Goal: Information Seeking & Learning: Learn about a topic

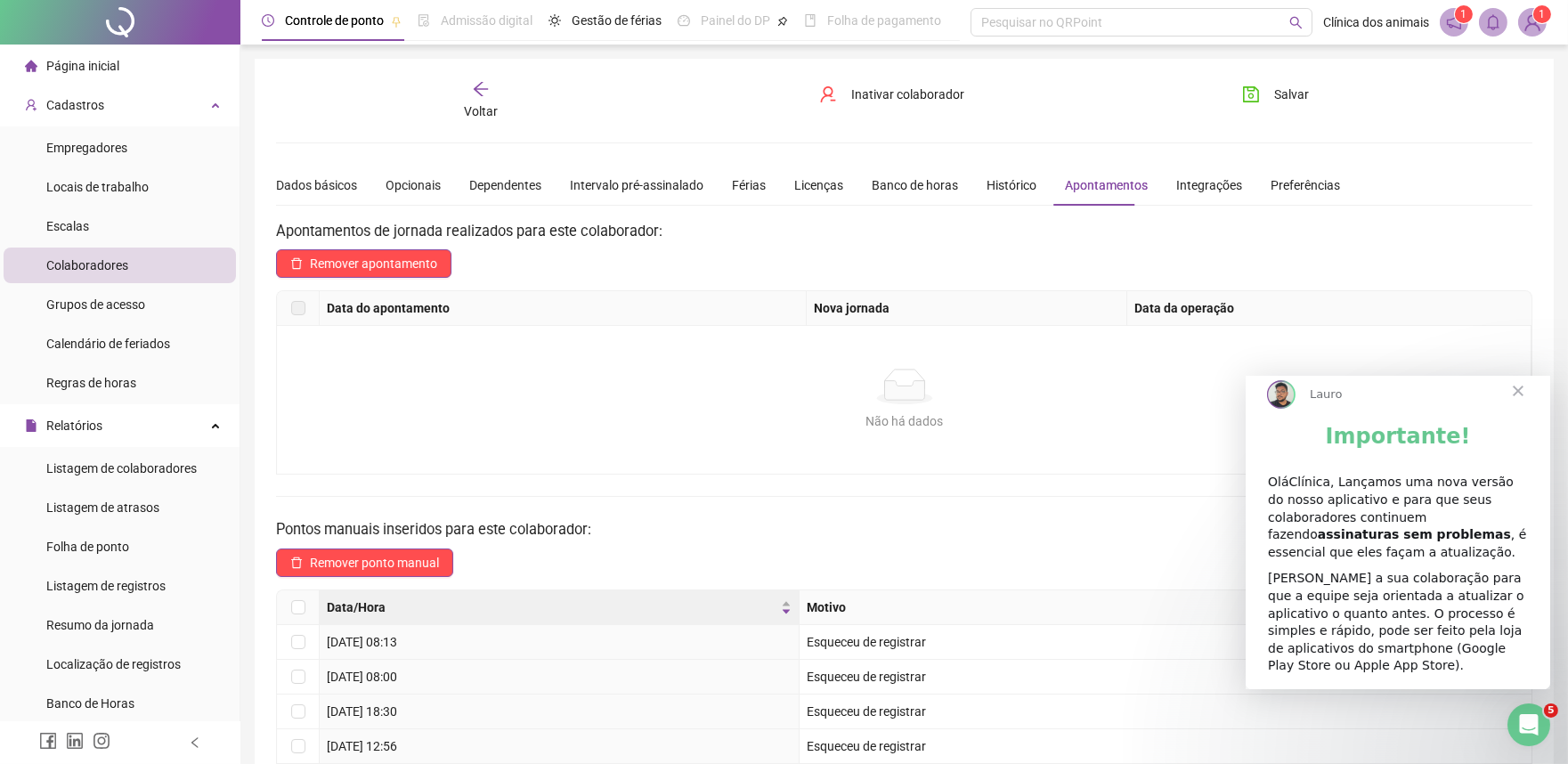
click at [494, 104] on span "Voltar" at bounding box center [480, 111] width 34 height 14
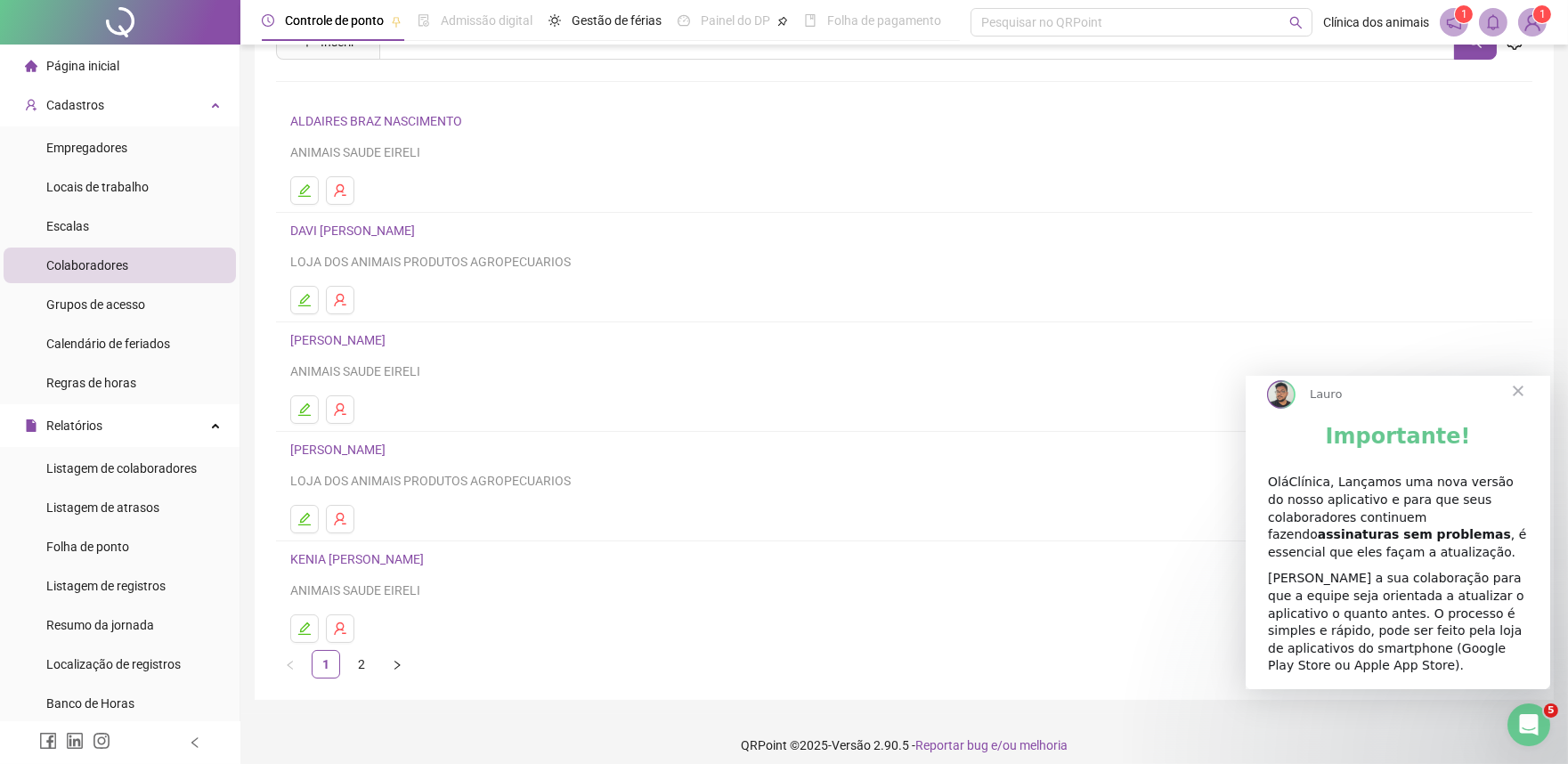
scroll to position [96, 0]
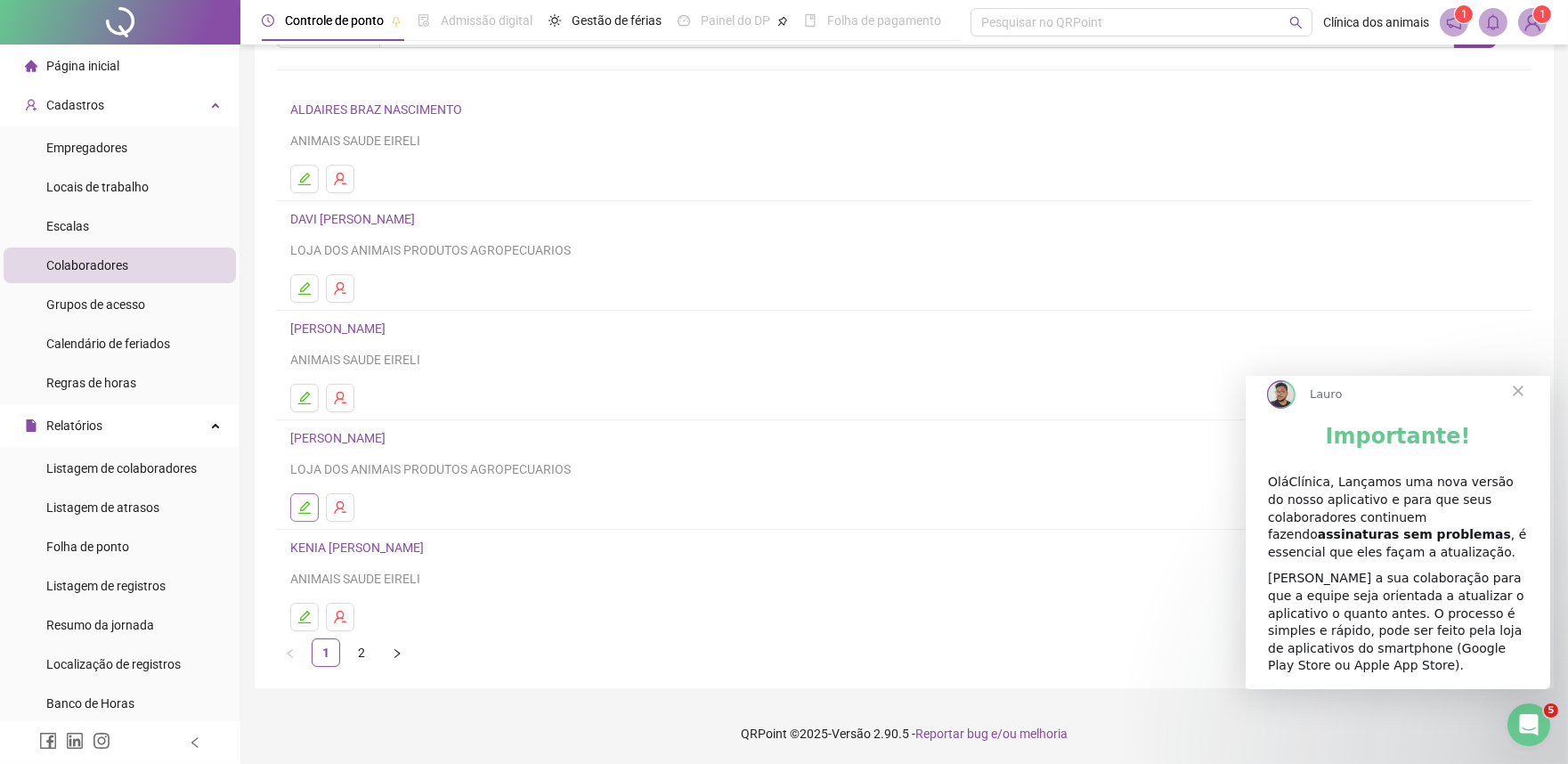
click at [306, 508] on icon "edit" at bounding box center [304, 507] width 14 height 14
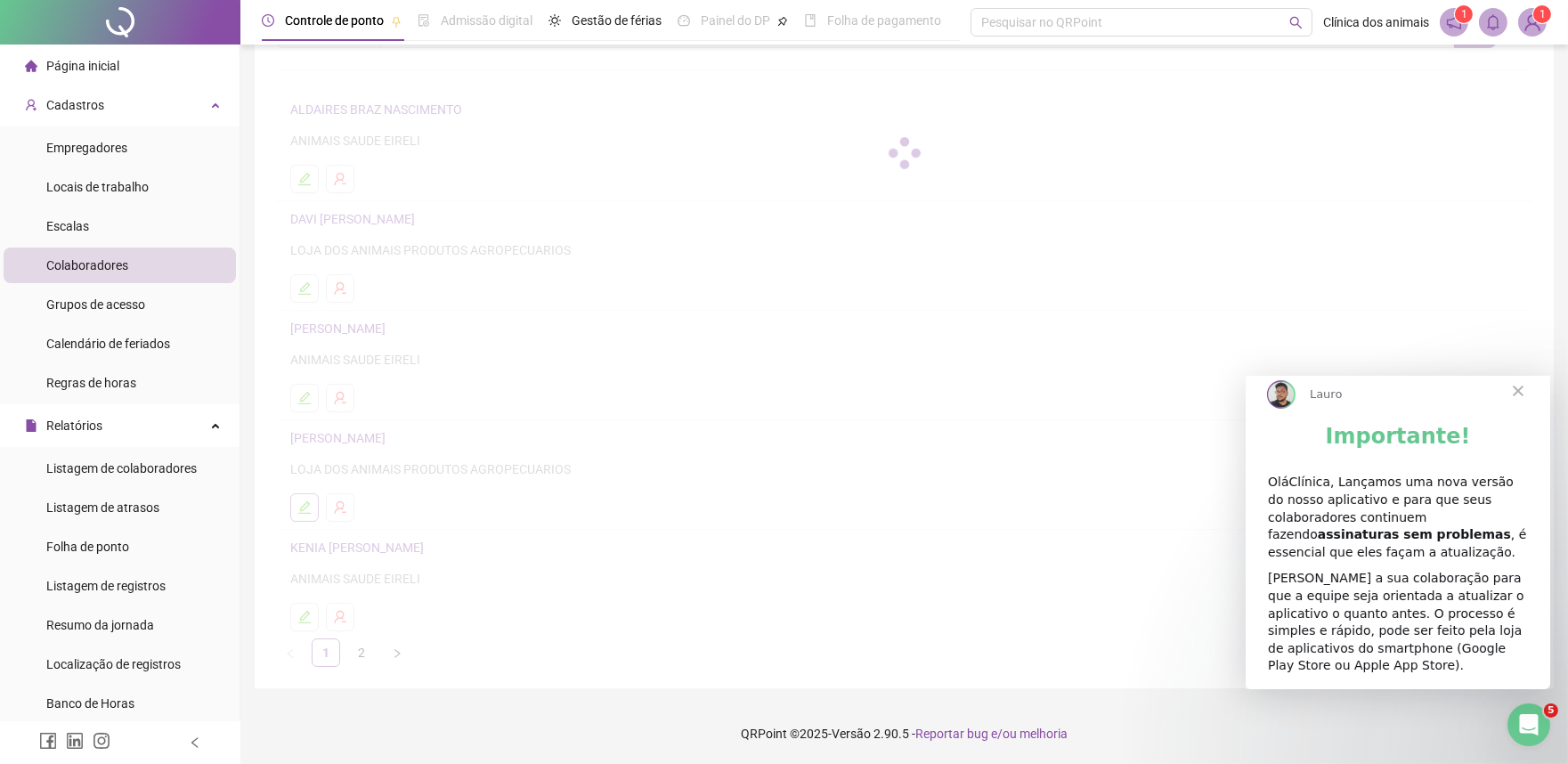
scroll to position [105, 0]
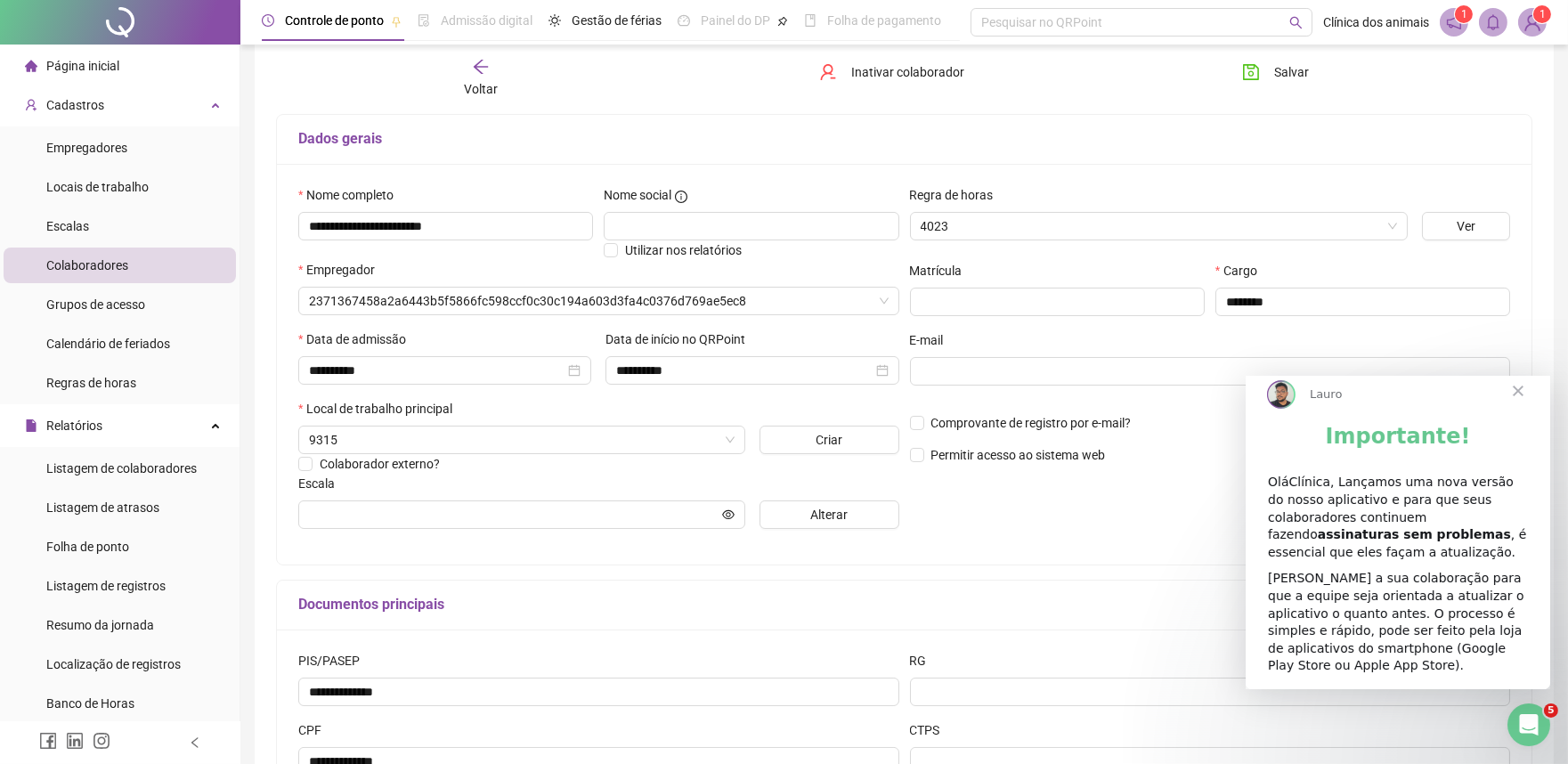
type input "**********"
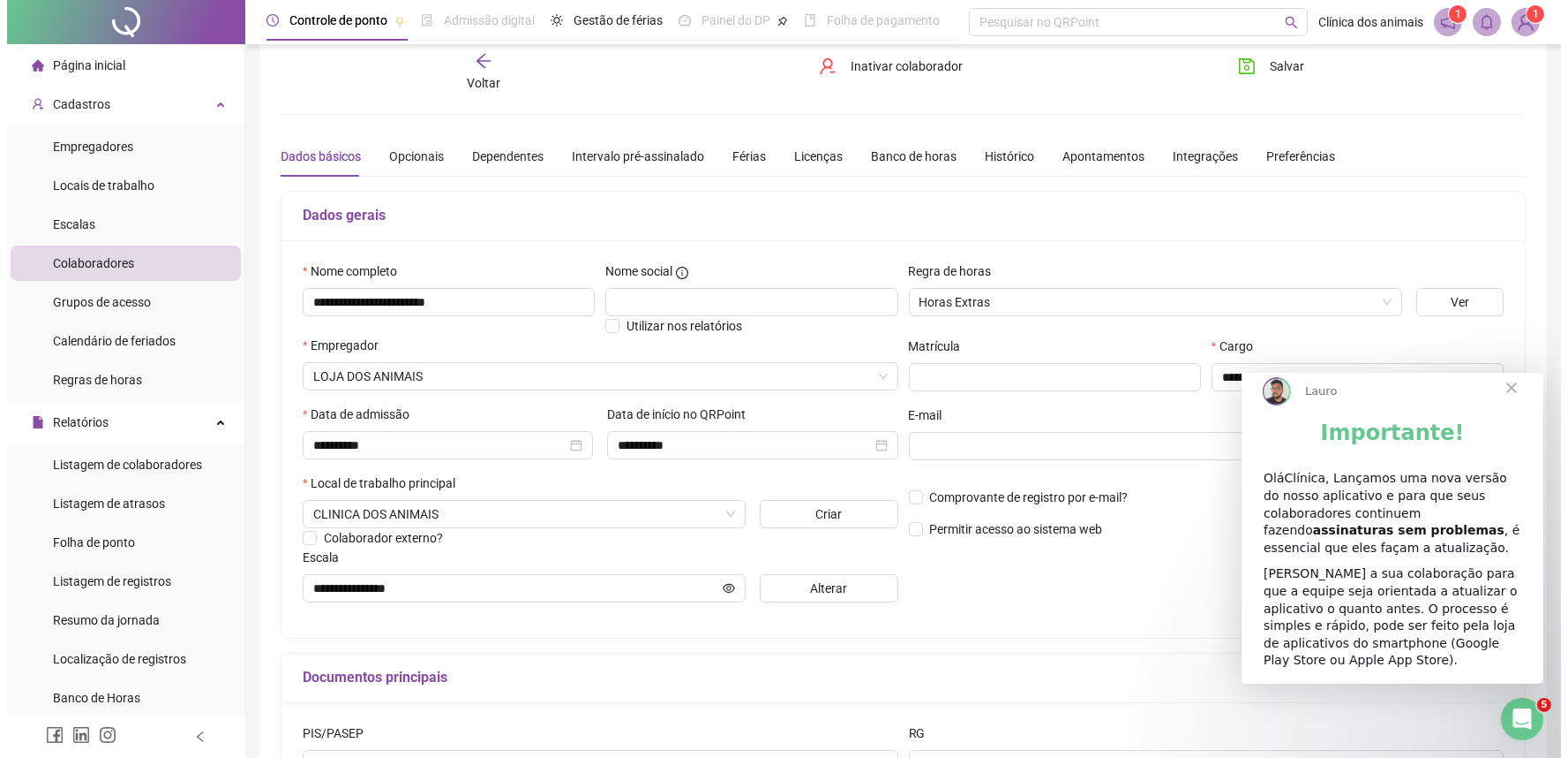
scroll to position [0, 0]
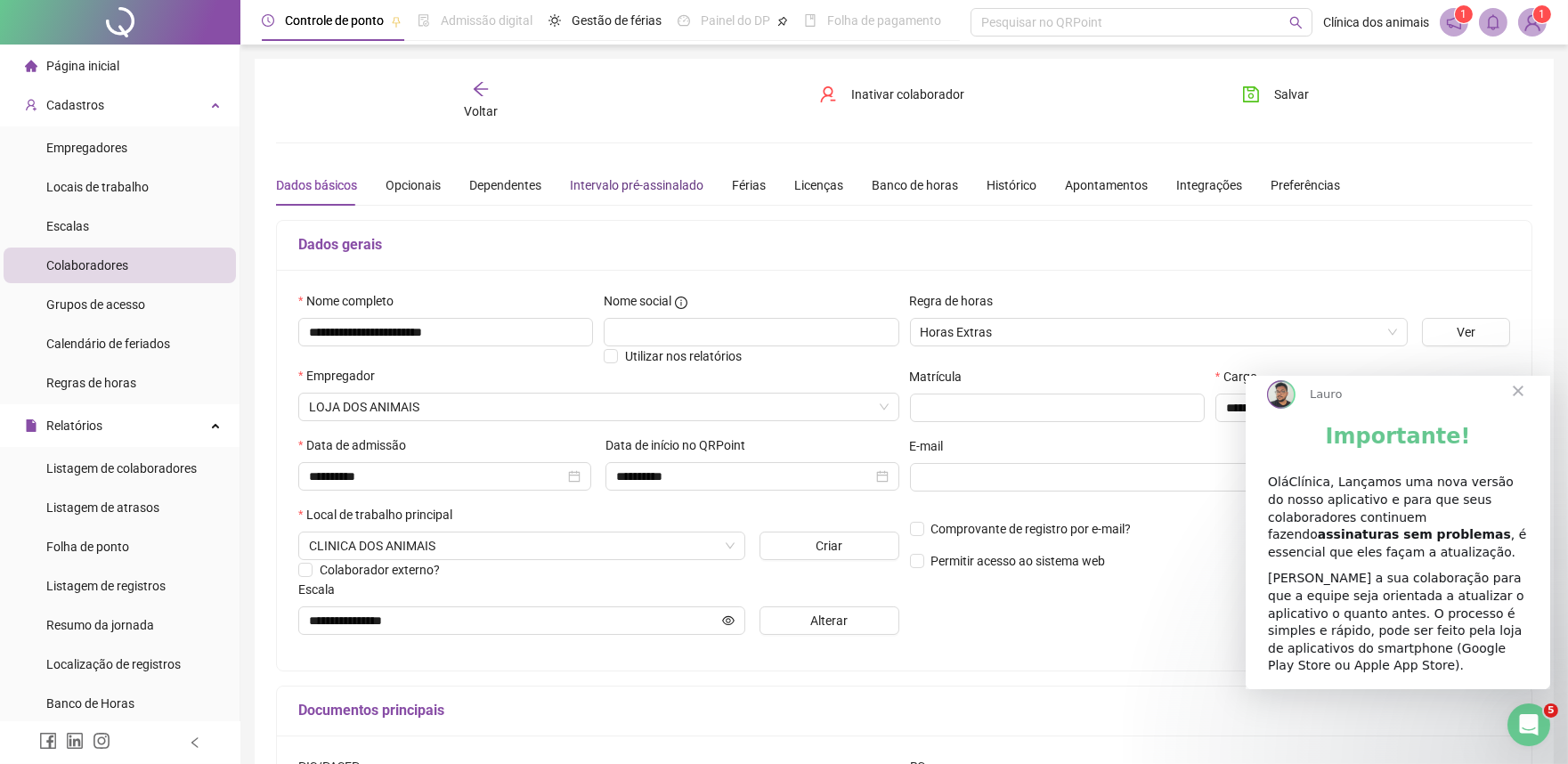
click at [639, 183] on div "Intervalo pré-assinalado" at bounding box center [636, 184] width 134 height 19
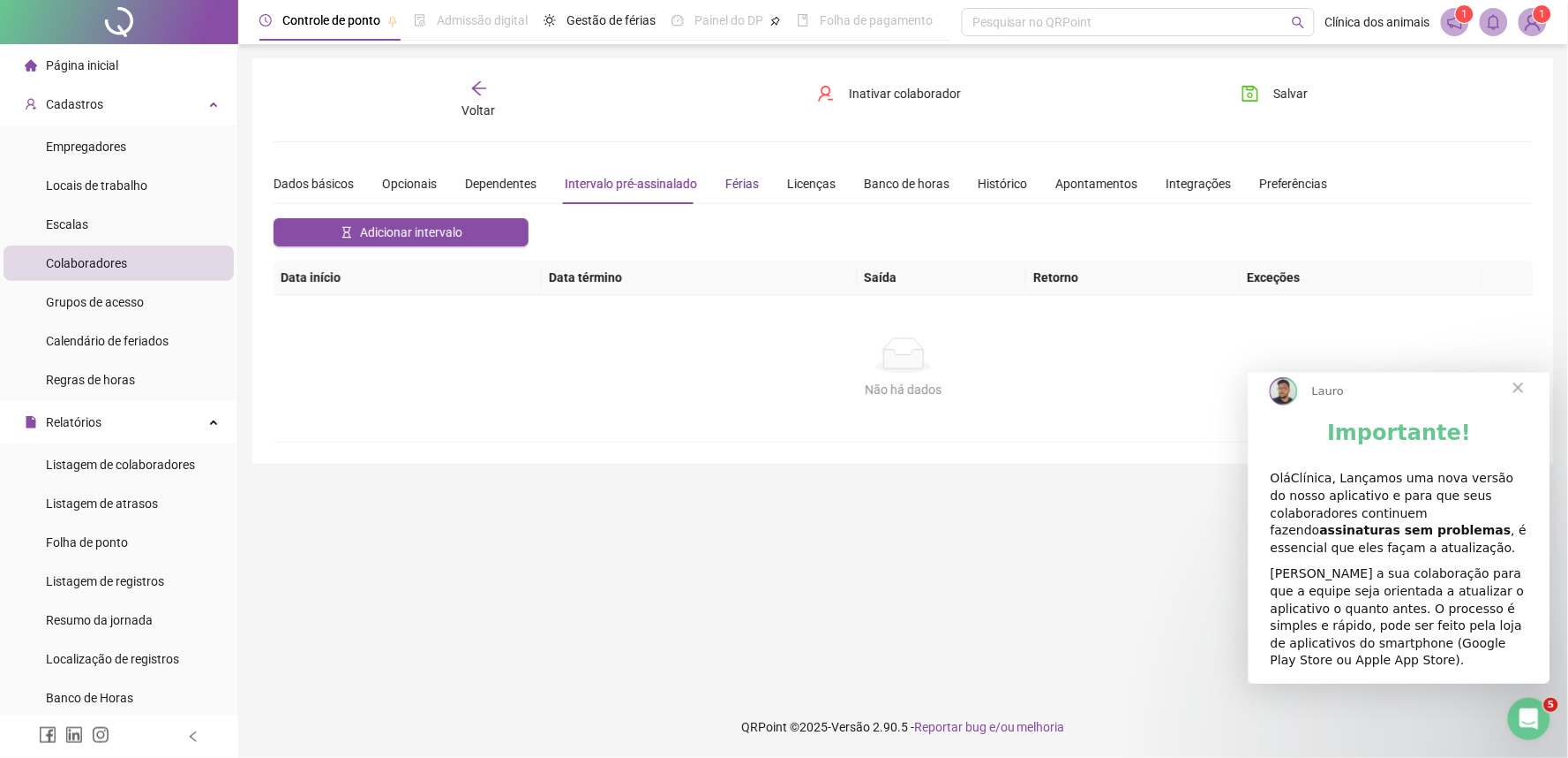
click at [735, 180] on div "Férias" at bounding box center [742, 183] width 34 height 19
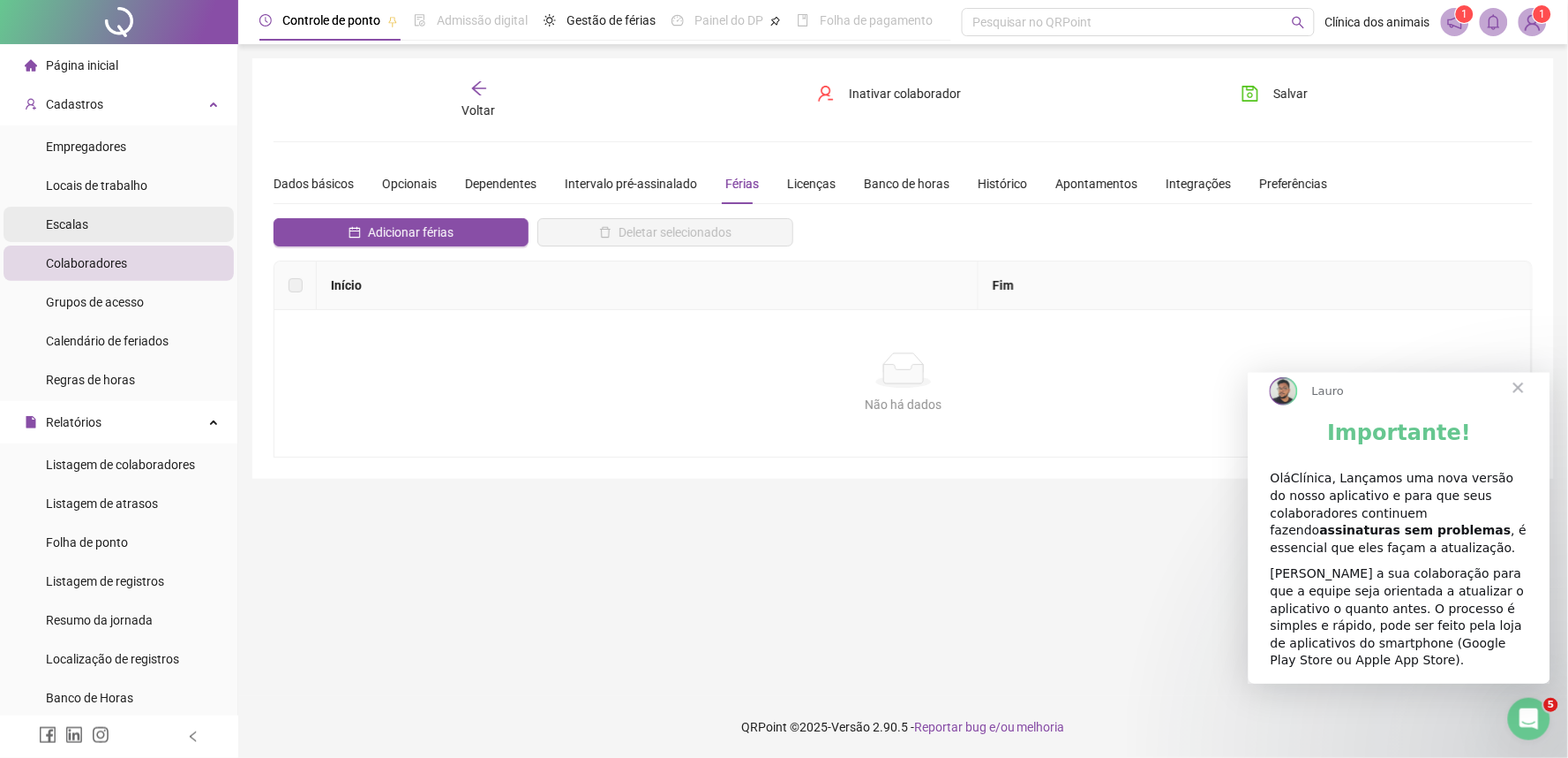
click at [72, 228] on span "Escalas" at bounding box center [67, 224] width 42 height 14
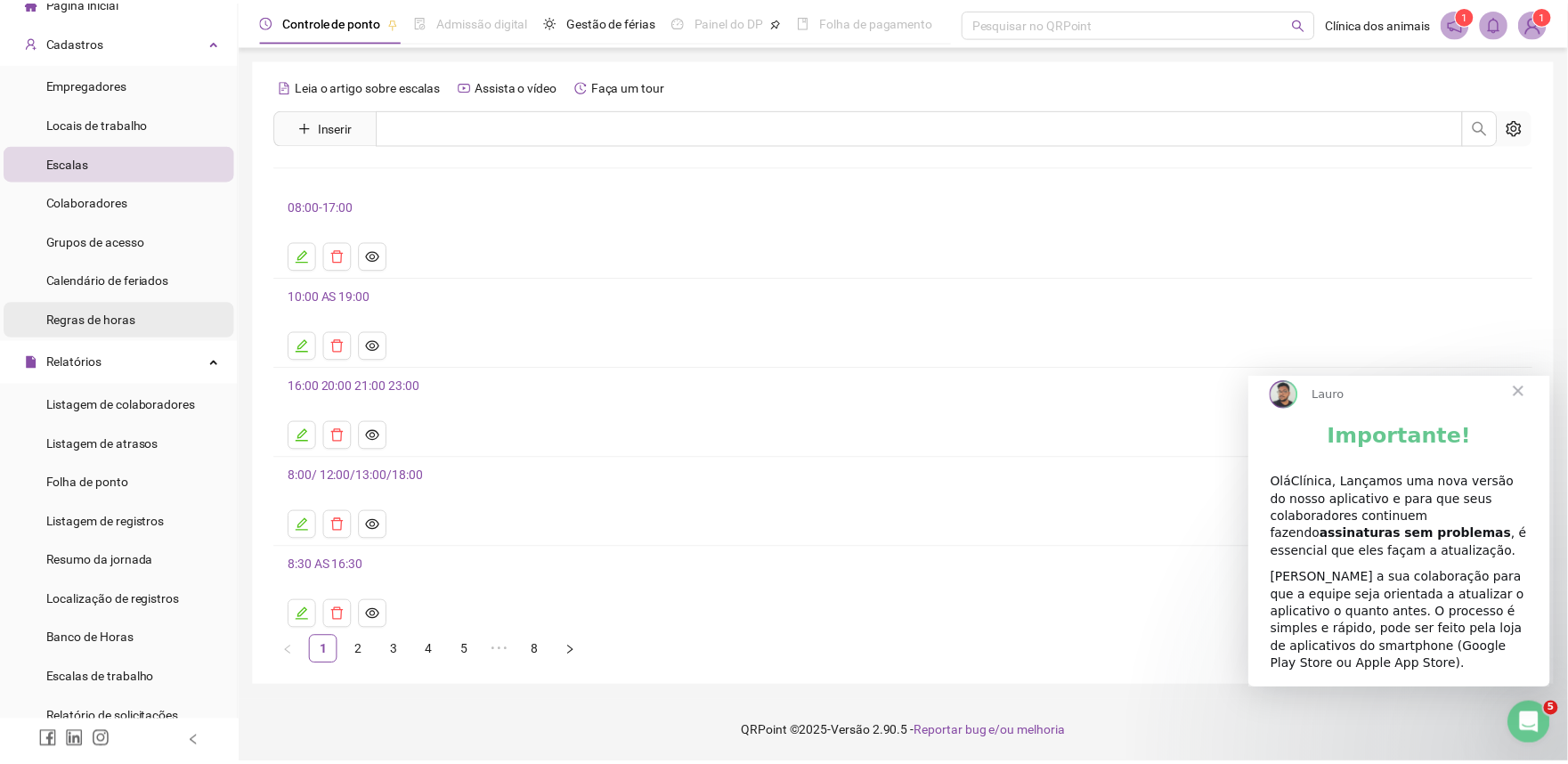
scroll to position [99, 0]
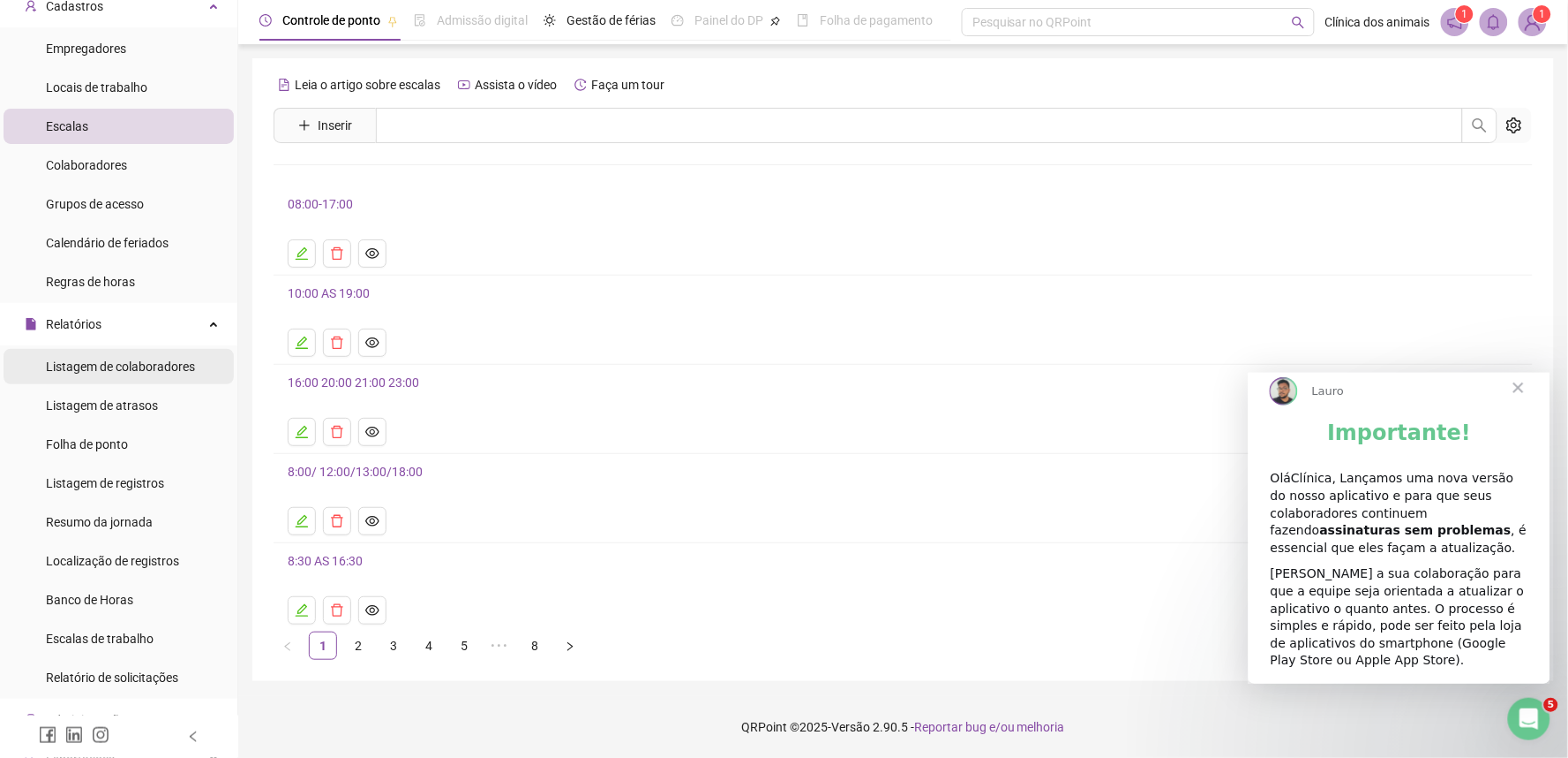
click at [137, 366] on span "Listagem de colaboradores" at bounding box center [120, 366] width 149 height 14
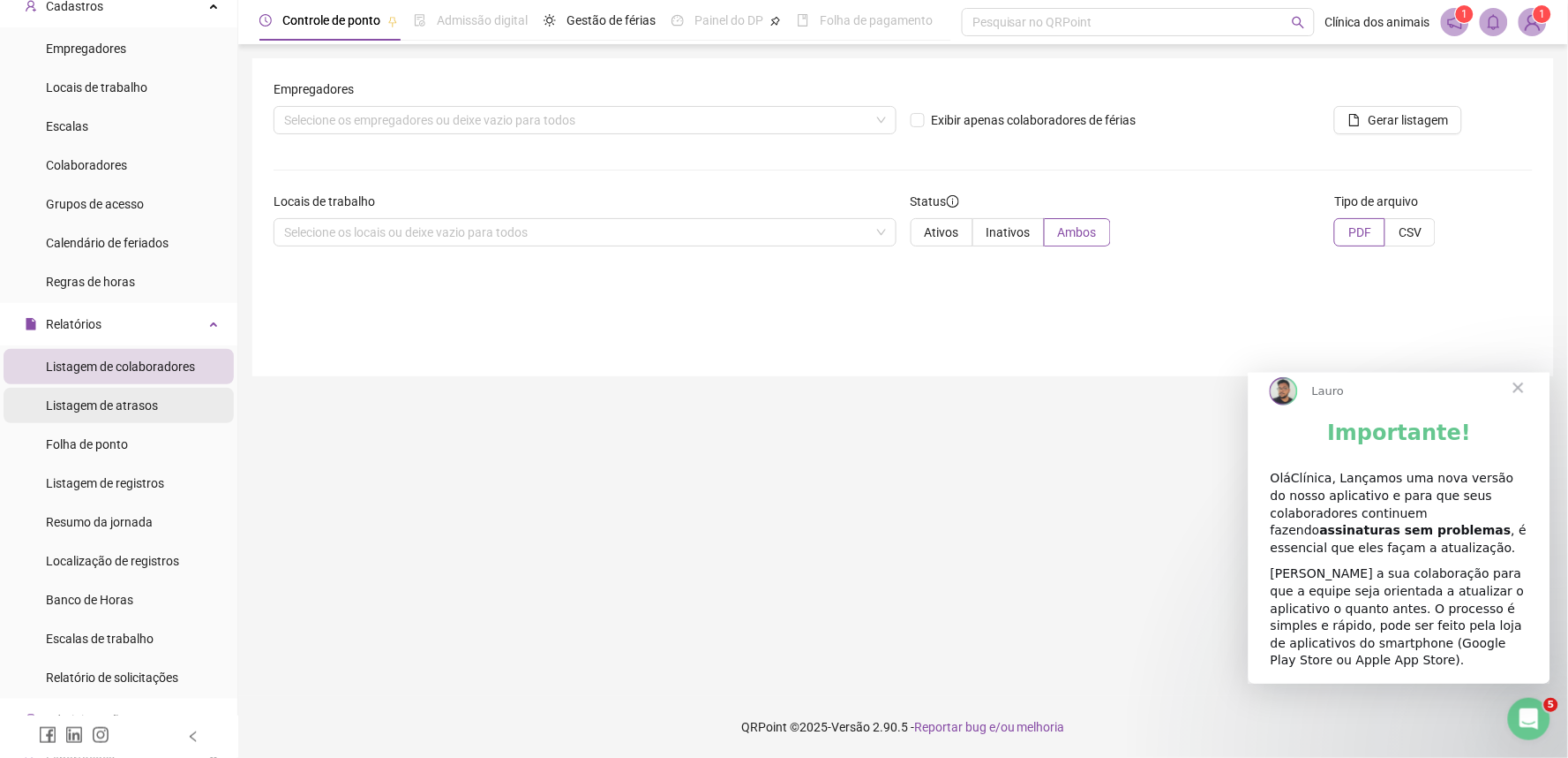
click at [126, 399] on span "Listagem de atrasos" at bounding box center [101, 405] width 112 height 14
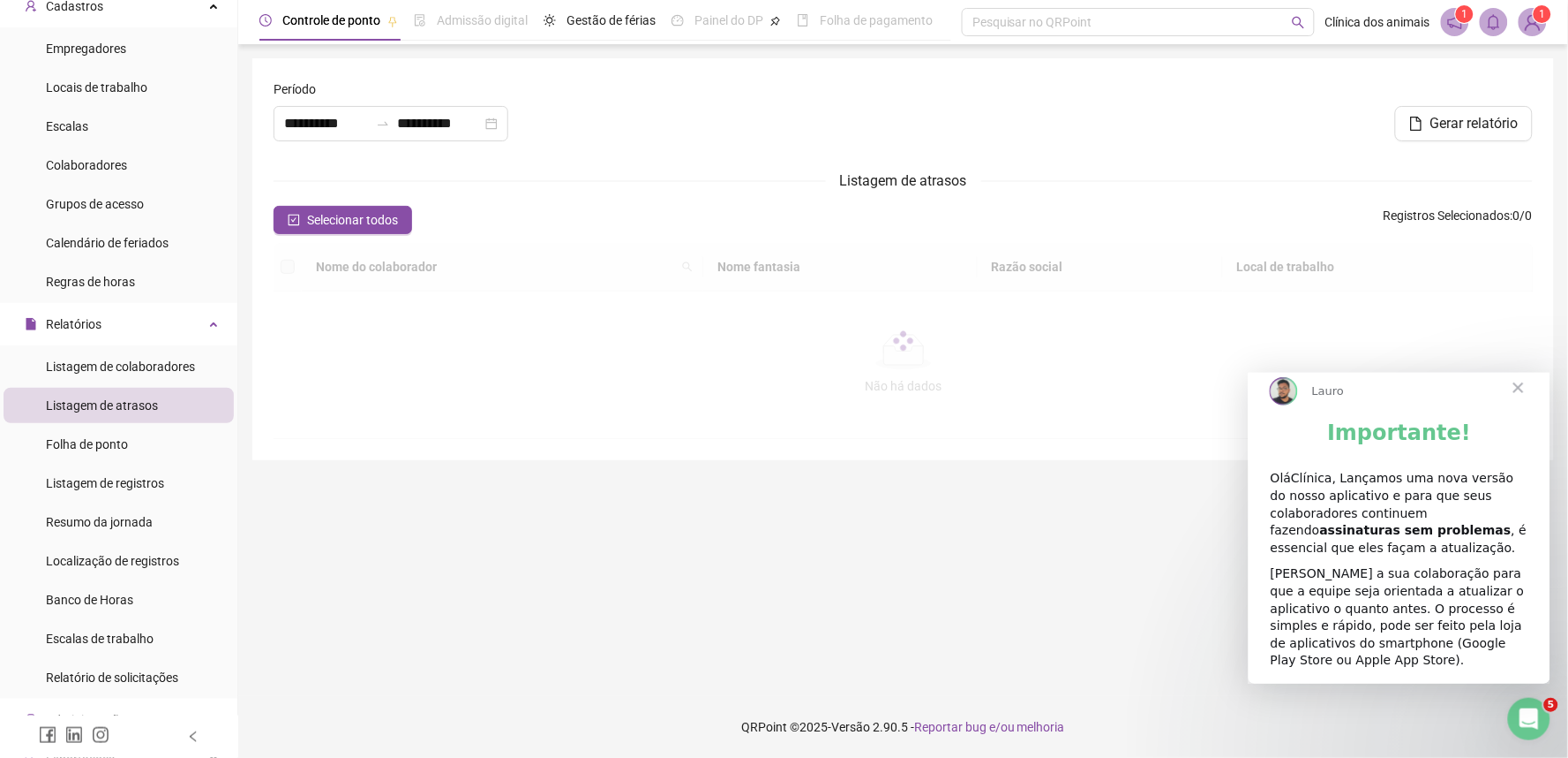
type input "**********"
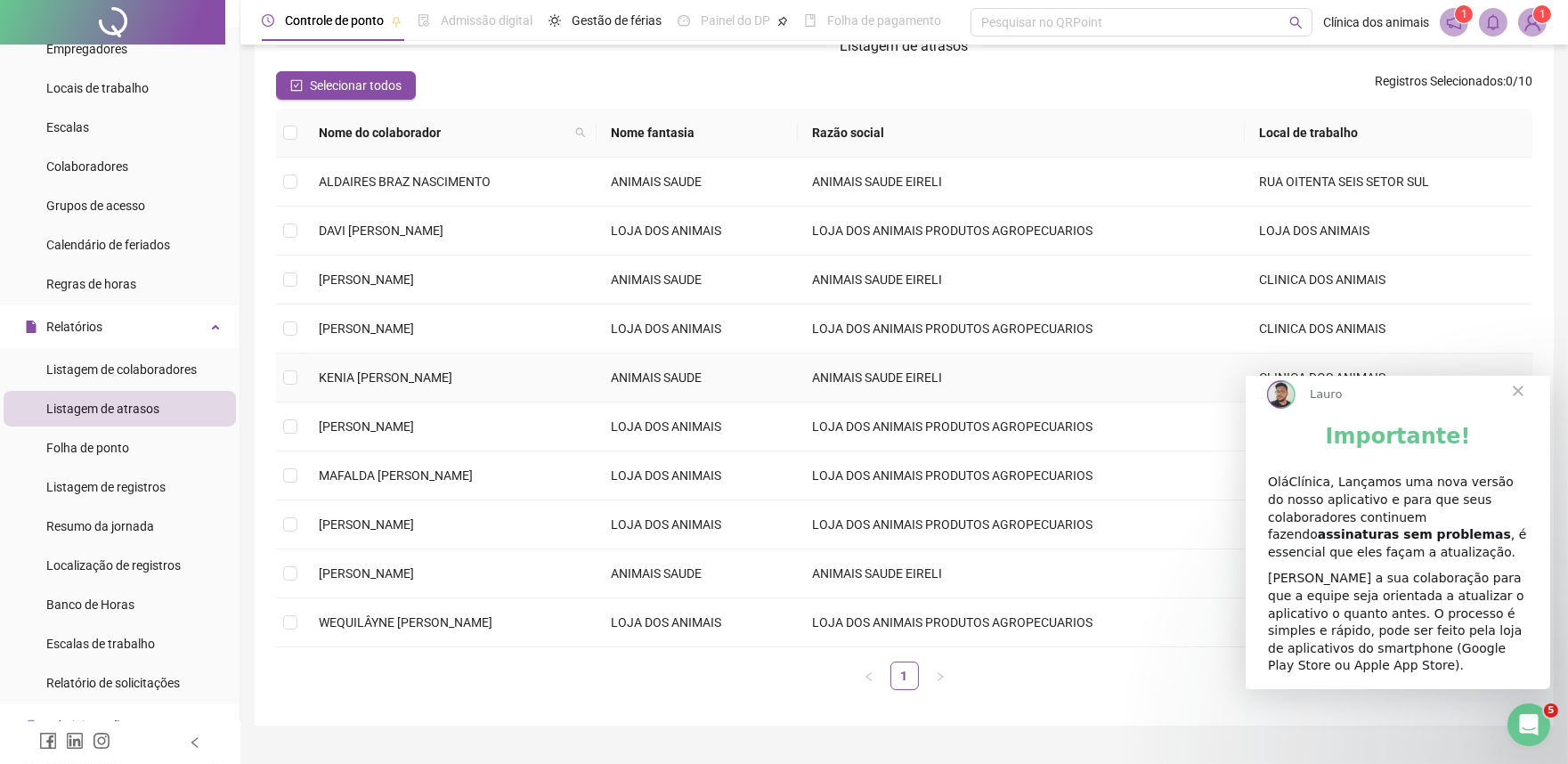
scroll to position [173, 0]
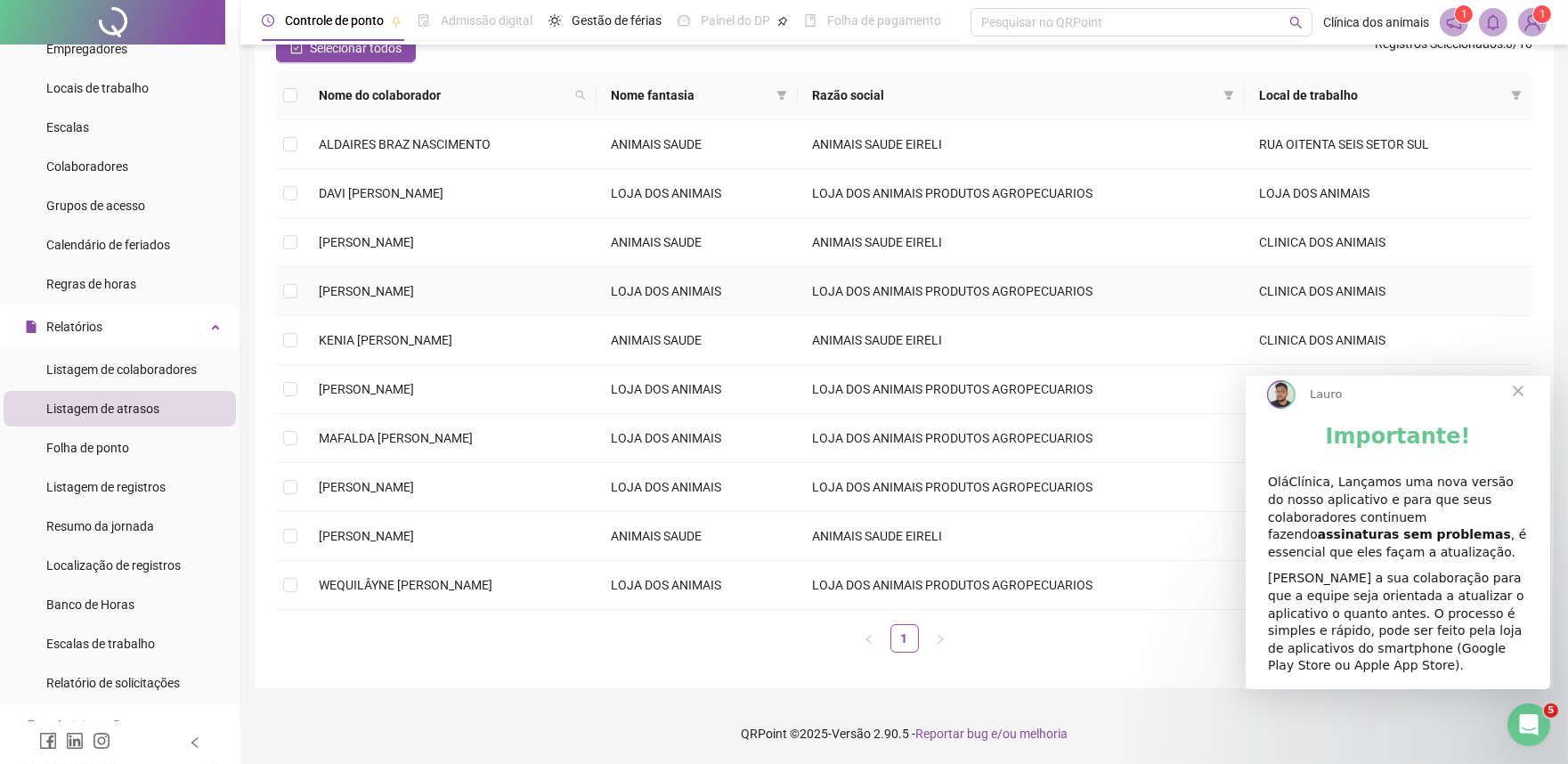
click at [414, 284] on span "[PERSON_NAME]" at bounding box center [366, 290] width 95 height 14
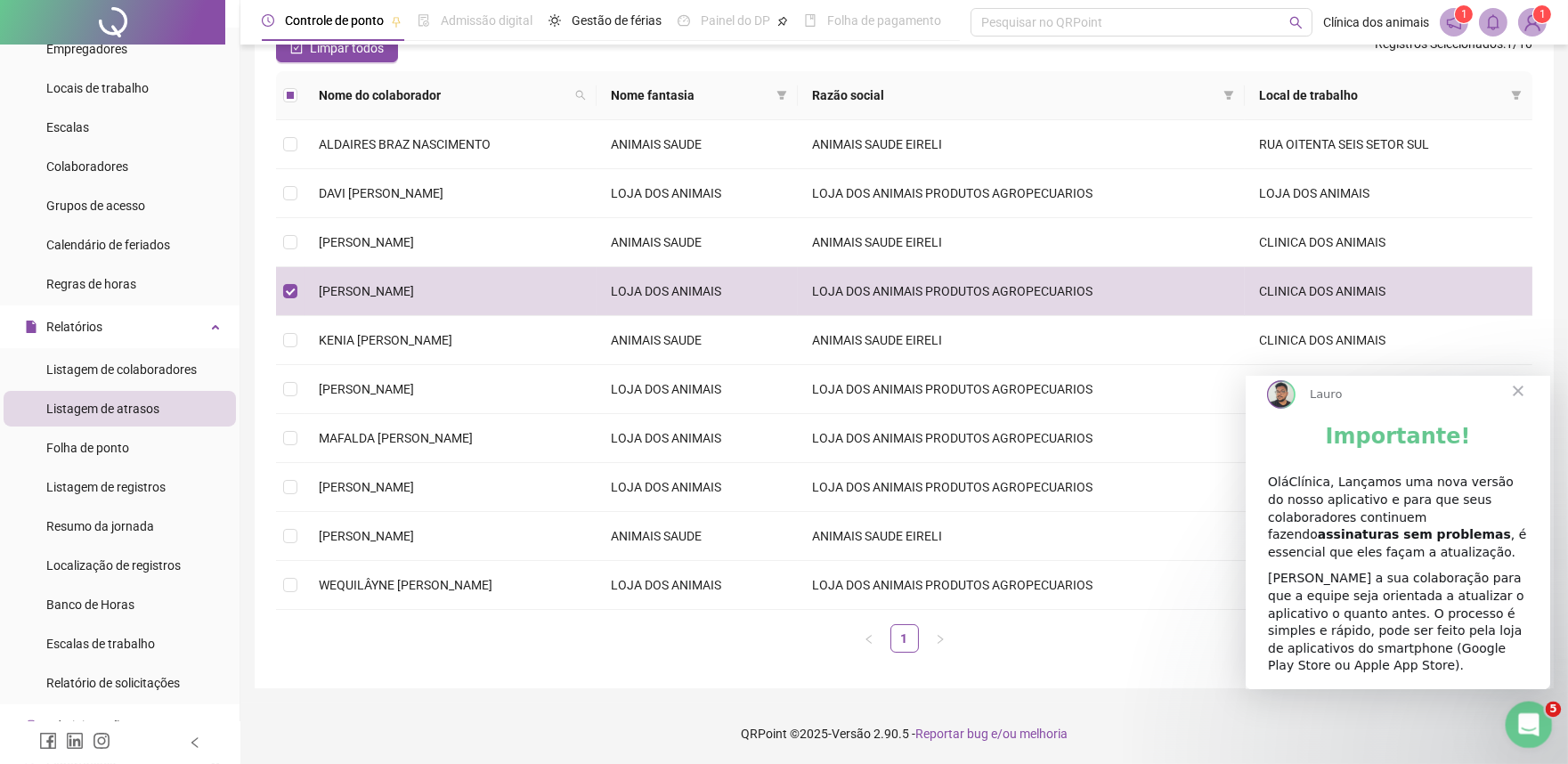
click at [1528, 734] on icon "Abertura do Messenger da Intercom" at bounding box center [1527, 723] width 29 height 29
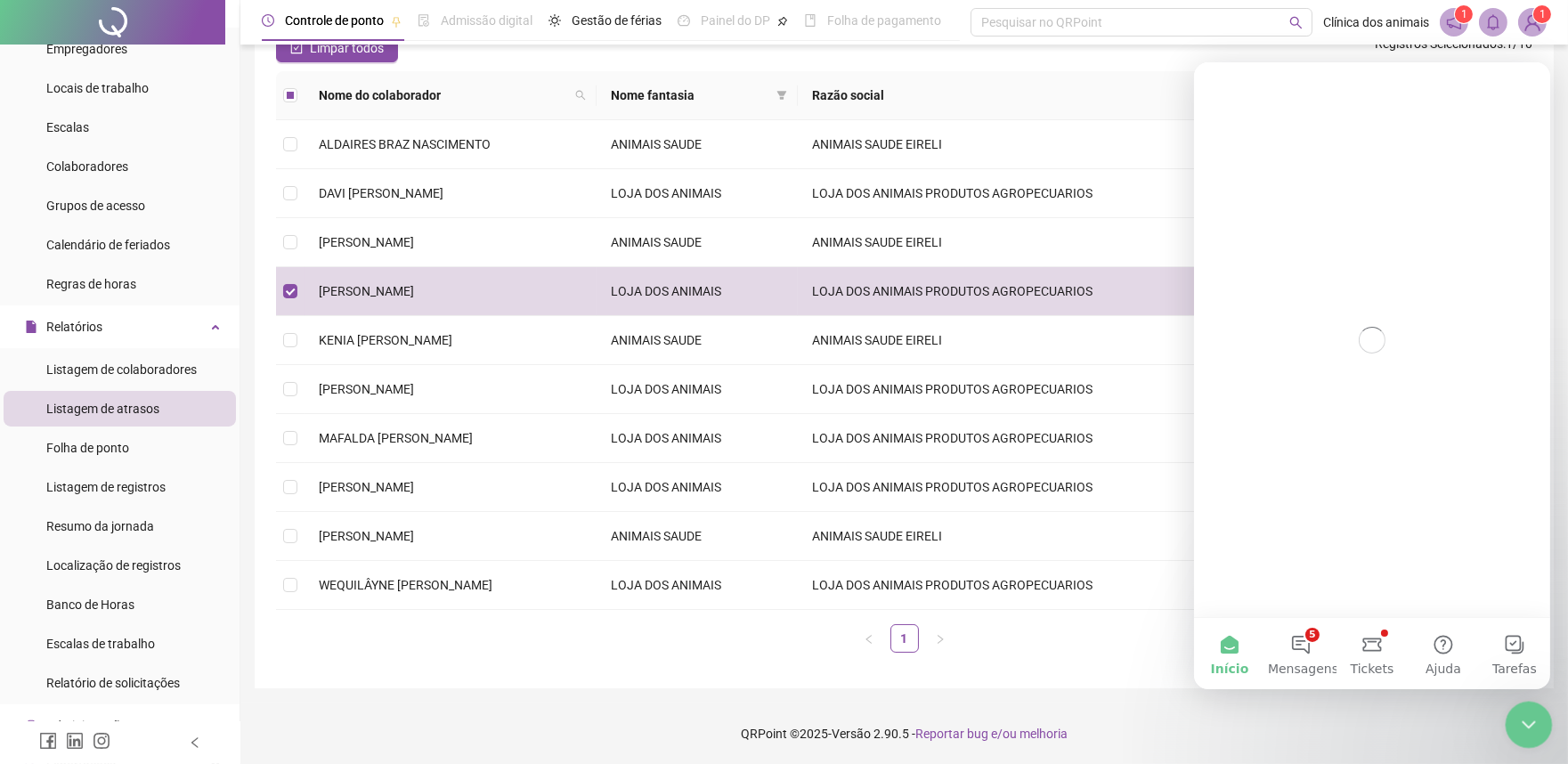
scroll to position [0, 0]
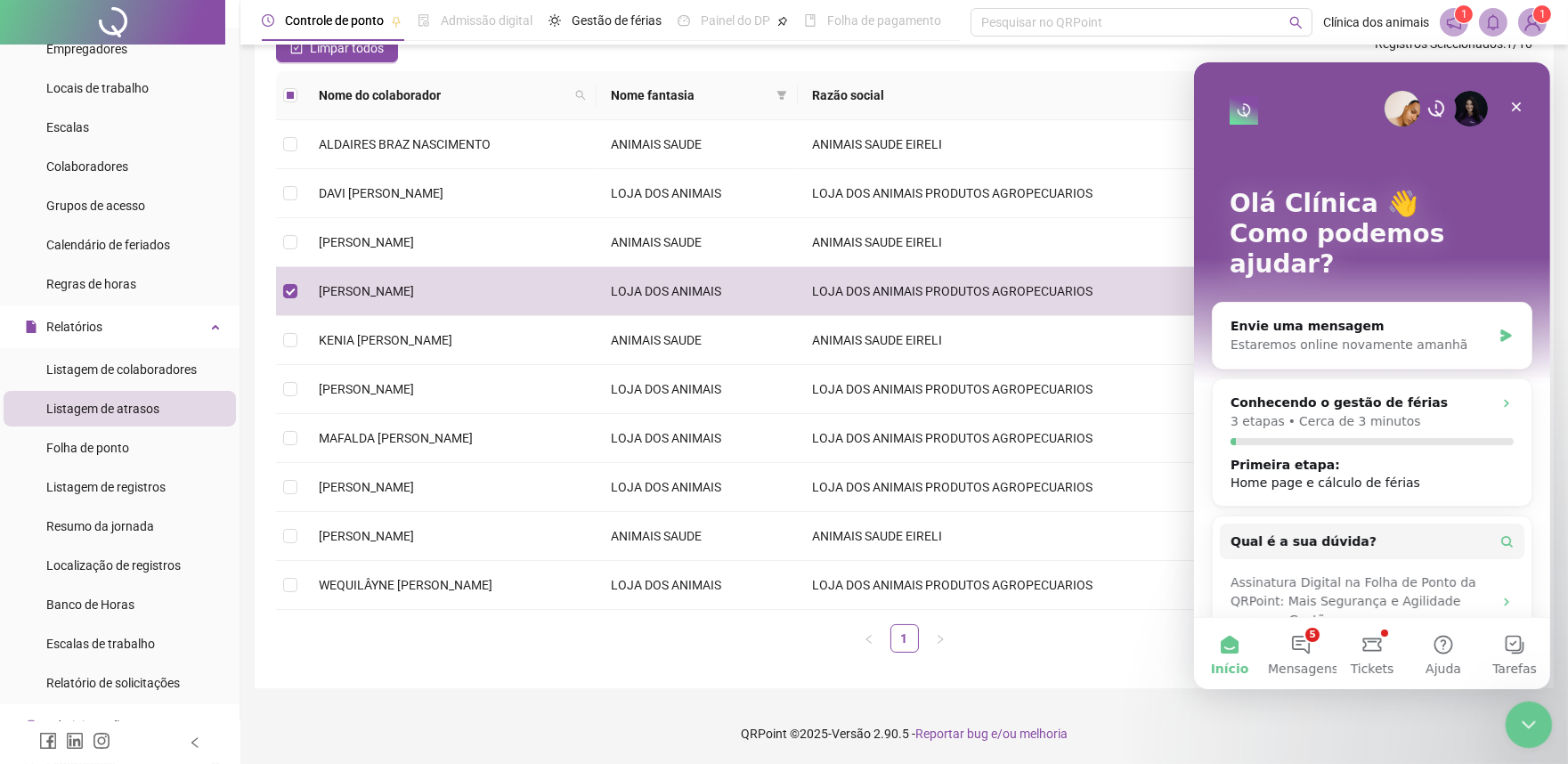
click at [1540, 719] on div "Encerramento do Messenger da Intercom" at bounding box center [1526, 722] width 42 height 42
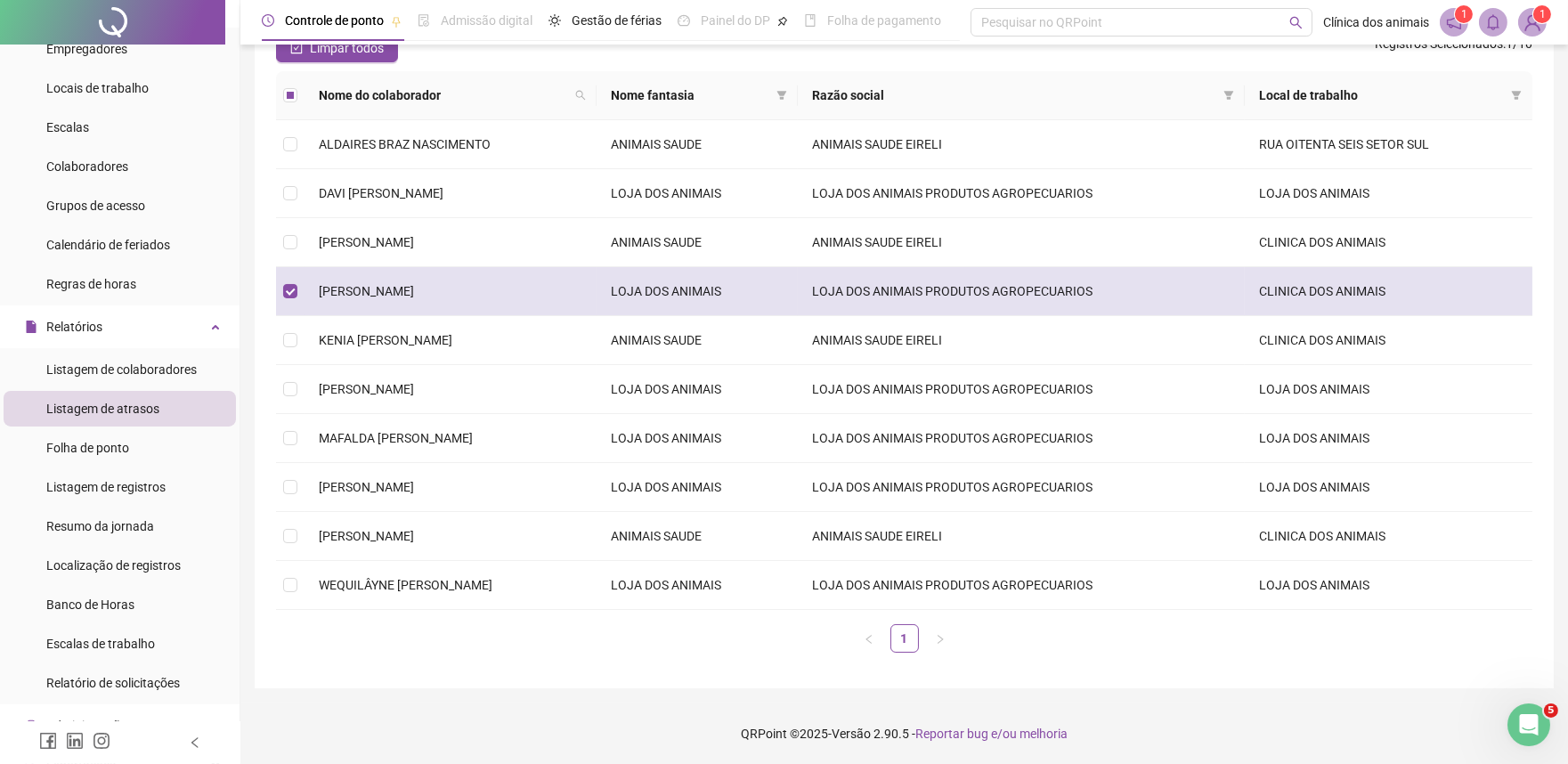
click at [1056, 290] on td "LOJA DOS ANIMAIS PRODUTOS AGROPECUARIOS" at bounding box center [1020, 291] width 447 height 49
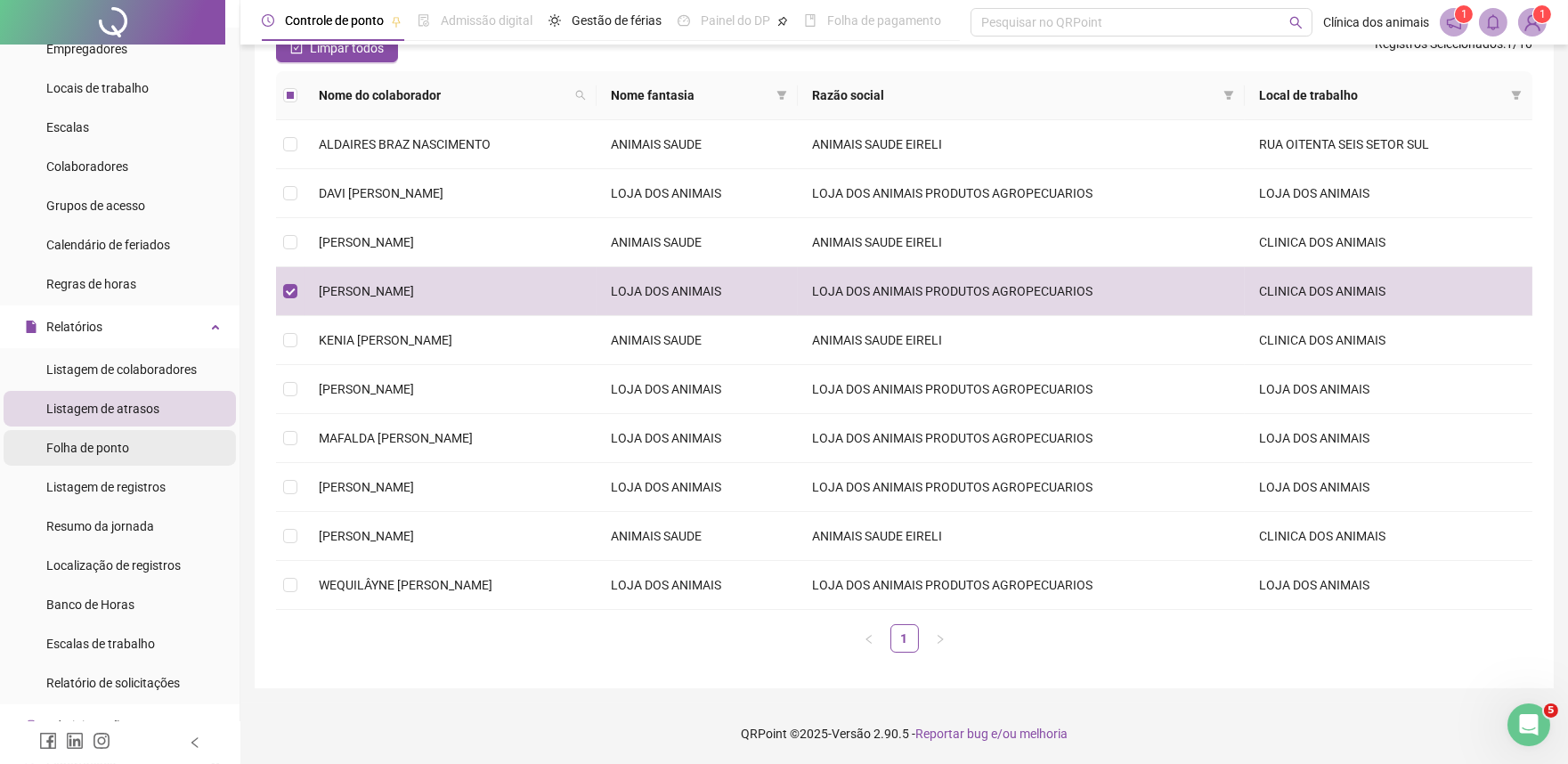
click at [123, 455] on div "Folha de ponto" at bounding box center [88, 447] width 83 height 36
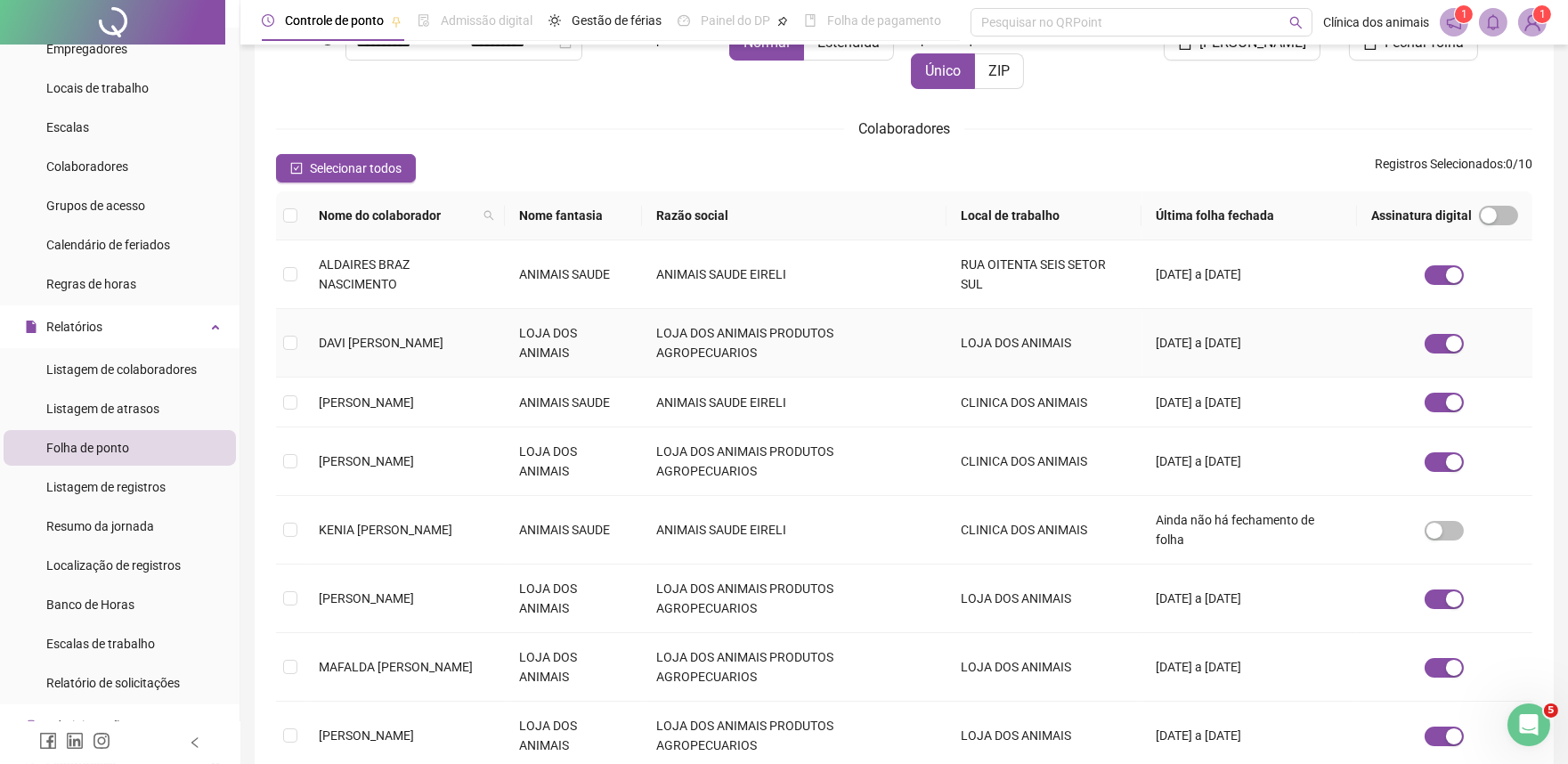
scroll to position [197, 0]
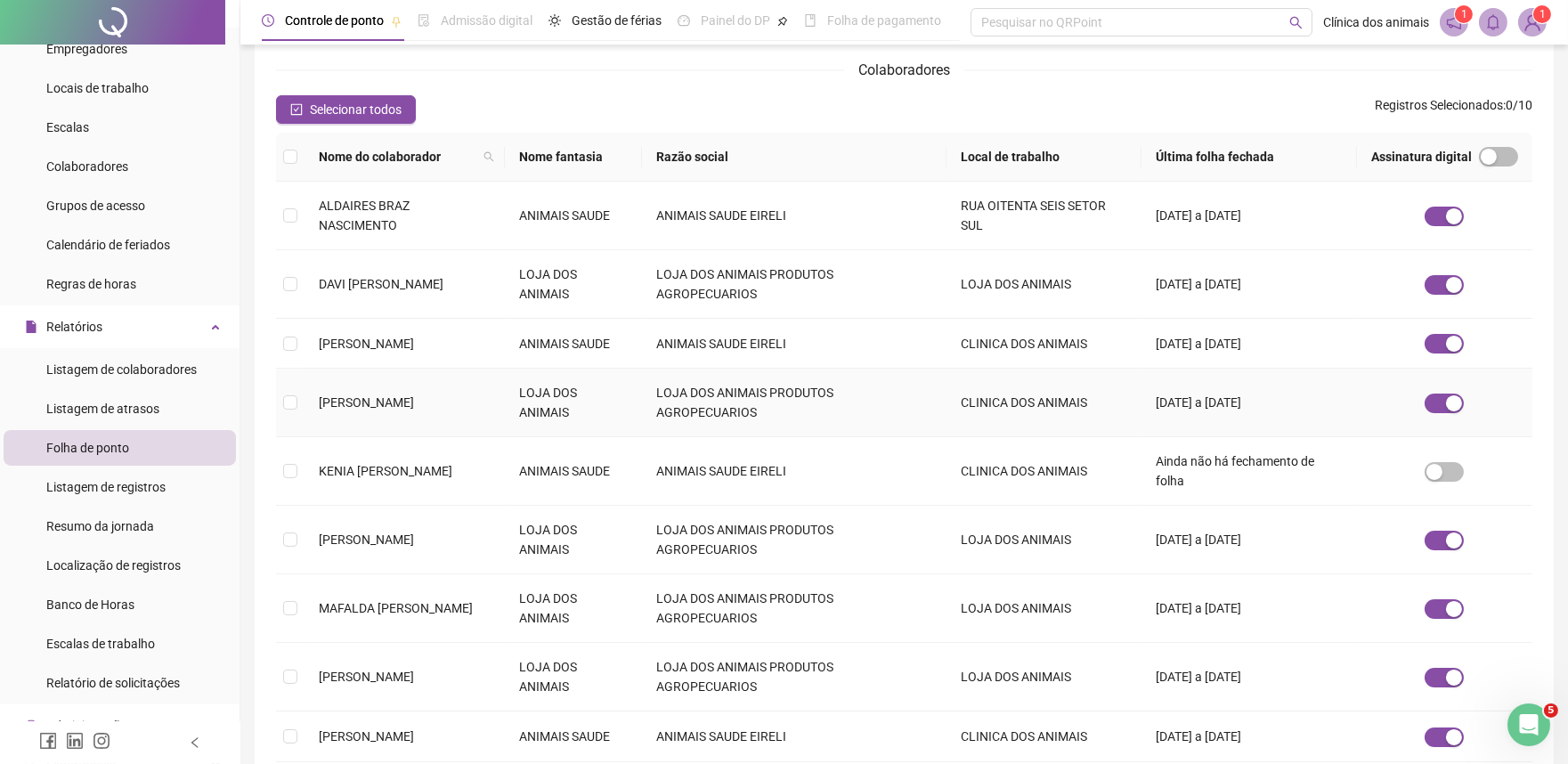
click at [414, 395] on span "[PERSON_NAME]" at bounding box center [366, 402] width 95 height 14
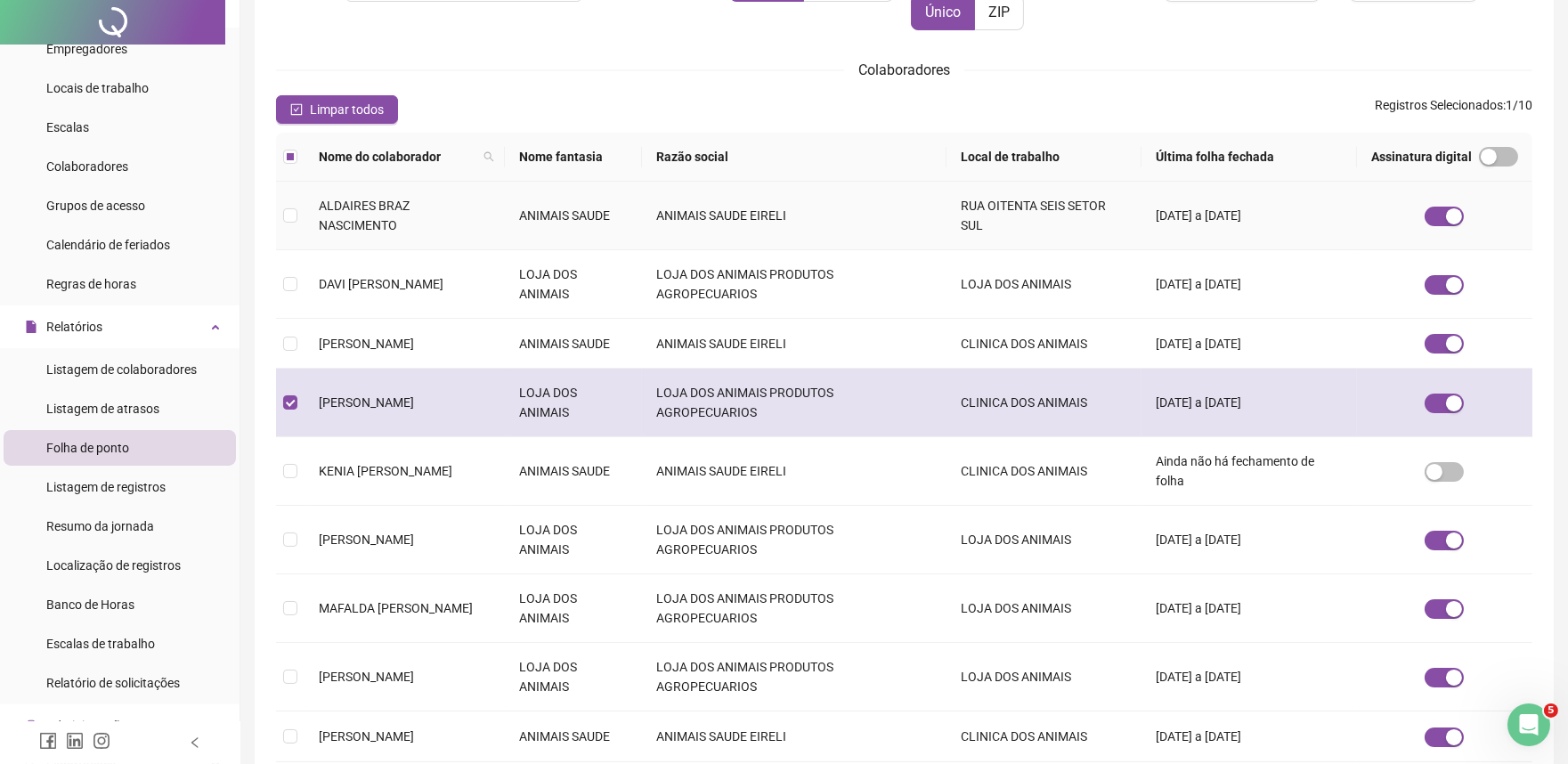
scroll to position [0, 0]
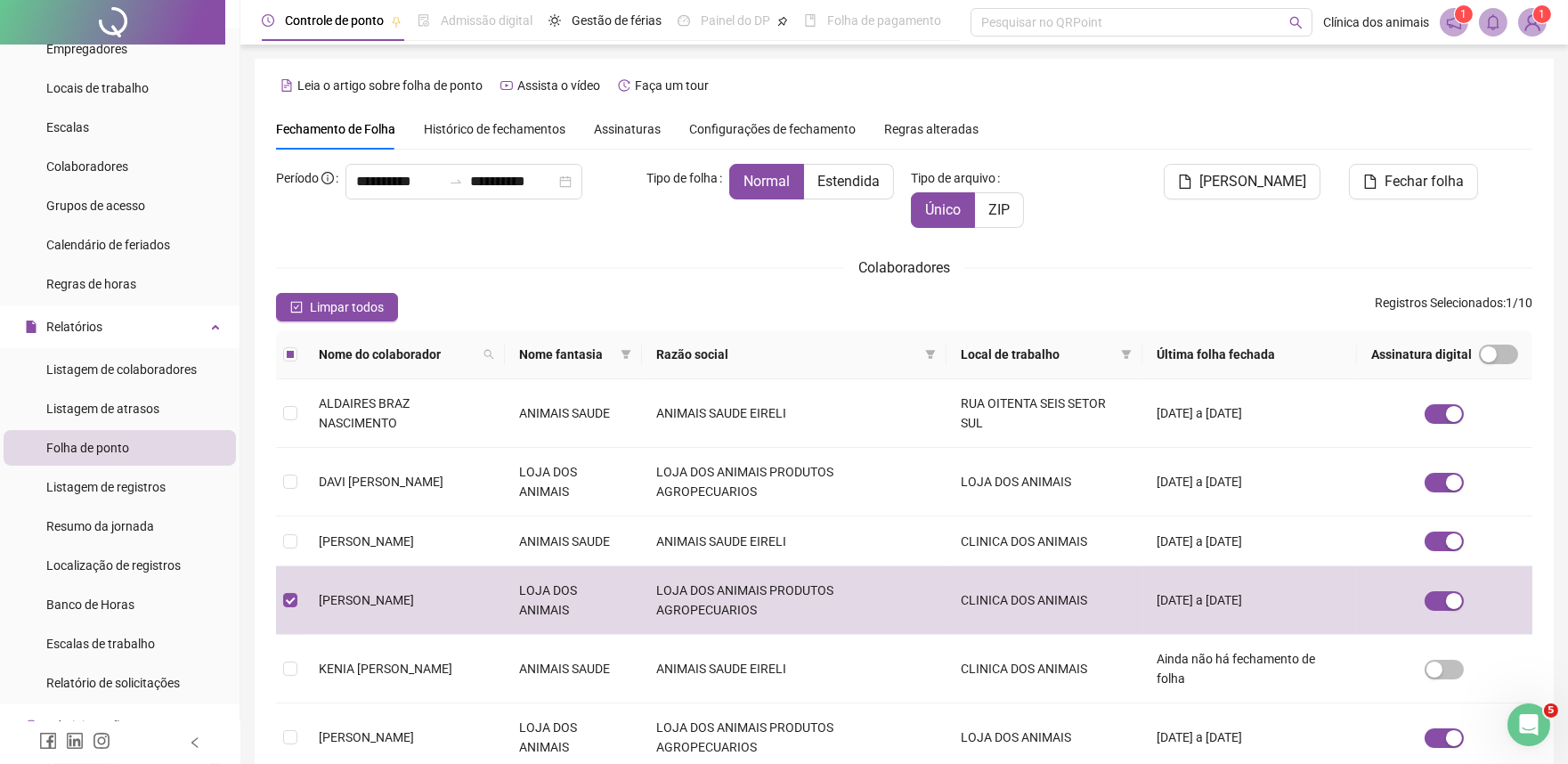
click at [545, 125] on span "Histórico de fechamentos" at bounding box center [495, 128] width 142 height 14
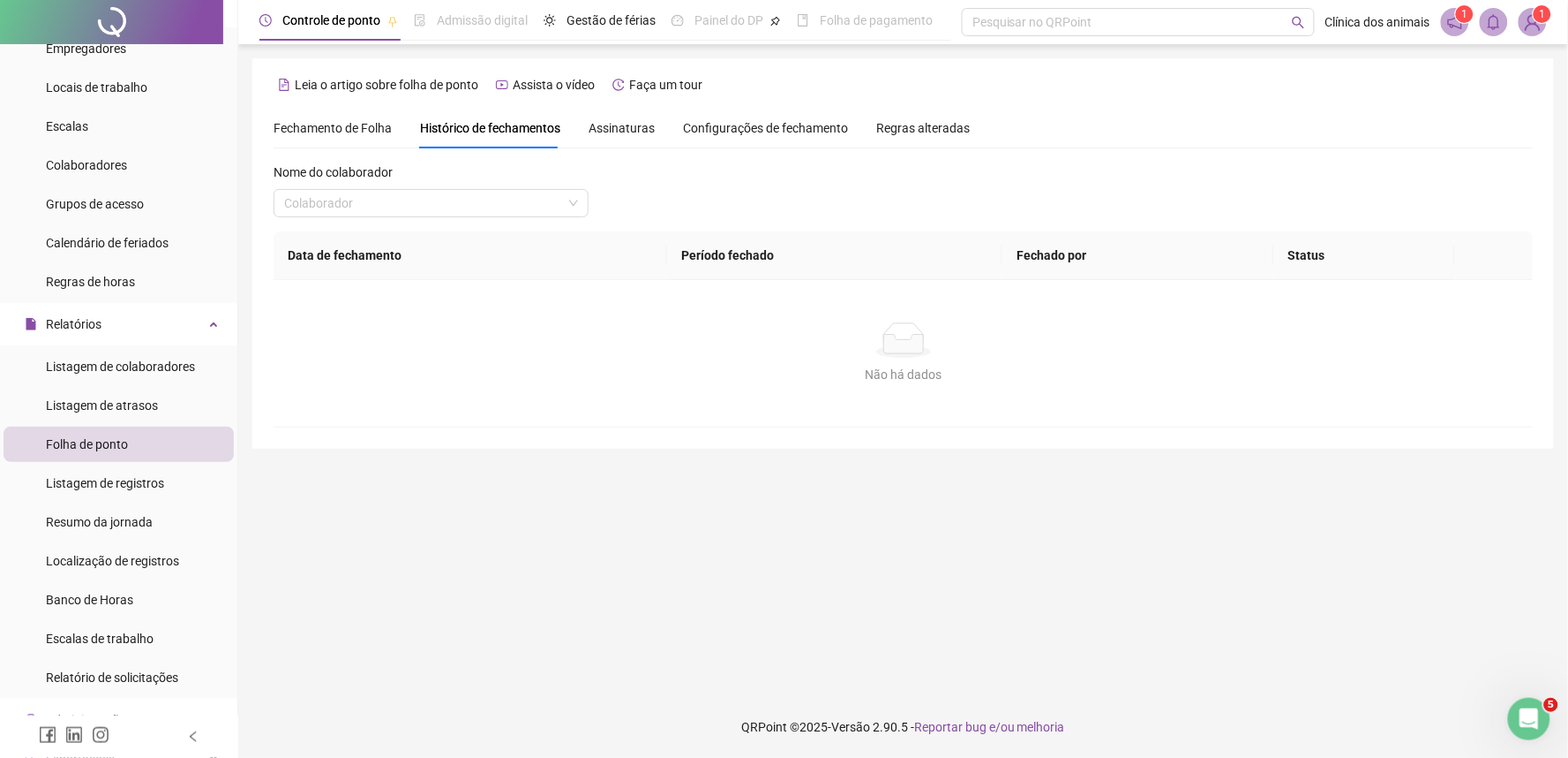
click at [307, 121] on span "Fechamento de Folha" at bounding box center [332, 127] width 118 height 14
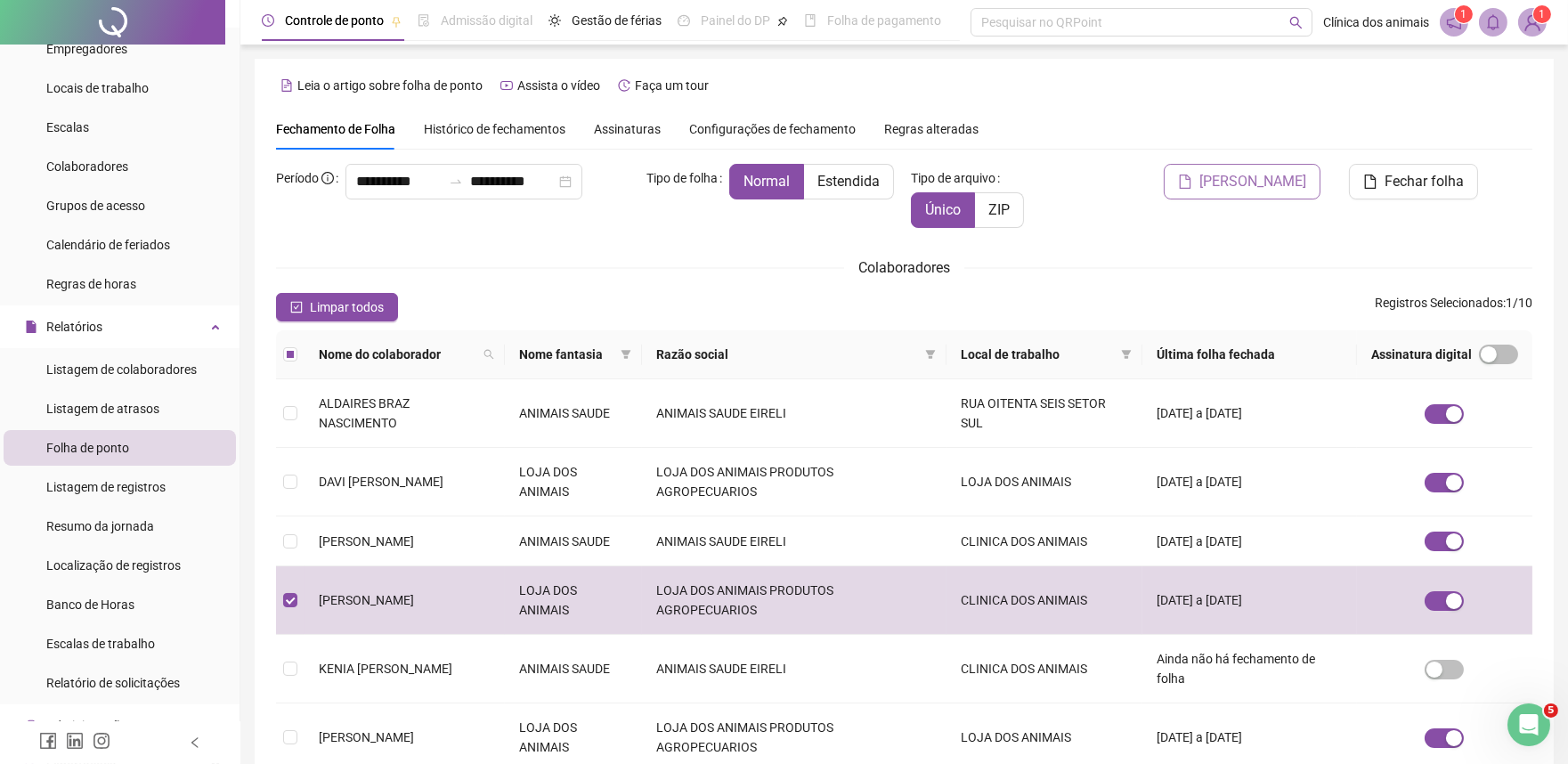
click at [1247, 195] on button "[PERSON_NAME]" at bounding box center [1242, 182] width 157 height 36
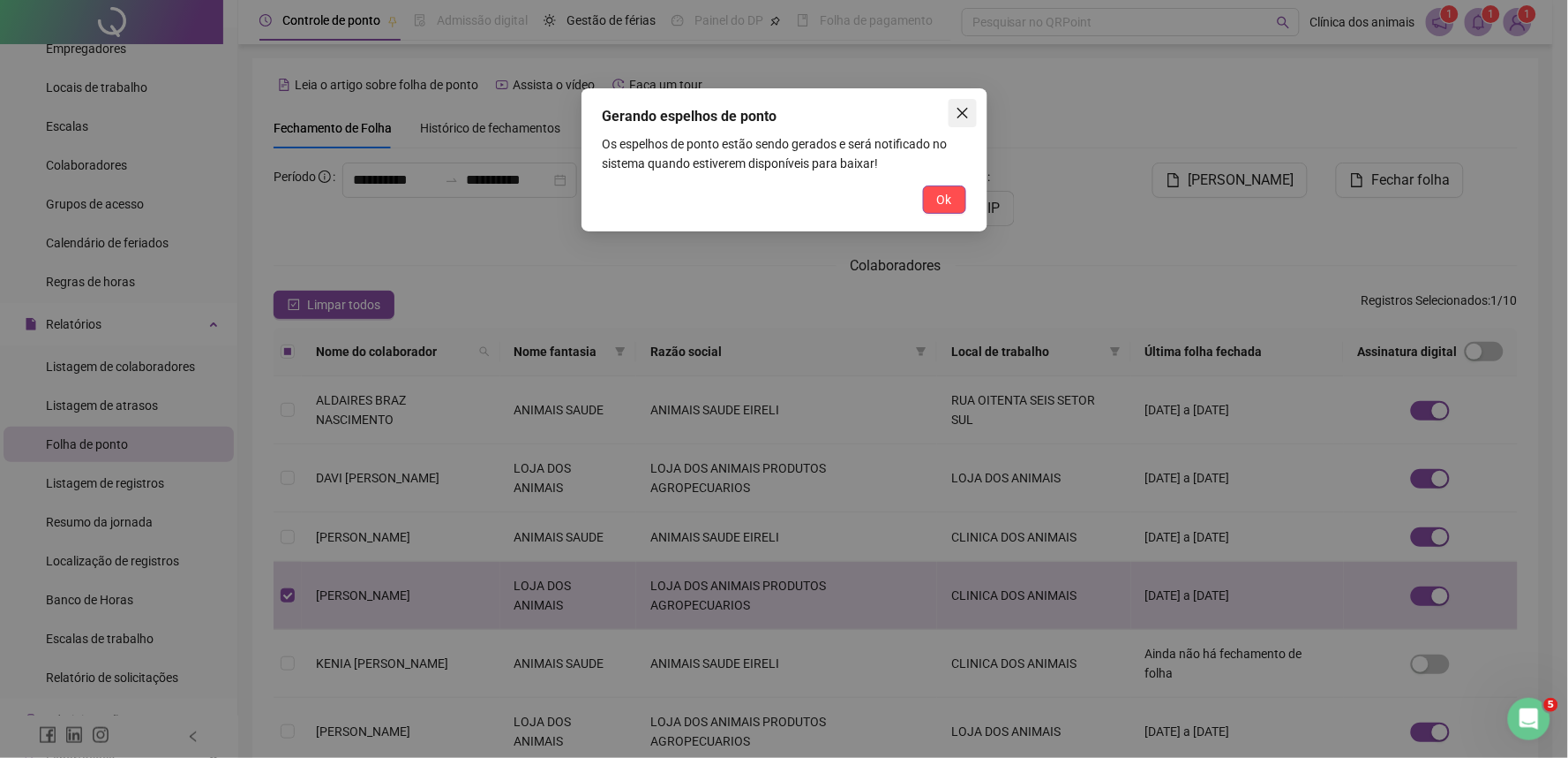
click at [959, 123] on button "Close" at bounding box center [962, 112] width 28 height 28
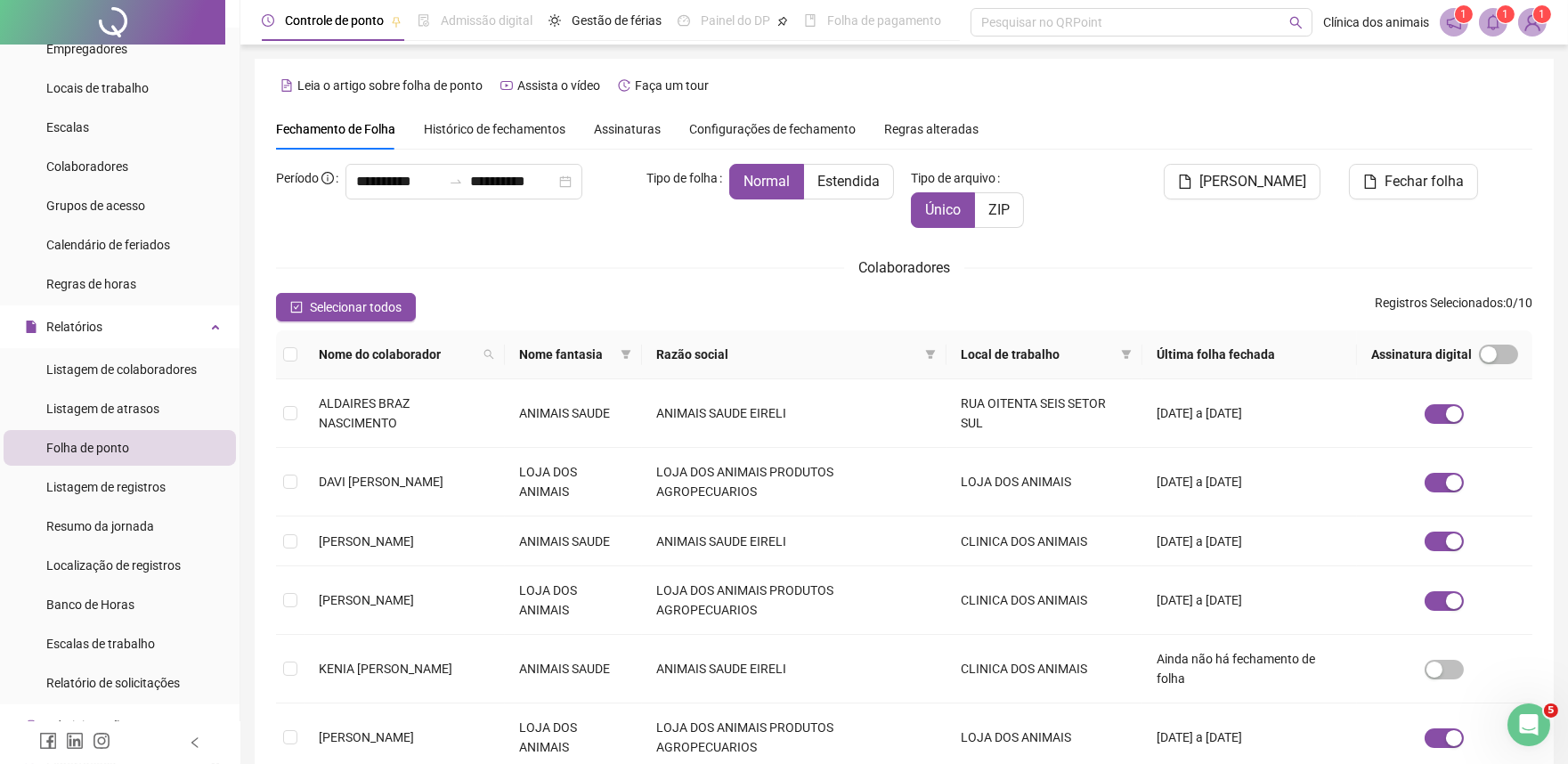
click at [1161, 211] on div "[PERSON_NAME]" at bounding box center [1221, 203] width 212 height 78
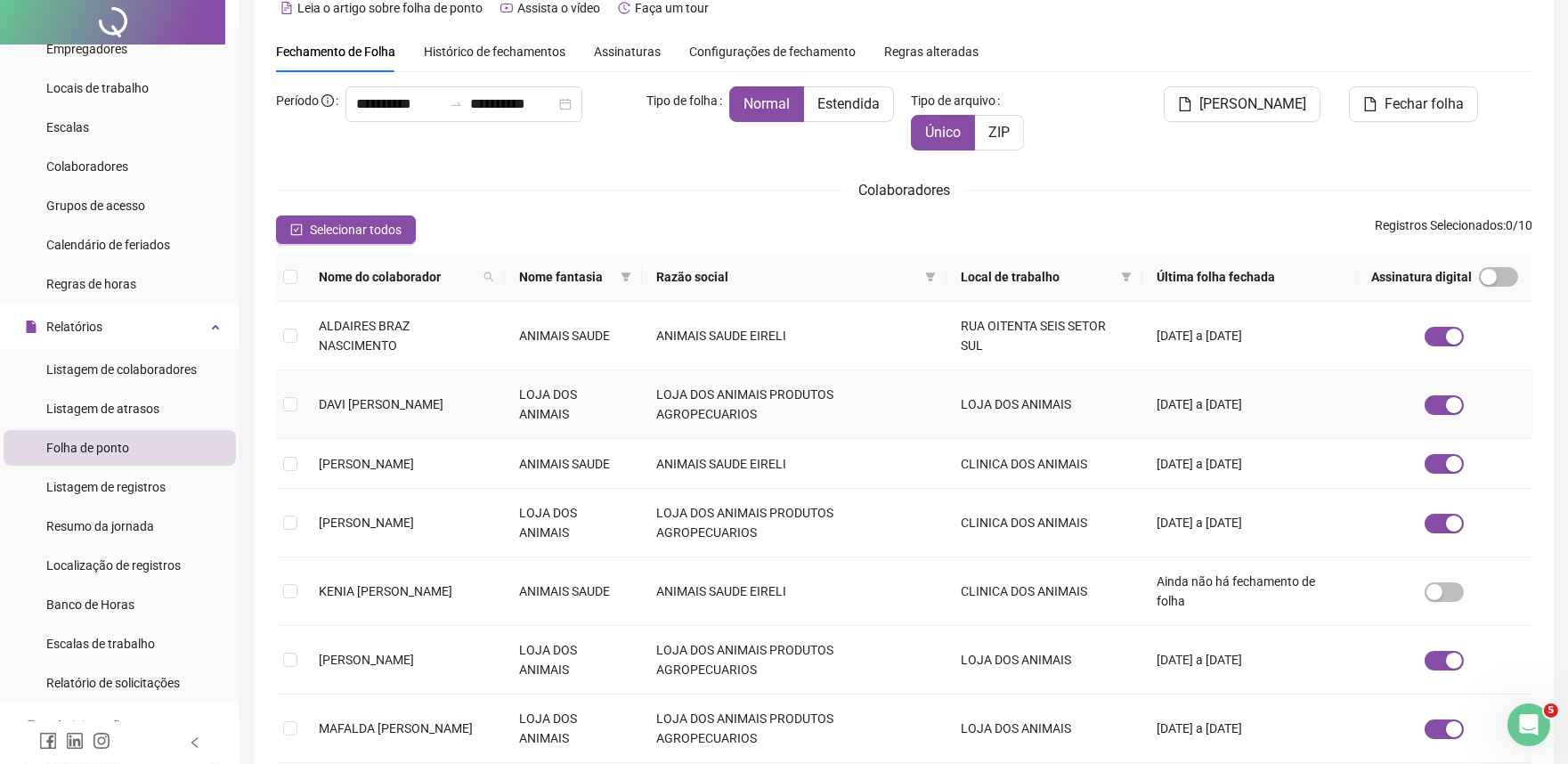
scroll to position [197, 0]
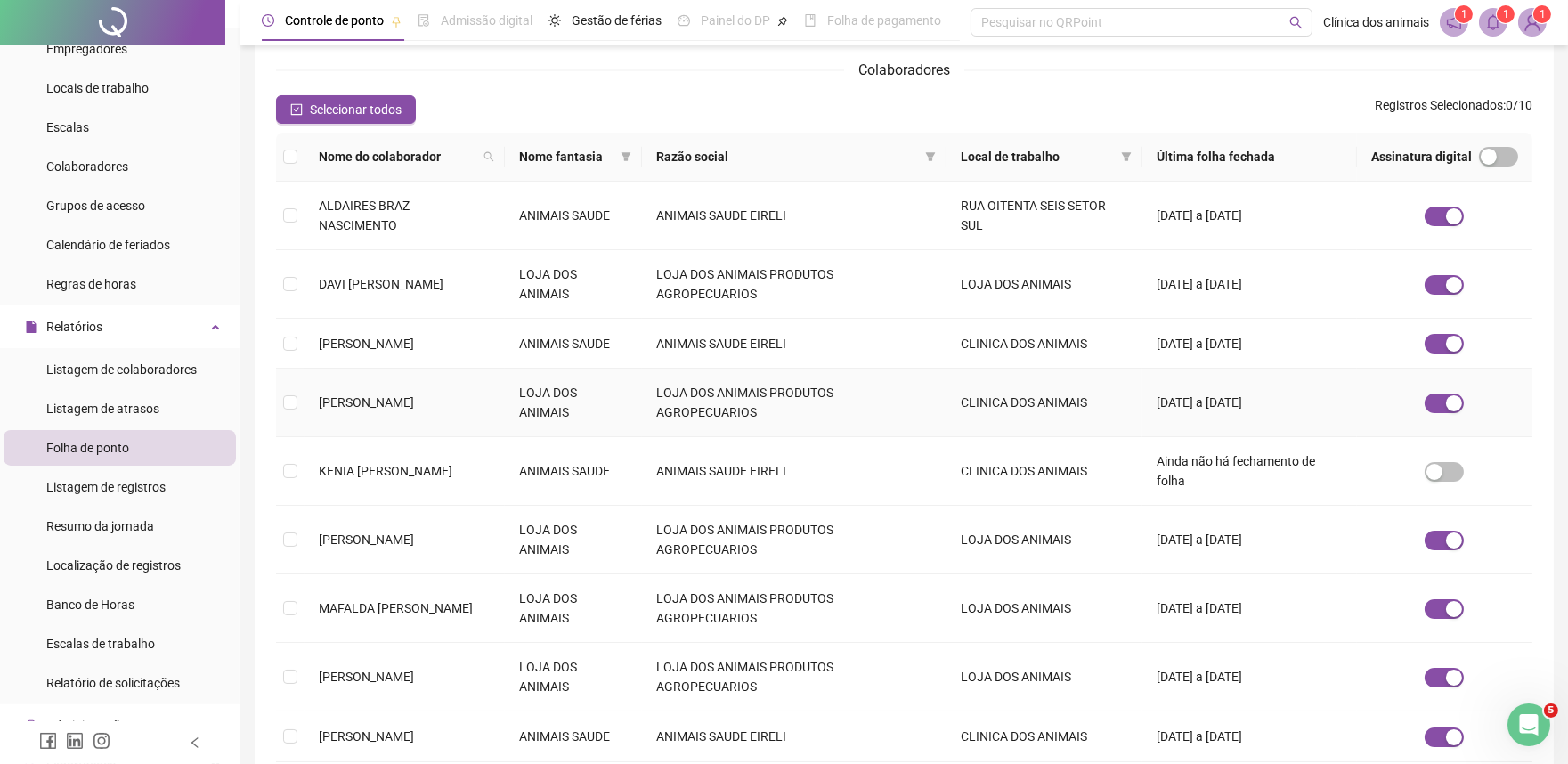
click at [365, 389] on td "[PERSON_NAME]" at bounding box center [404, 403] width 200 height 68
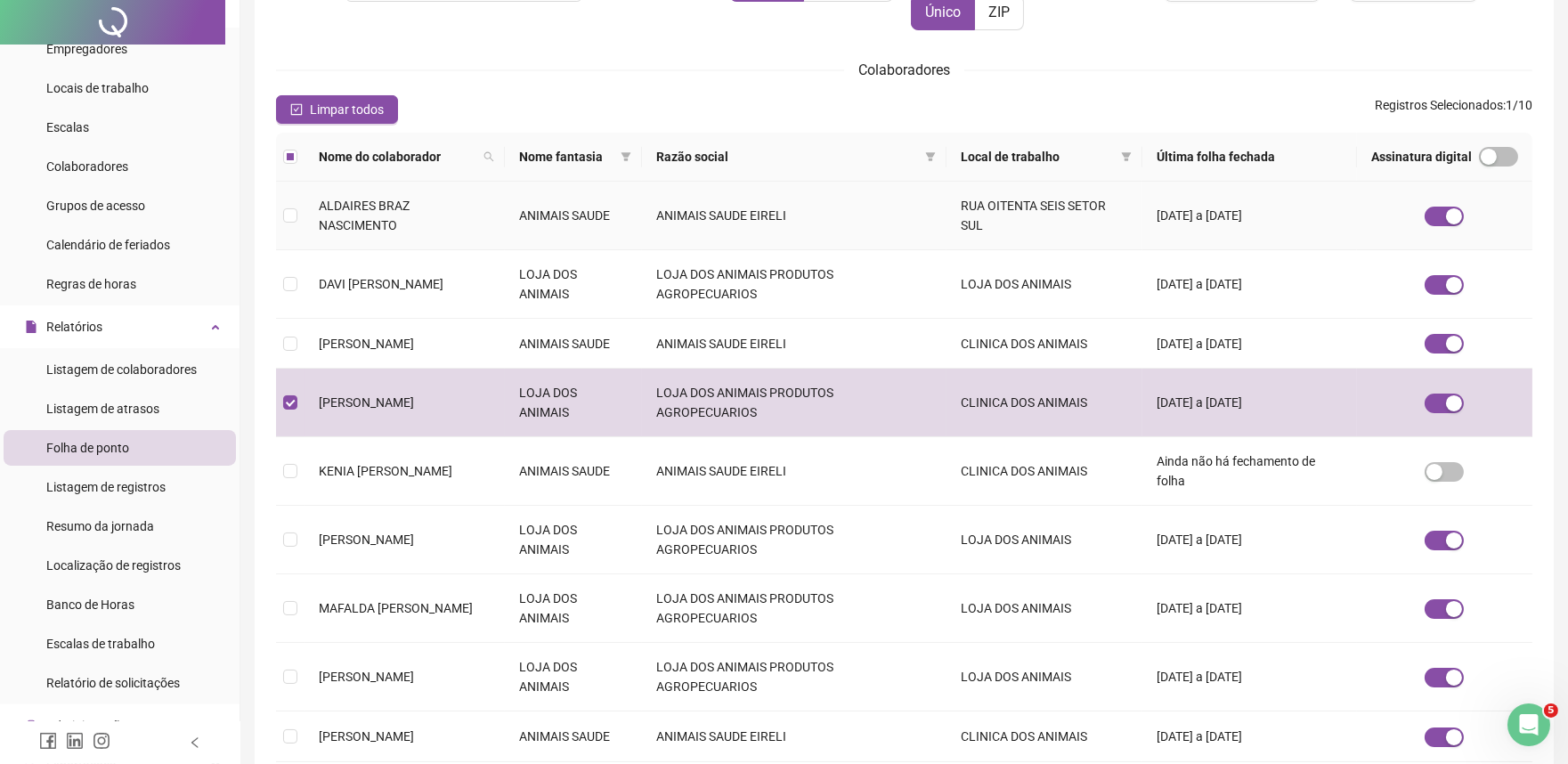
scroll to position [0, 0]
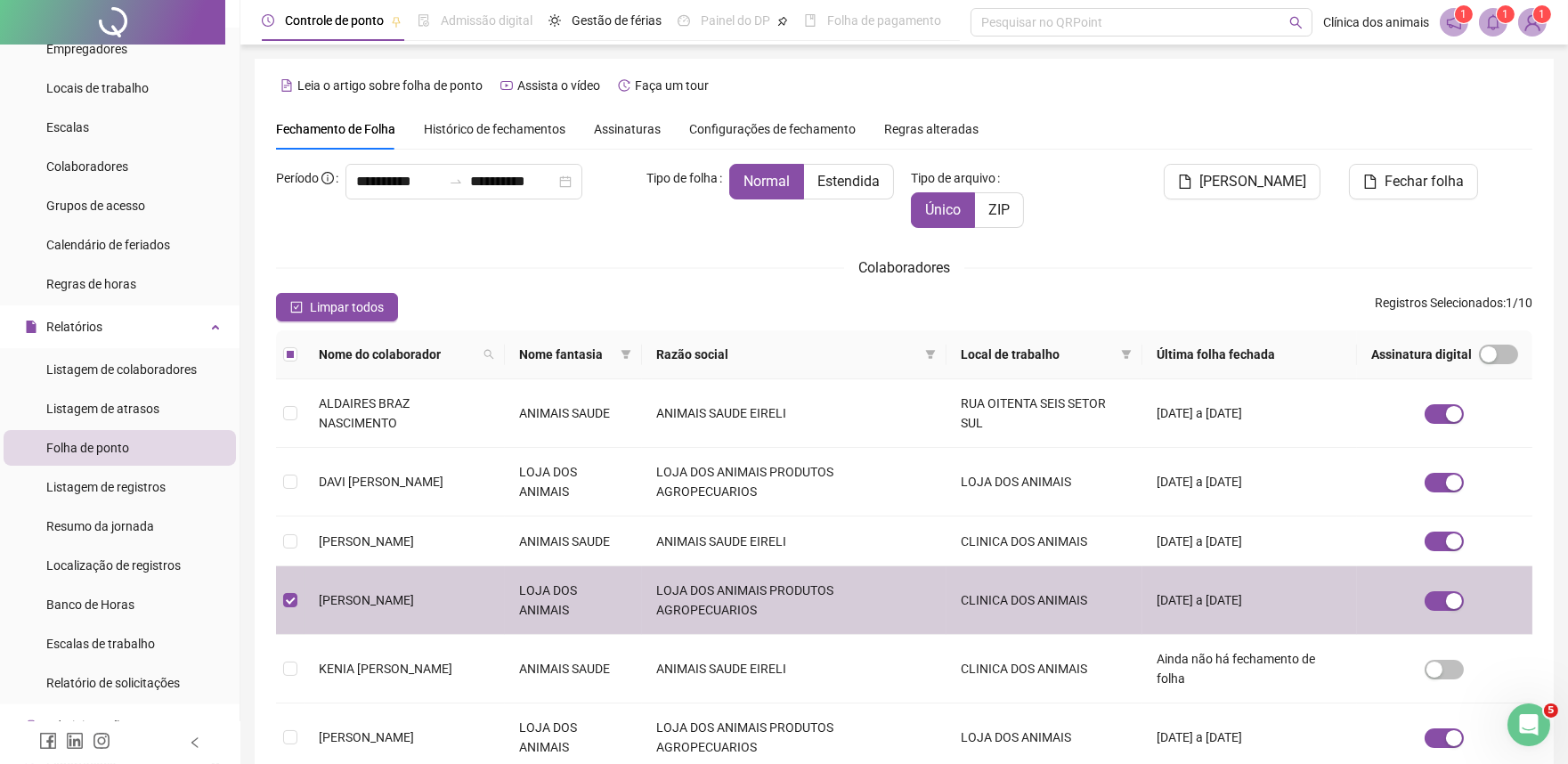
drag, startPoint x: 464, startPoint y: 598, endPoint x: 100, endPoint y: 467, distance: 386.9
click at [101, 467] on ul "Listagem de colaboradores Listagem de atrasos Folha de ponto Listagem de regist…" at bounding box center [120, 526] width 240 height 356
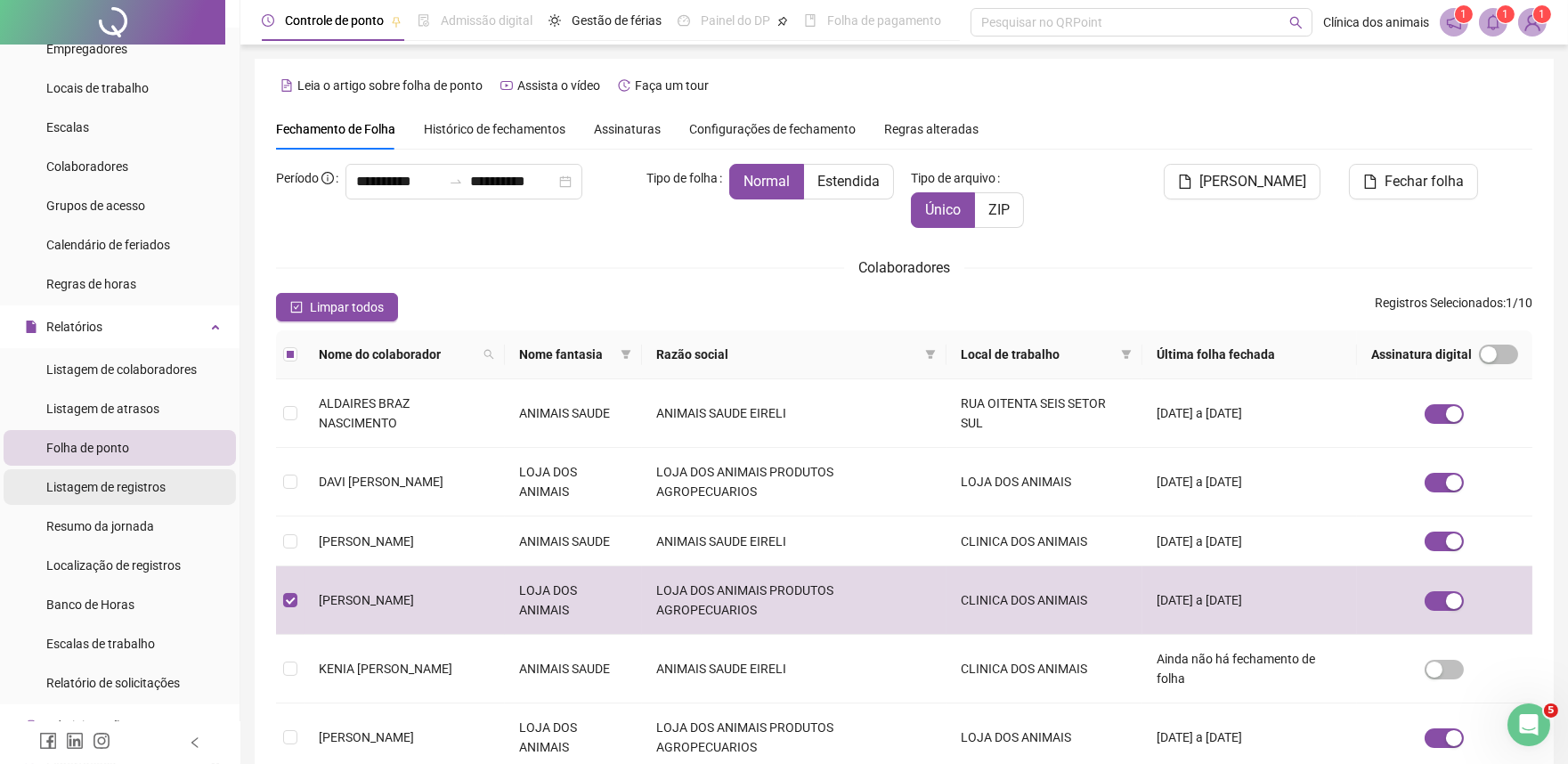
click at [121, 497] on div "Listagem de registros" at bounding box center [105, 487] width 119 height 36
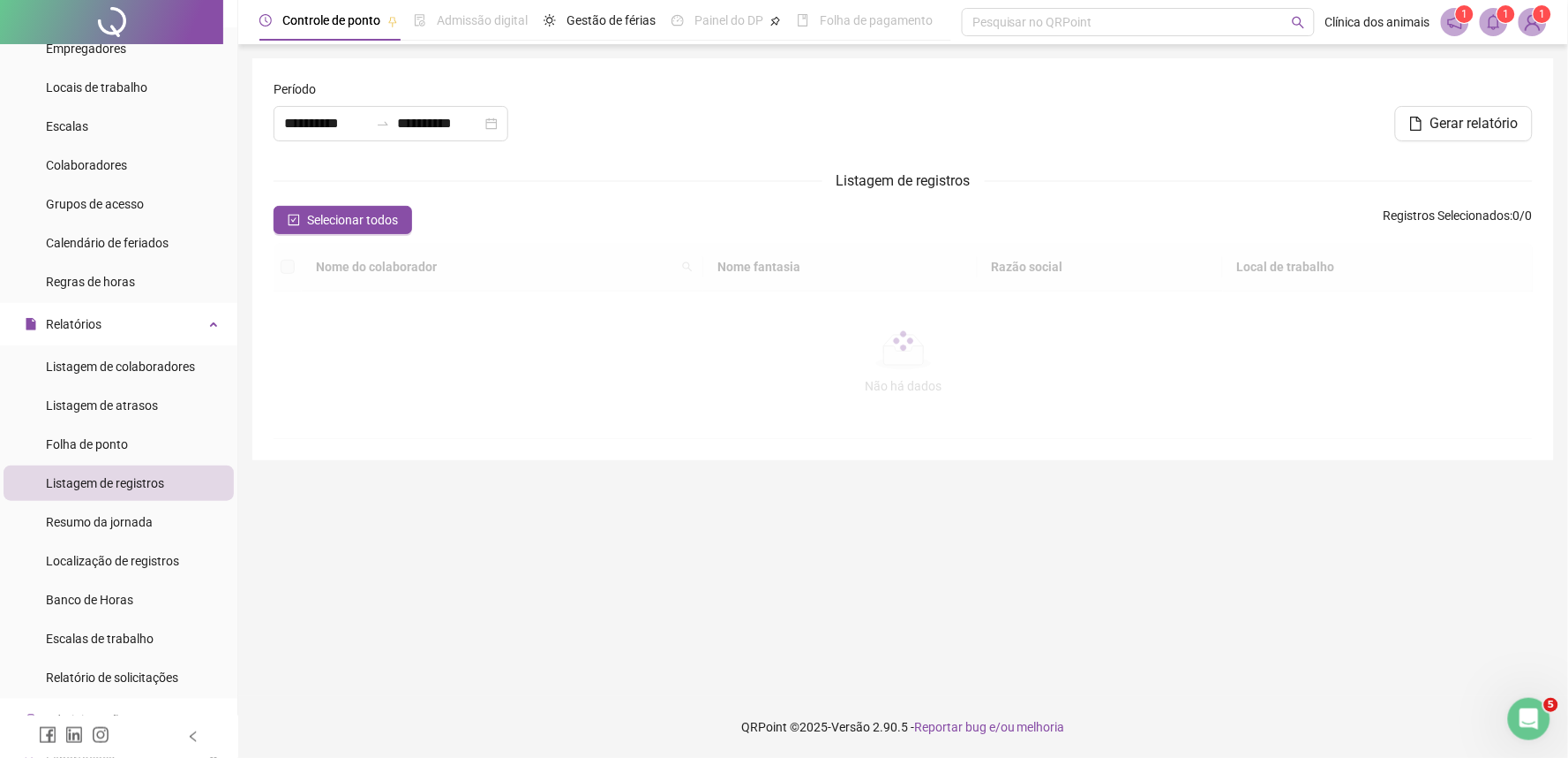
type input "**********"
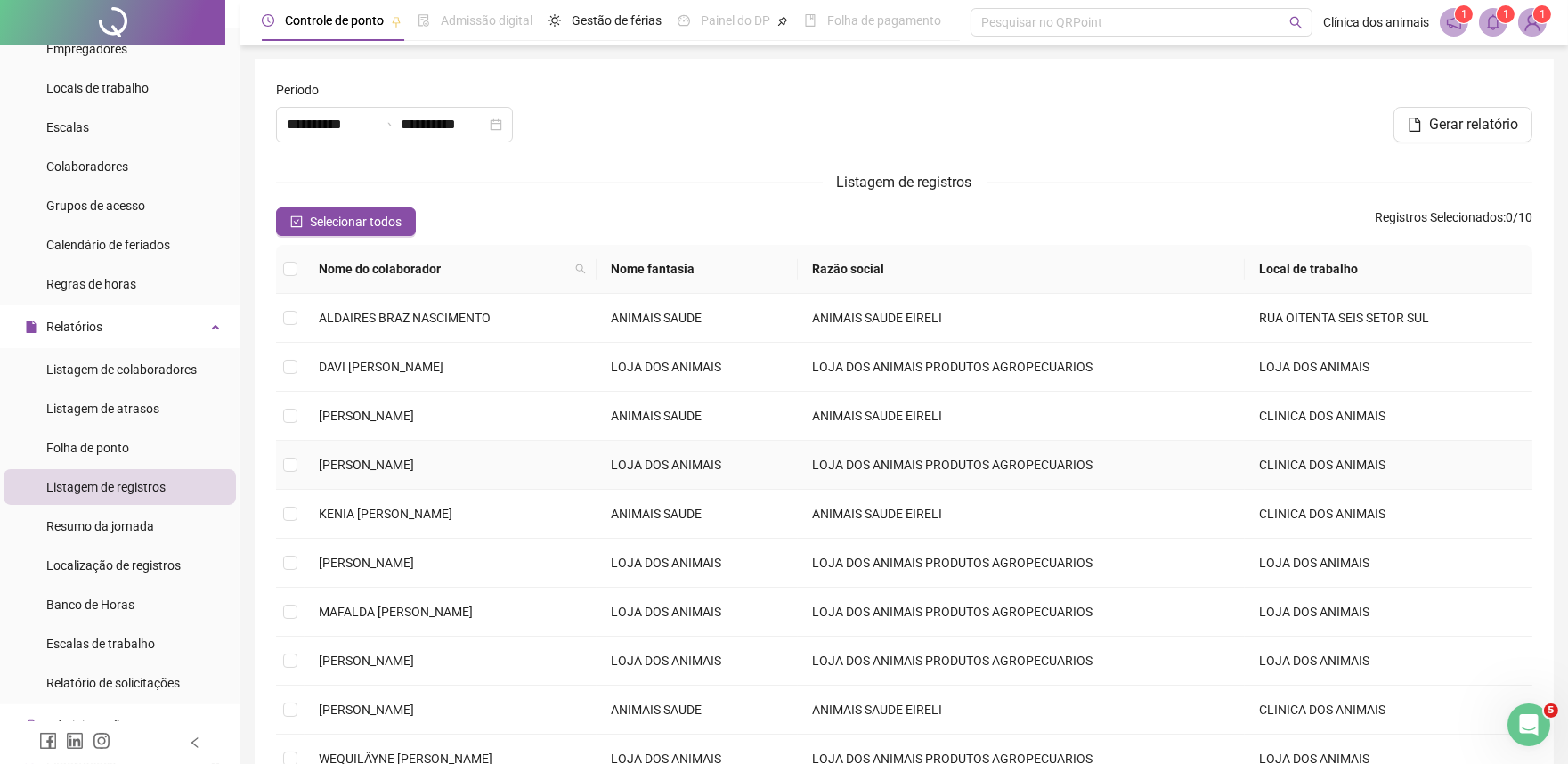
scroll to position [99, 0]
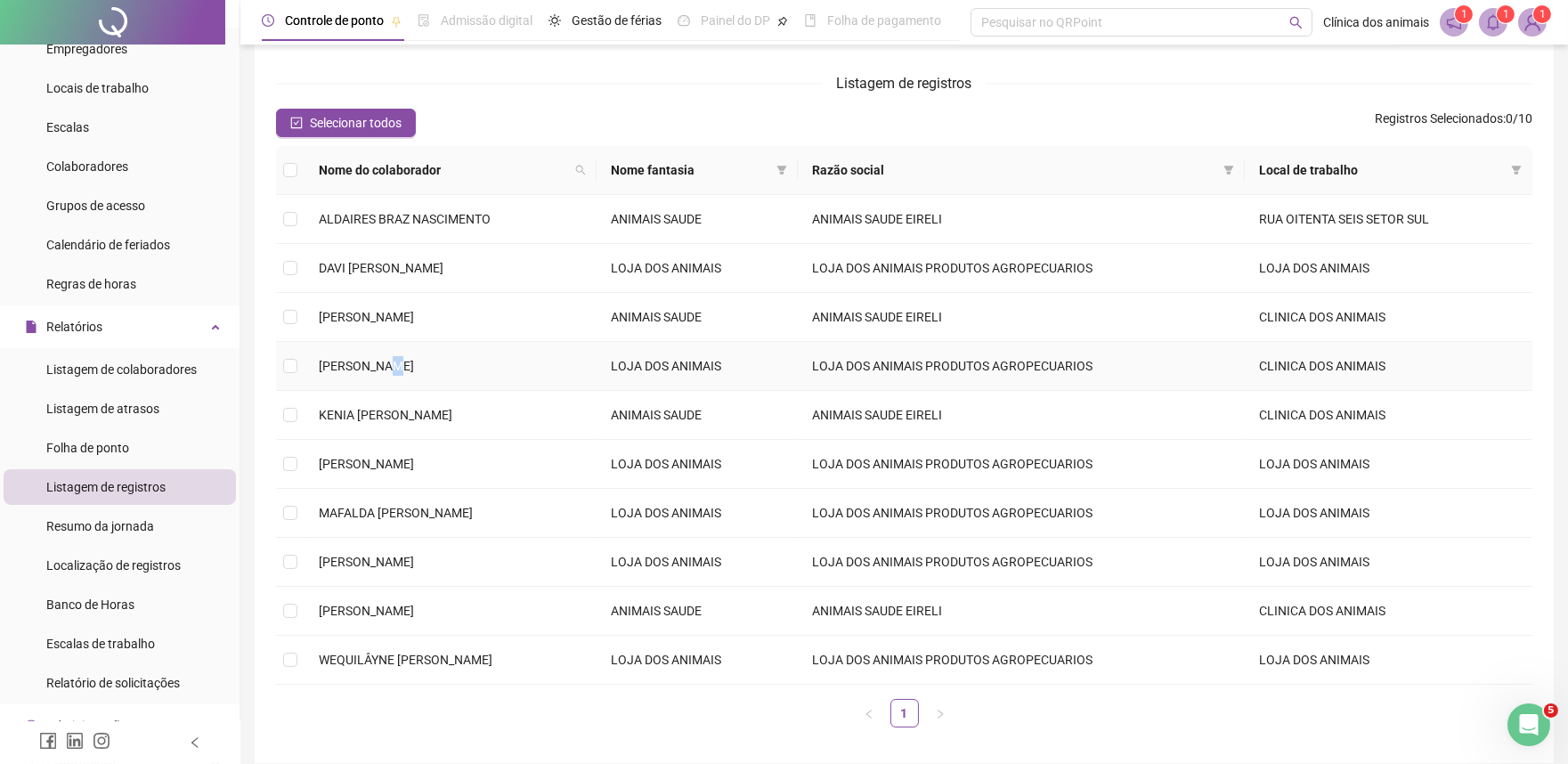
click at [393, 387] on td "[PERSON_NAME]" at bounding box center [450, 366] width 292 height 49
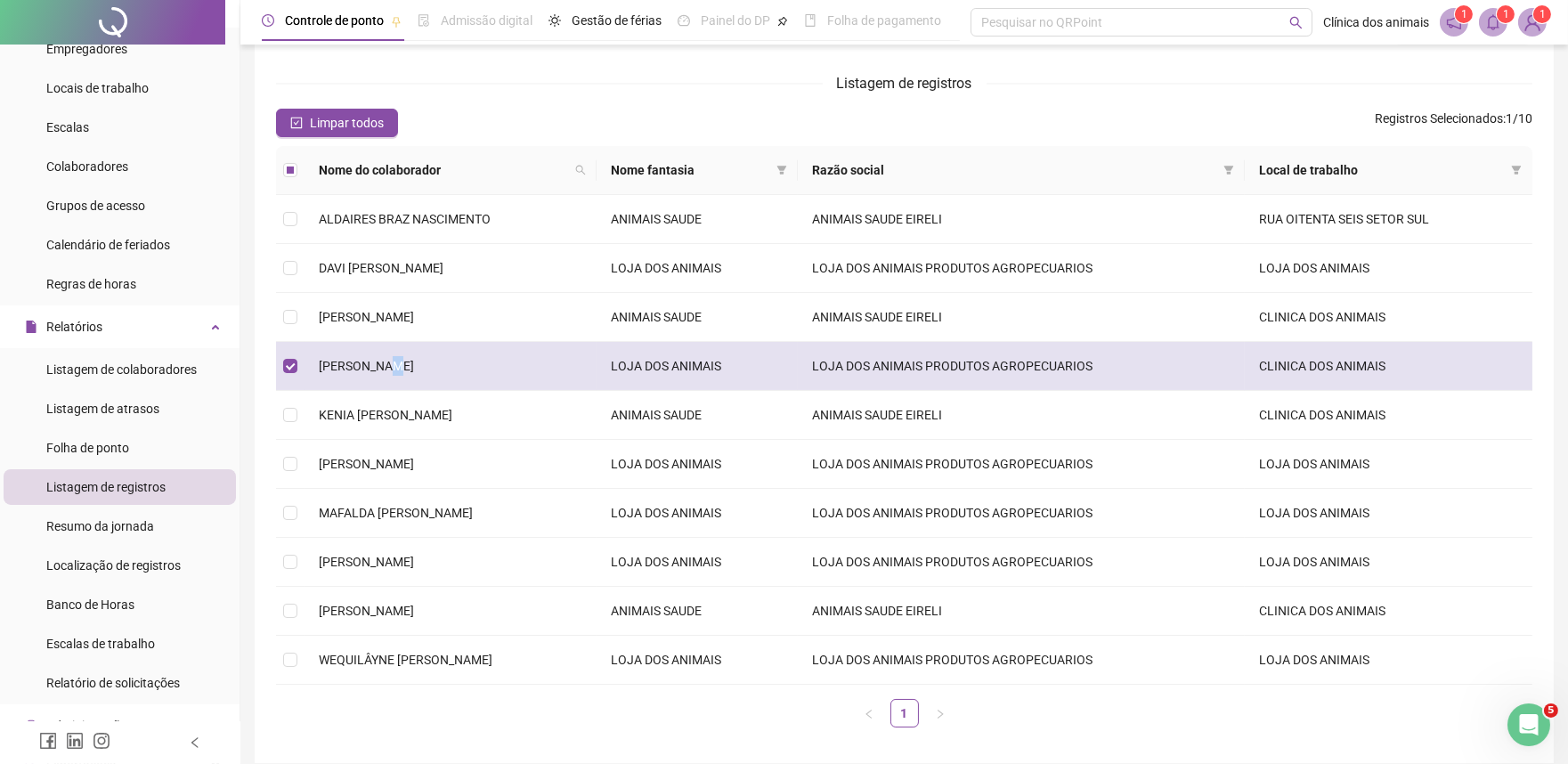
click at [393, 387] on td "[PERSON_NAME]" at bounding box center [450, 366] width 292 height 49
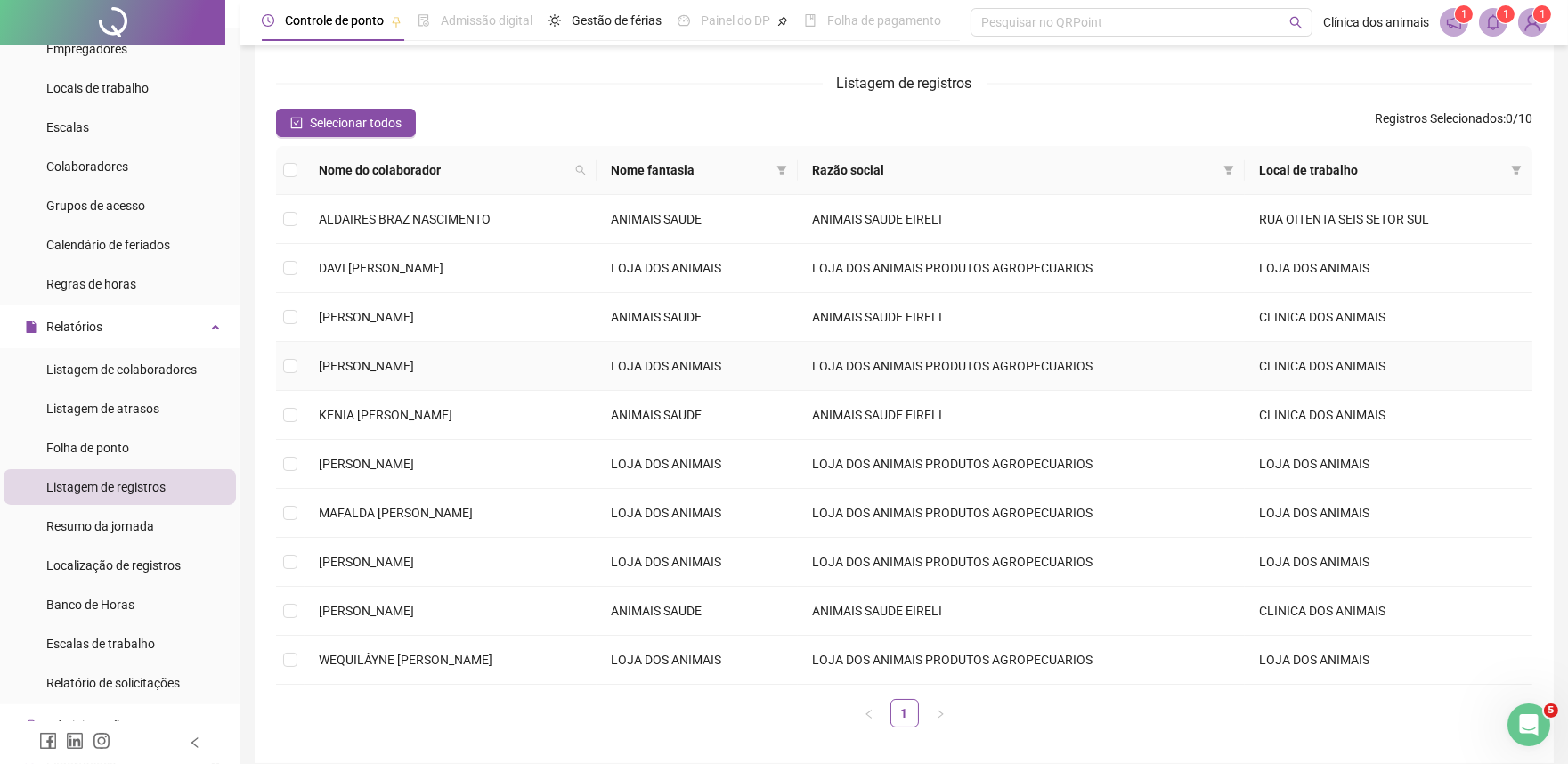
click at [422, 378] on td "[PERSON_NAME]" at bounding box center [450, 366] width 292 height 49
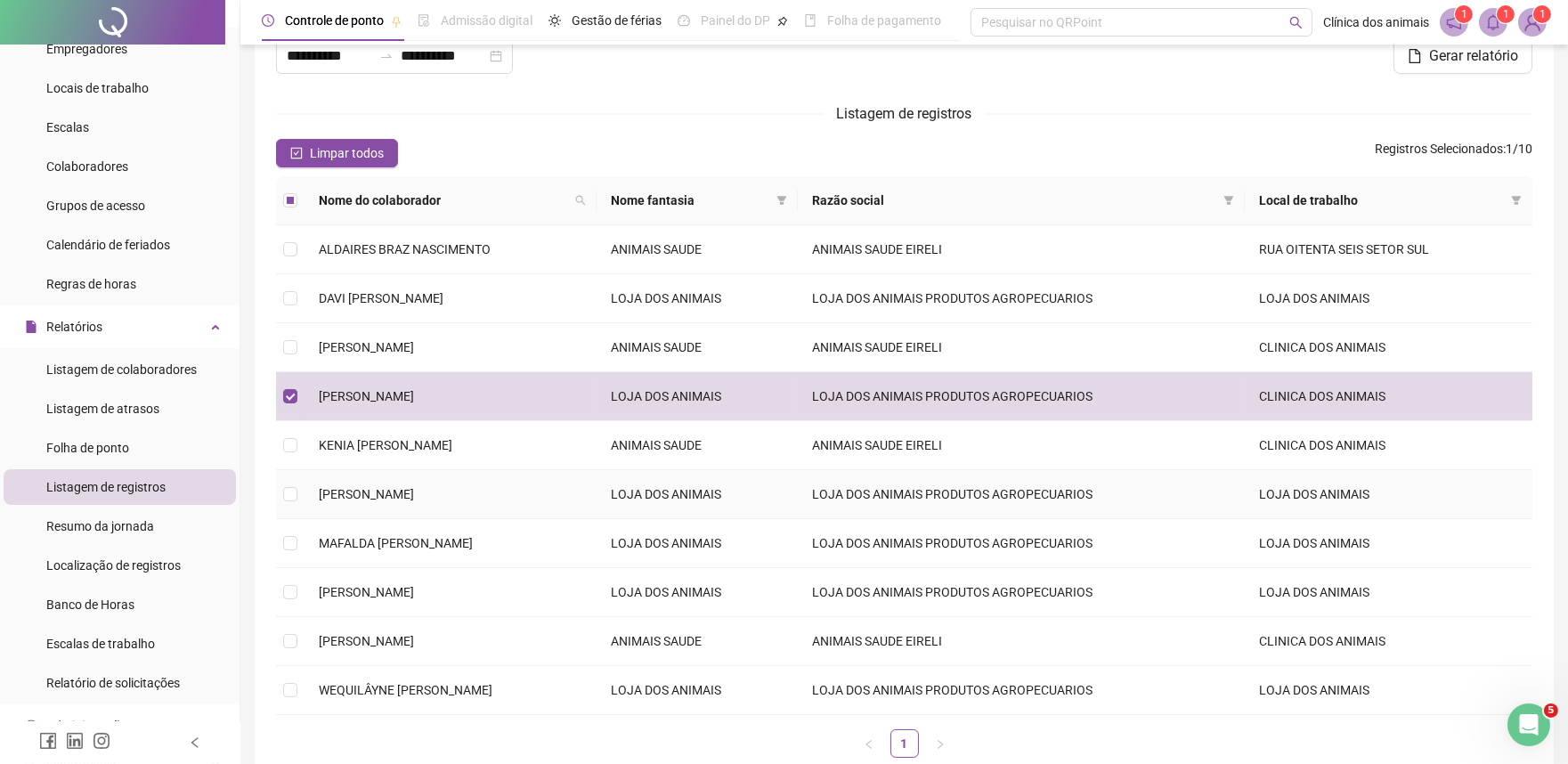
scroll to position [0, 0]
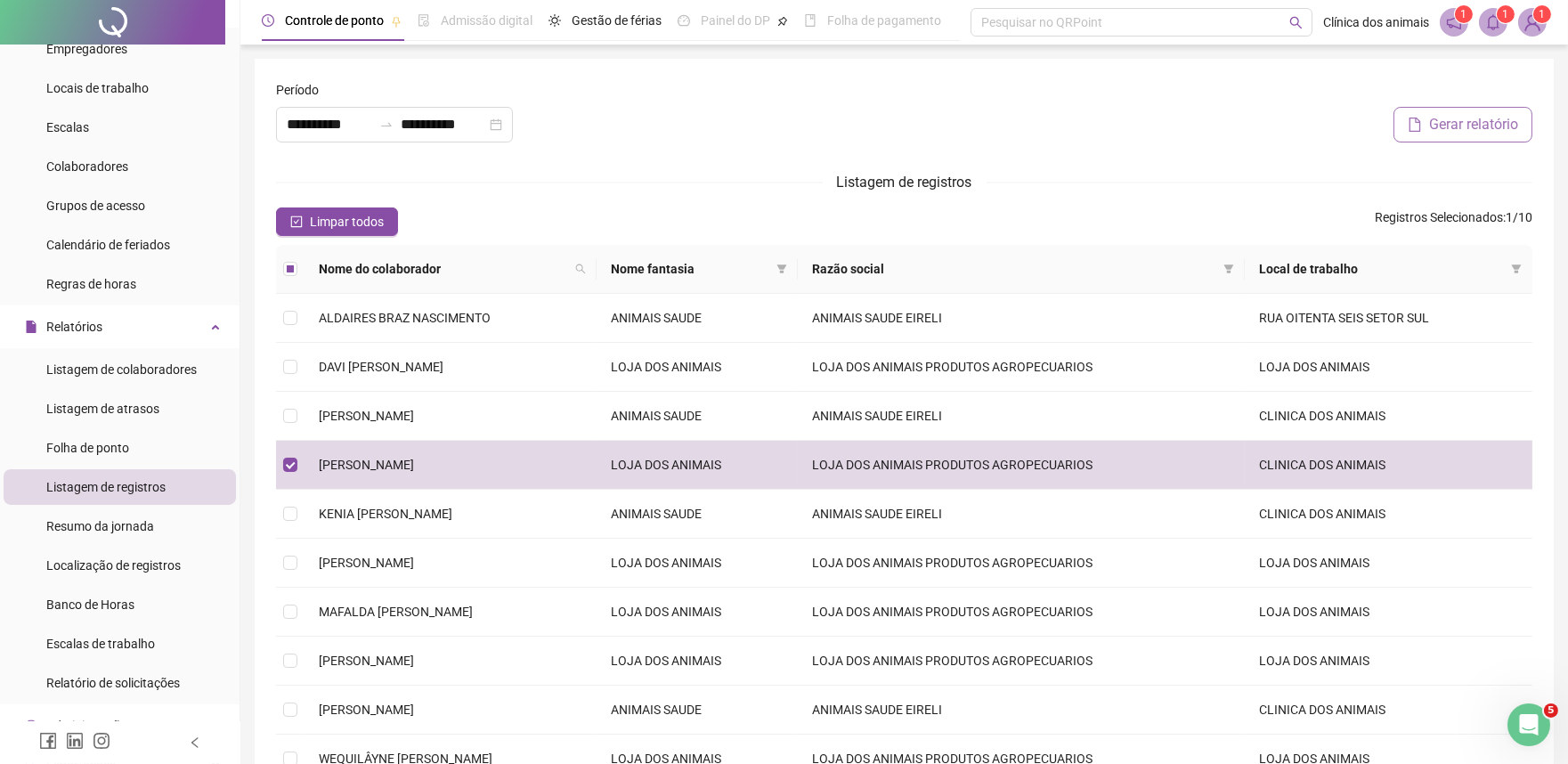
click at [1446, 117] on span "Gerar relatório" at bounding box center [1473, 124] width 89 height 21
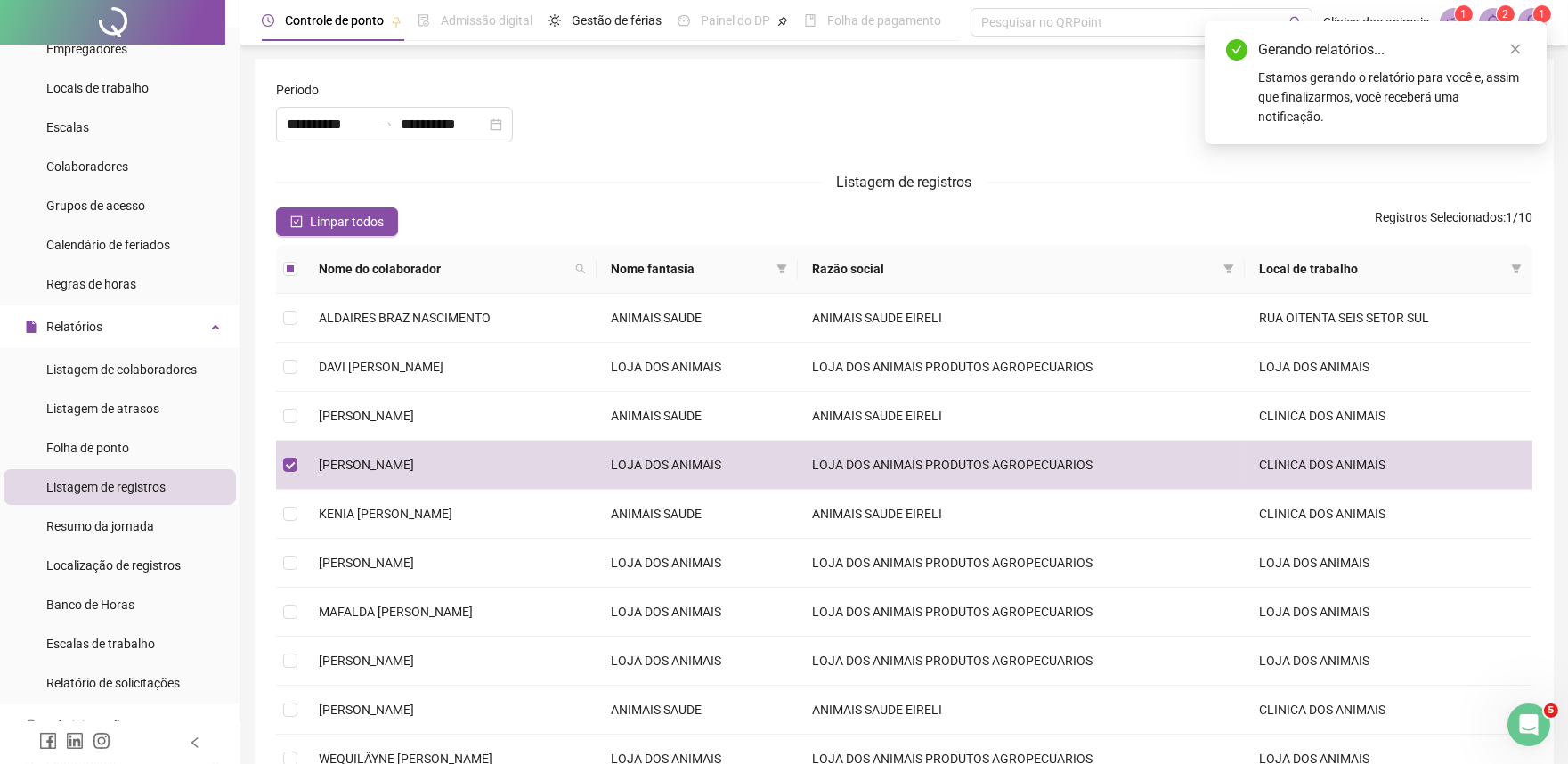
click at [1492, 14] on icon "bell" at bounding box center [1493, 21] width 13 height 16
click at [1511, 49] on icon "close" at bounding box center [1515, 49] width 13 height 13
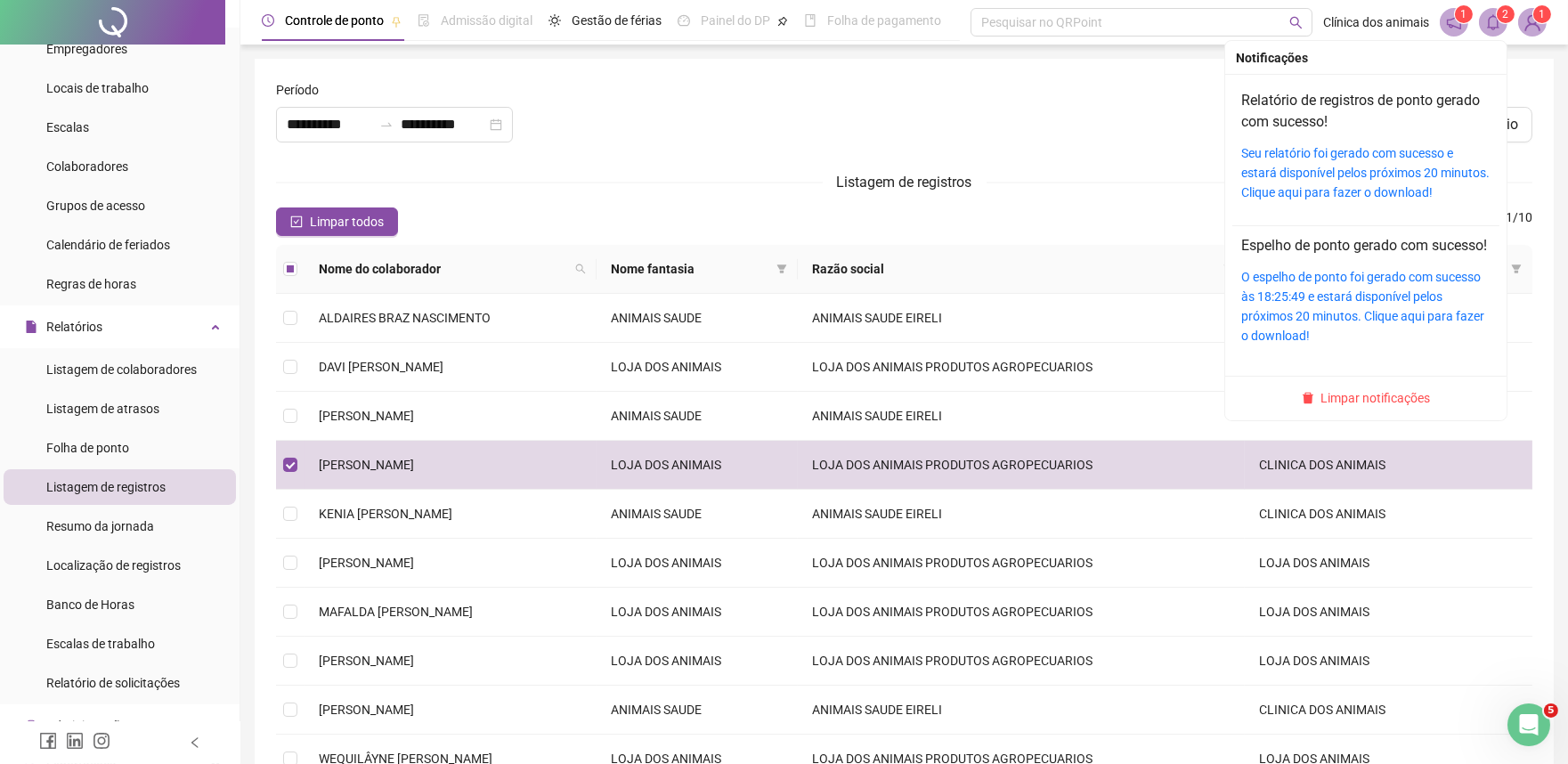
click at [1492, 14] on icon "bell" at bounding box center [1493, 21] width 13 height 16
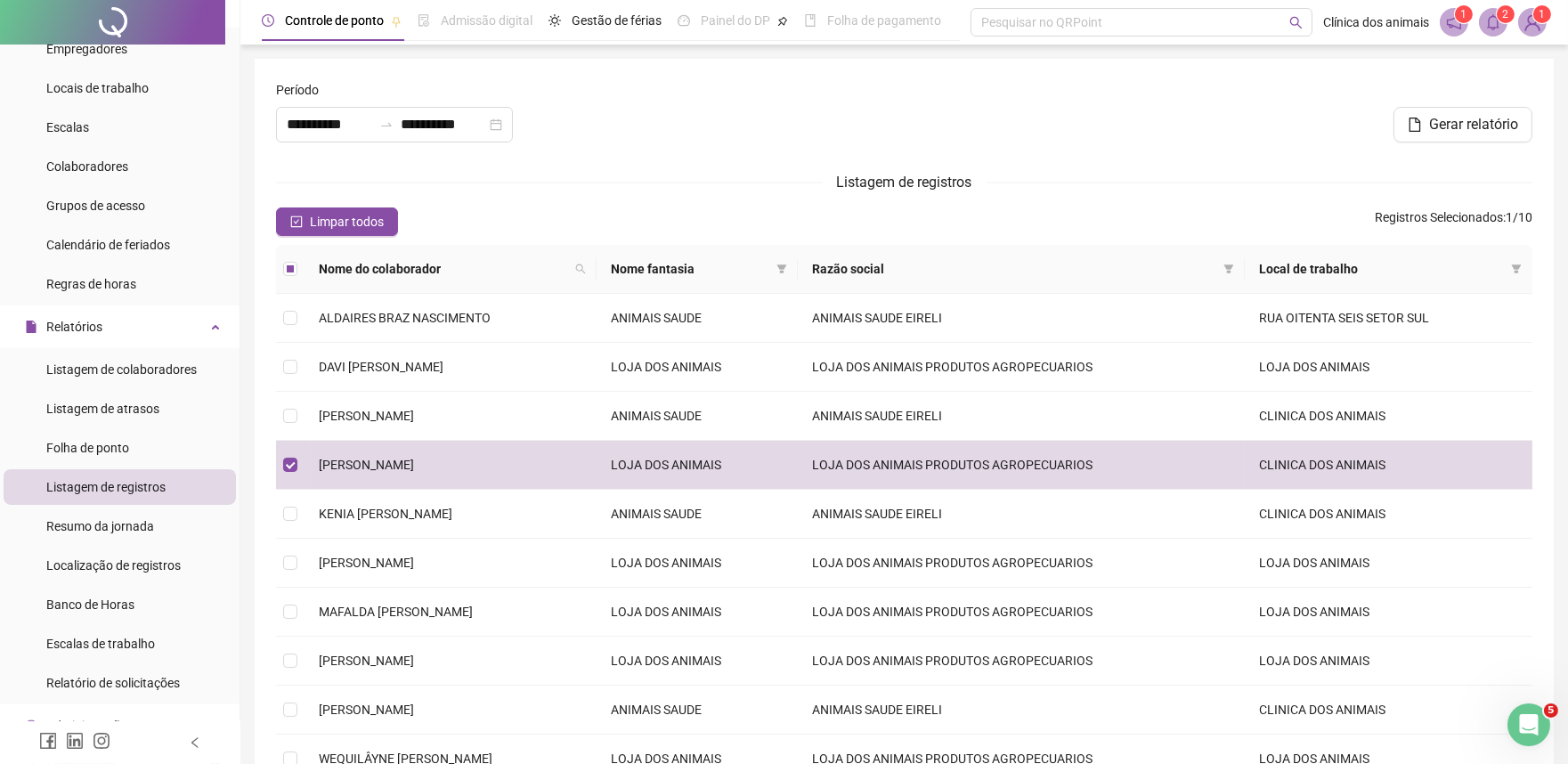
click at [1445, 18] on icon "notification" at bounding box center [1453, 21] width 16 height 16
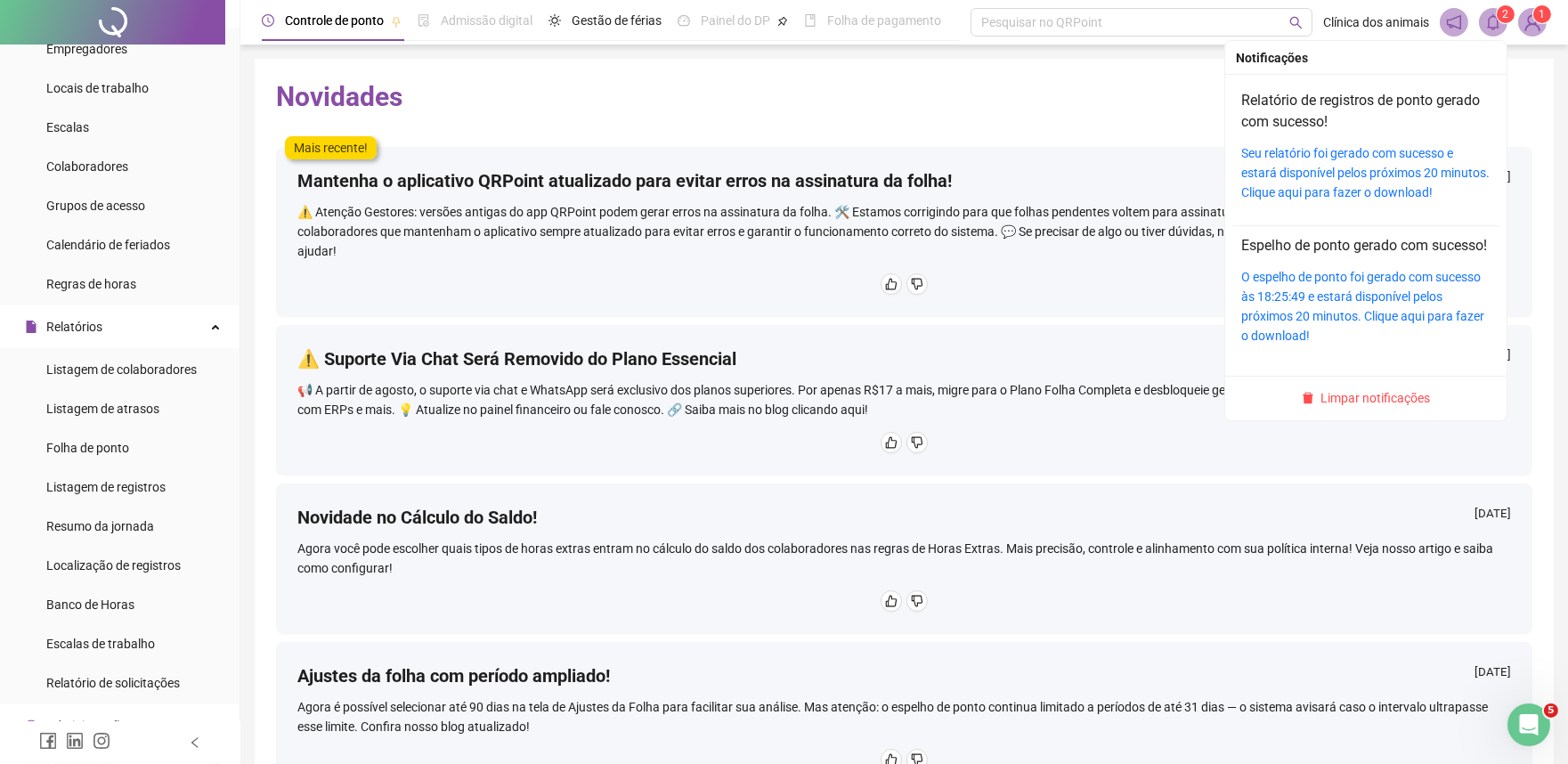
click at [1504, 30] on span at bounding box center [1492, 22] width 29 height 29
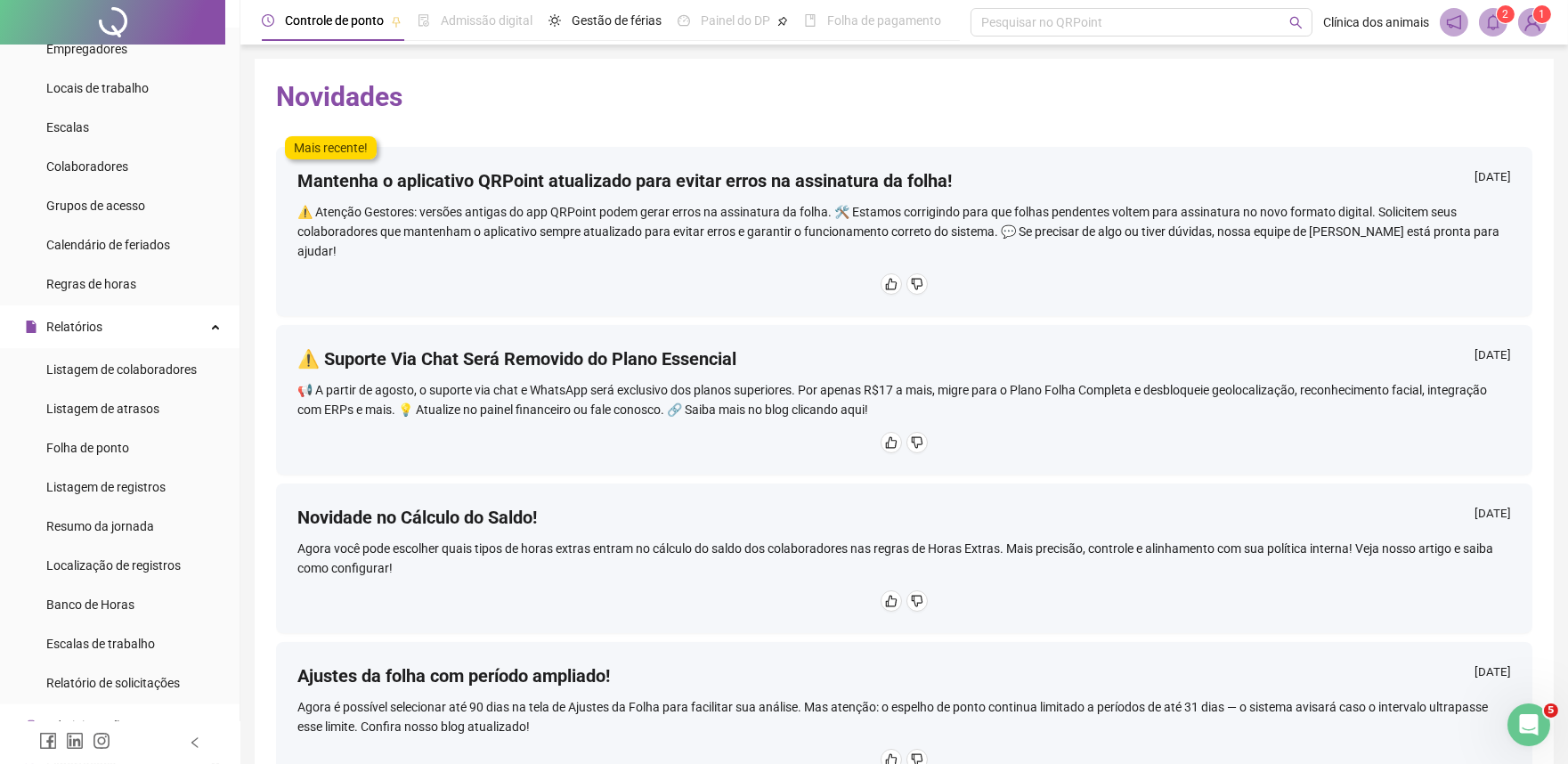
click at [1488, 12] on span at bounding box center [1492, 22] width 29 height 29
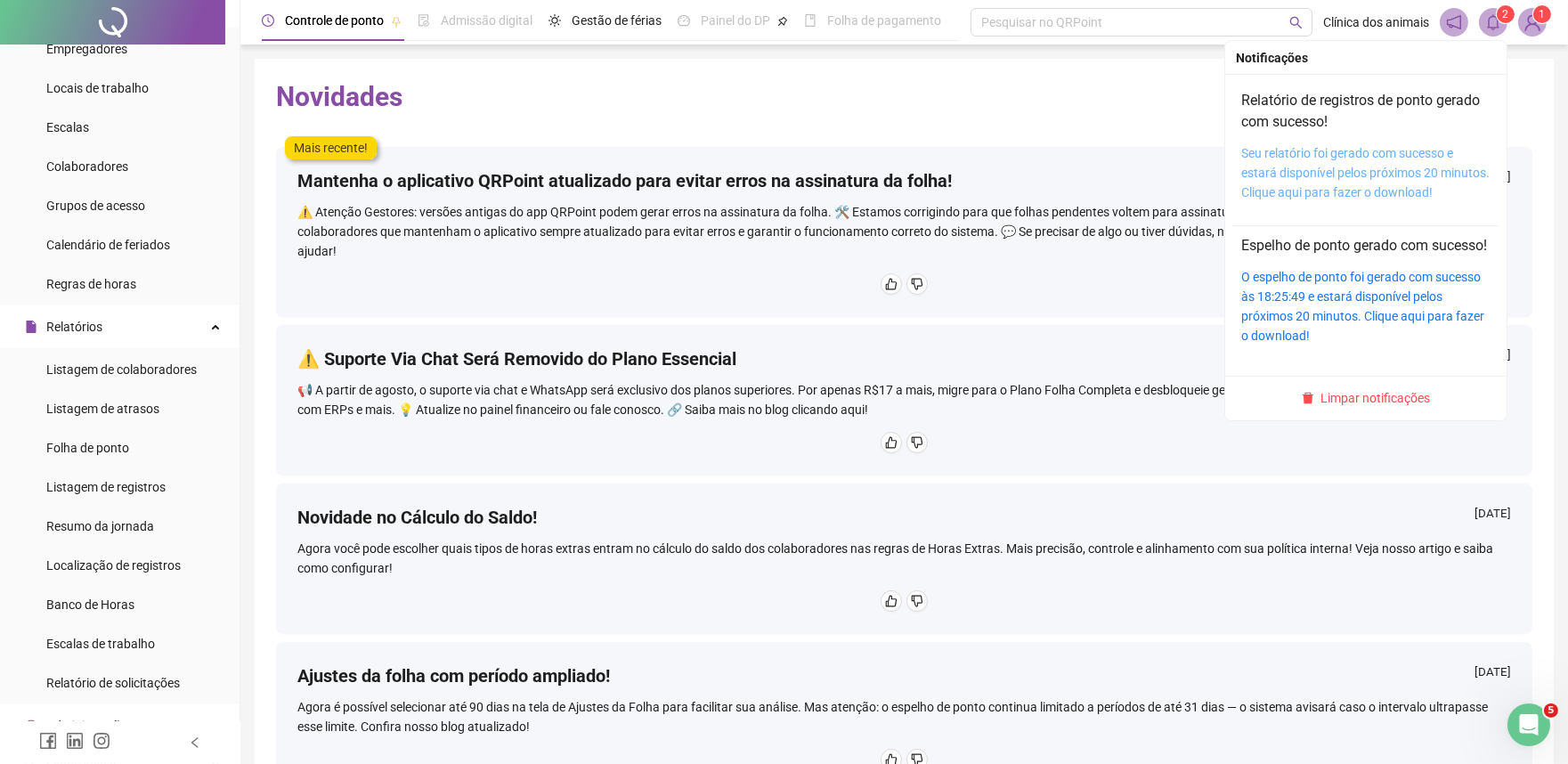
click at [1328, 174] on link "Seu relatório foi gerado com sucesso e estará disponível pelos próximos 20 minu…" at bounding box center [1364, 172] width 248 height 53
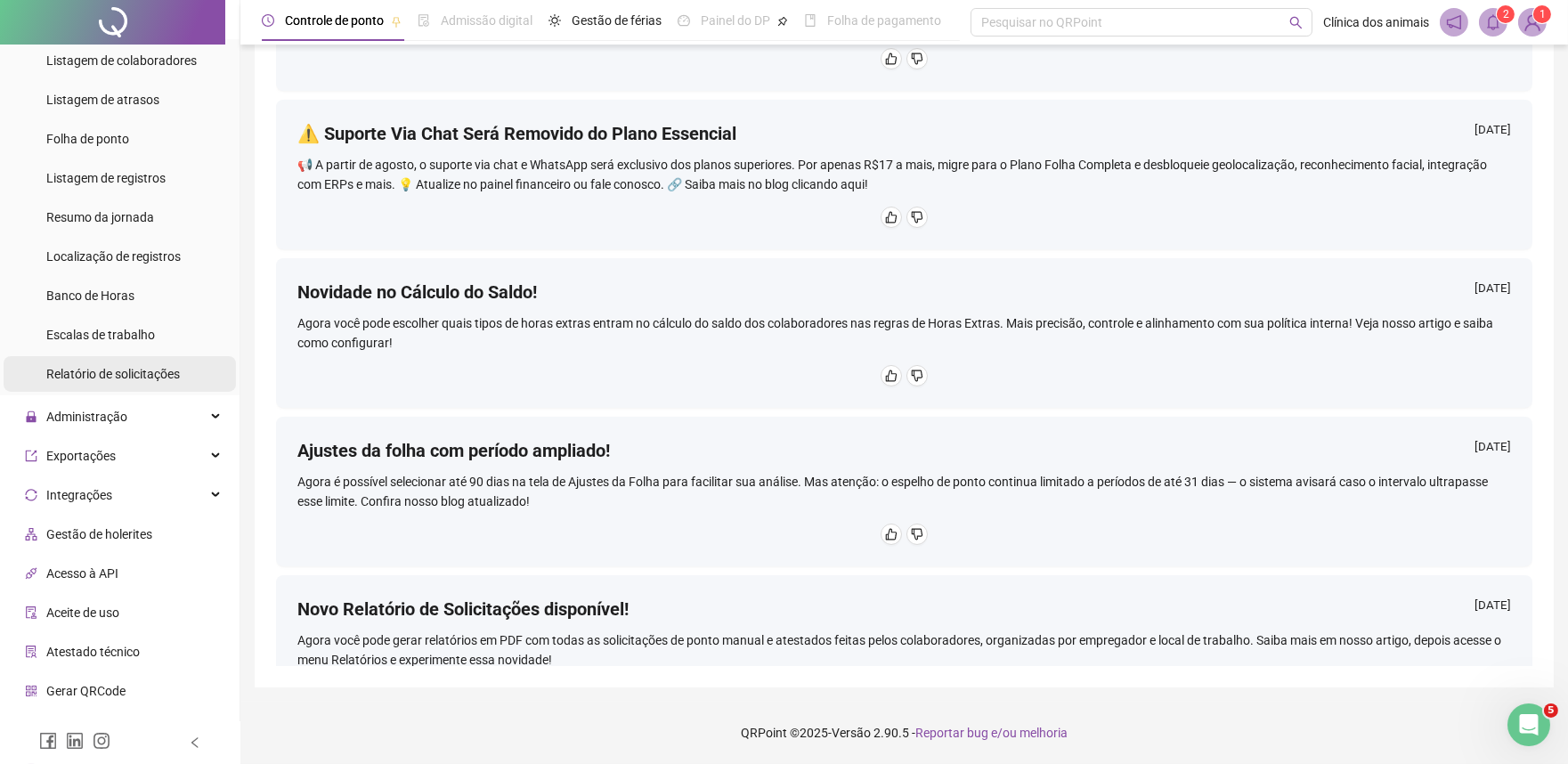
scroll to position [374, 0]
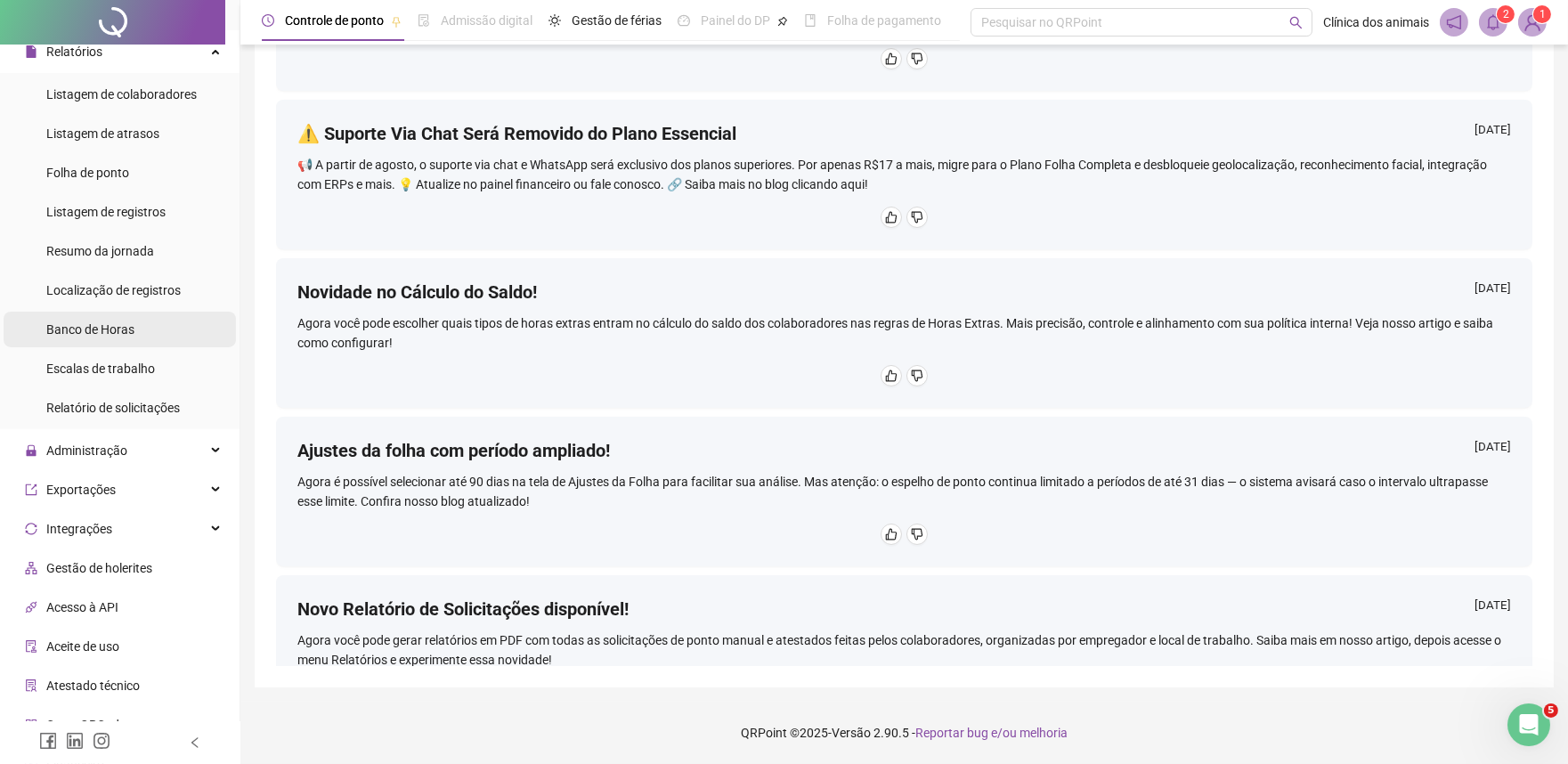
click at [136, 324] on li "Banco de Horas" at bounding box center [120, 329] width 232 height 36
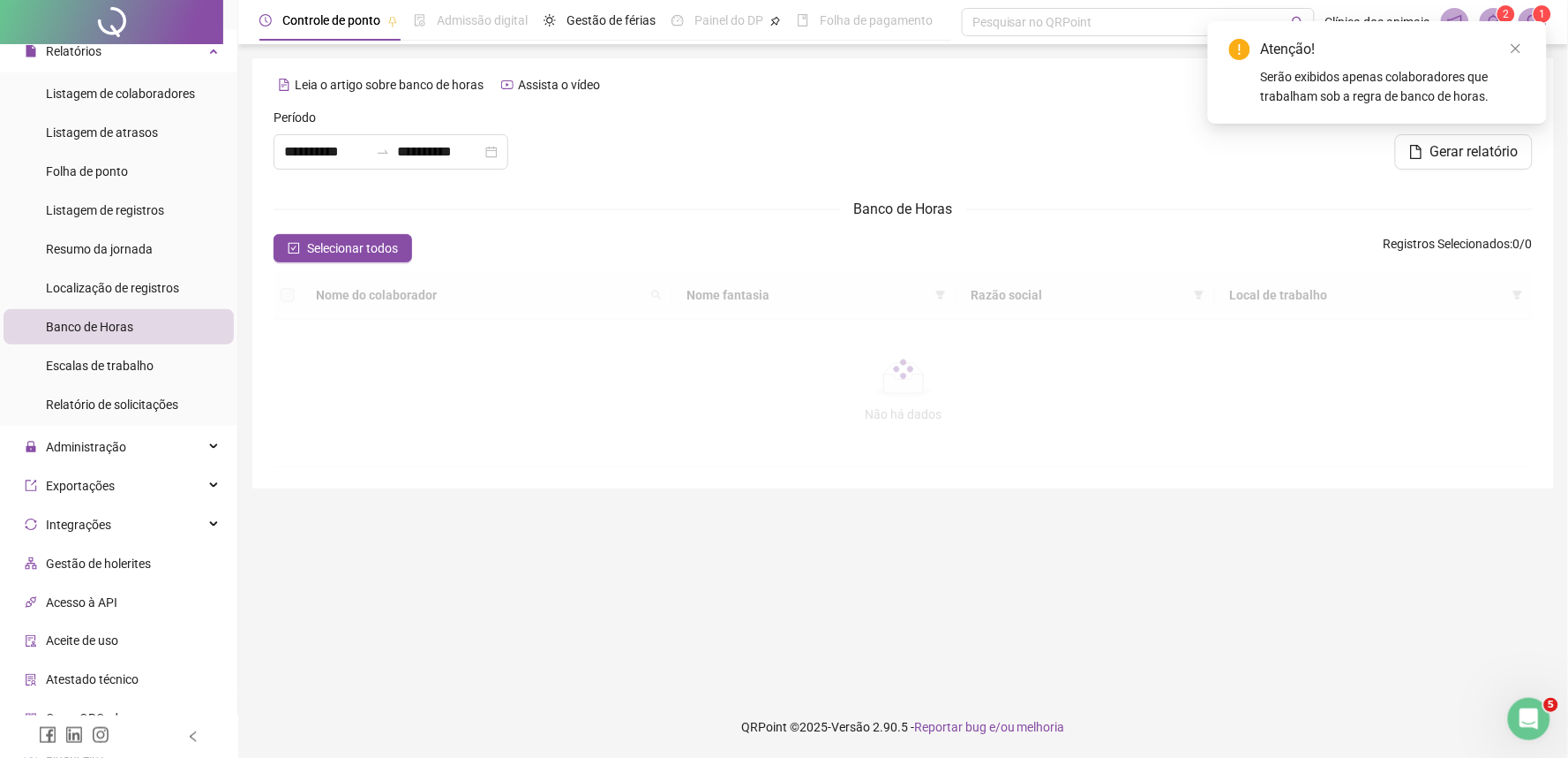
type input "**********"
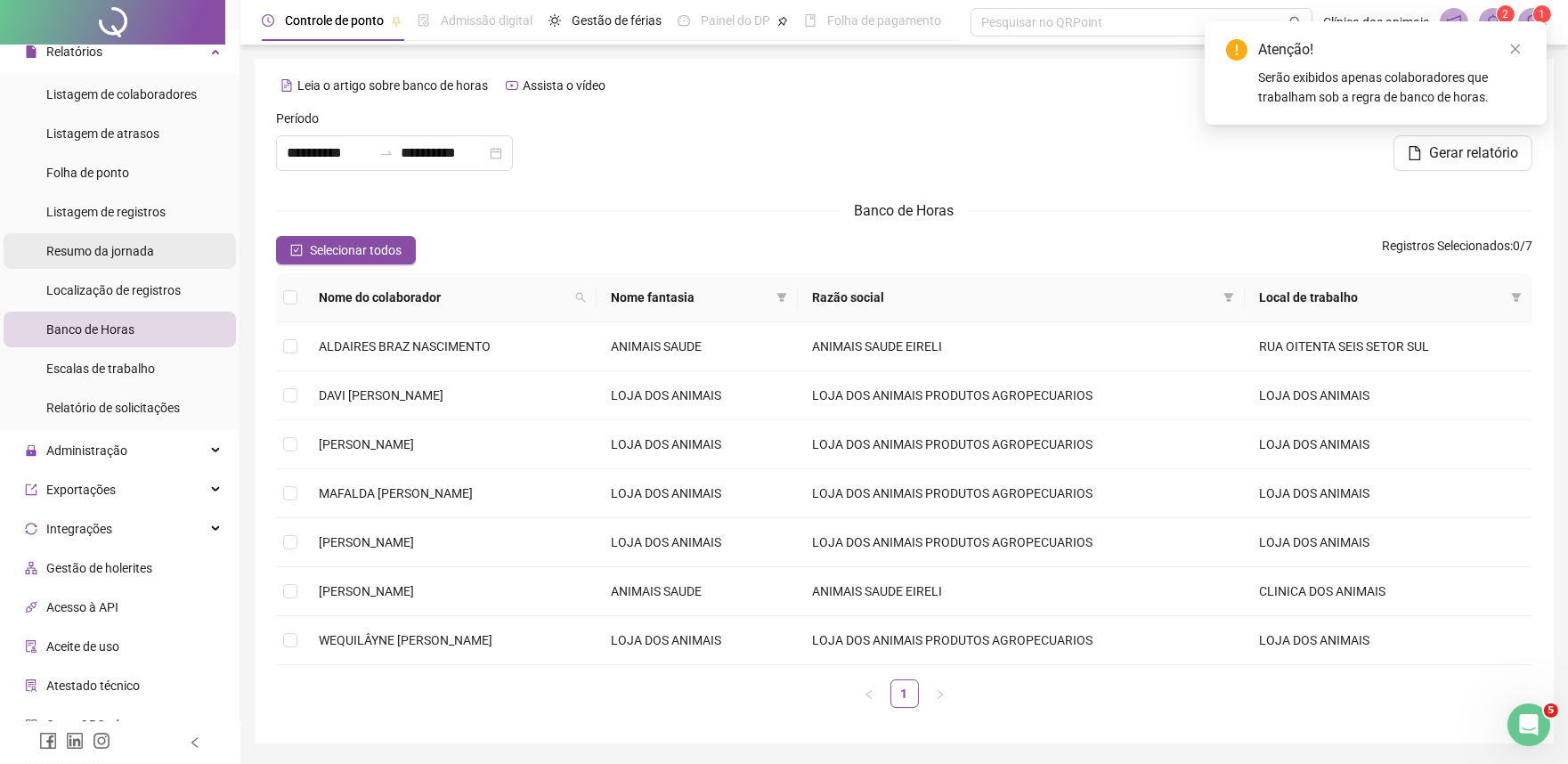
click at [143, 239] on div "Resumo da jornada" at bounding box center [100, 251] width 108 height 36
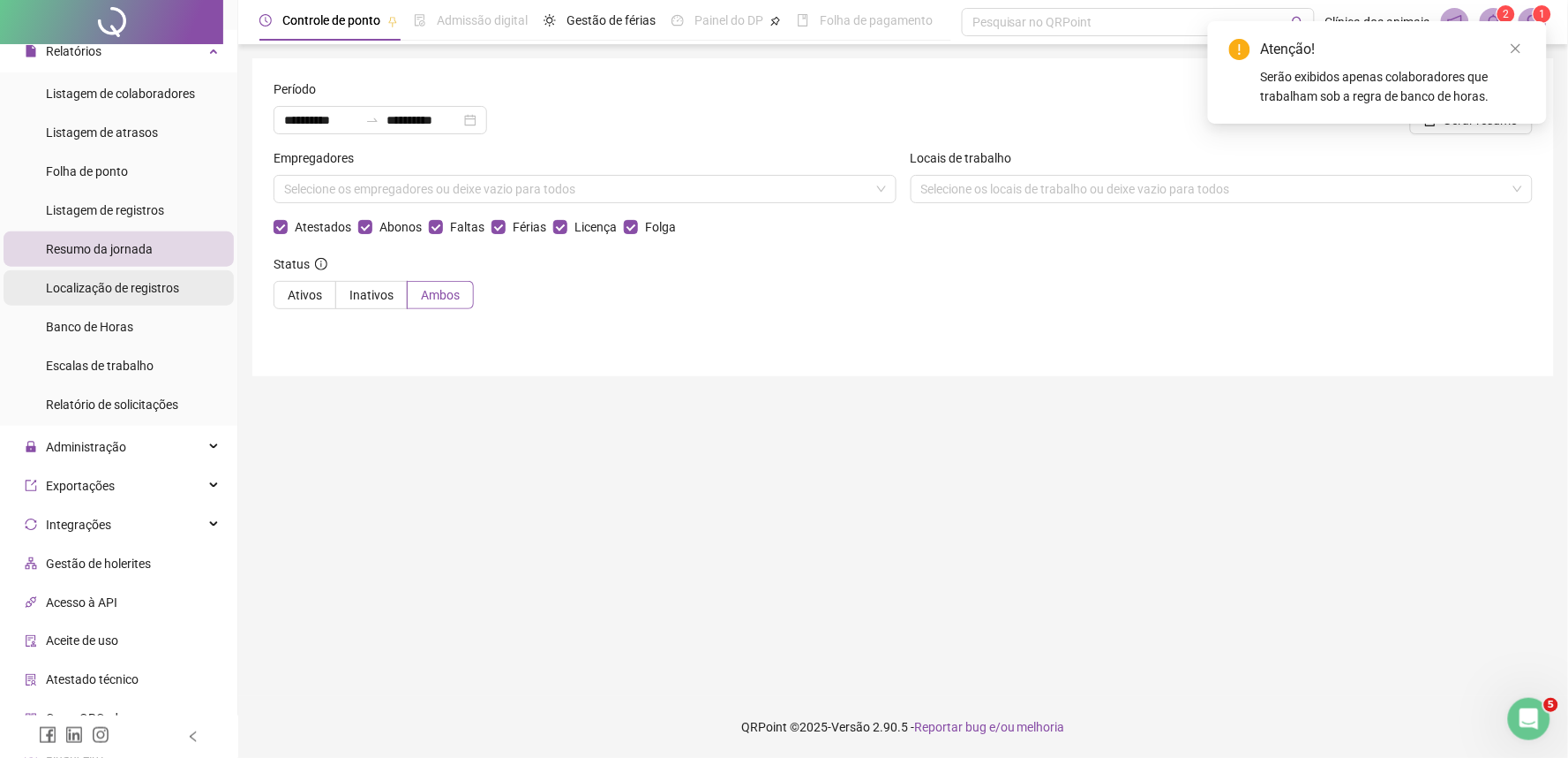
click at [144, 297] on div "Localização de registros" at bounding box center [112, 288] width 133 height 36
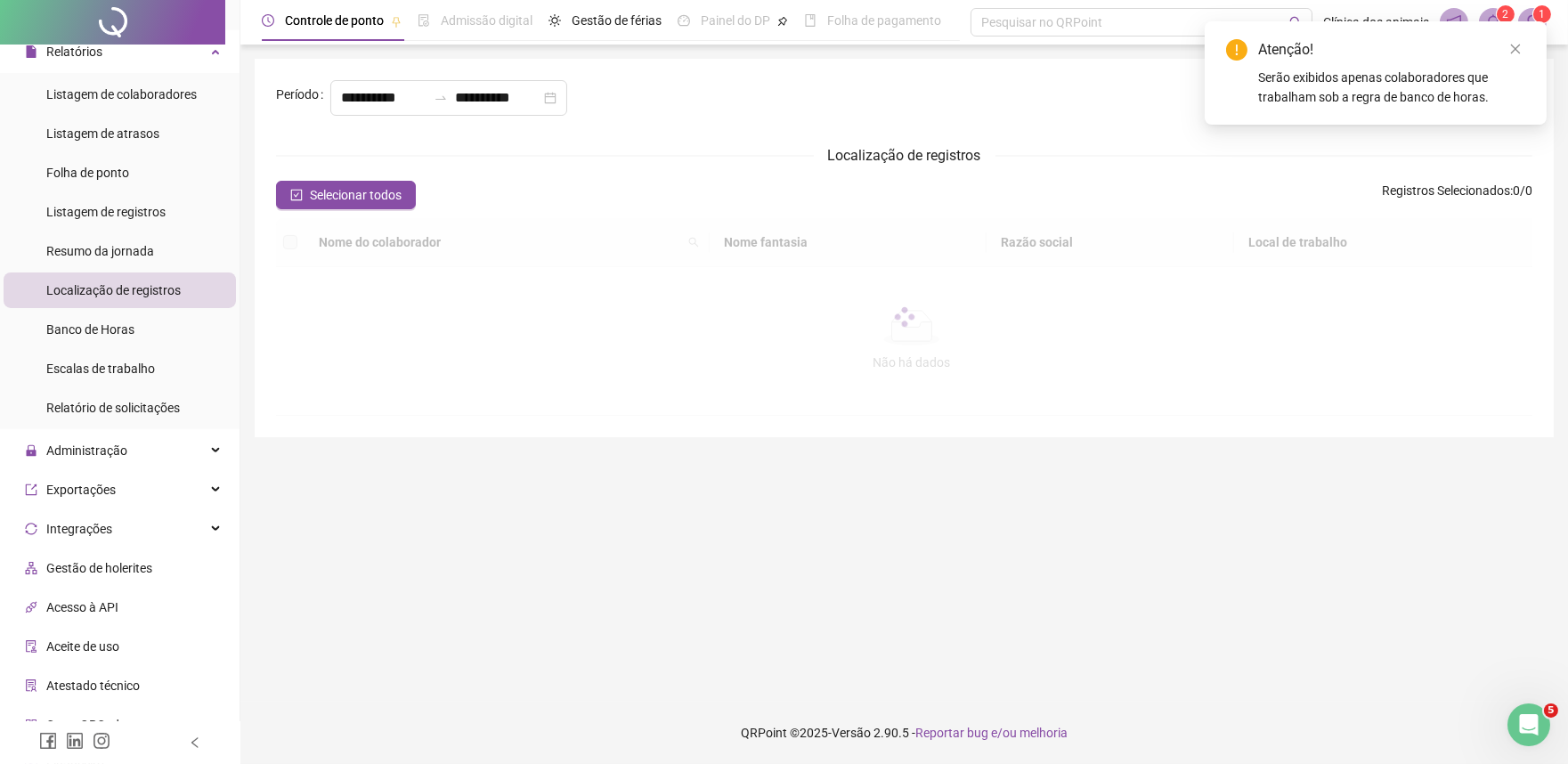
type input "**********"
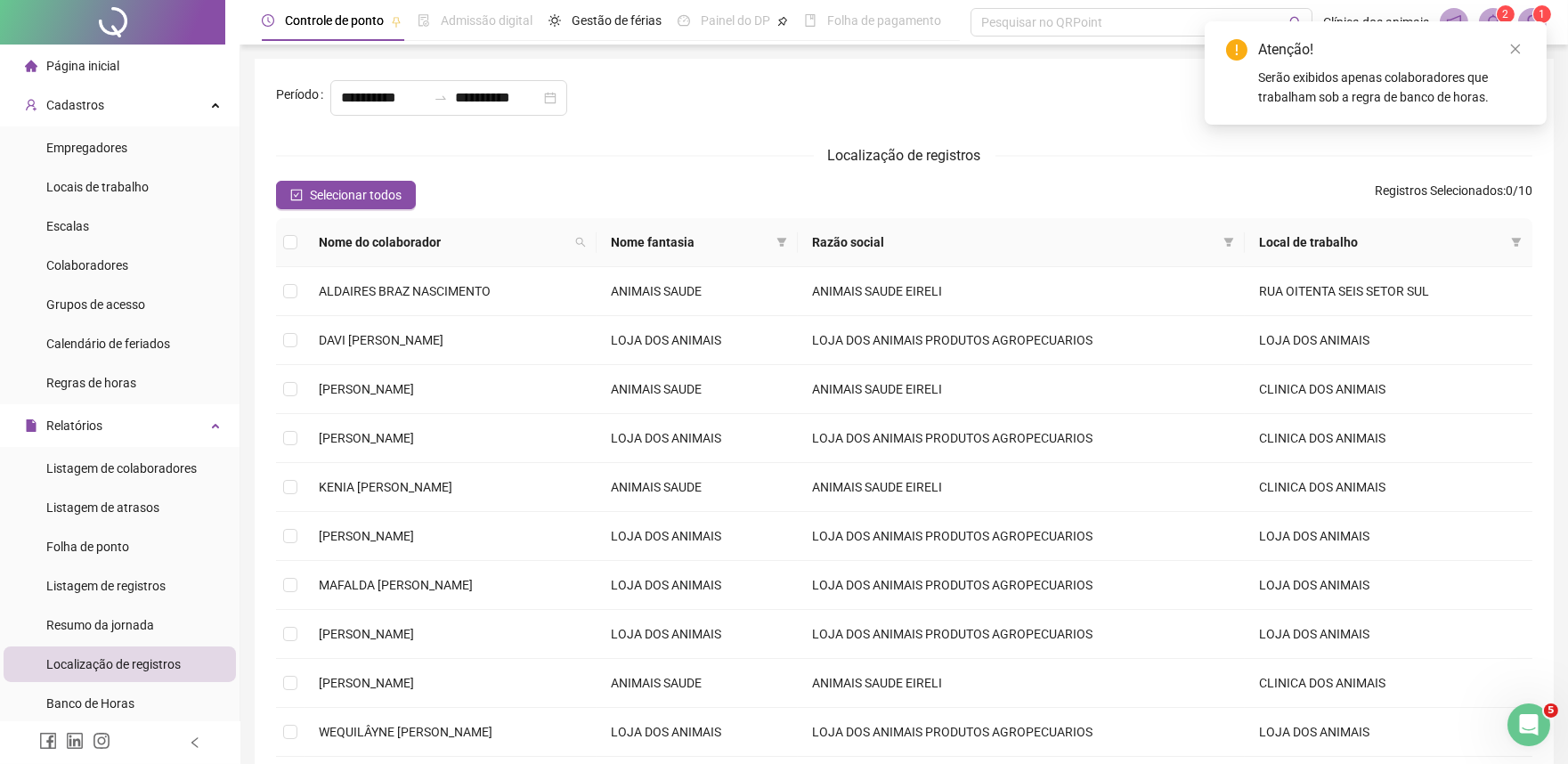
click at [102, 59] on span "Página inicial" at bounding box center [82, 65] width 73 height 14
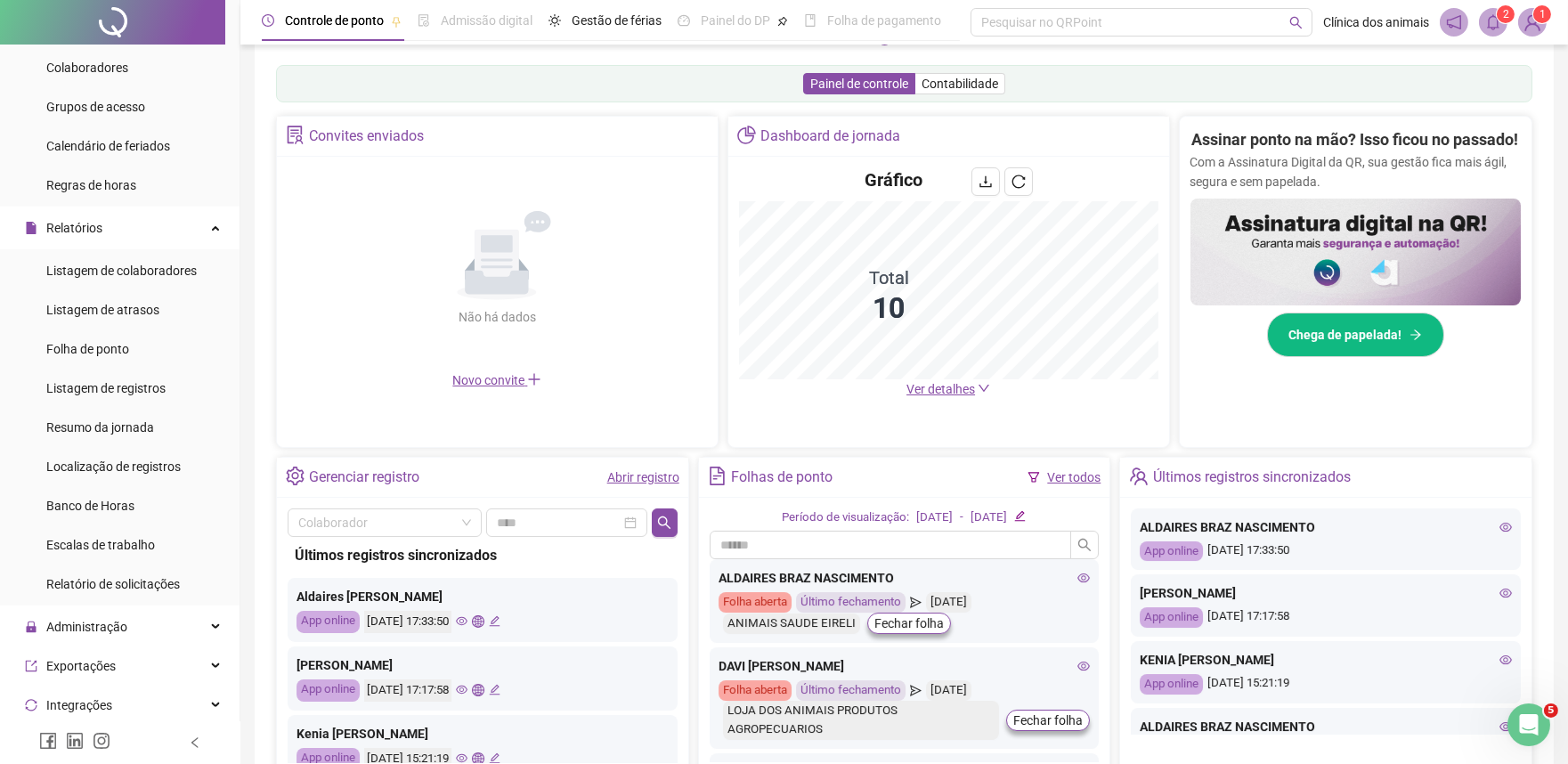
scroll to position [394, 0]
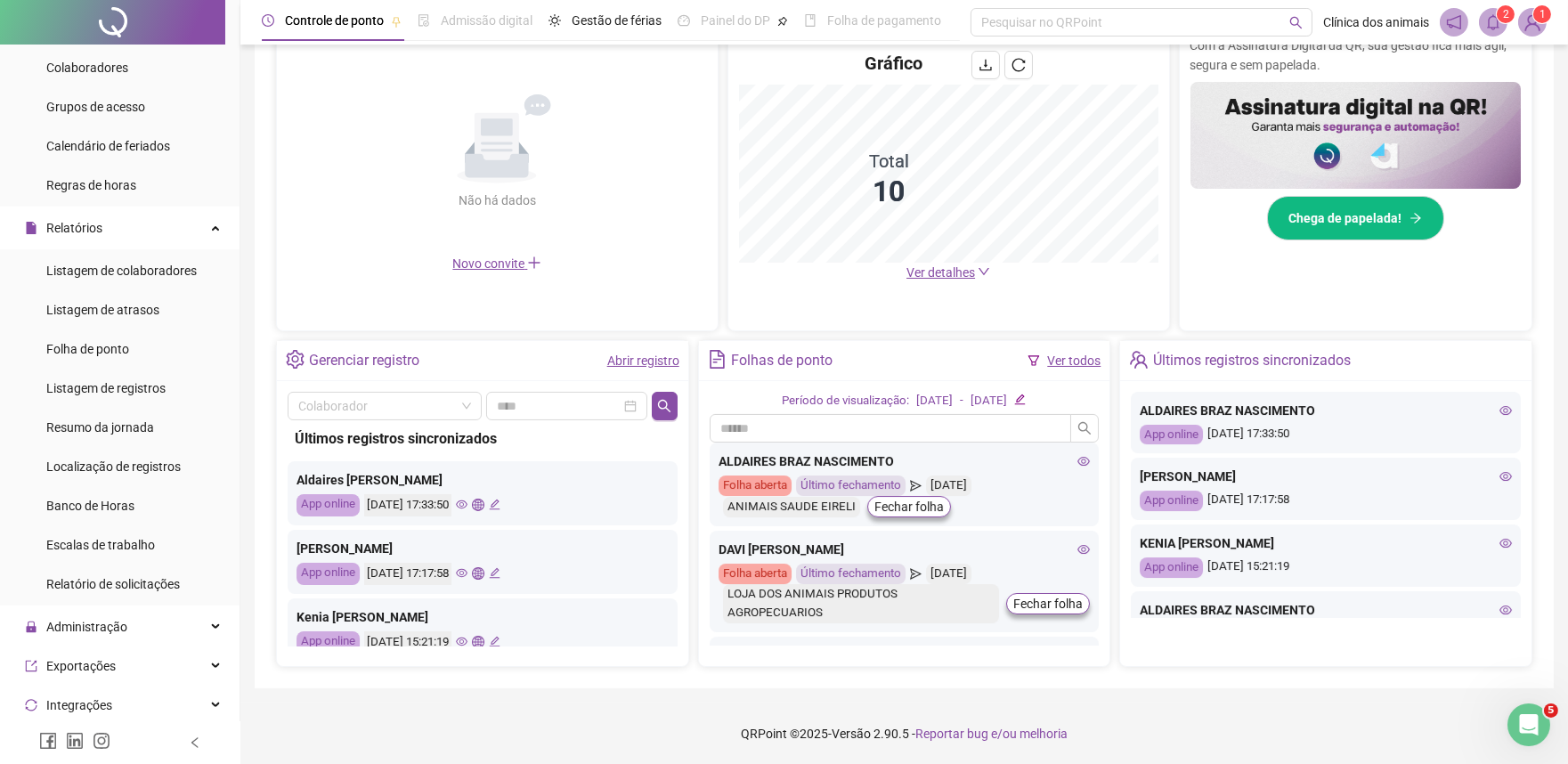
click at [467, 572] on icon "eye" at bounding box center [461, 572] width 12 height 12
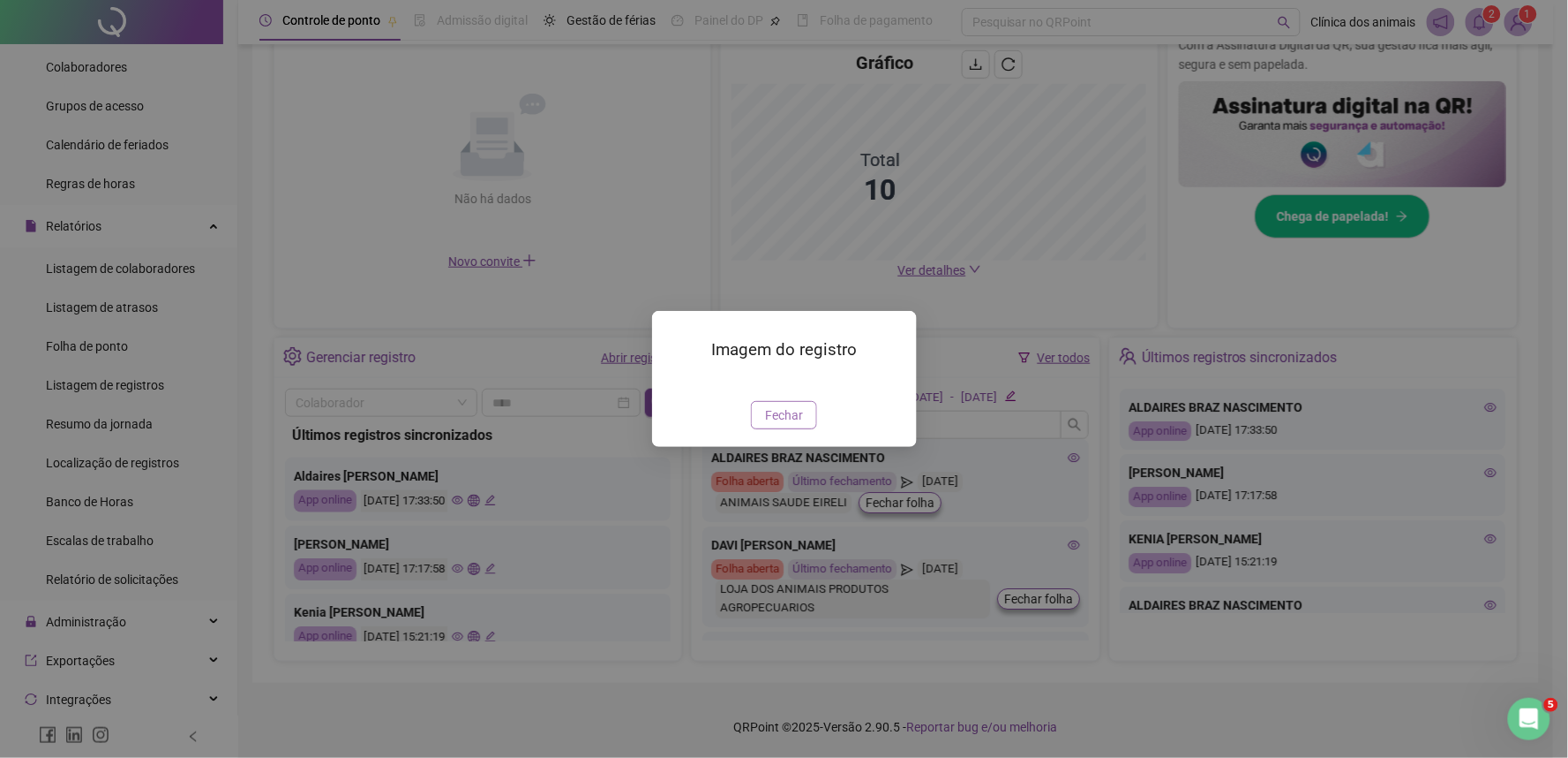
click at [789, 425] on span "Fechar" at bounding box center [784, 414] width 38 height 19
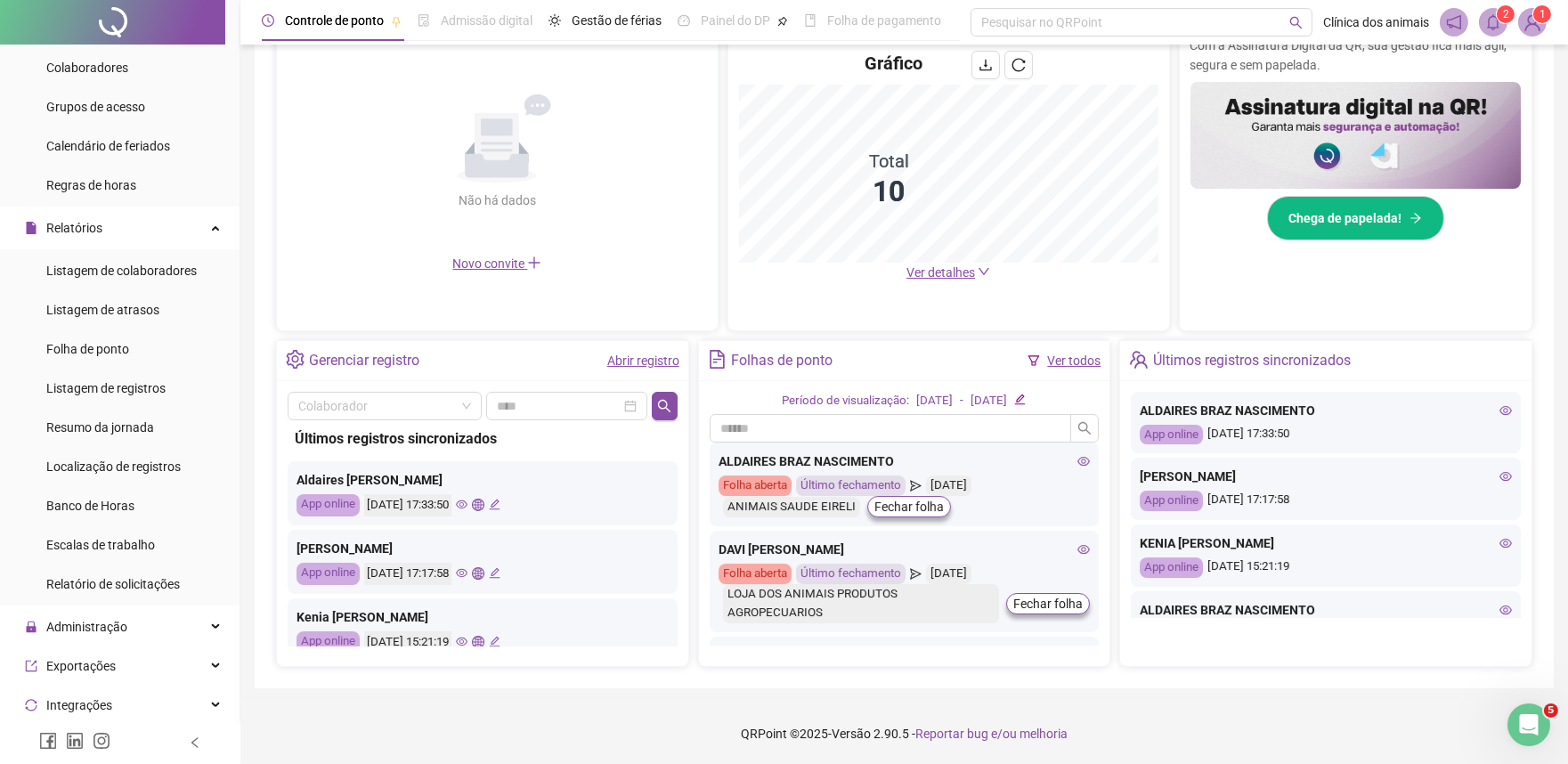
click at [1091, 356] on link "Ver todos" at bounding box center [1074, 359] width 53 height 14
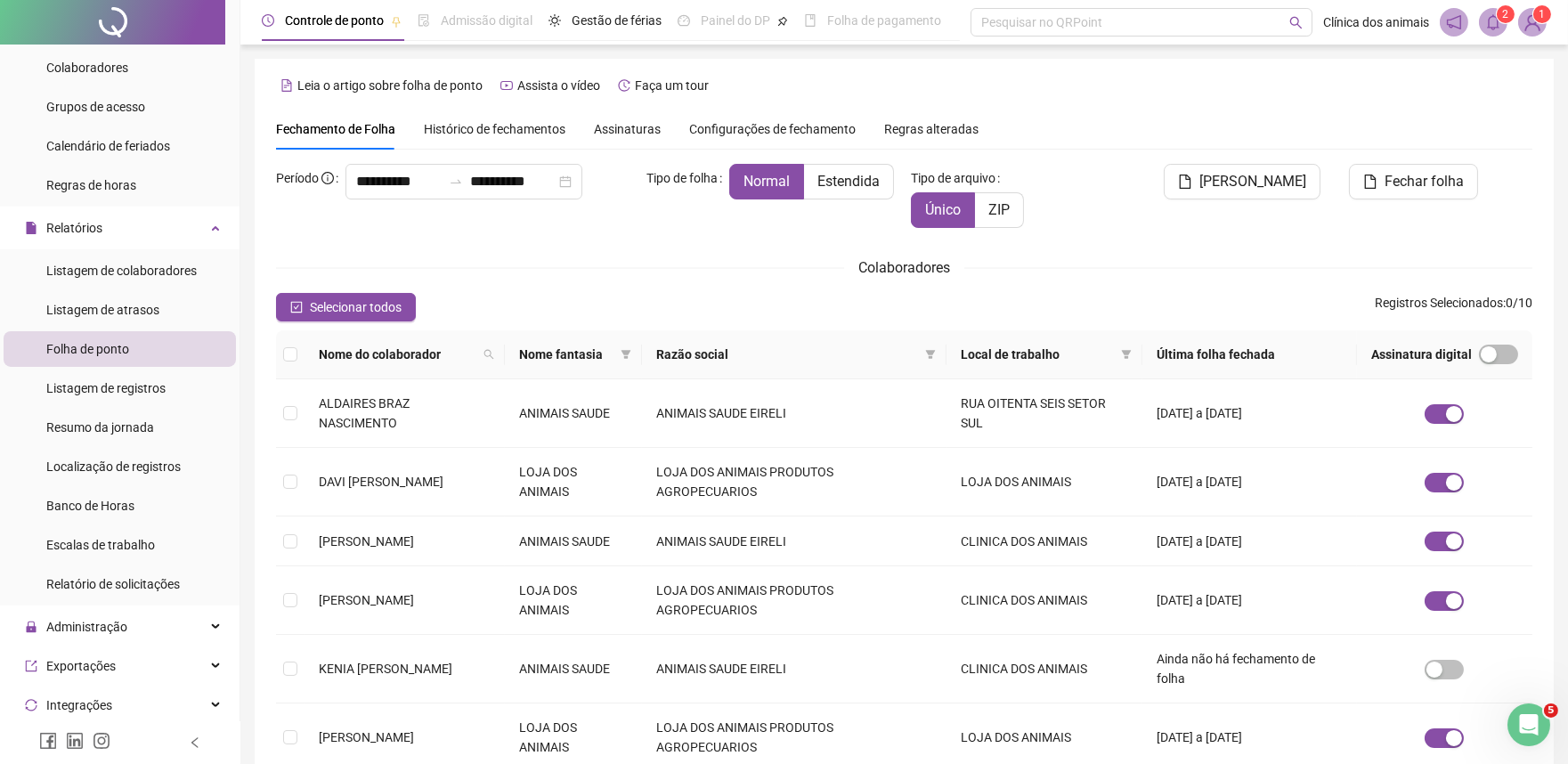
click at [522, 122] on span "Histórico de fechamentos" at bounding box center [495, 128] width 142 height 14
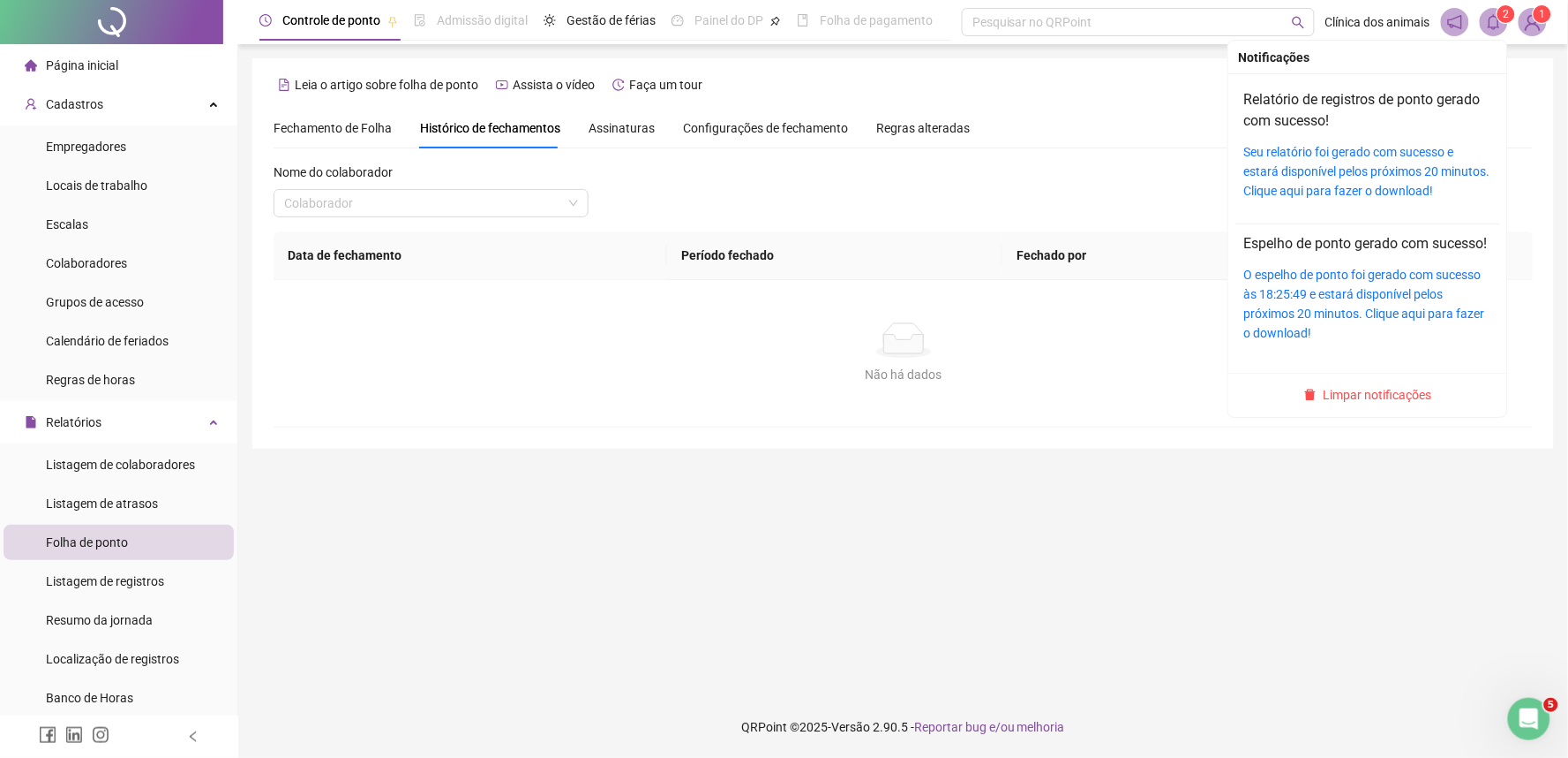
click at [1501, 21] on icon "bell" at bounding box center [1493, 21] width 16 height 16
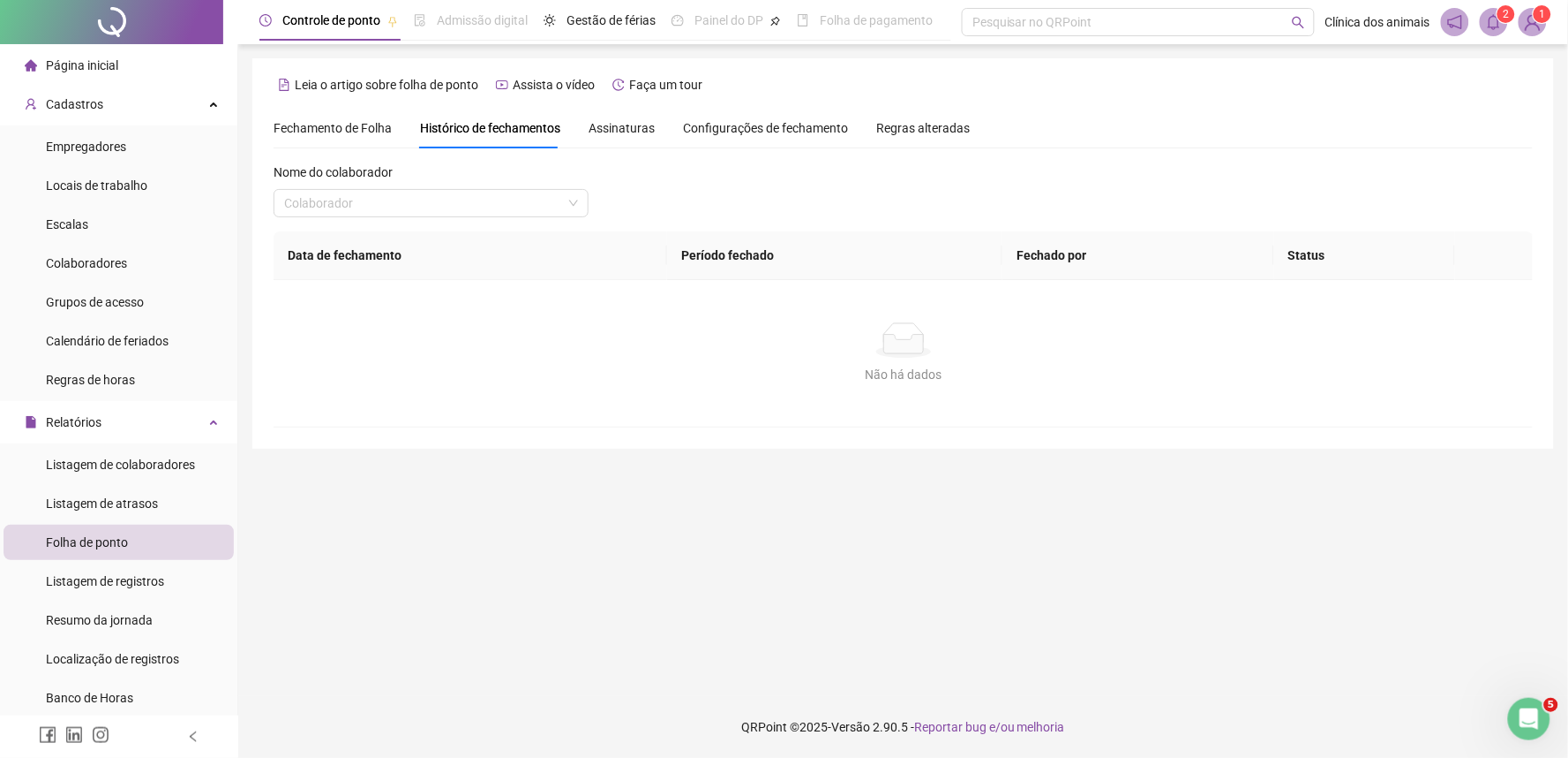
click at [1493, 19] on icon "bell" at bounding box center [1493, 21] width 16 height 16
click at [1385, 422] on div "Não há dados Não há dados" at bounding box center [903, 353] width 1260 height 146
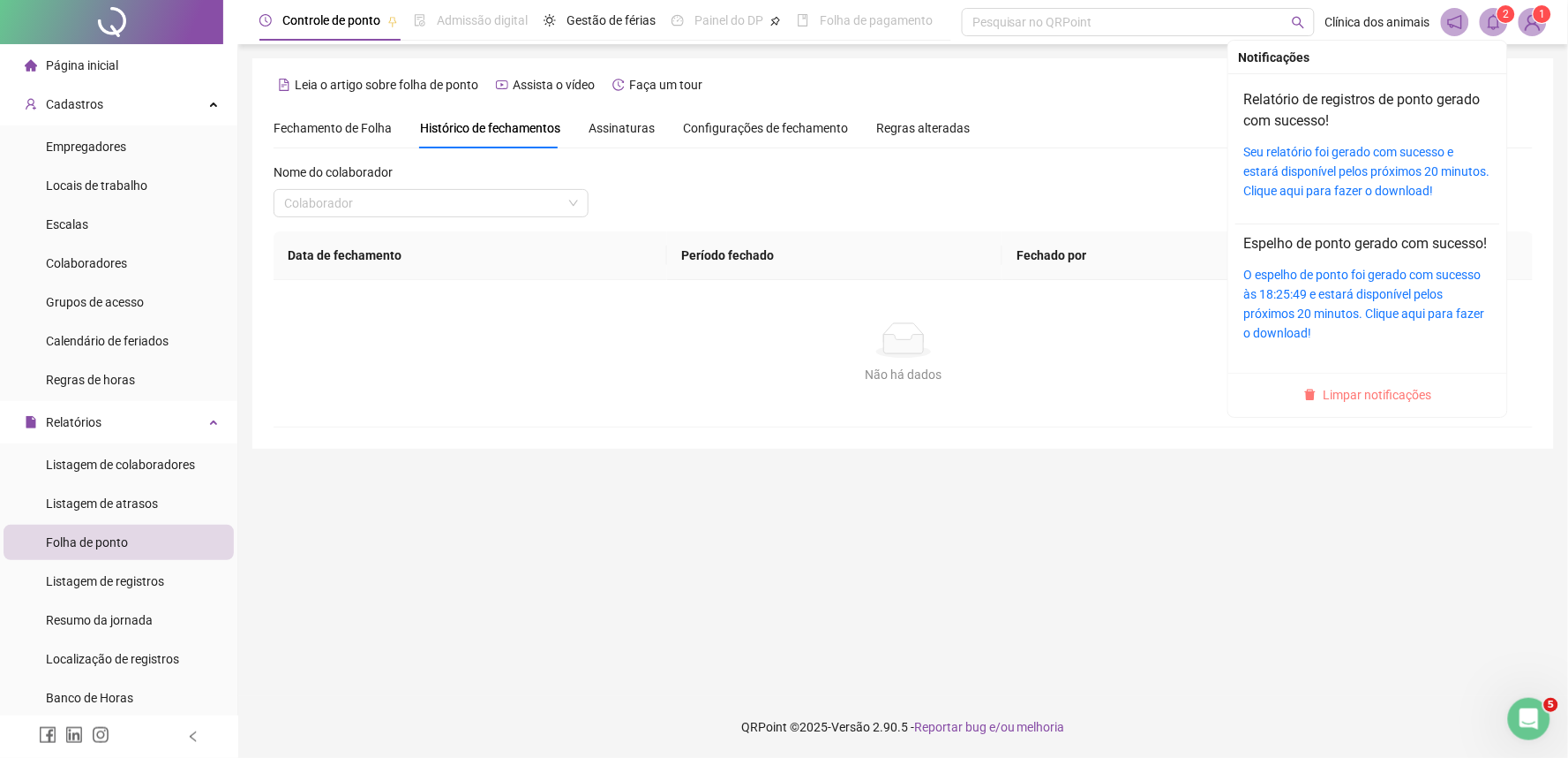
click at [1380, 404] on span "Limpar notificações" at bounding box center [1378, 394] width 109 height 19
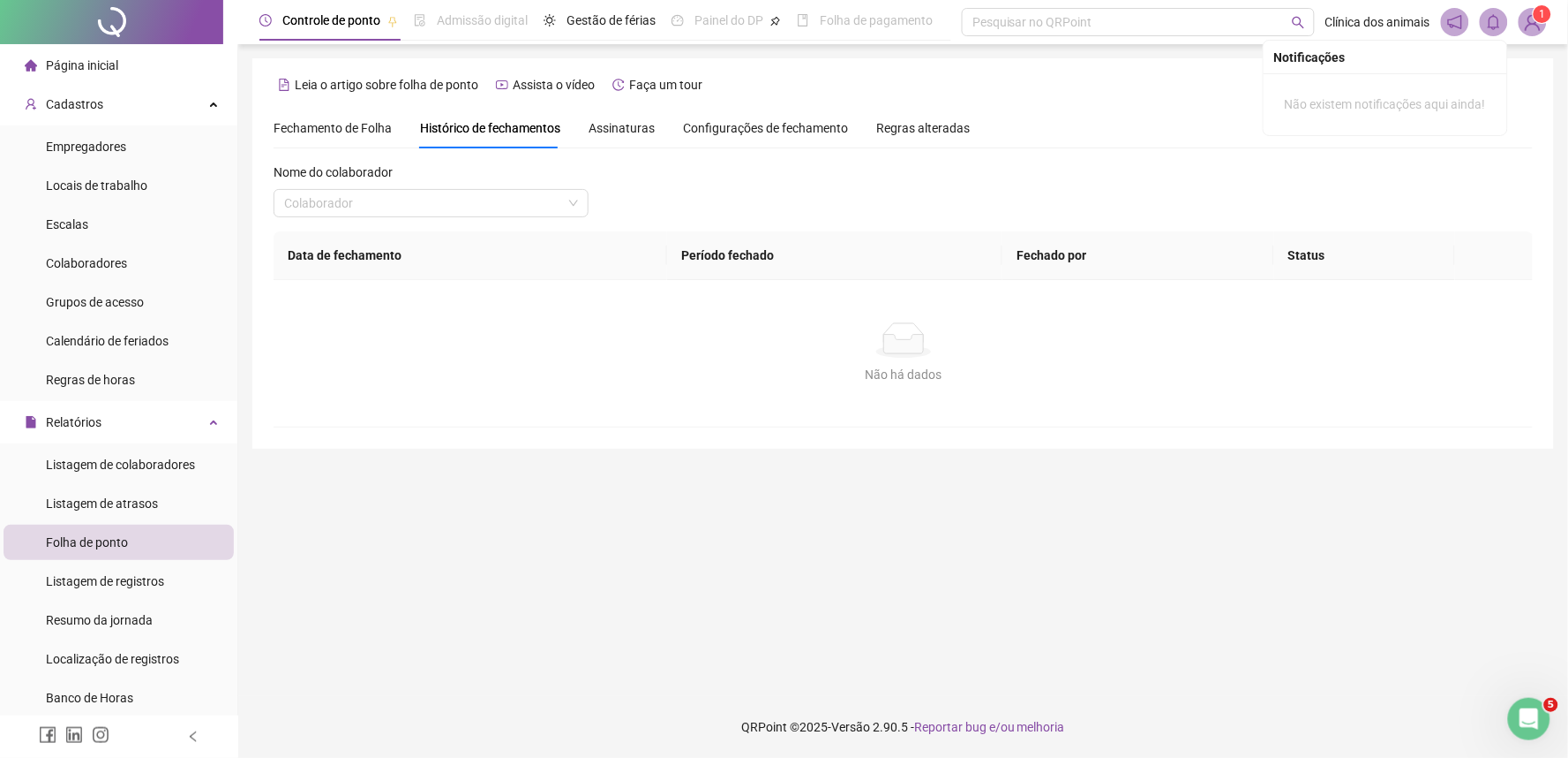
click at [302, 129] on span "Fechamento de Folha" at bounding box center [332, 127] width 118 height 14
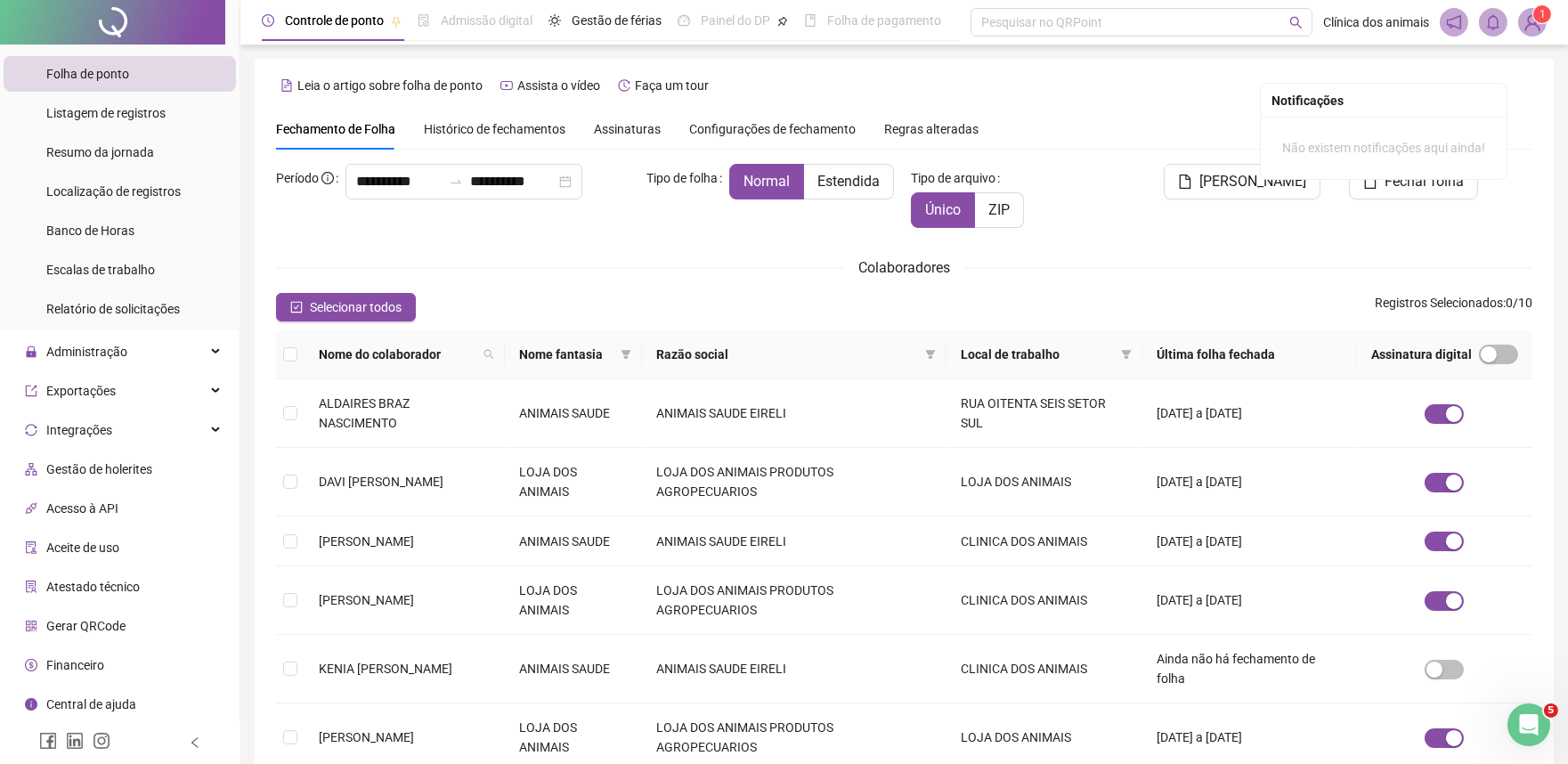
scroll to position [197, 0]
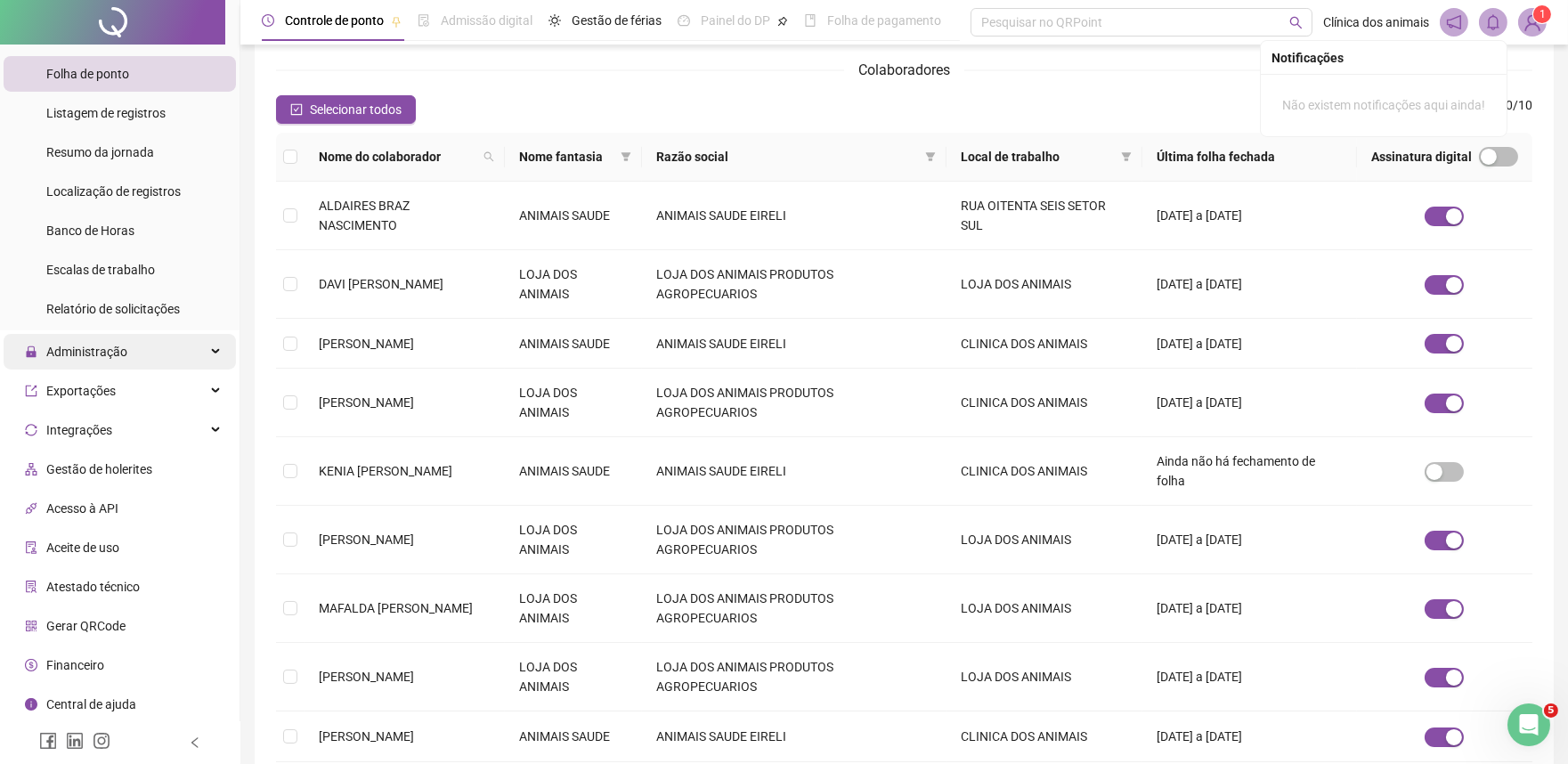
click at [156, 349] on div "Administração" at bounding box center [120, 351] width 232 height 36
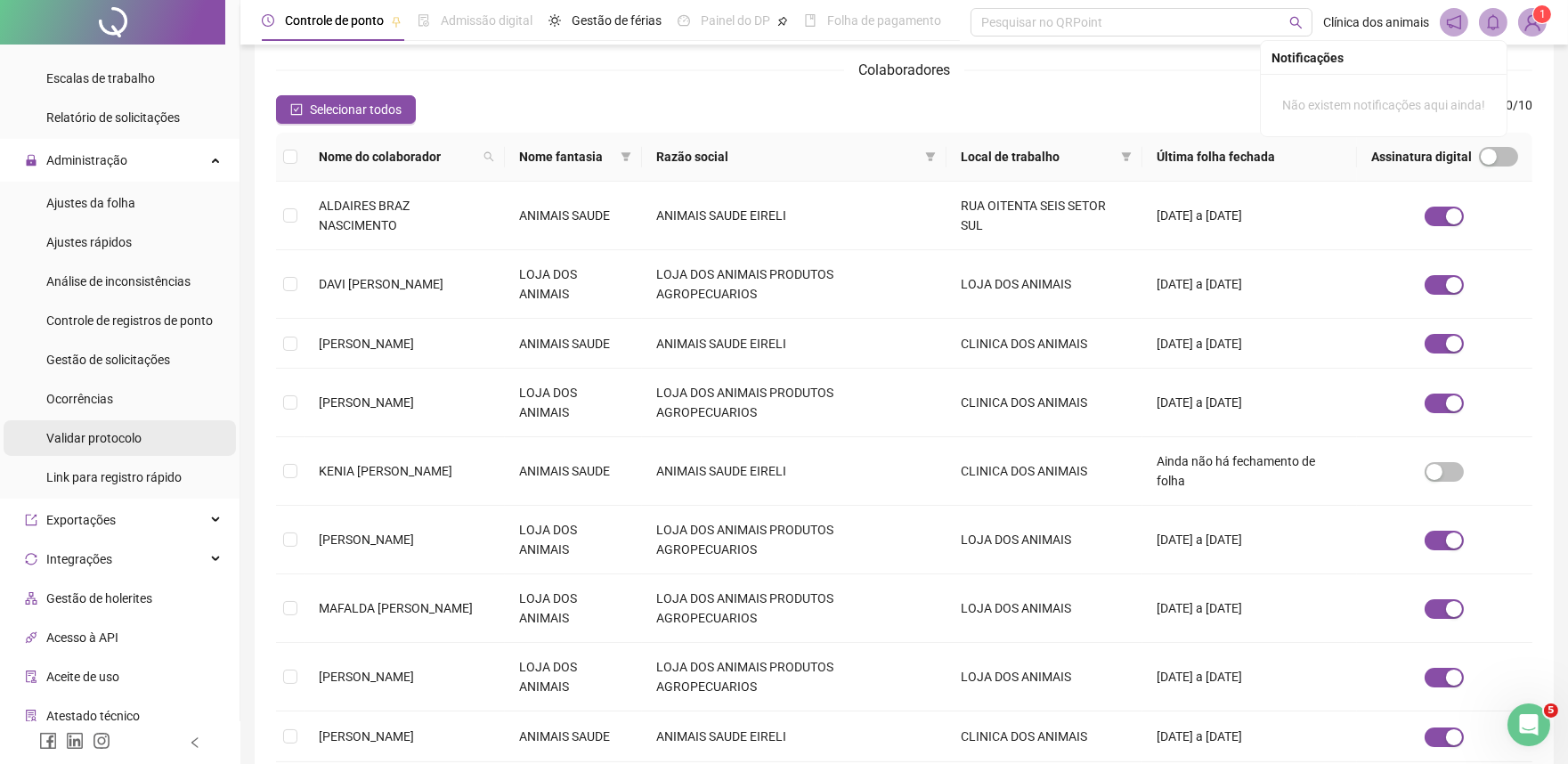
scroll to position [670, 0]
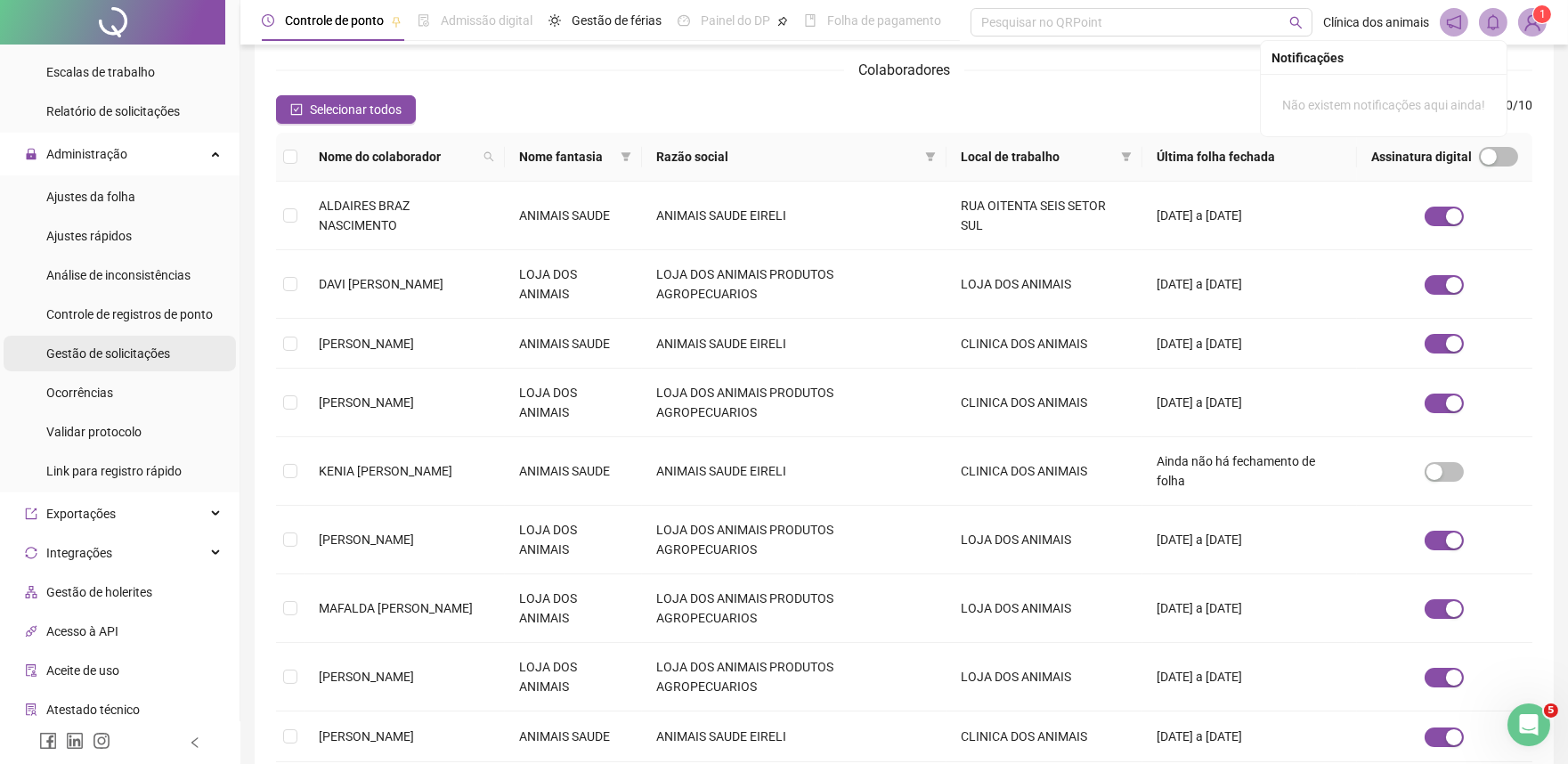
click at [156, 358] on span "Gestão de solicitações" at bounding box center [108, 353] width 124 height 14
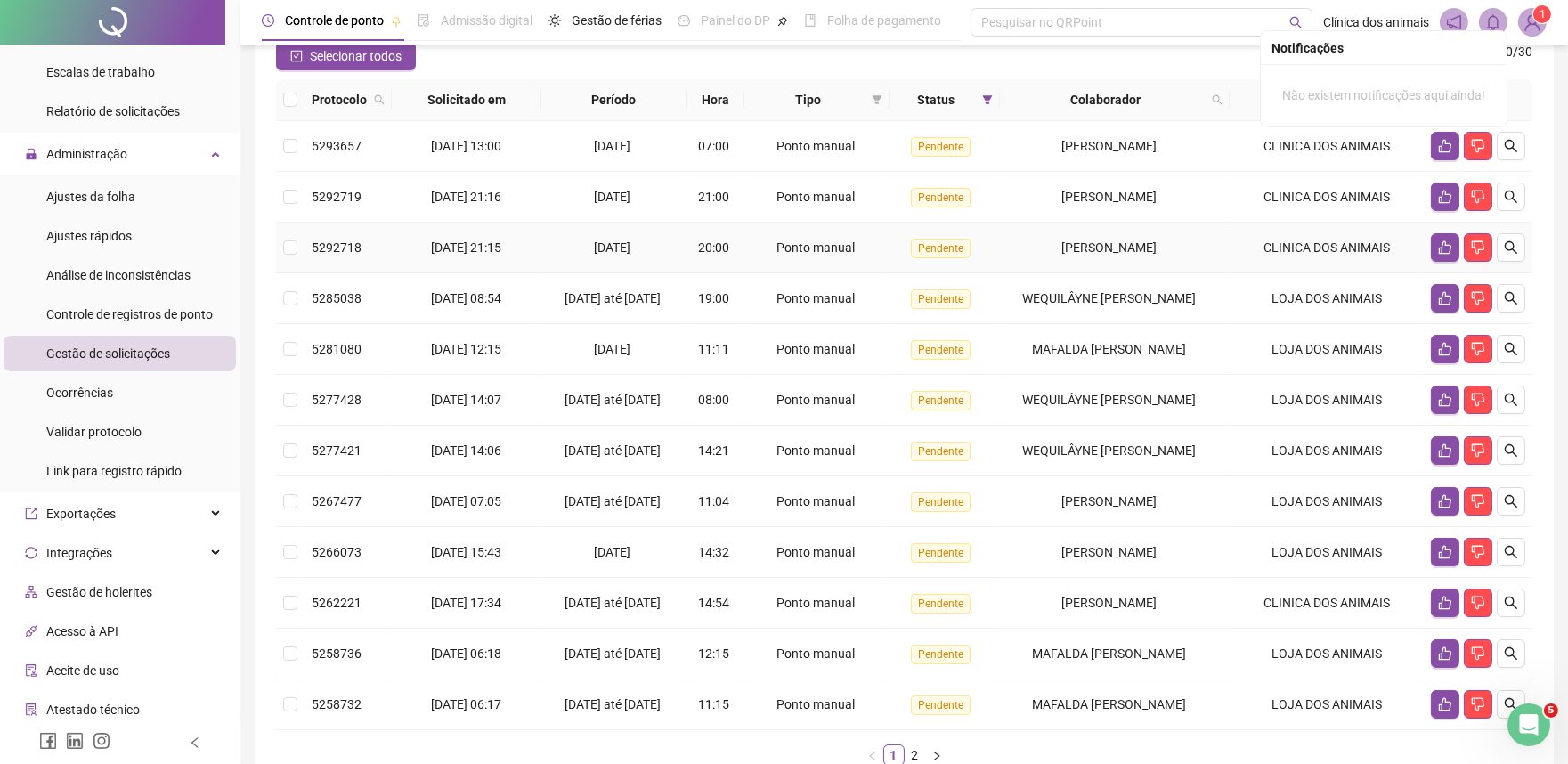
scroll to position [155, 0]
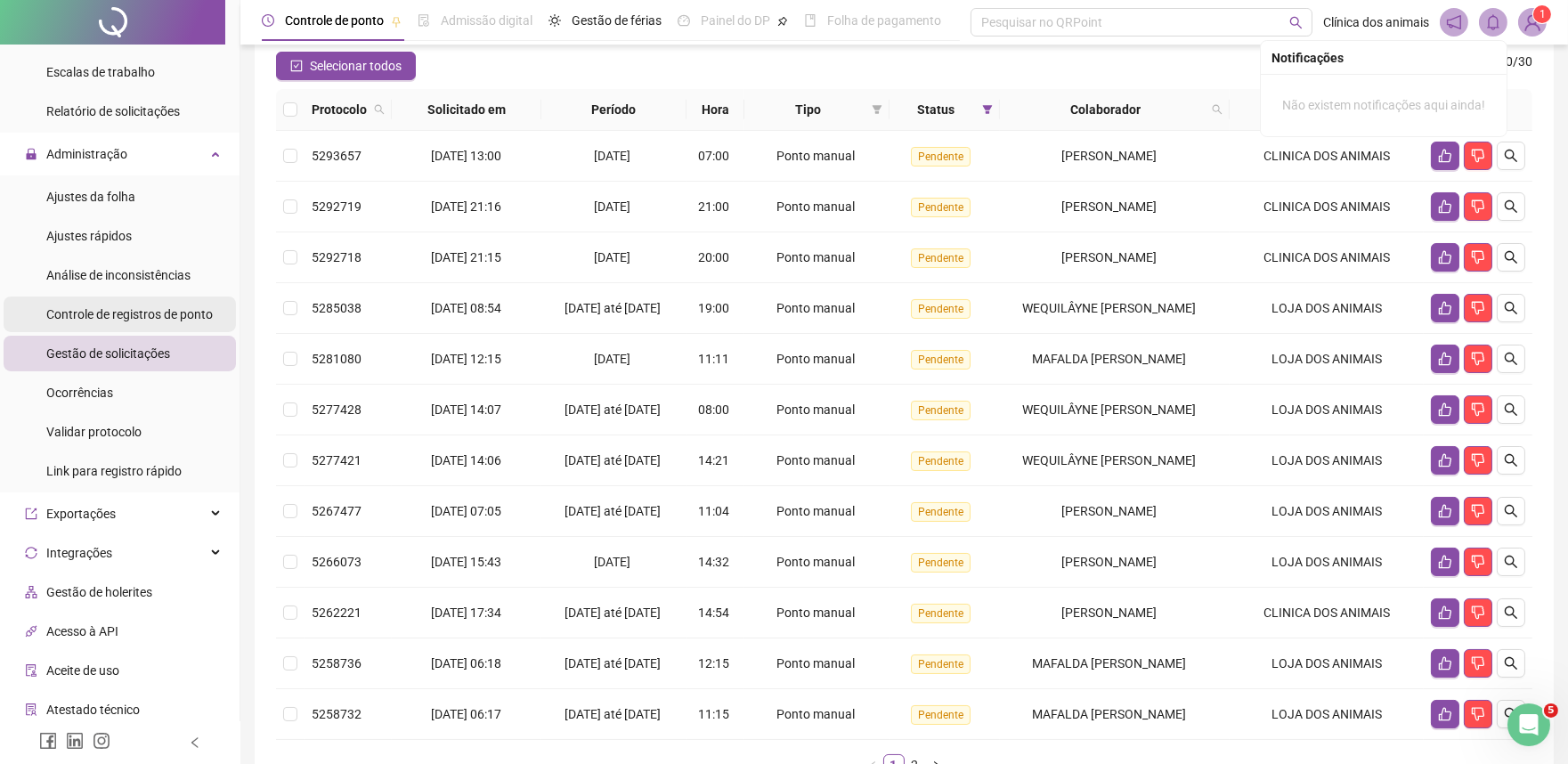
click at [76, 319] on span "Controle de registros de ponto" at bounding box center [129, 313] width 167 height 14
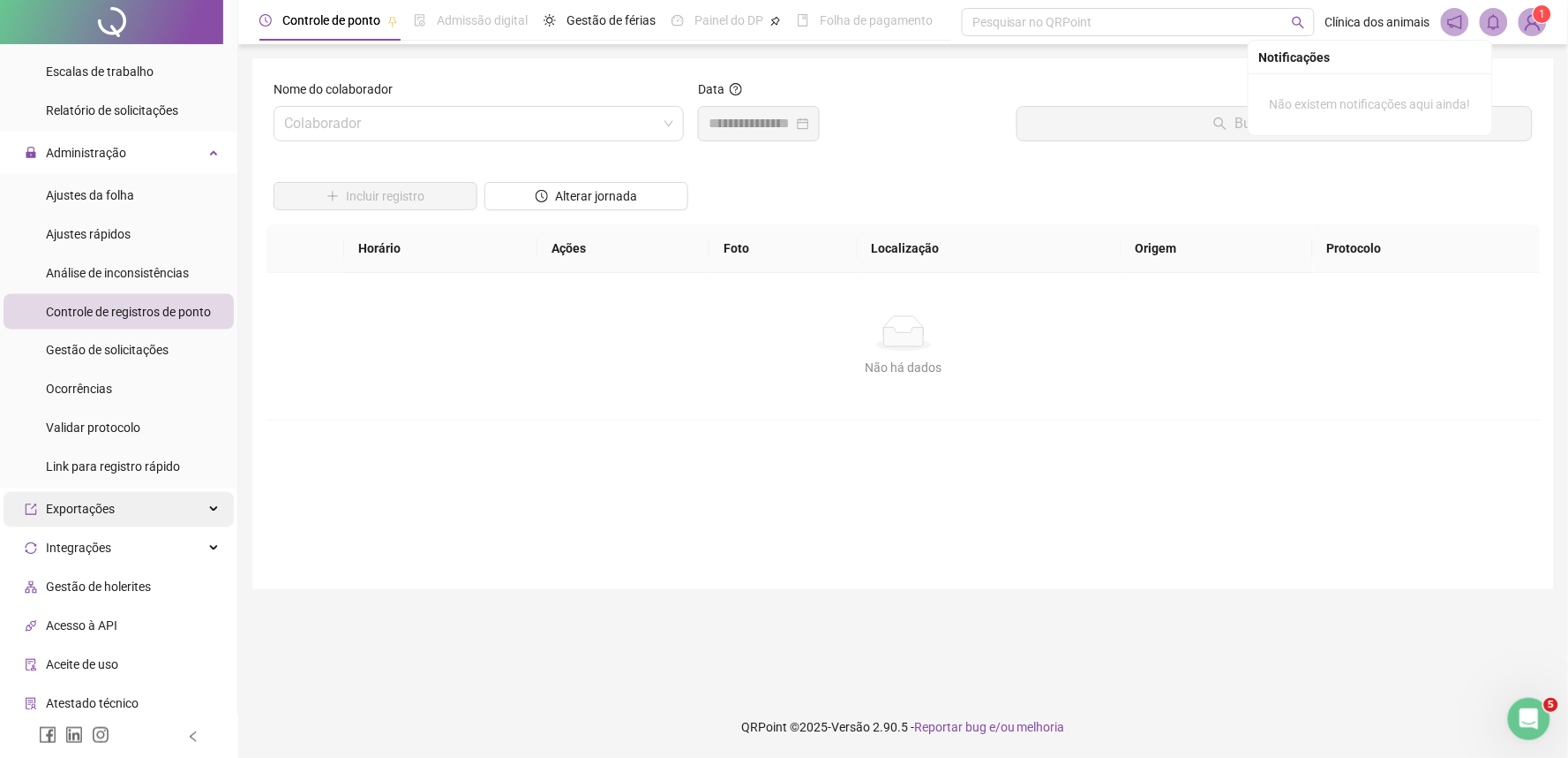
scroll to position [763, 0]
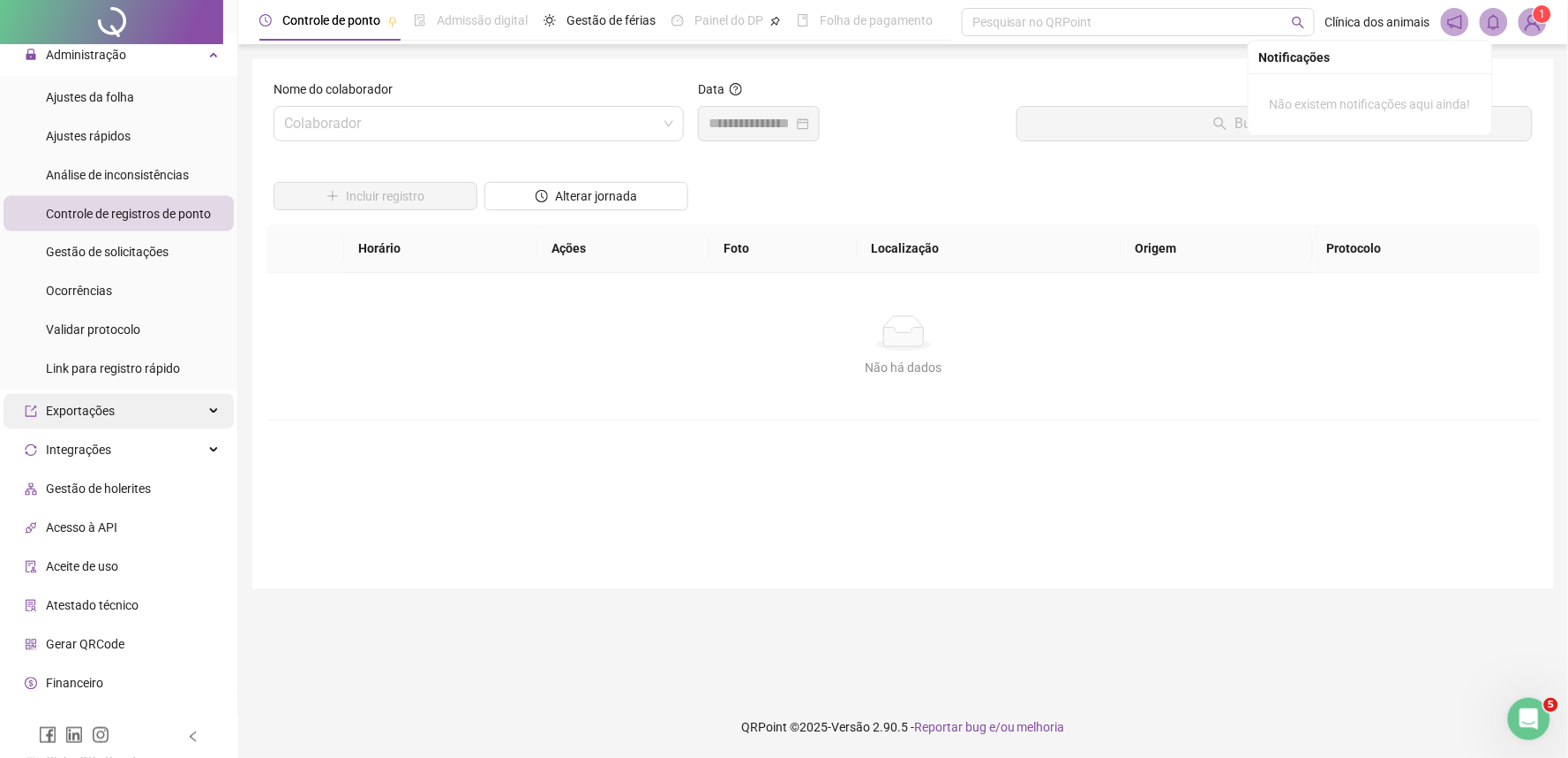
click at [119, 415] on div "Exportações" at bounding box center [119, 411] width 230 height 36
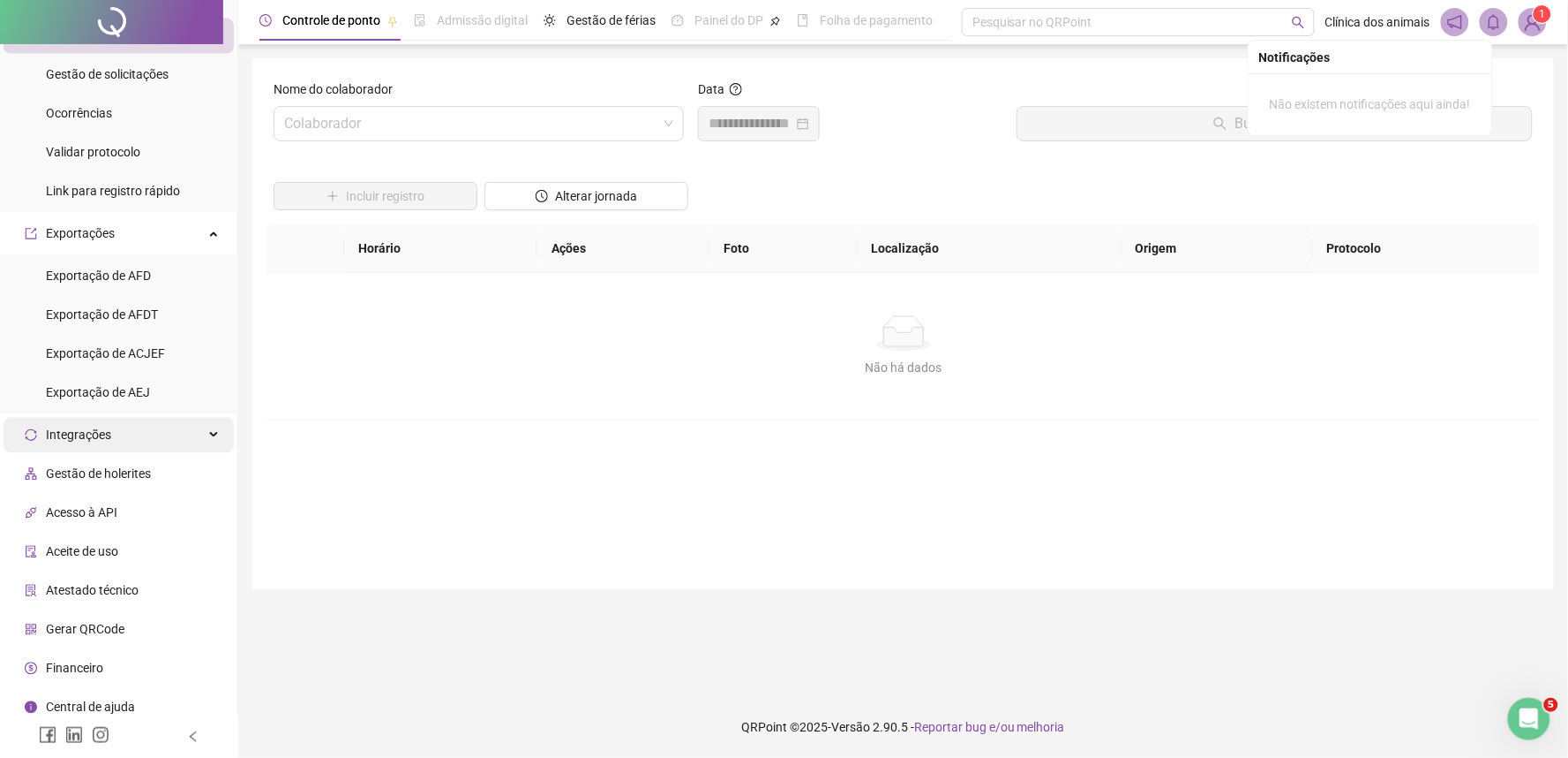
scroll to position [948, 0]
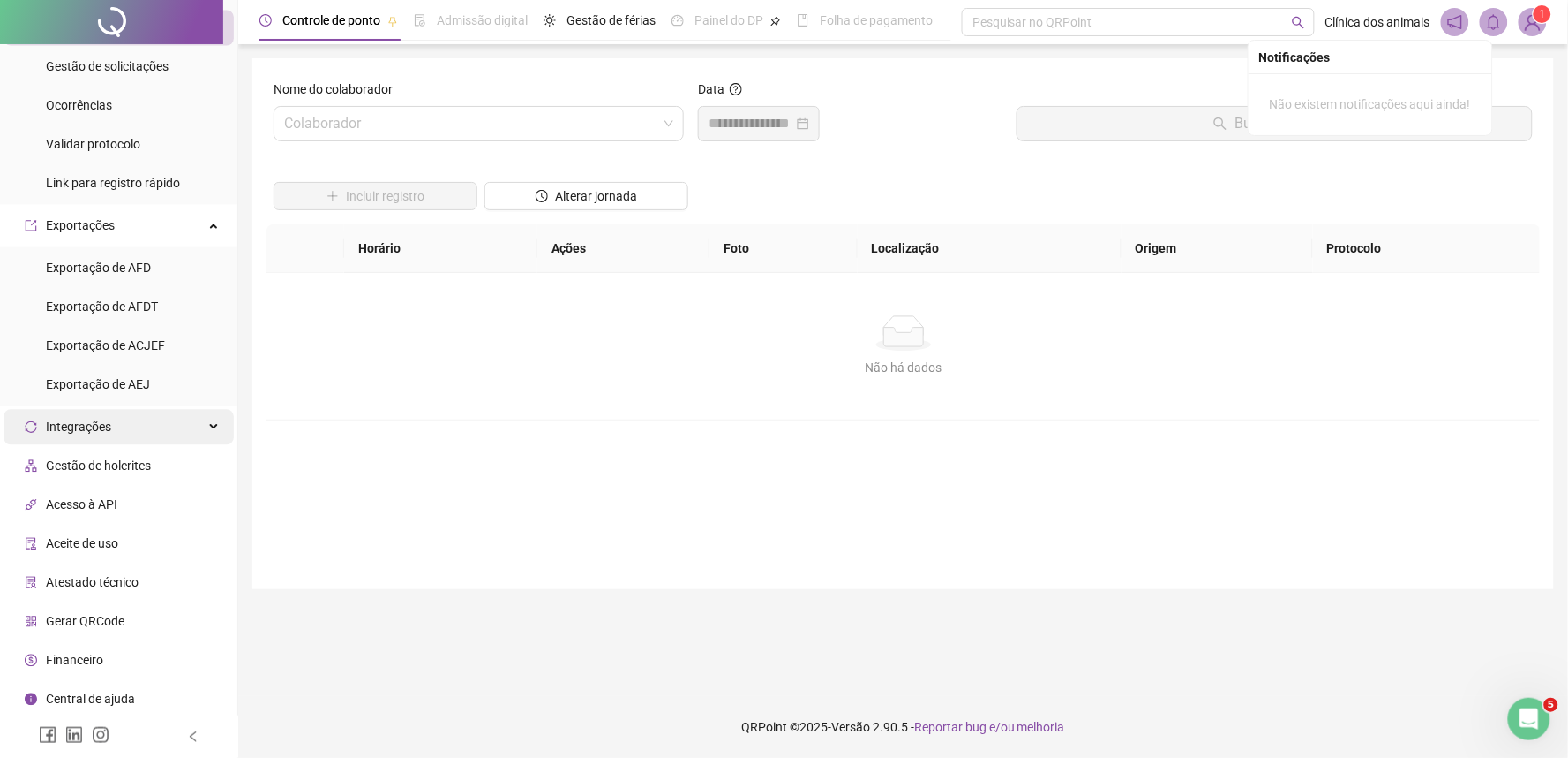
click at [121, 442] on div "Integrações" at bounding box center [119, 427] width 230 height 36
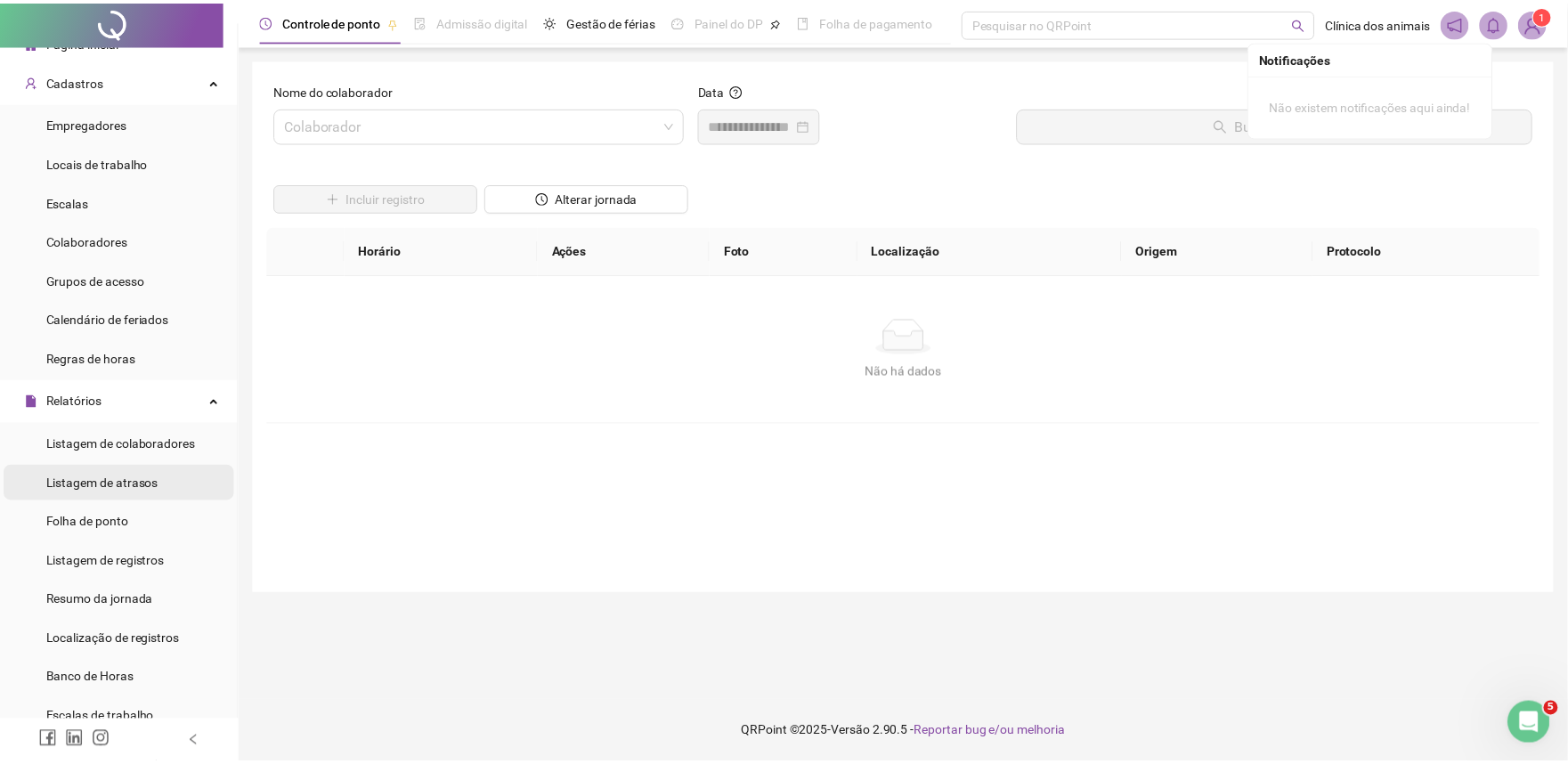
scroll to position [0, 0]
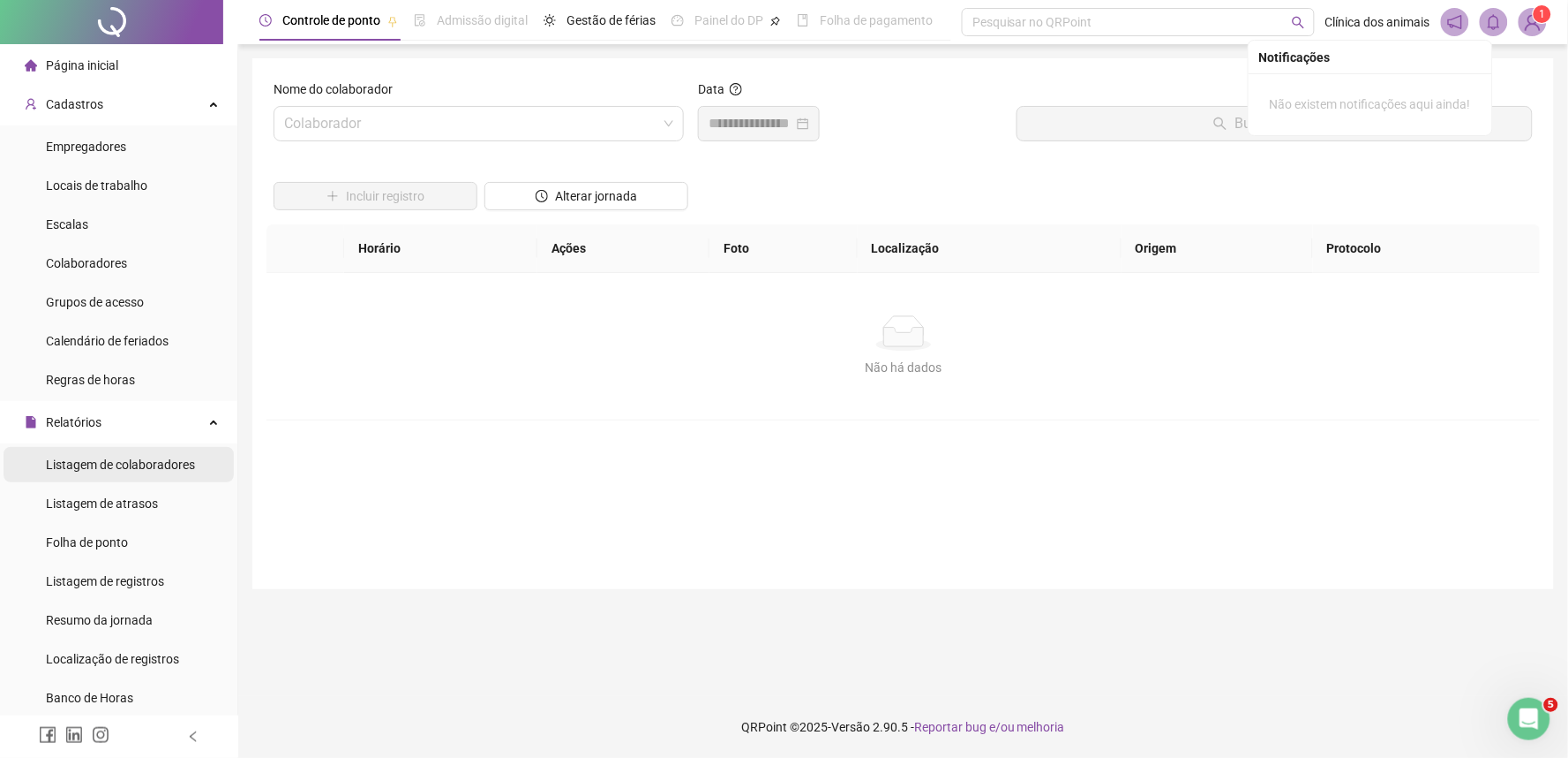
click at [143, 474] on div "Listagem de colaboradores" at bounding box center [120, 464] width 149 height 36
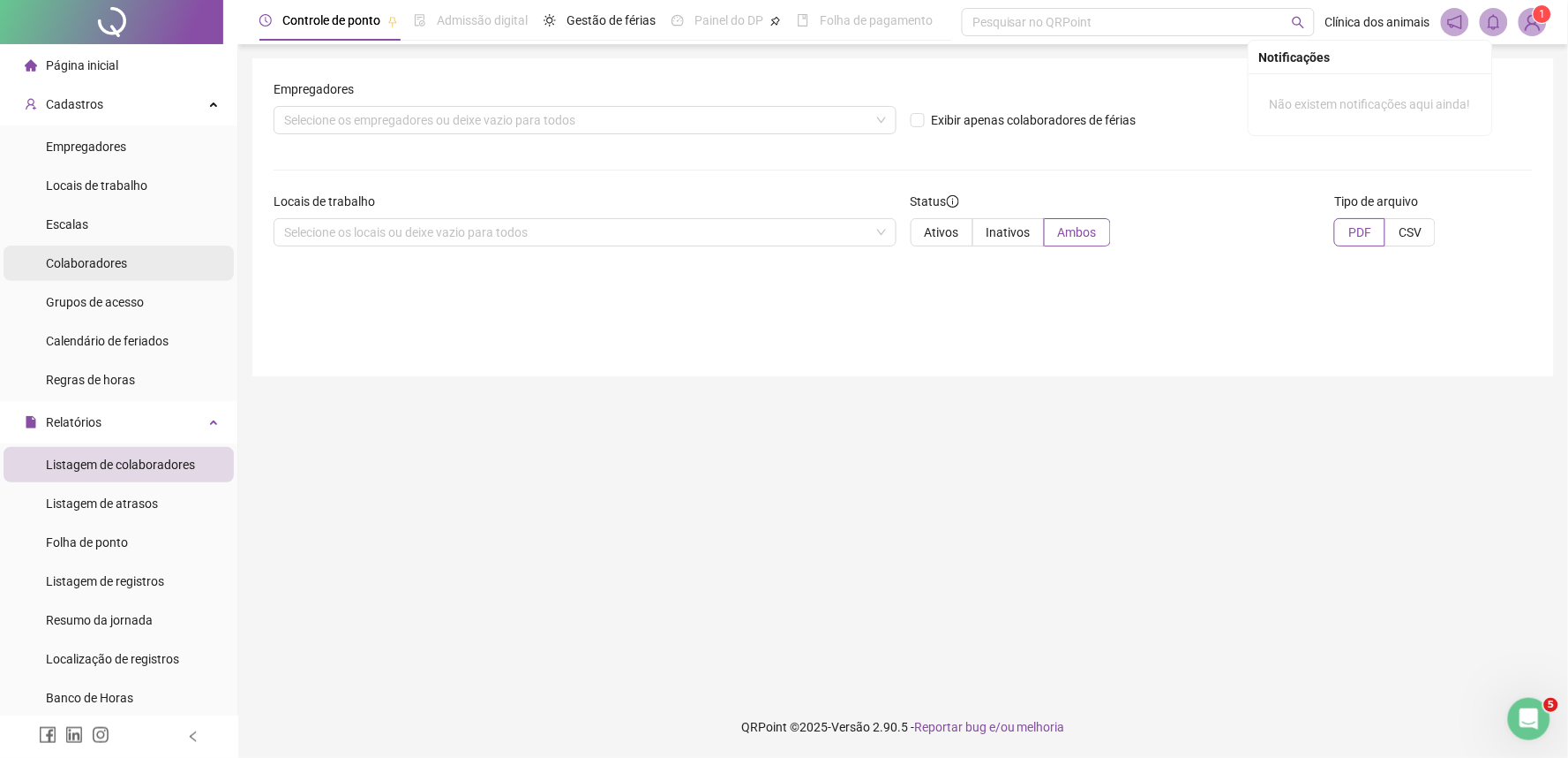
click at [116, 251] on div "Colaboradores" at bounding box center [86, 262] width 81 height 36
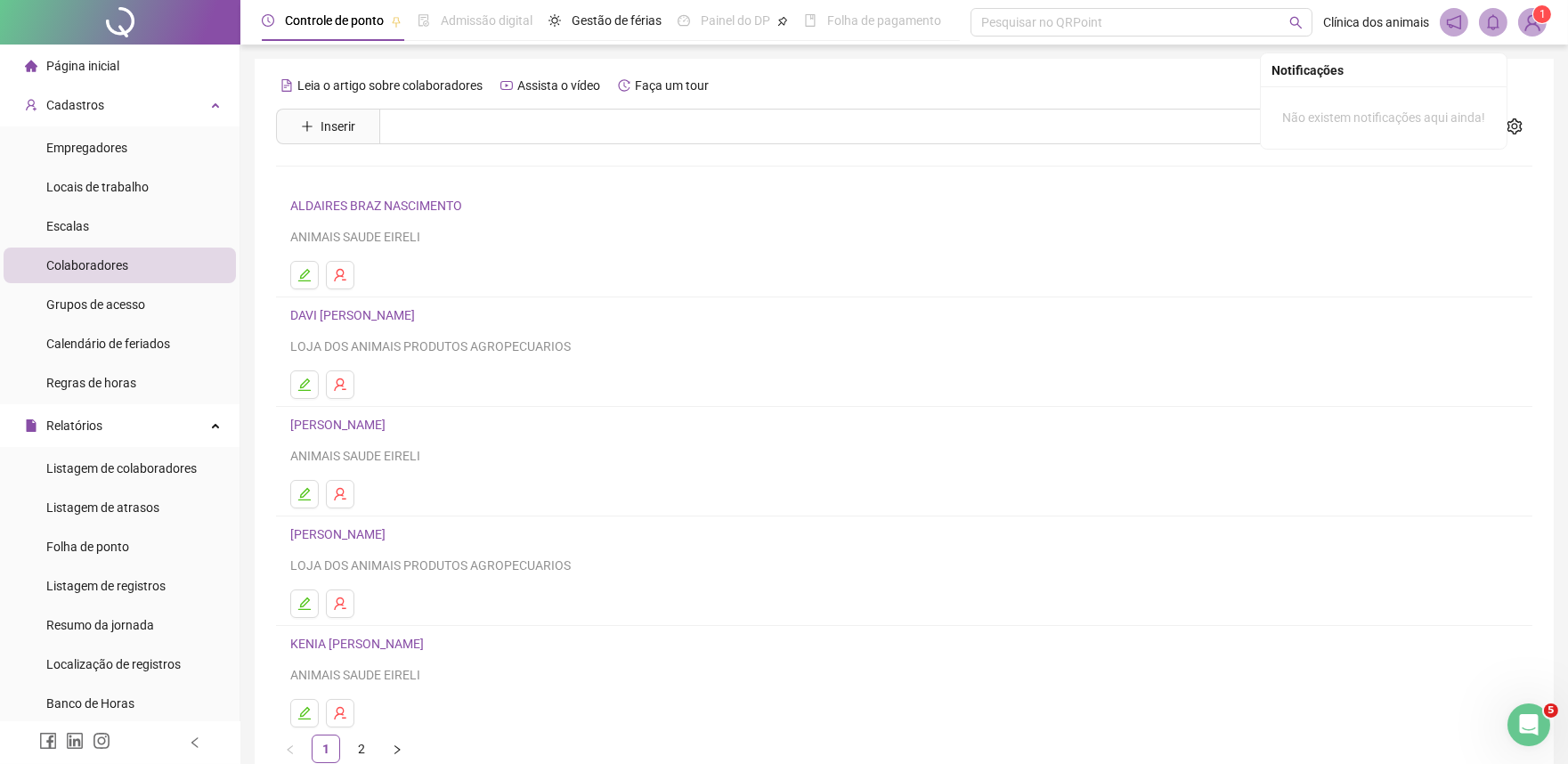
scroll to position [96, 0]
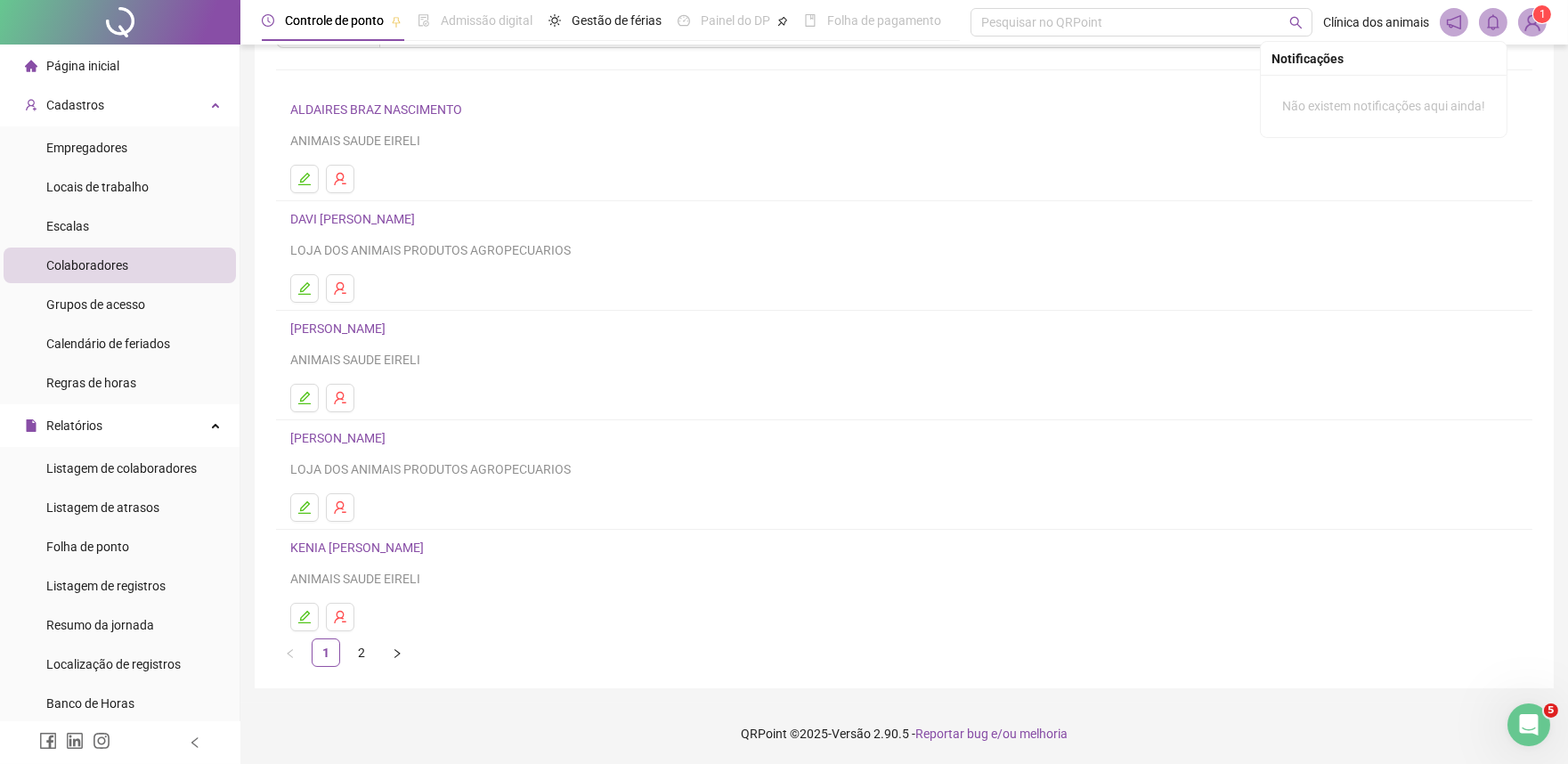
click at [391, 430] on link "[PERSON_NAME]" at bounding box center [340, 437] width 100 height 14
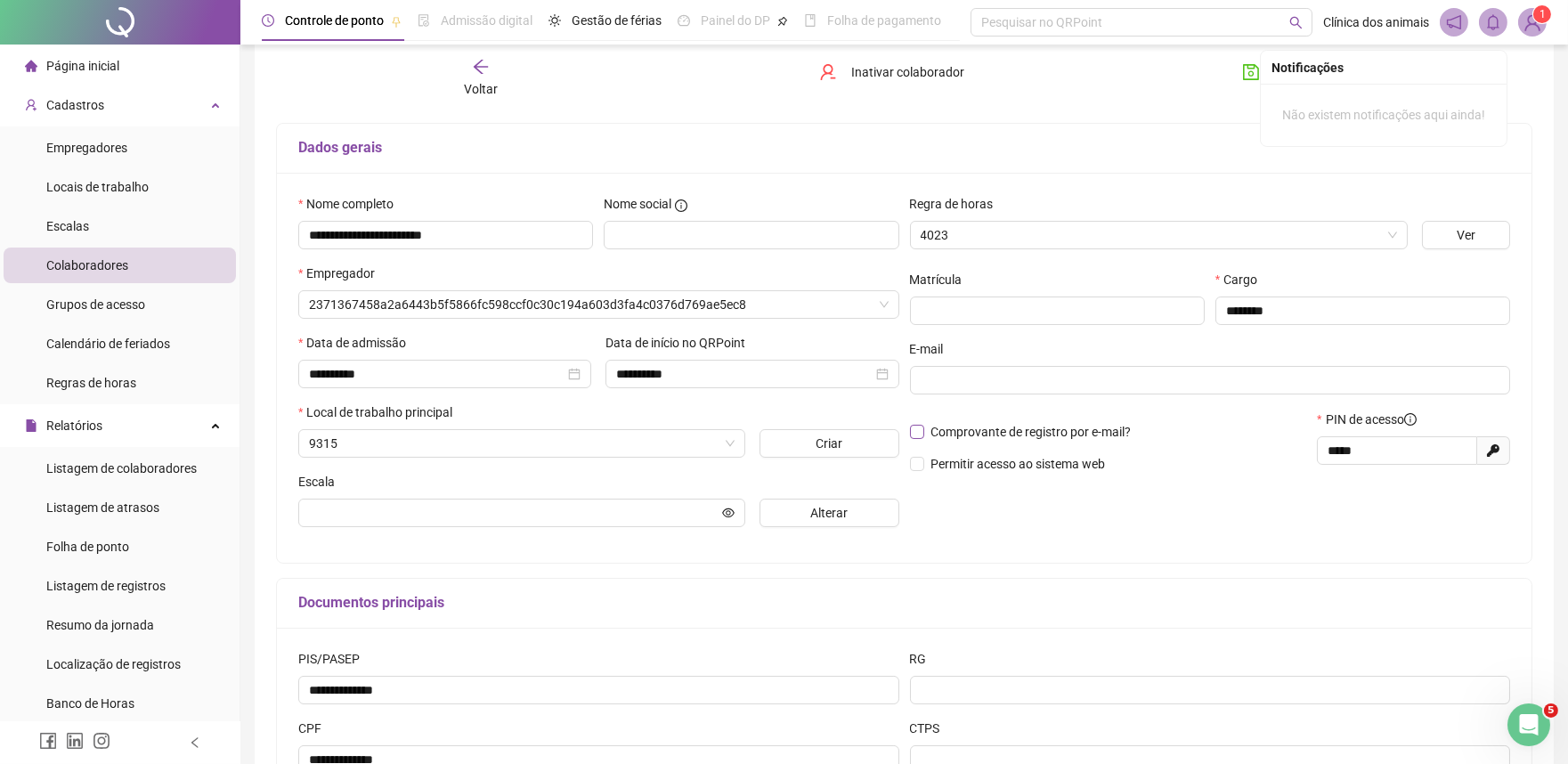
scroll to position [105, 0]
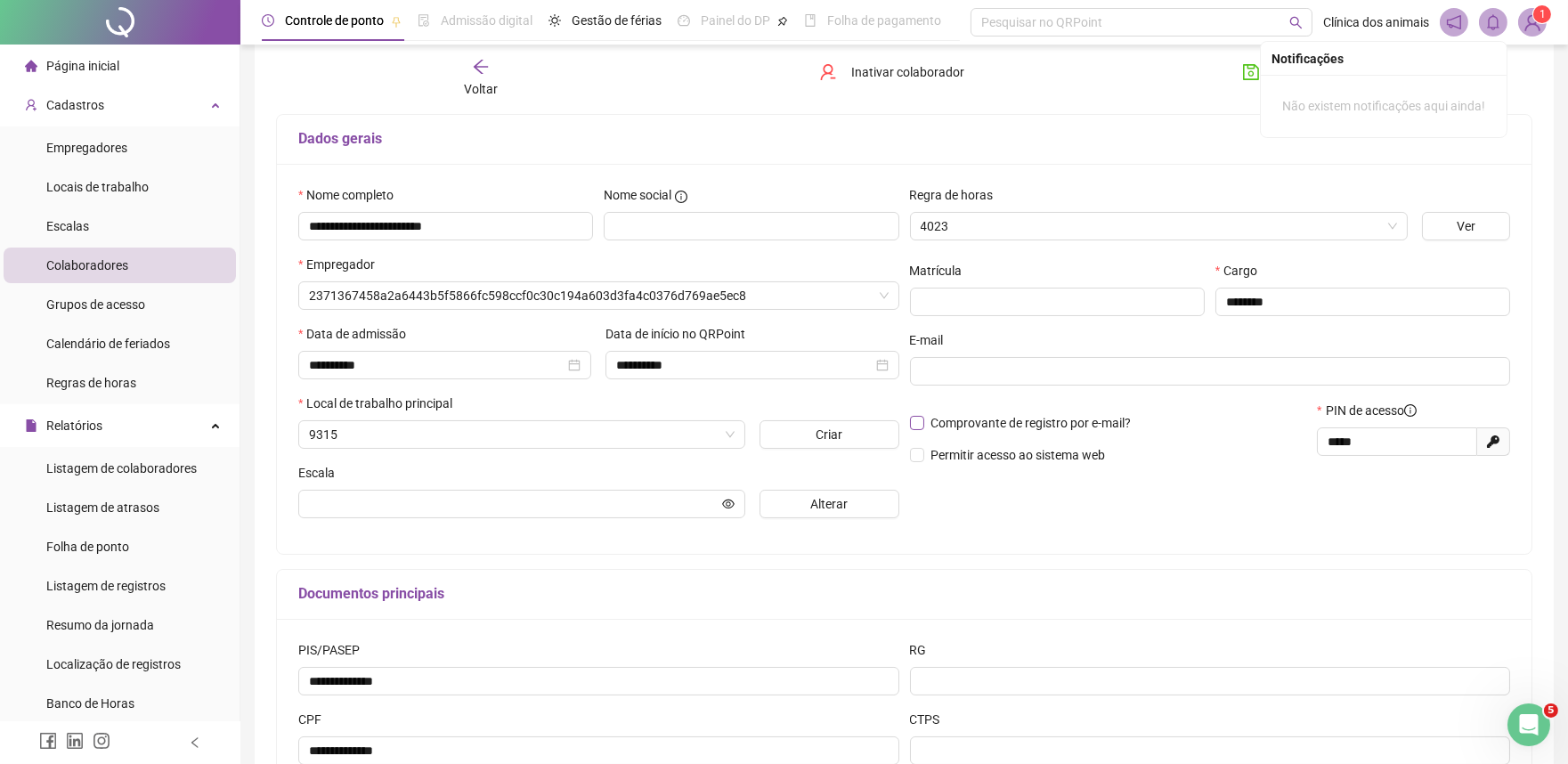
type input "**********"
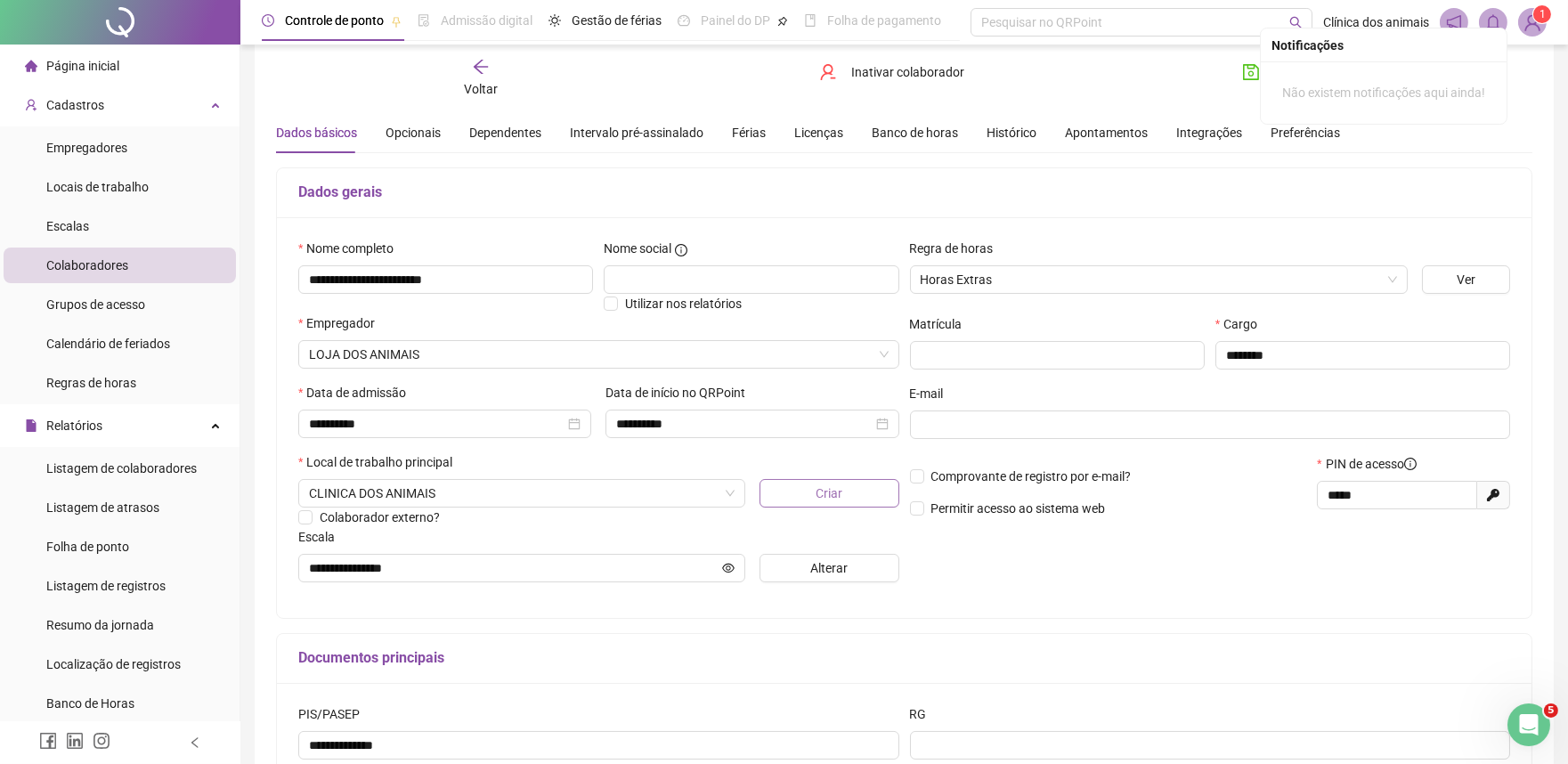
scroll to position [0, 0]
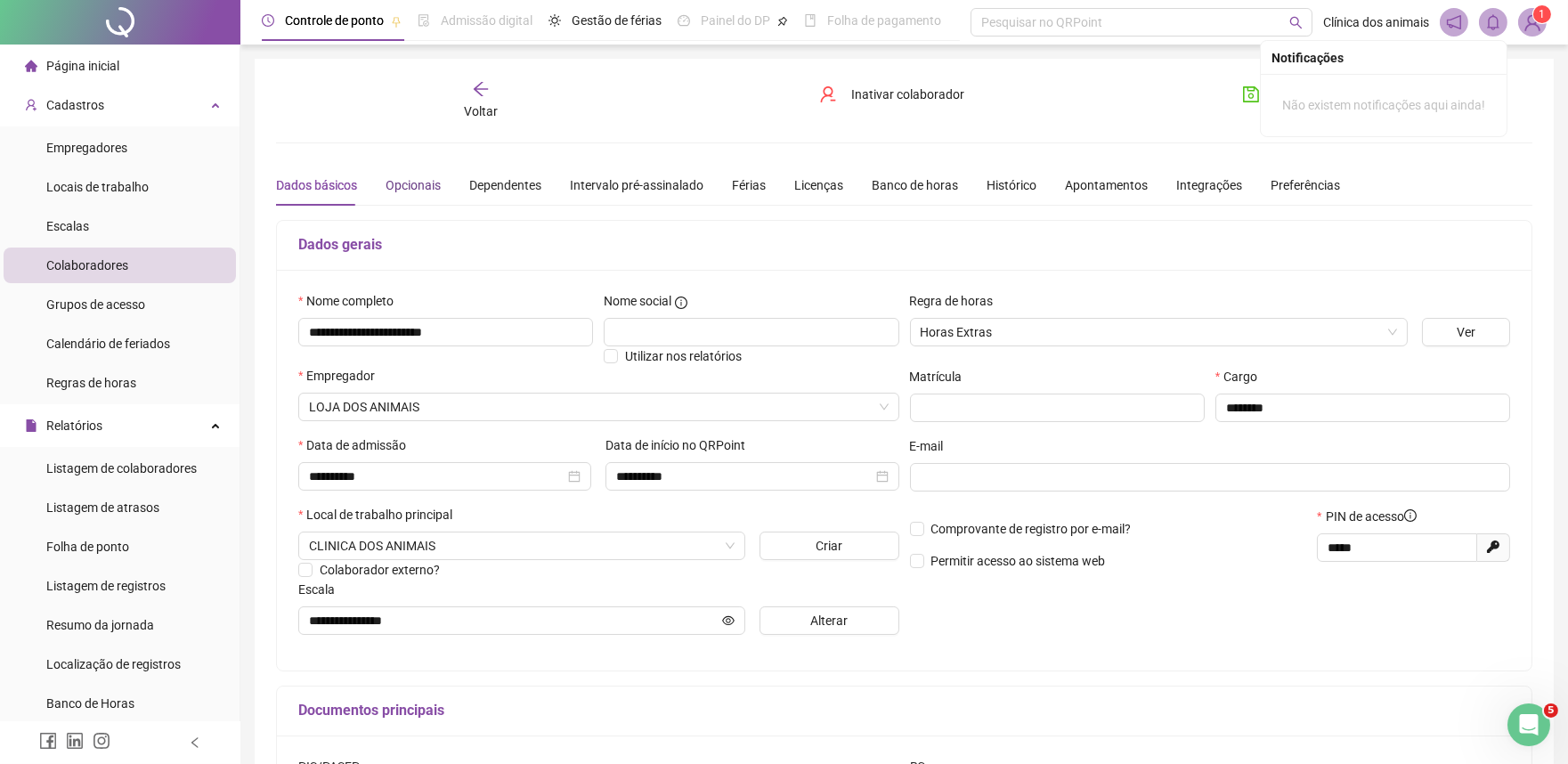
click at [417, 190] on div "Opcionais" at bounding box center [413, 184] width 55 height 19
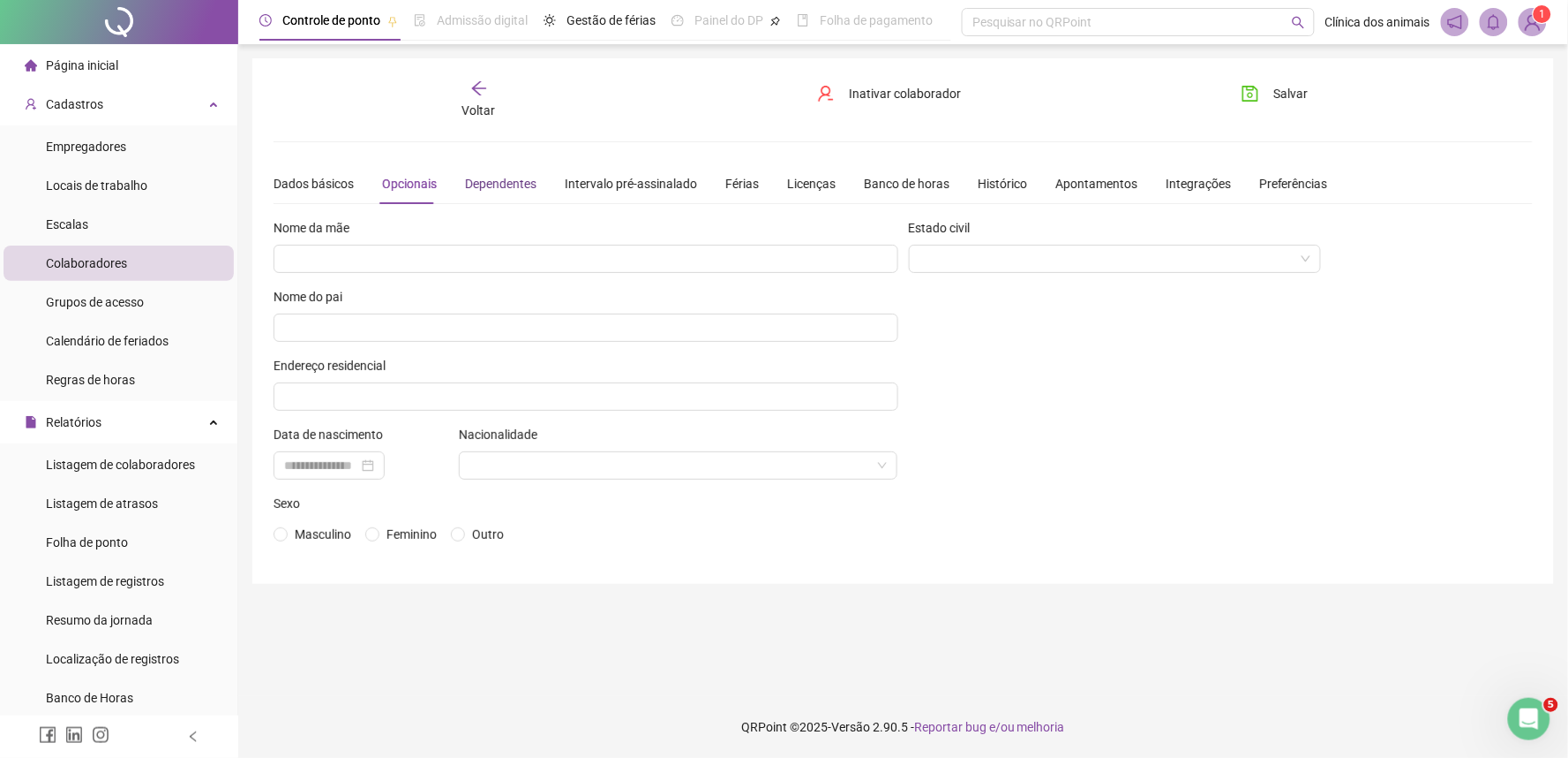
click at [504, 183] on div "Dependentes" at bounding box center [501, 183] width 71 height 19
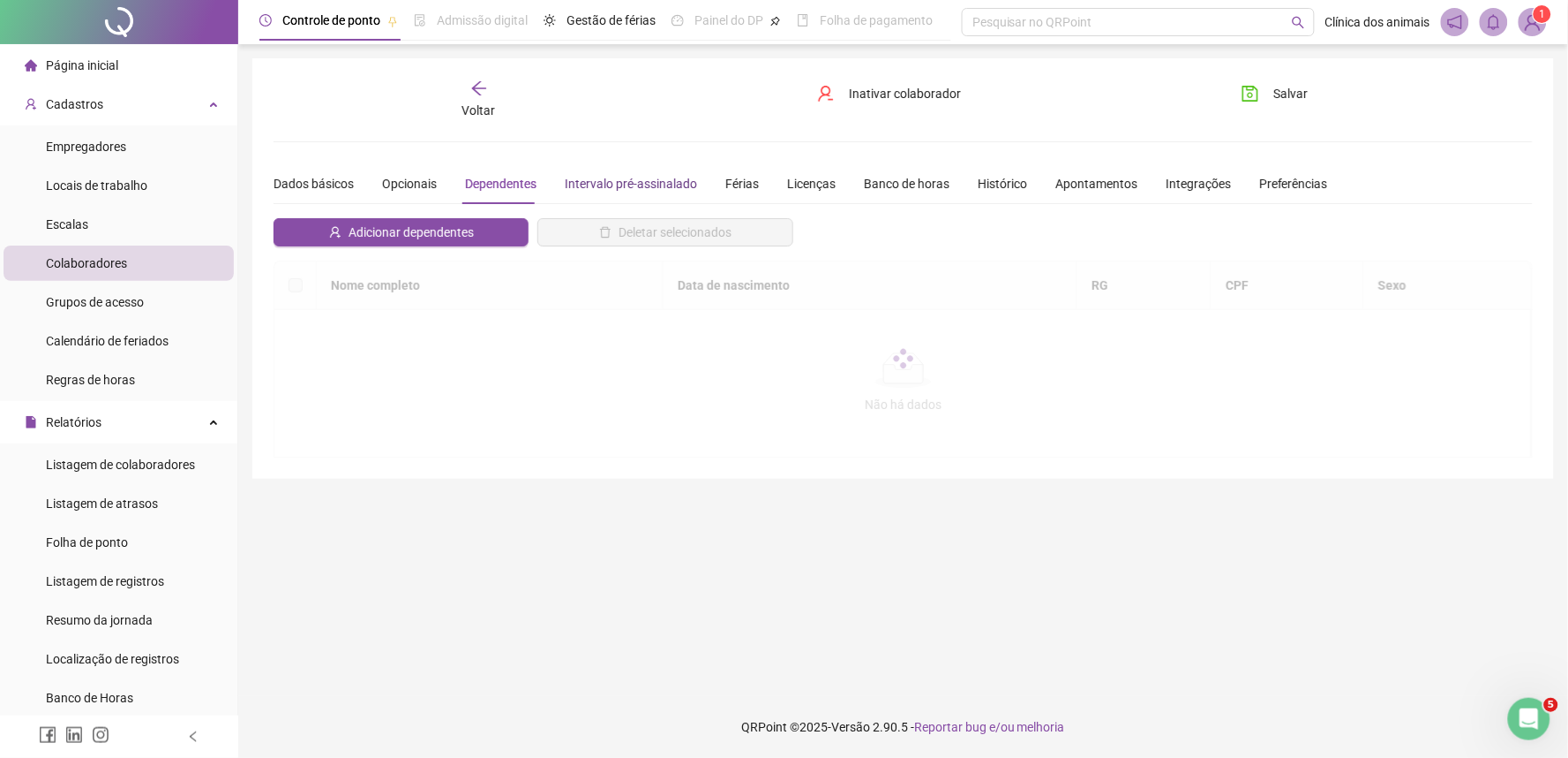
click at [627, 187] on div "Intervalo pré-assinalado" at bounding box center [630, 183] width 132 height 19
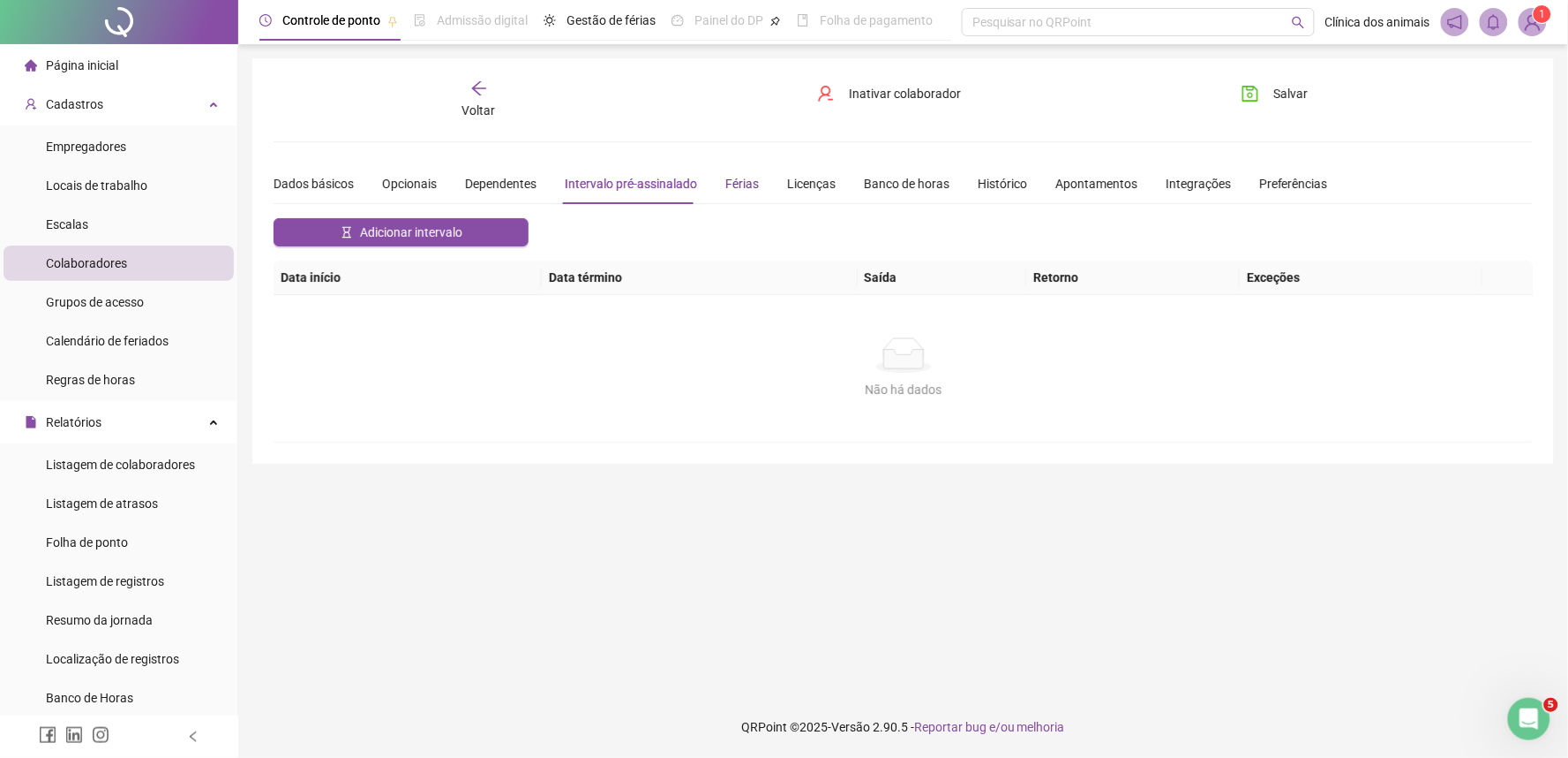
click at [751, 177] on div "Férias" at bounding box center [742, 183] width 34 height 19
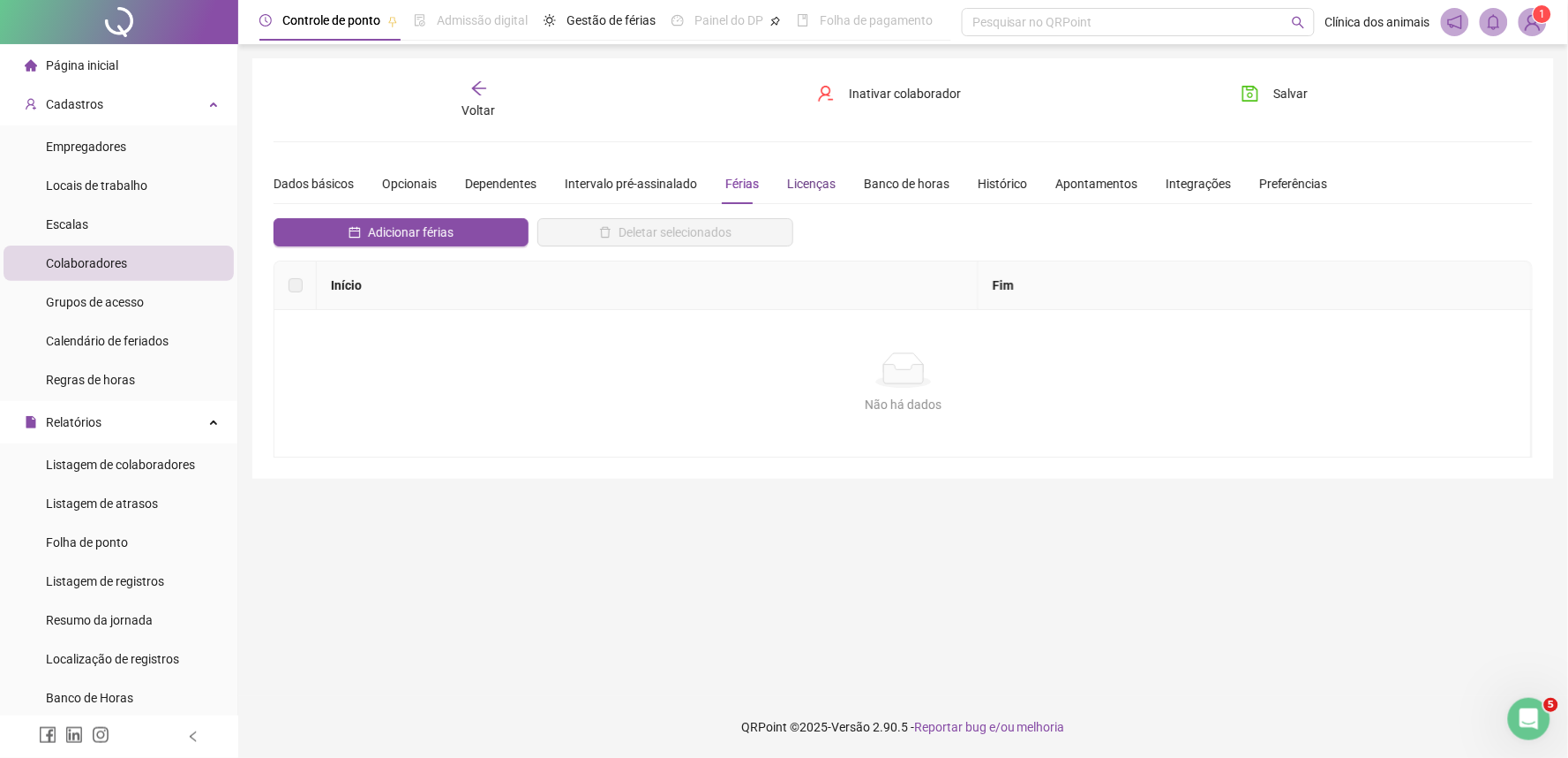
click at [826, 183] on div "Licenças" at bounding box center [810, 183] width 48 height 19
click at [907, 186] on div "Banco de horas" at bounding box center [907, 183] width 86 height 19
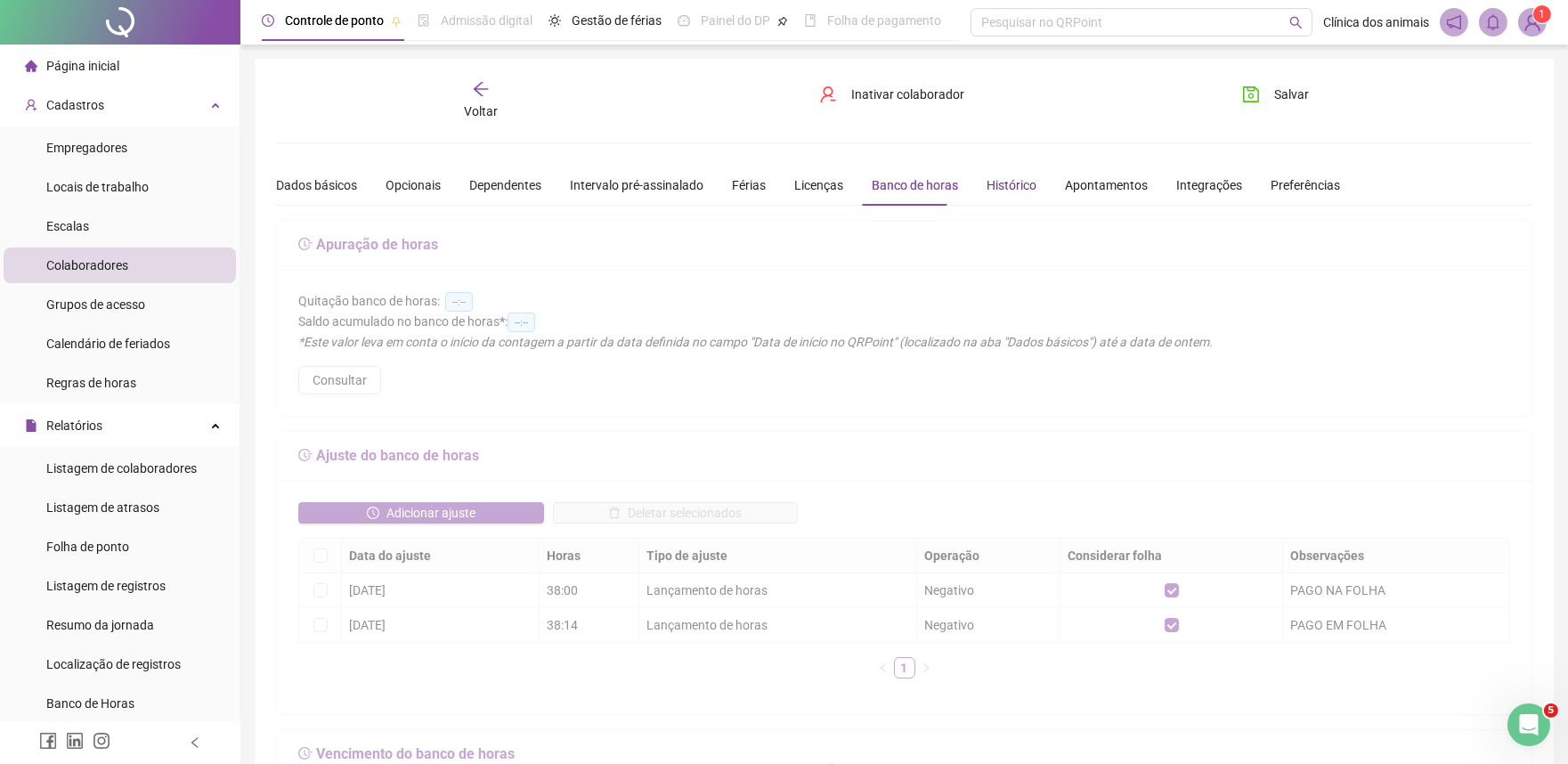
click at [1008, 182] on div "Histórico" at bounding box center [1011, 184] width 50 height 19
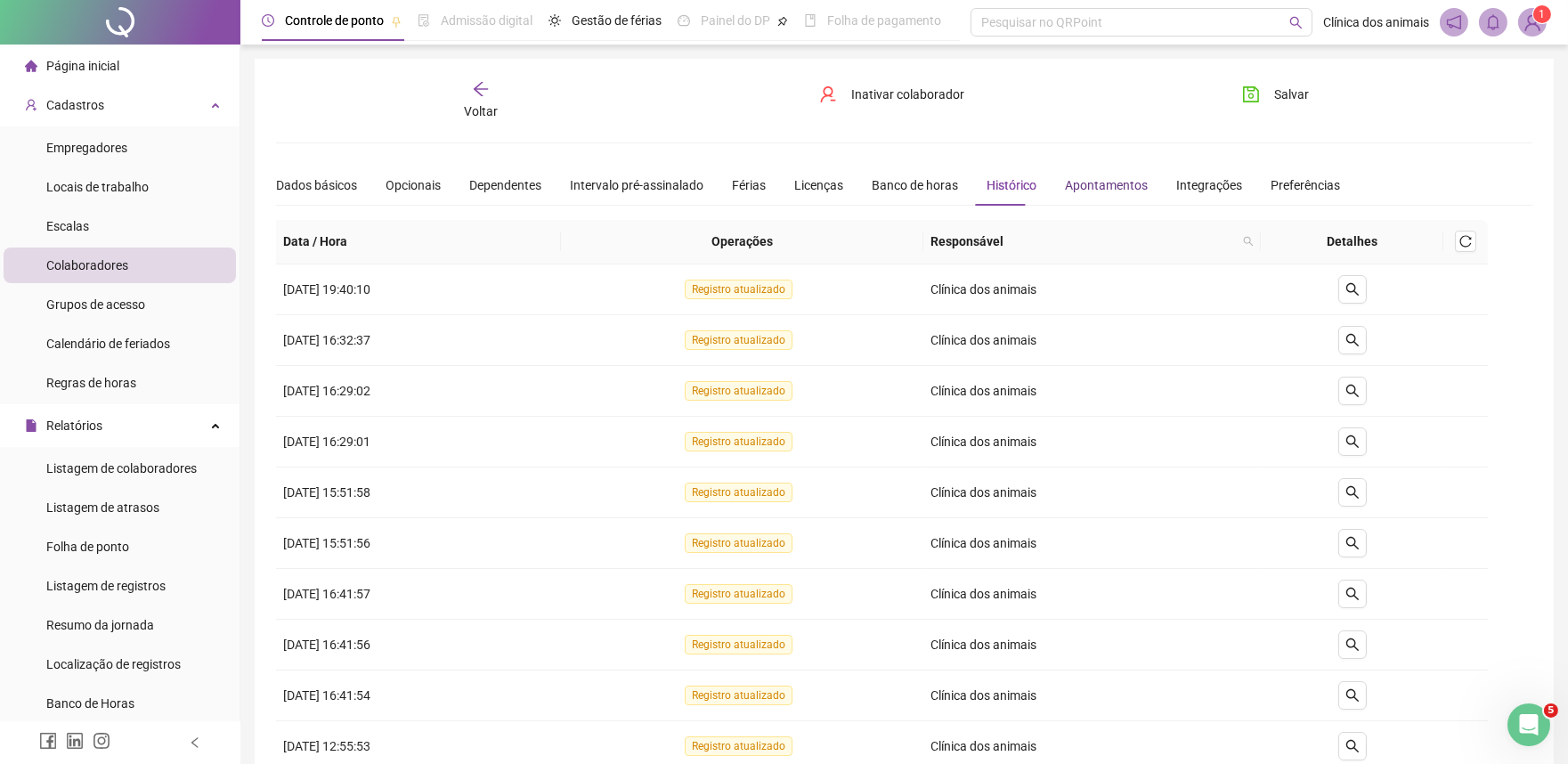
click at [1067, 182] on div "Apontamentos" at bounding box center [1106, 184] width 83 height 19
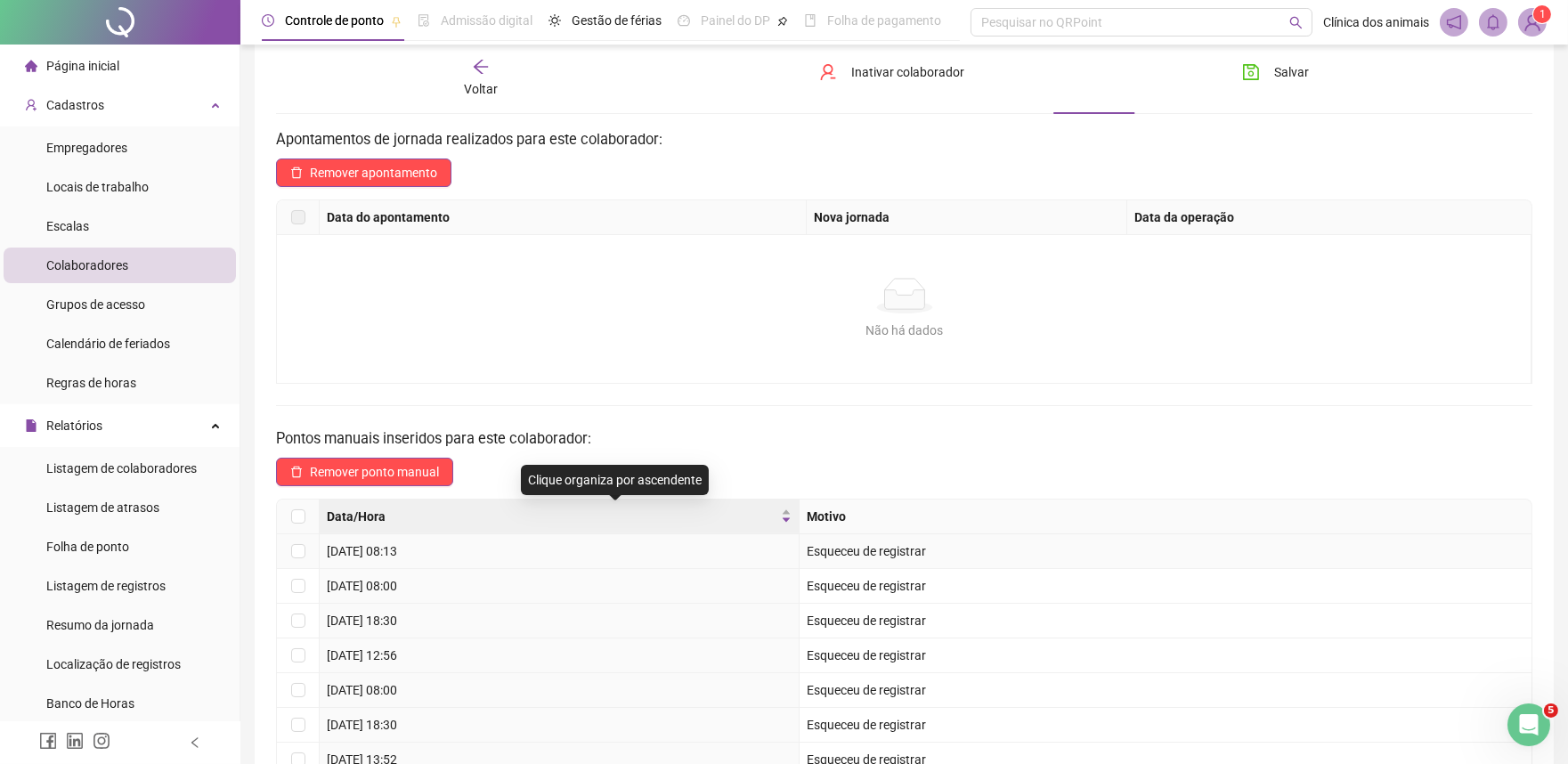
scroll to position [190, 0]
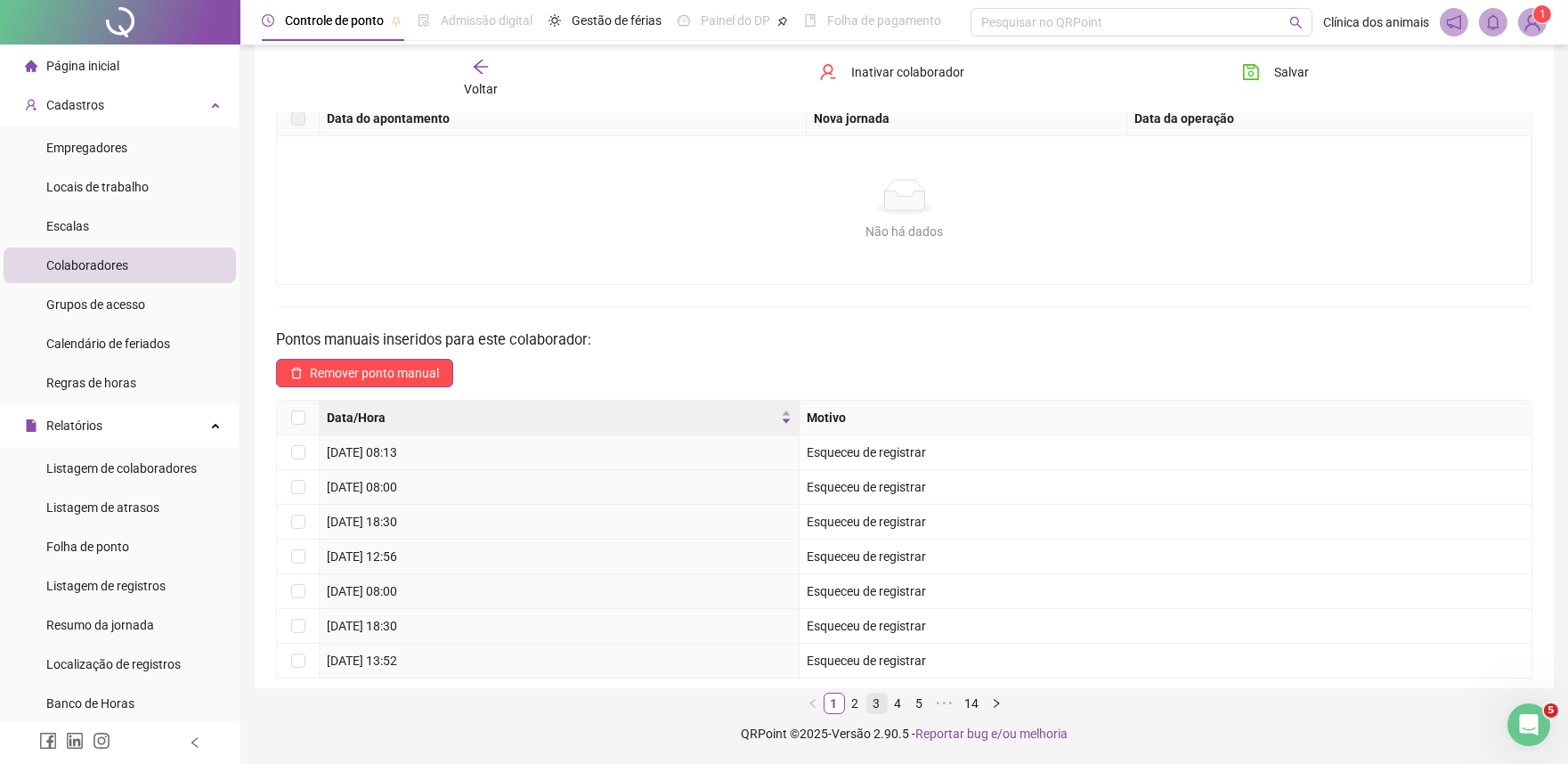
click at [868, 694] on link "3" at bounding box center [877, 702] width 19 height 19
click at [902, 696] on link "4" at bounding box center [898, 702] width 19 height 19
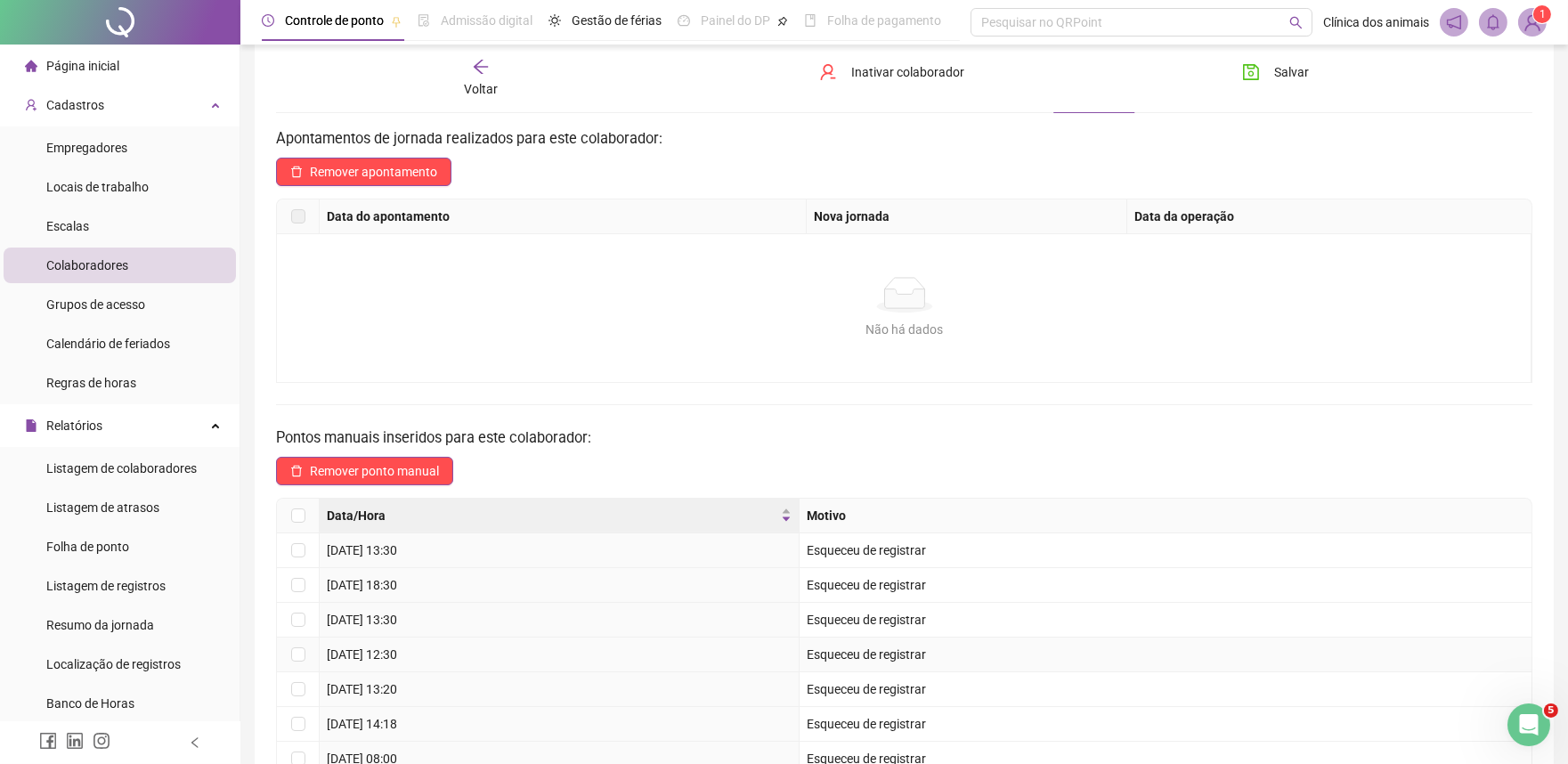
scroll to position [0, 0]
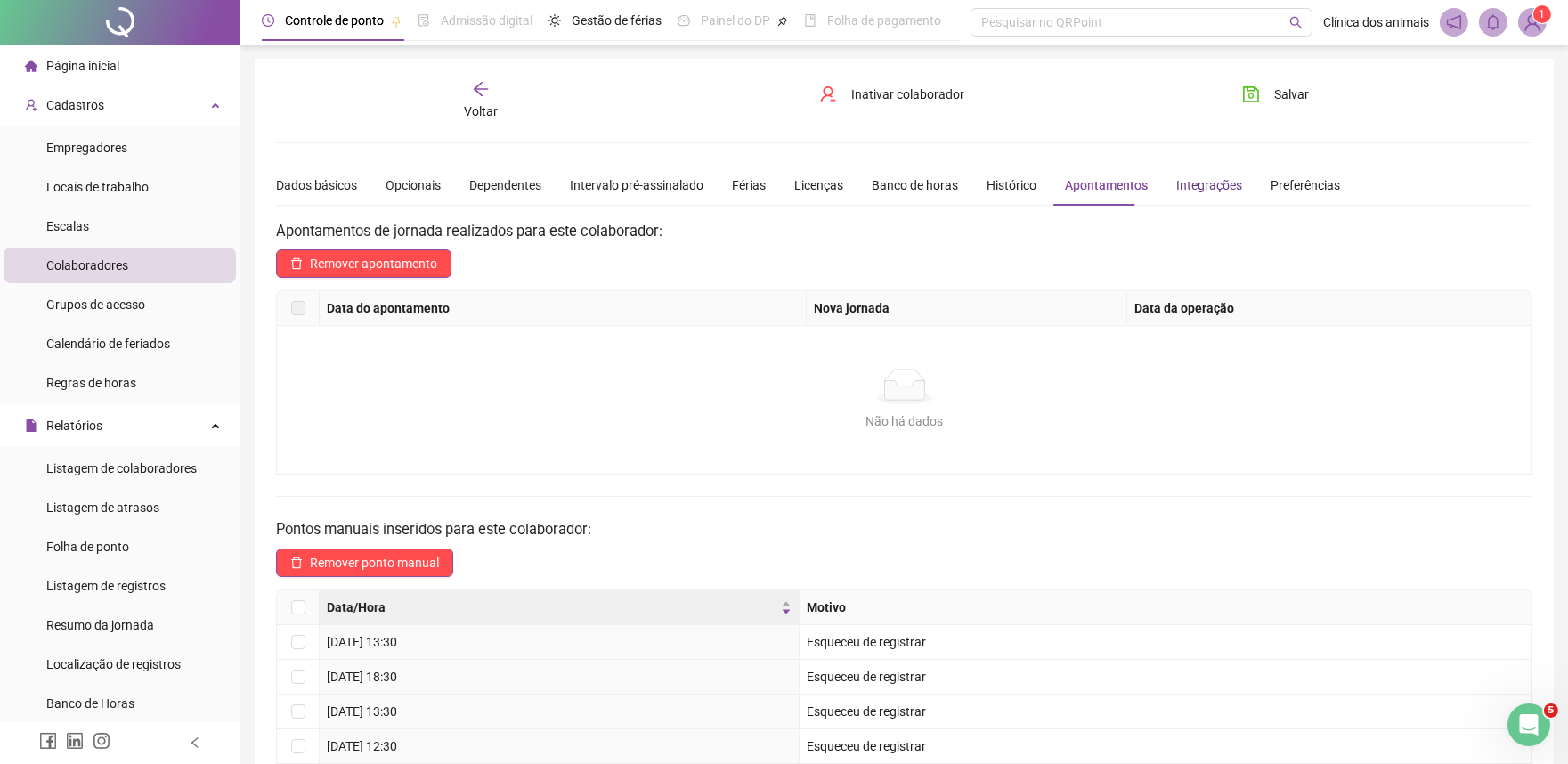
click at [1190, 187] on div "Integrações" at bounding box center [1208, 184] width 65 height 19
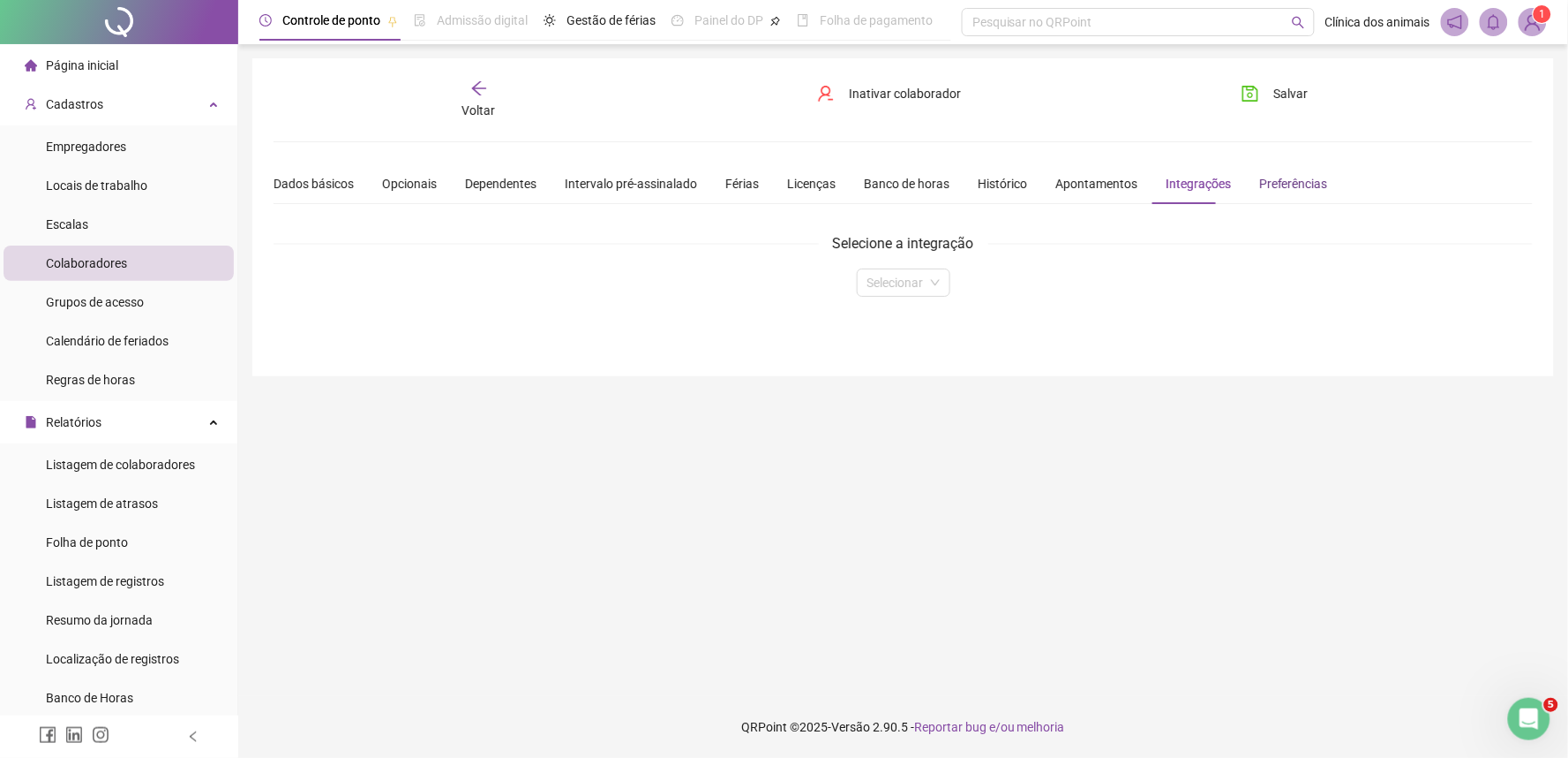
click at [1298, 188] on div "Preferências" at bounding box center [1293, 183] width 69 height 19
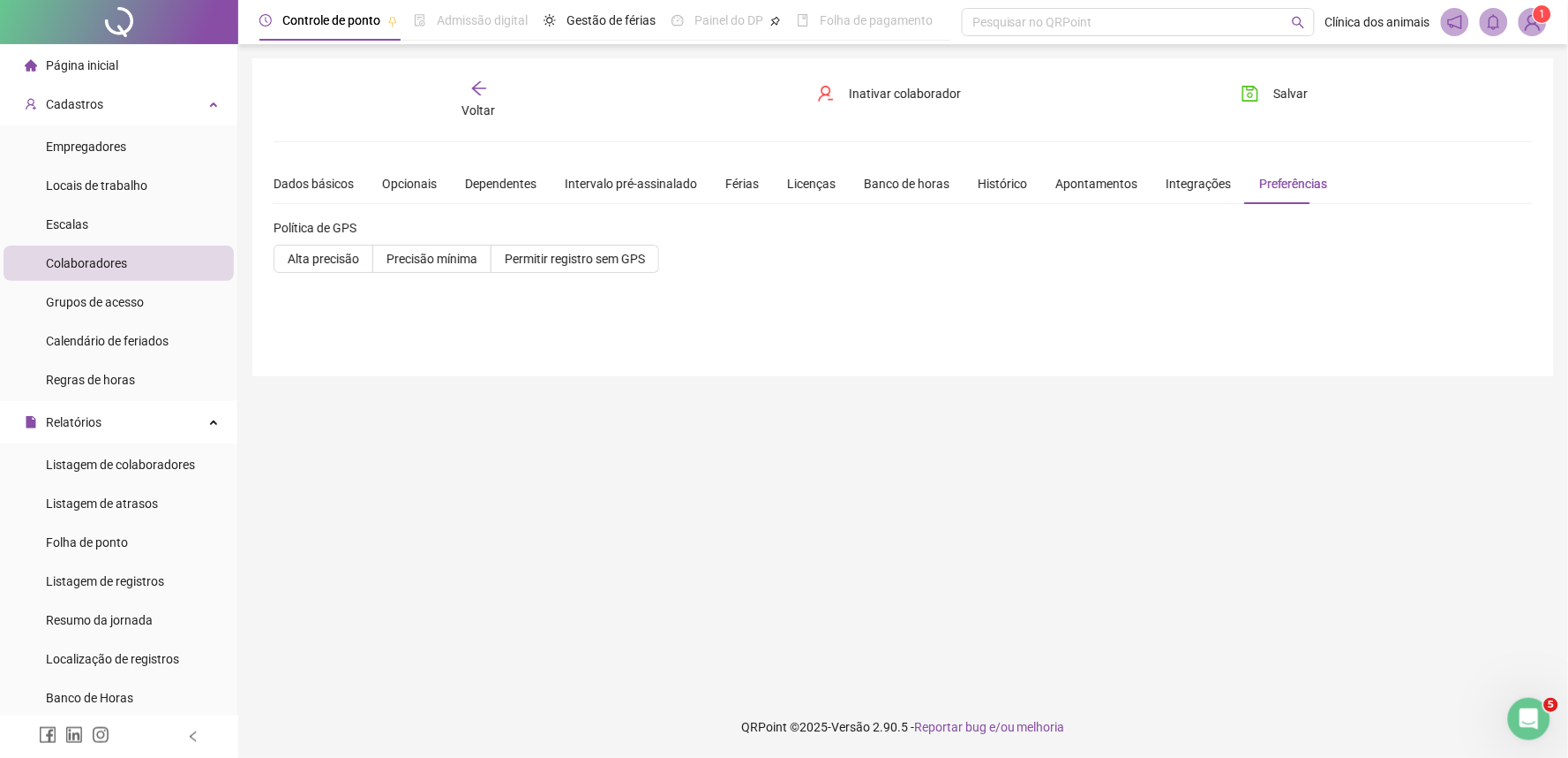
click at [475, 83] on icon "arrow-left" at bounding box center [479, 88] width 17 height 17
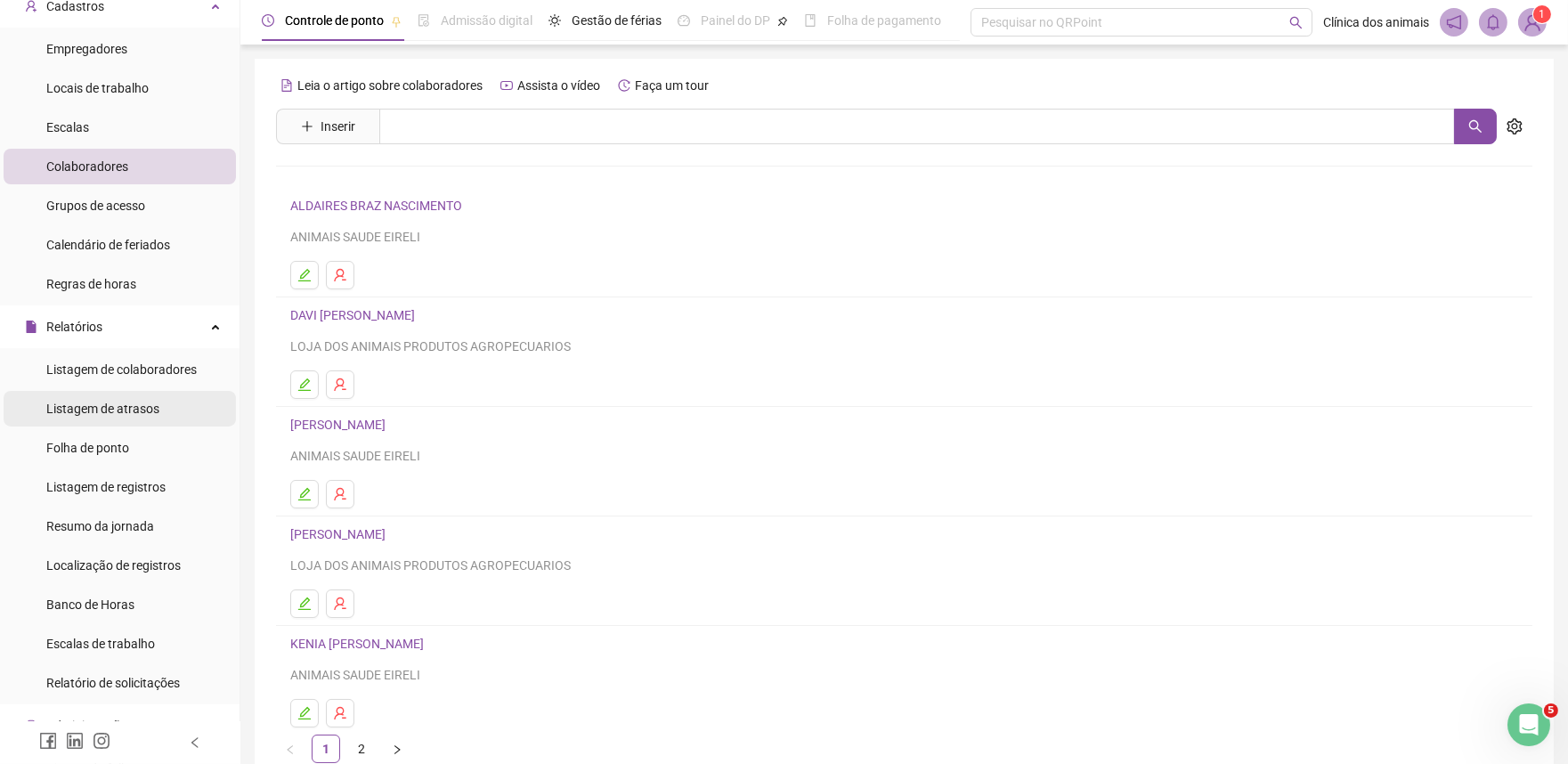
scroll to position [197, 0]
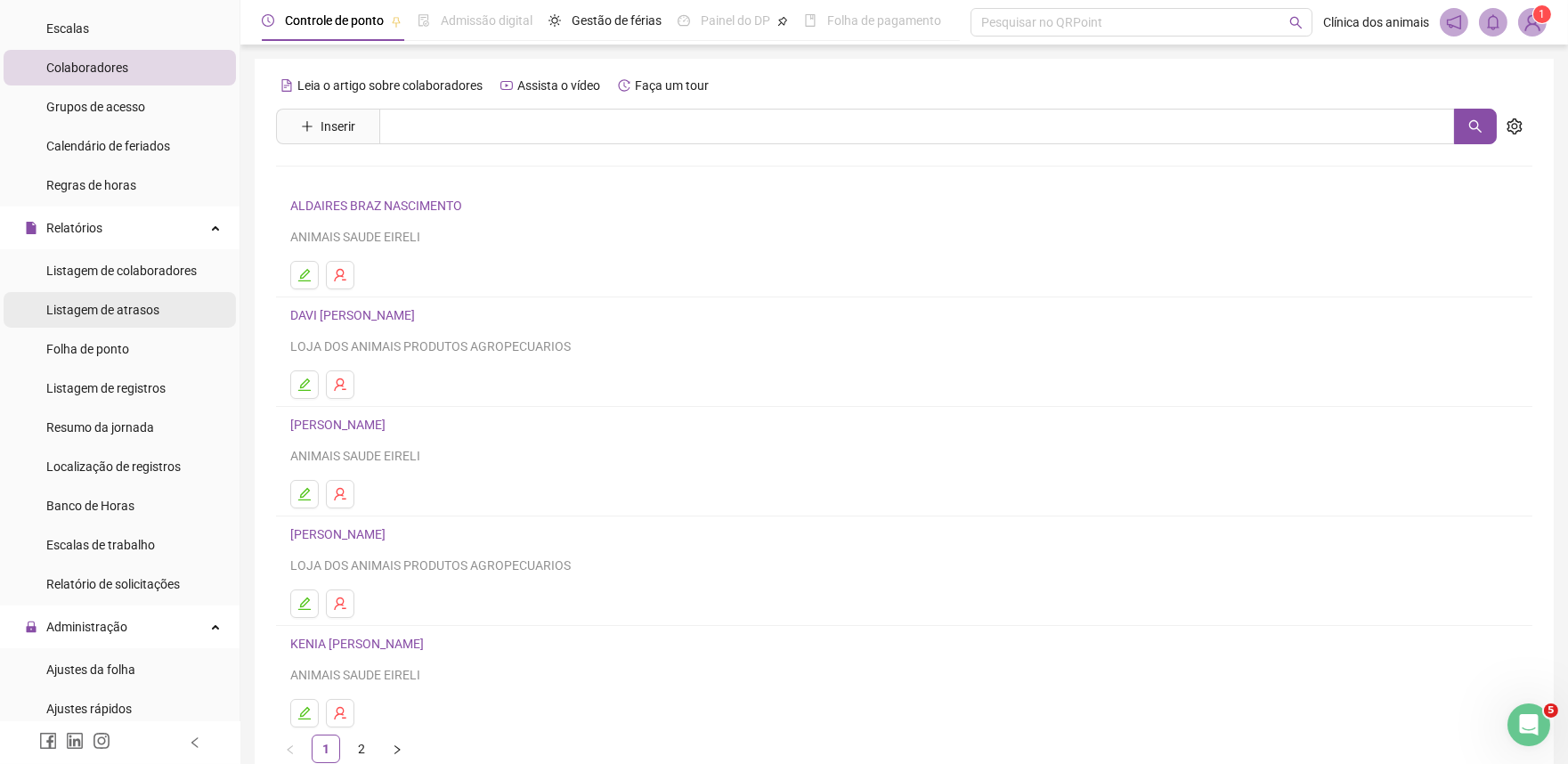
click at [124, 306] on span "Listagem de atrasos" at bounding box center [102, 309] width 113 height 14
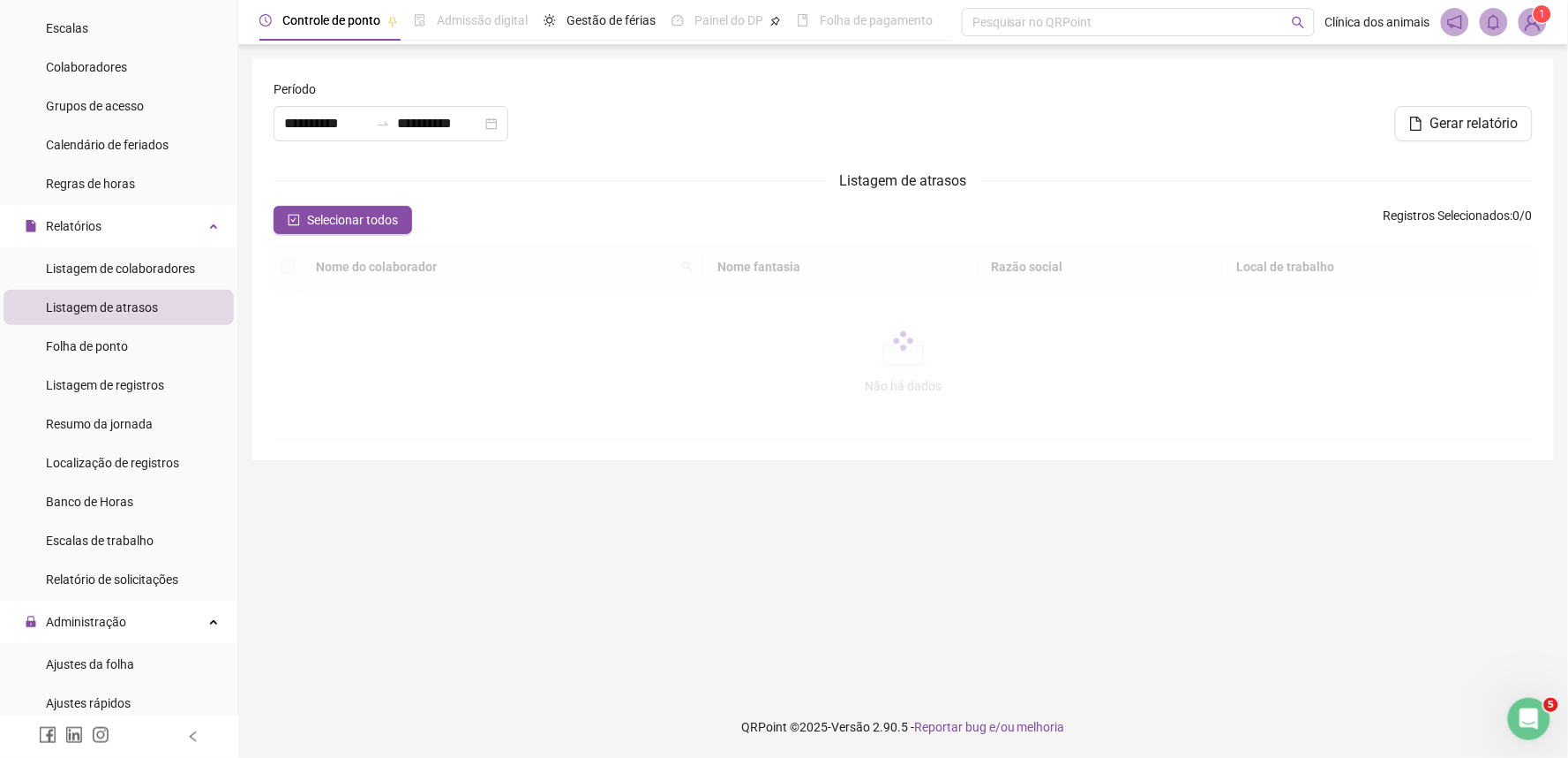
type input "**********"
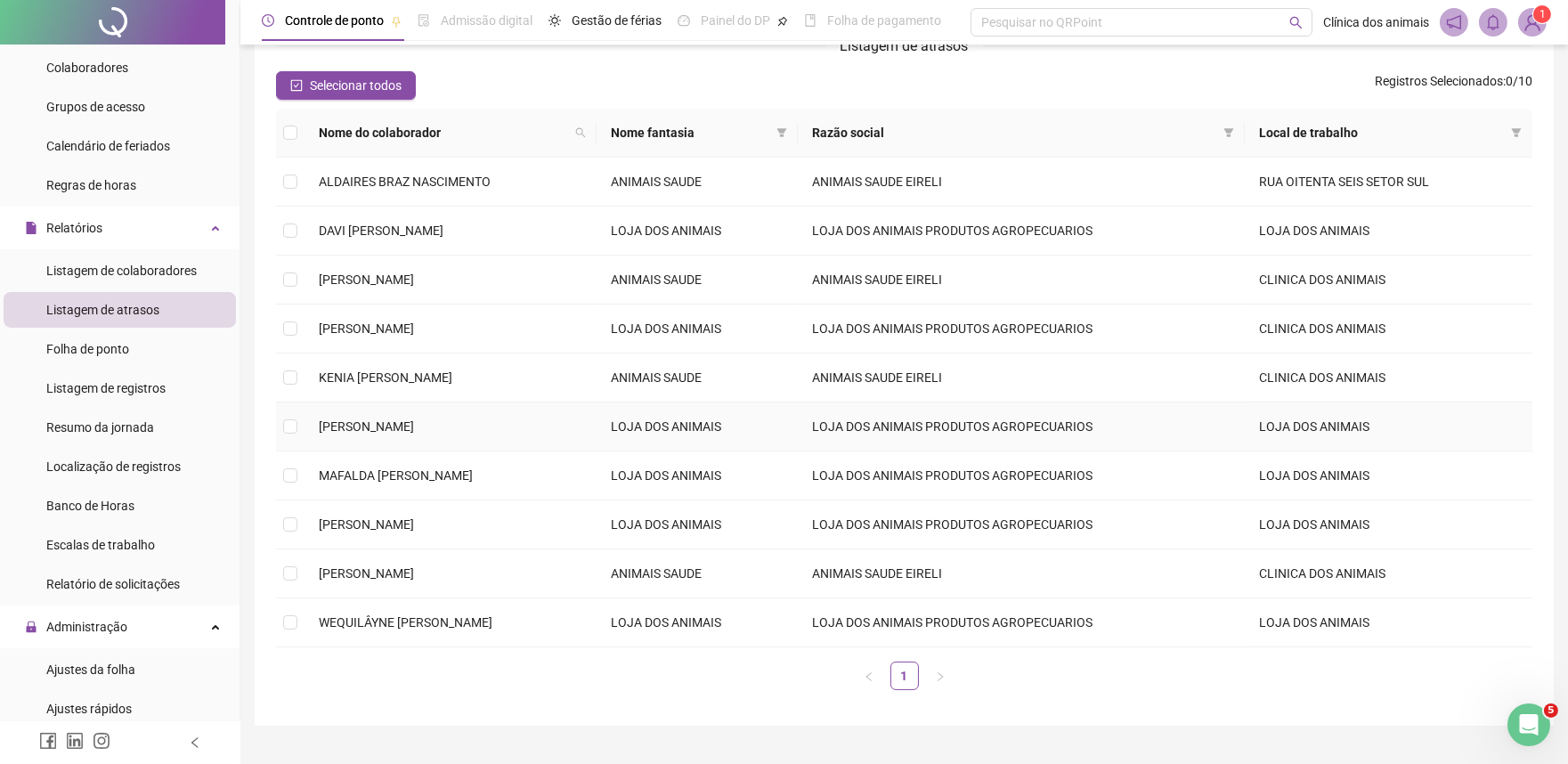
scroll to position [173, 0]
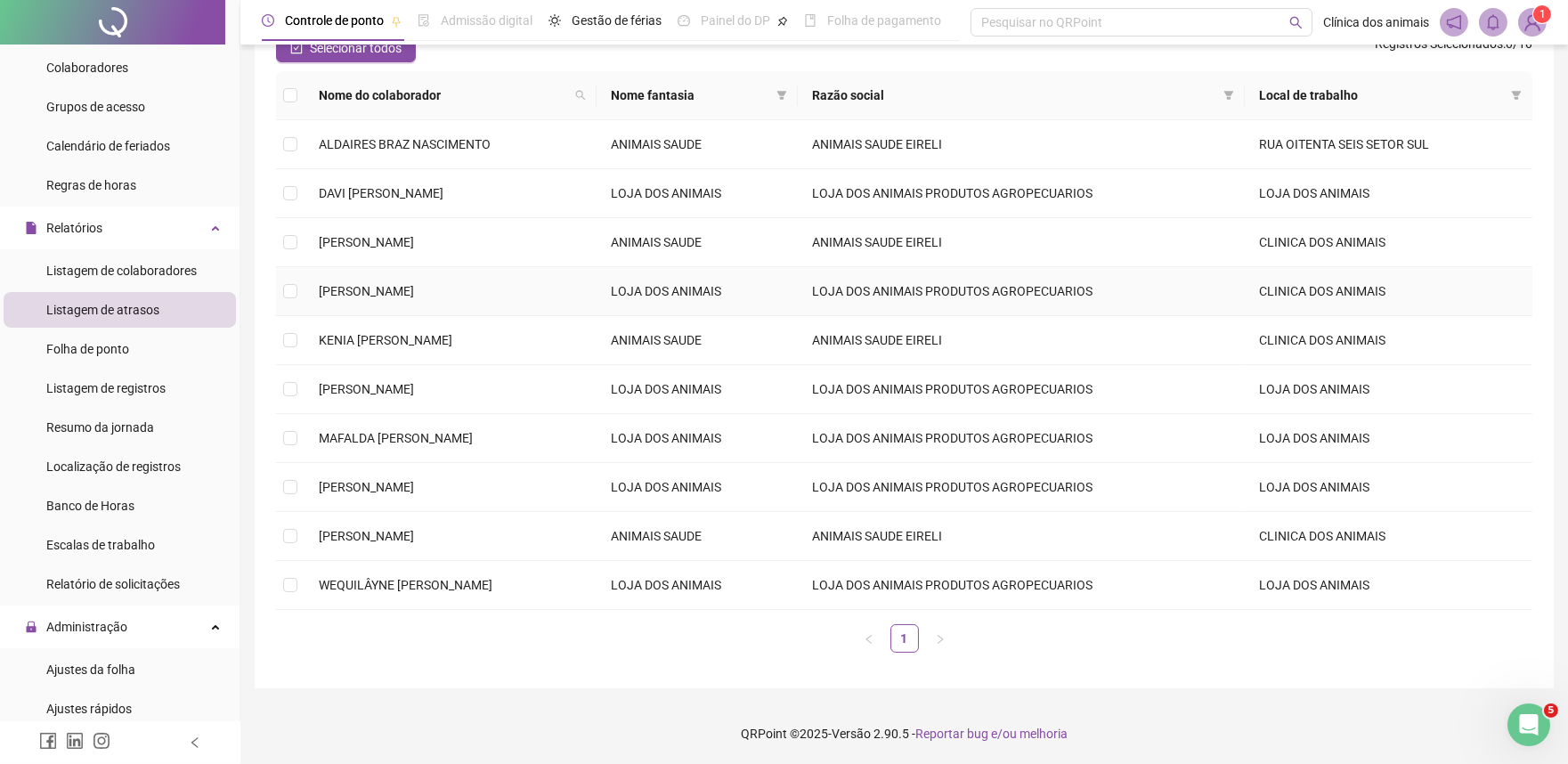
click at [560, 288] on td "[PERSON_NAME]" at bounding box center [450, 291] width 292 height 49
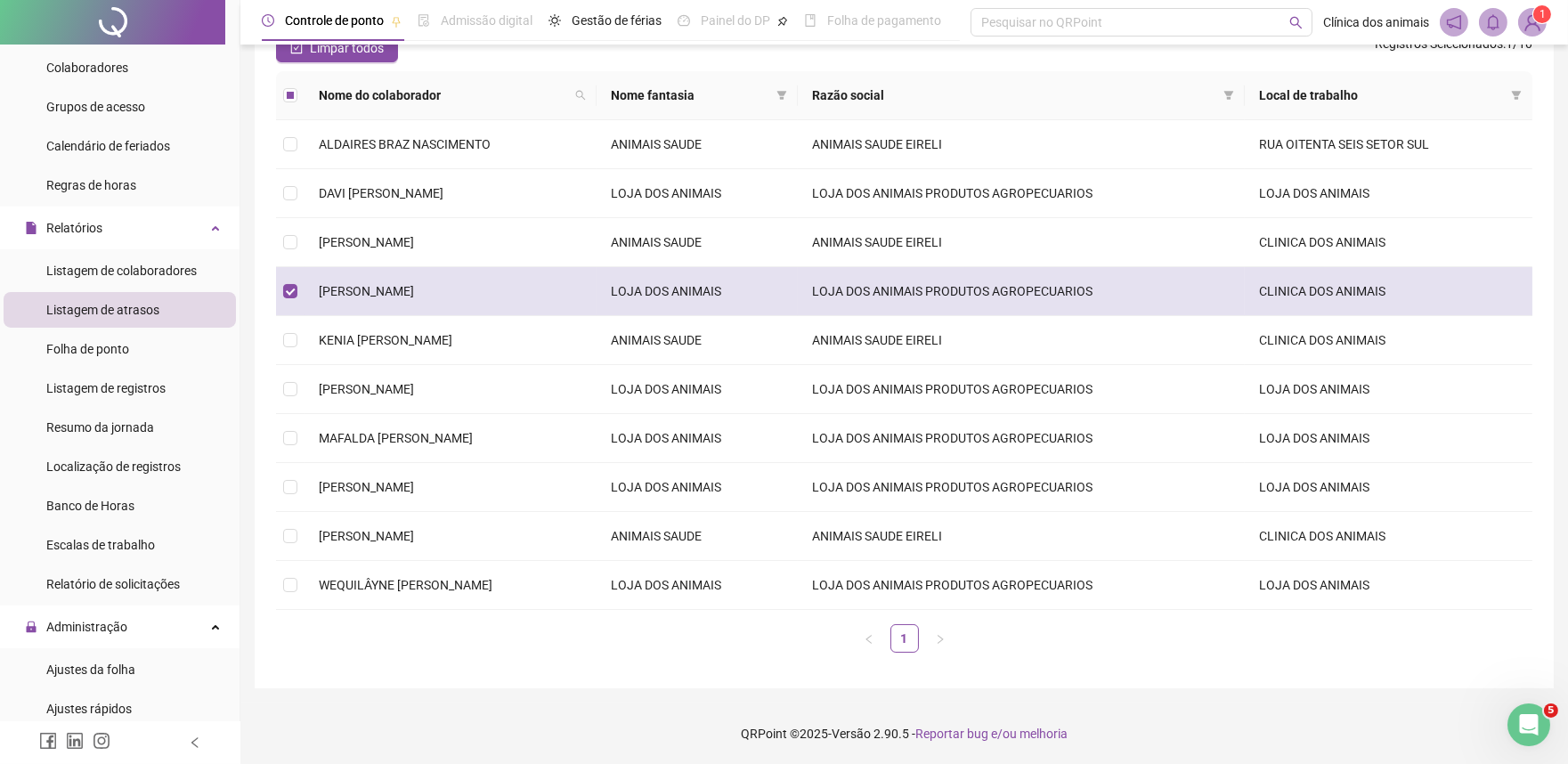
click at [797, 296] on td "LOJA DOS ANIMAIS" at bounding box center [697, 291] width 201 height 49
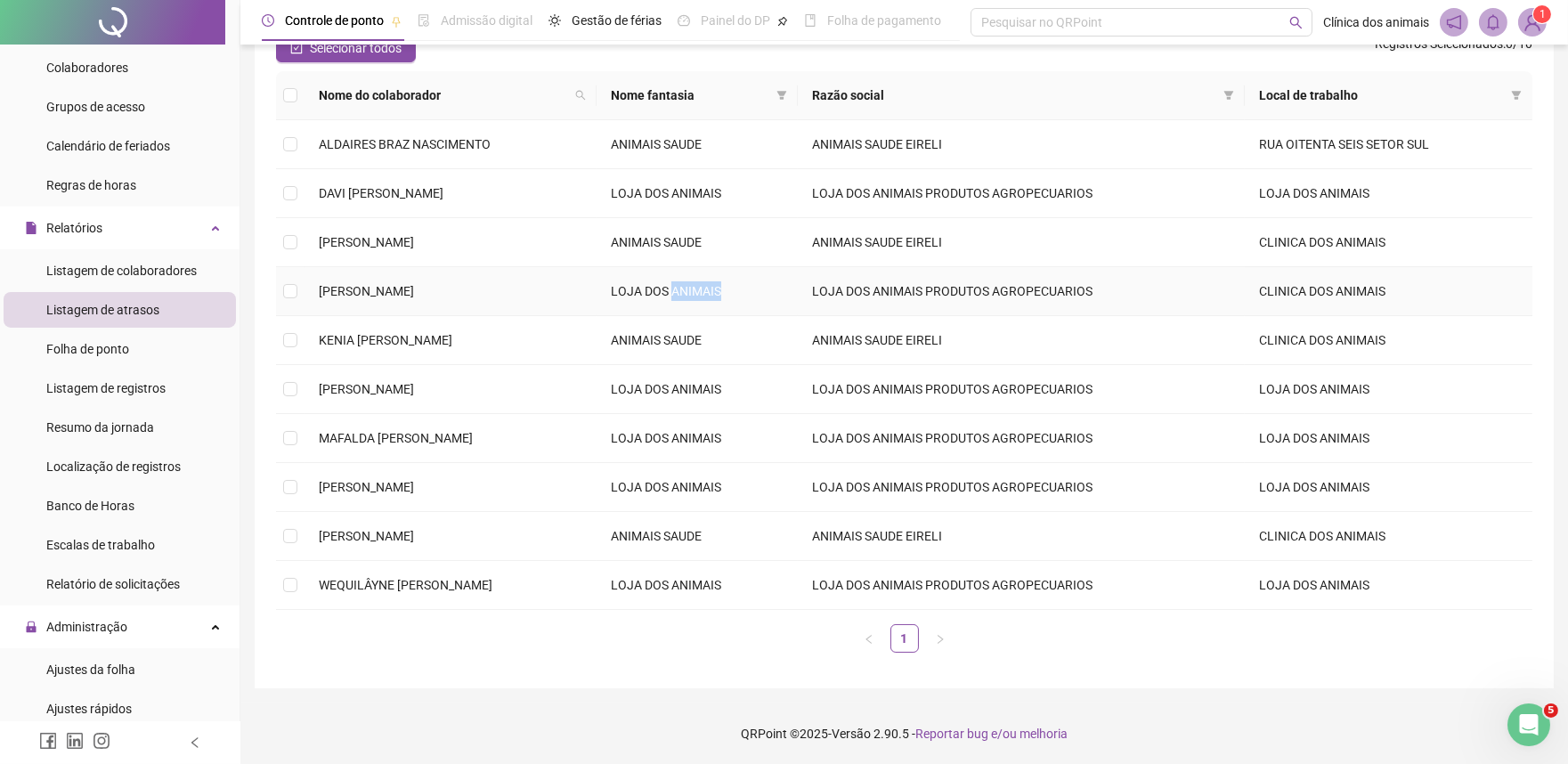
click at [797, 296] on td "LOJA DOS ANIMAIS" at bounding box center [697, 291] width 201 height 49
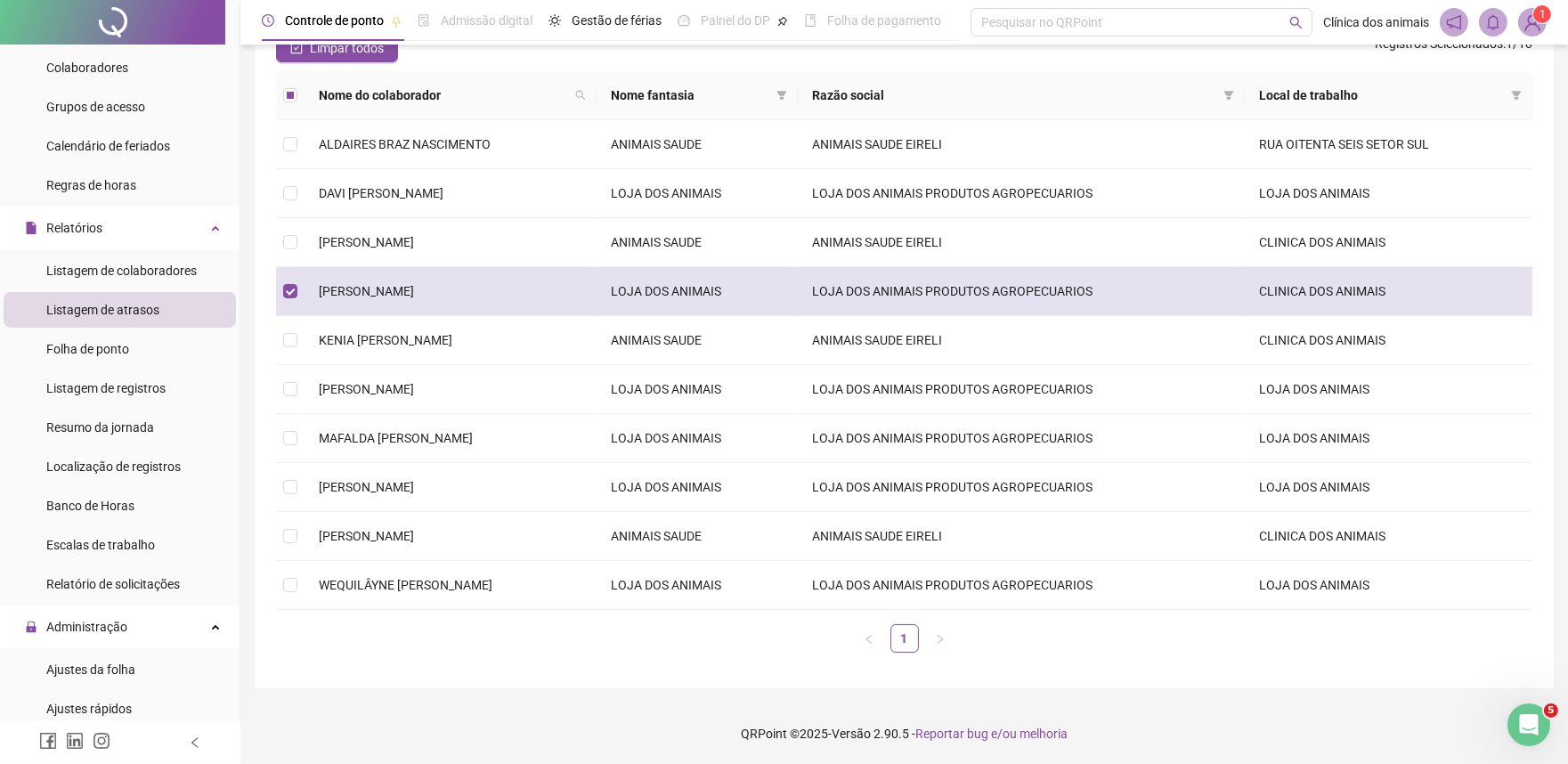
click at [935, 299] on td "LOJA DOS ANIMAIS PRODUTOS AGROPECUARIOS" at bounding box center [1020, 291] width 447 height 49
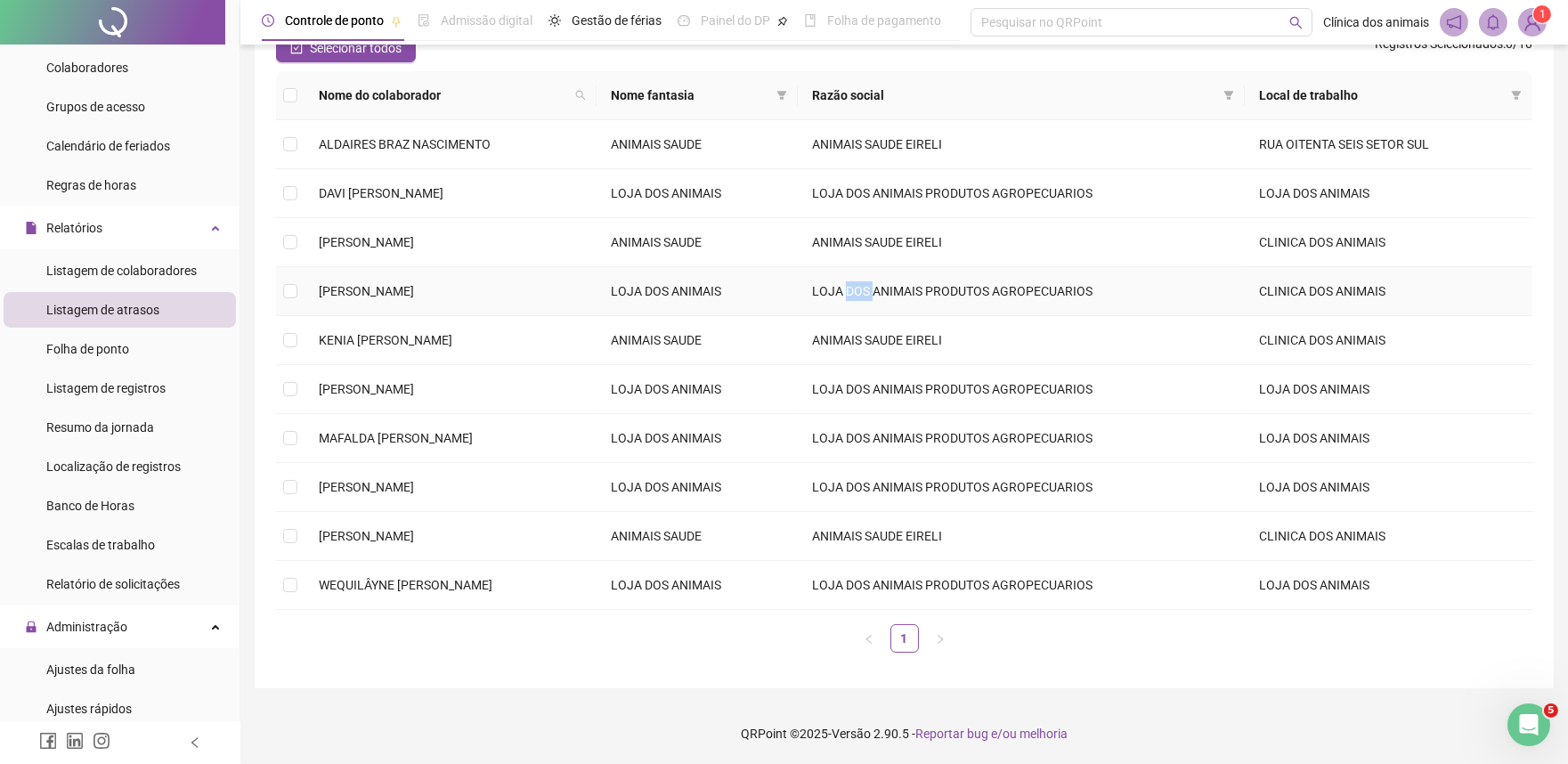
click at [935, 299] on td "LOJA DOS ANIMAIS PRODUTOS AGROPECUARIOS" at bounding box center [1020, 291] width 447 height 49
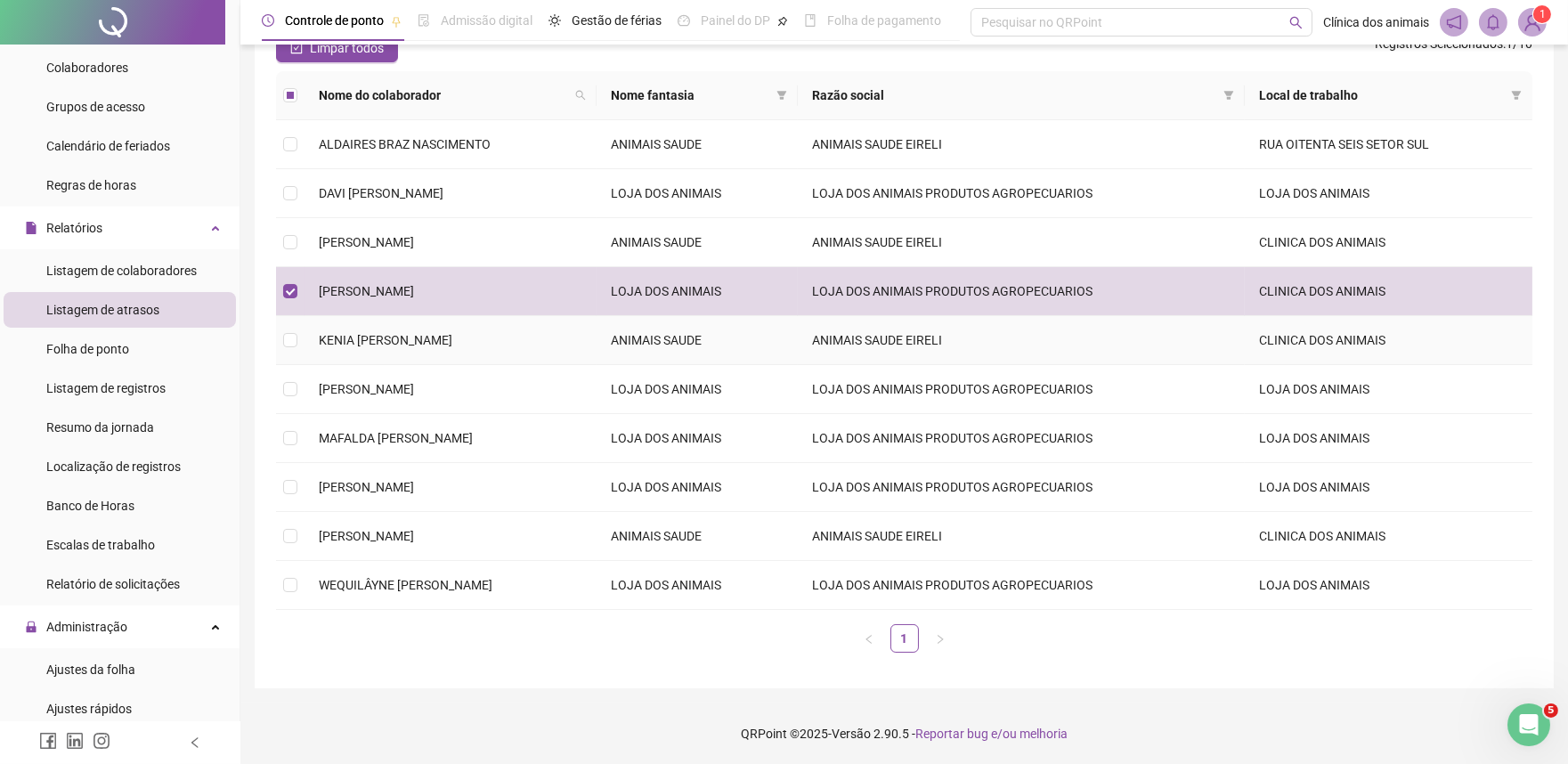
click at [596, 342] on td "KENIA [PERSON_NAME]" at bounding box center [450, 340] width 292 height 49
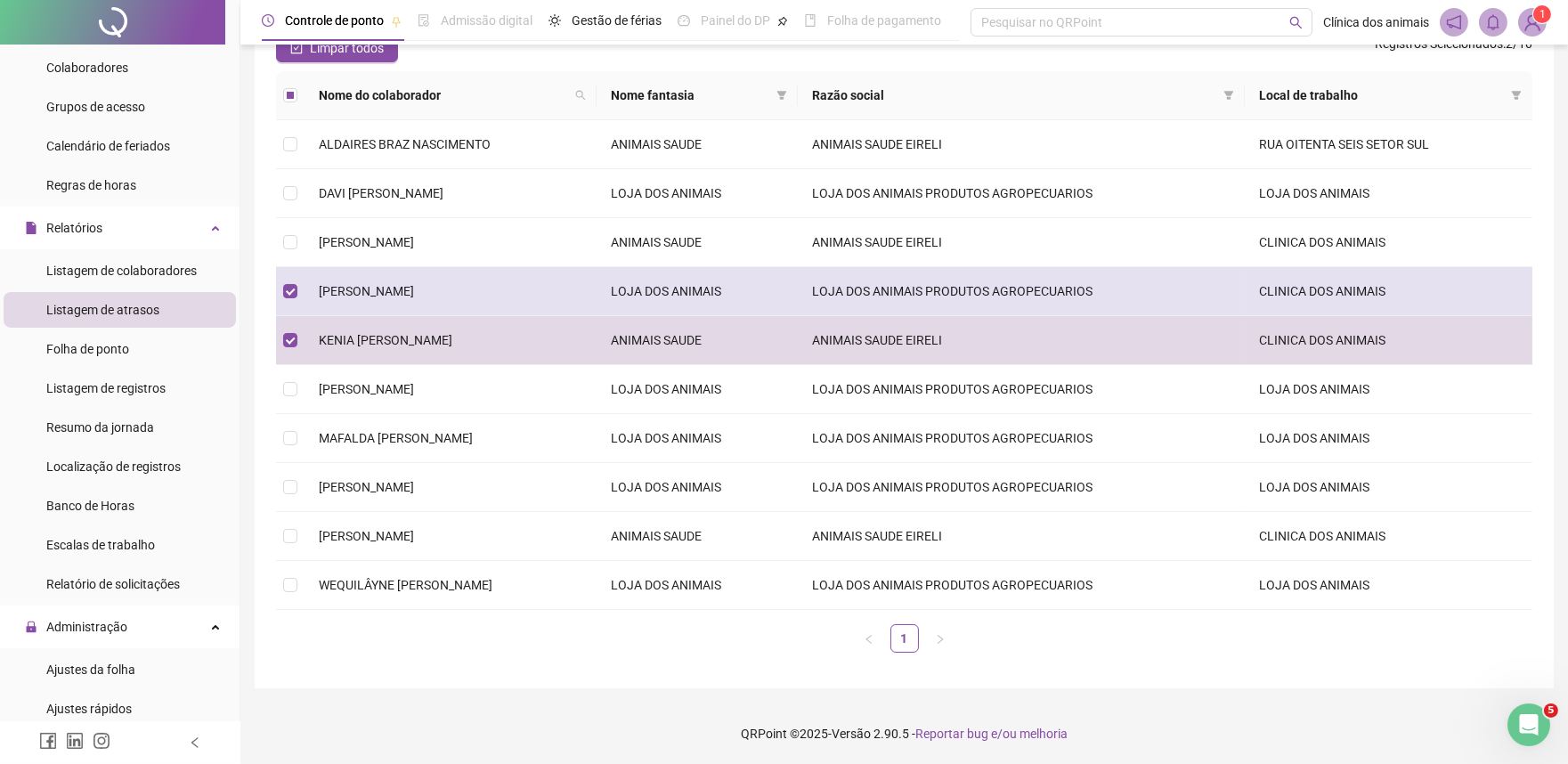
click at [596, 314] on td "[PERSON_NAME]" at bounding box center [450, 291] width 292 height 49
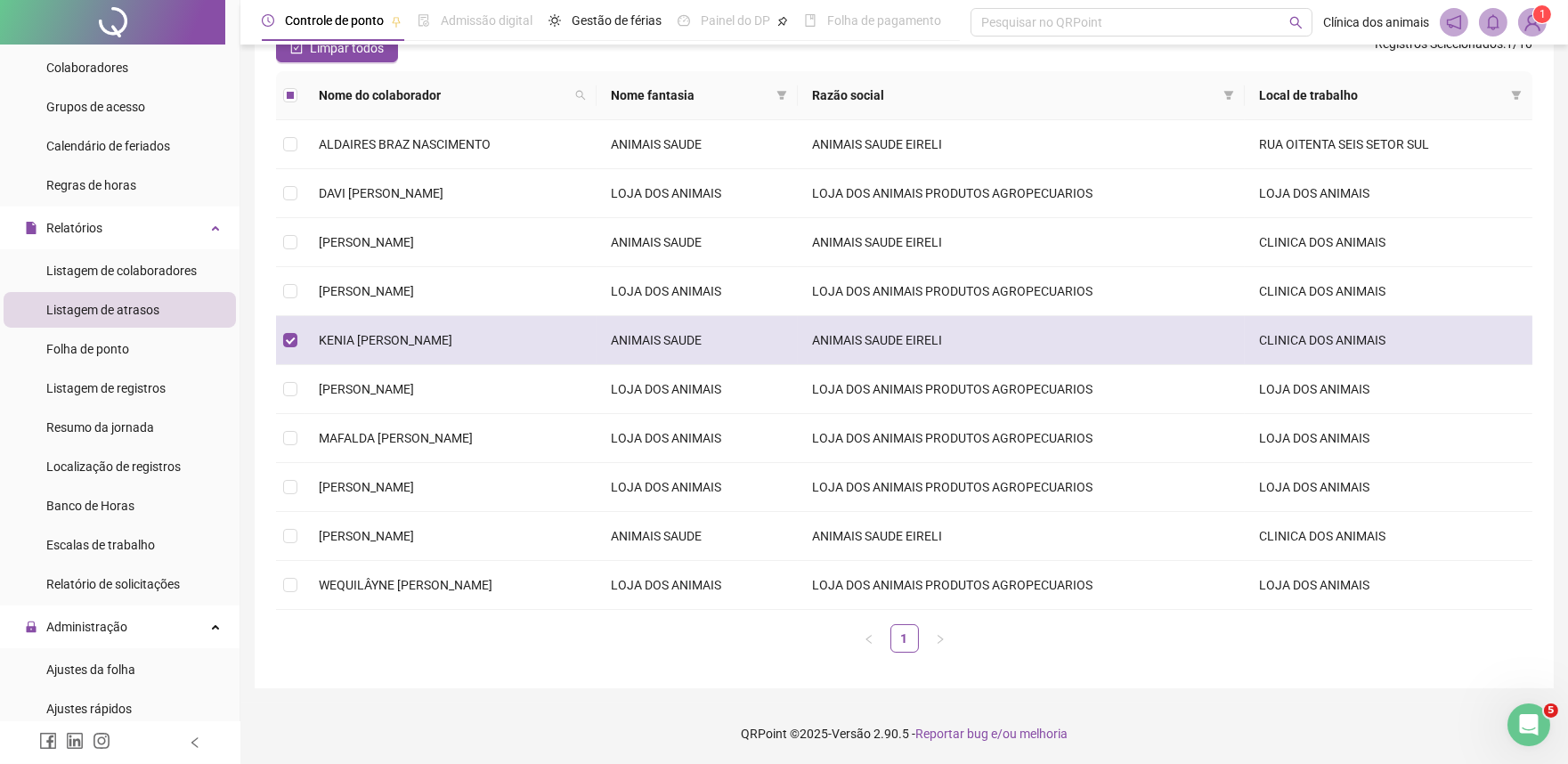
click at [541, 358] on td "KENIA [PERSON_NAME]" at bounding box center [450, 340] width 292 height 49
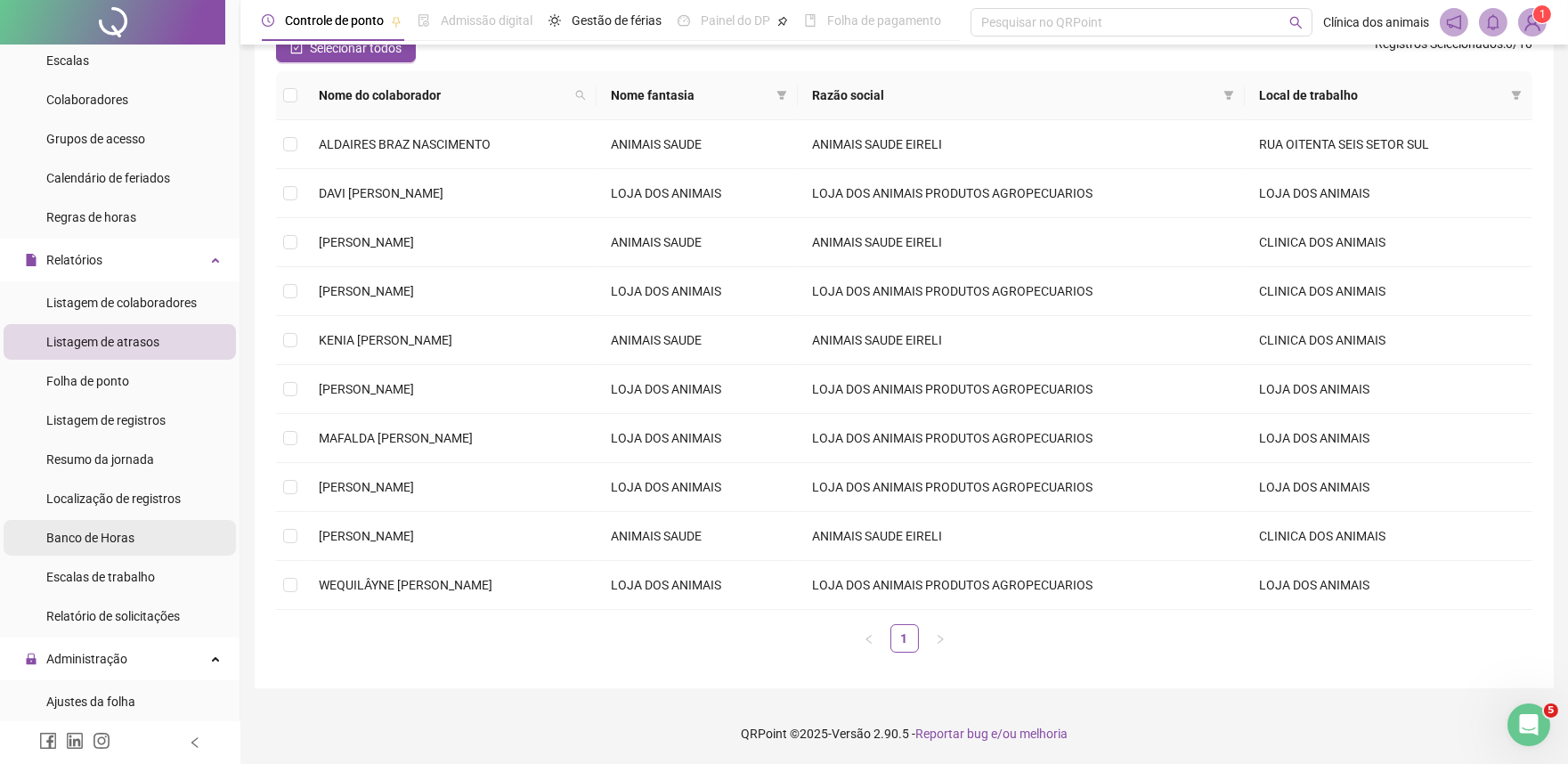
scroll to position [197, 0]
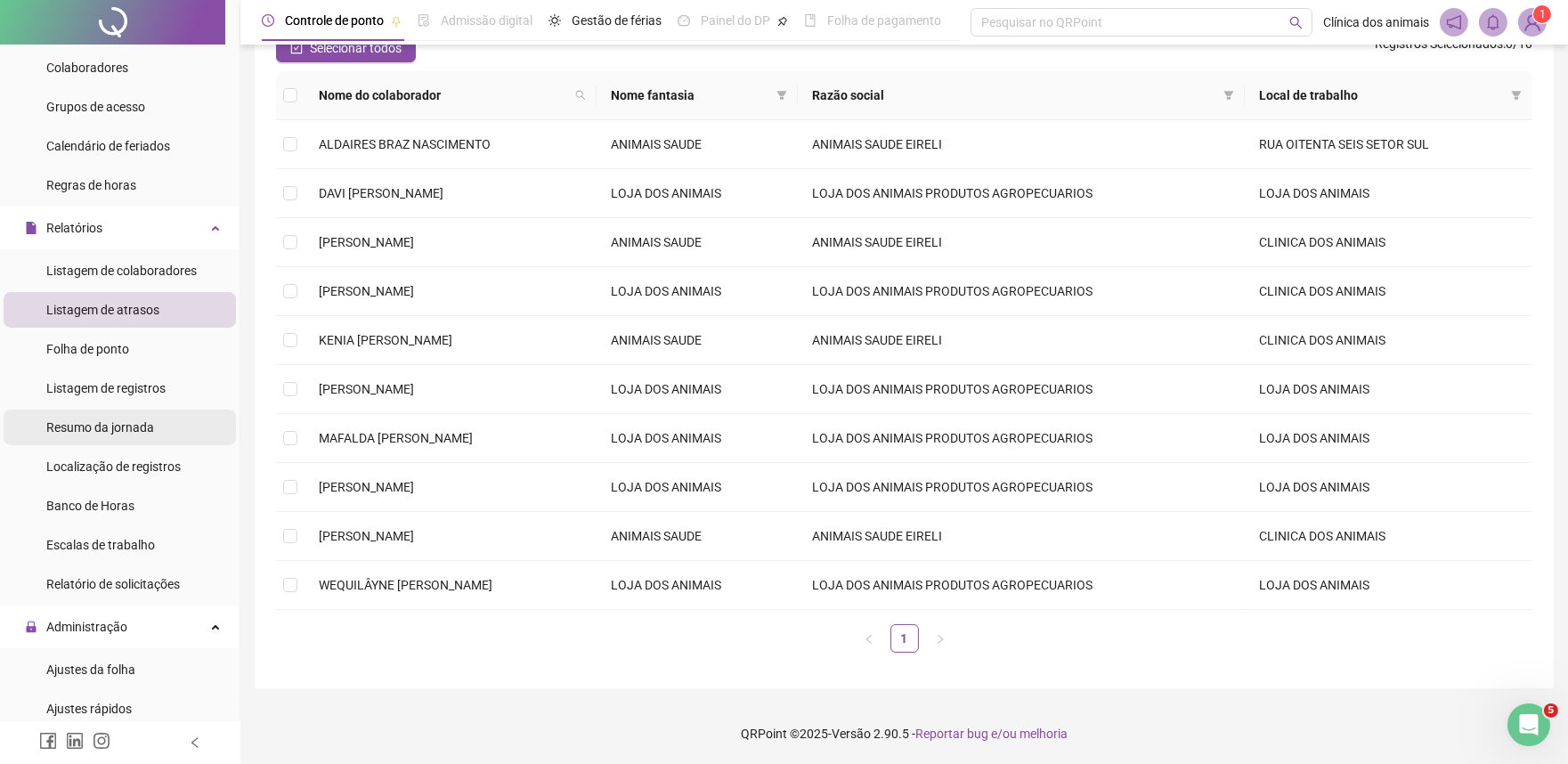
click at [157, 421] on li "Resumo da jornada" at bounding box center [120, 427] width 232 height 36
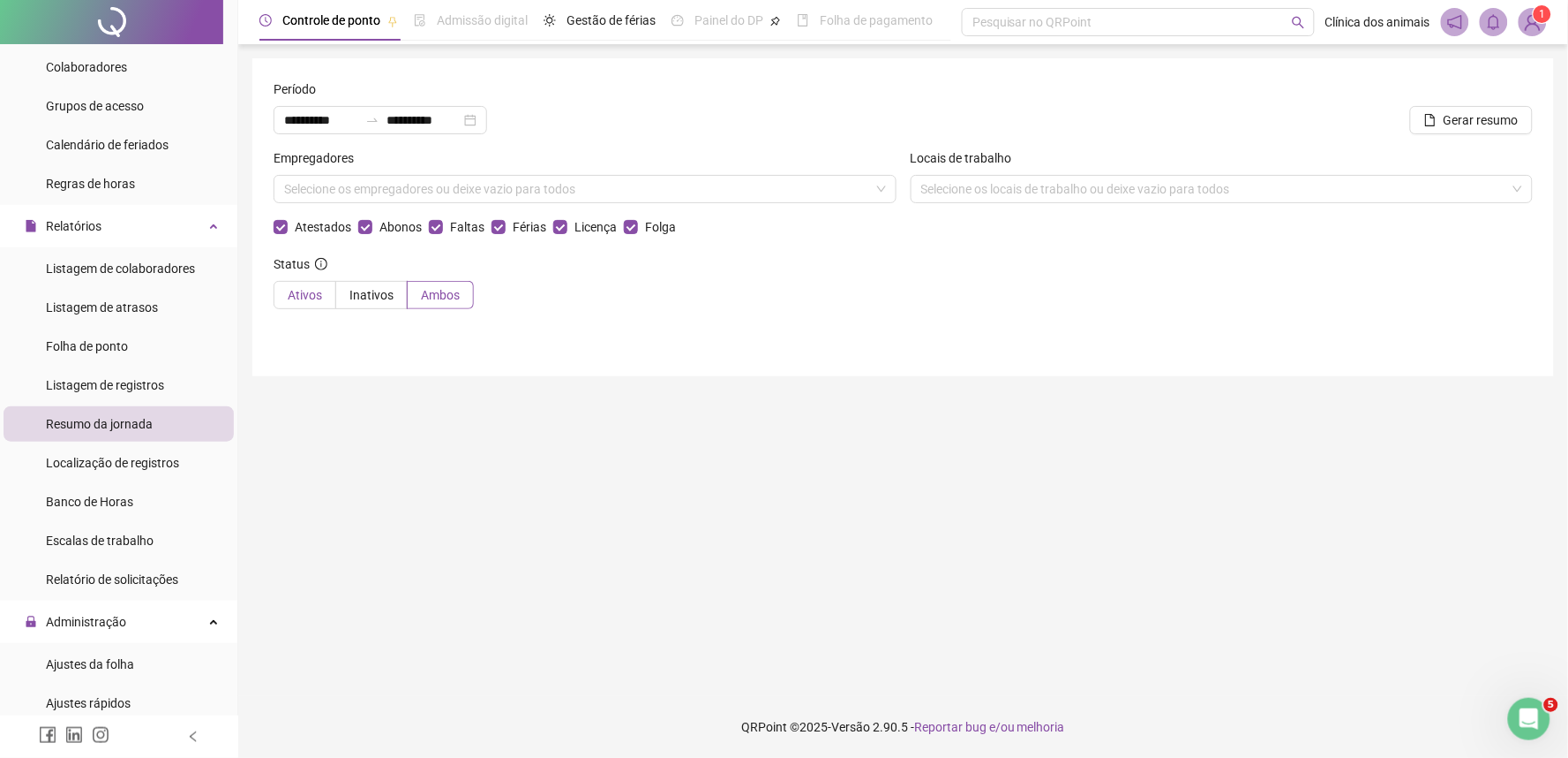
click at [303, 297] on span "Ativos" at bounding box center [305, 294] width 35 height 14
click at [278, 283] on label "Ativos" at bounding box center [304, 294] width 63 height 28
click at [92, 456] on span "Localização de registros" at bounding box center [112, 462] width 133 height 14
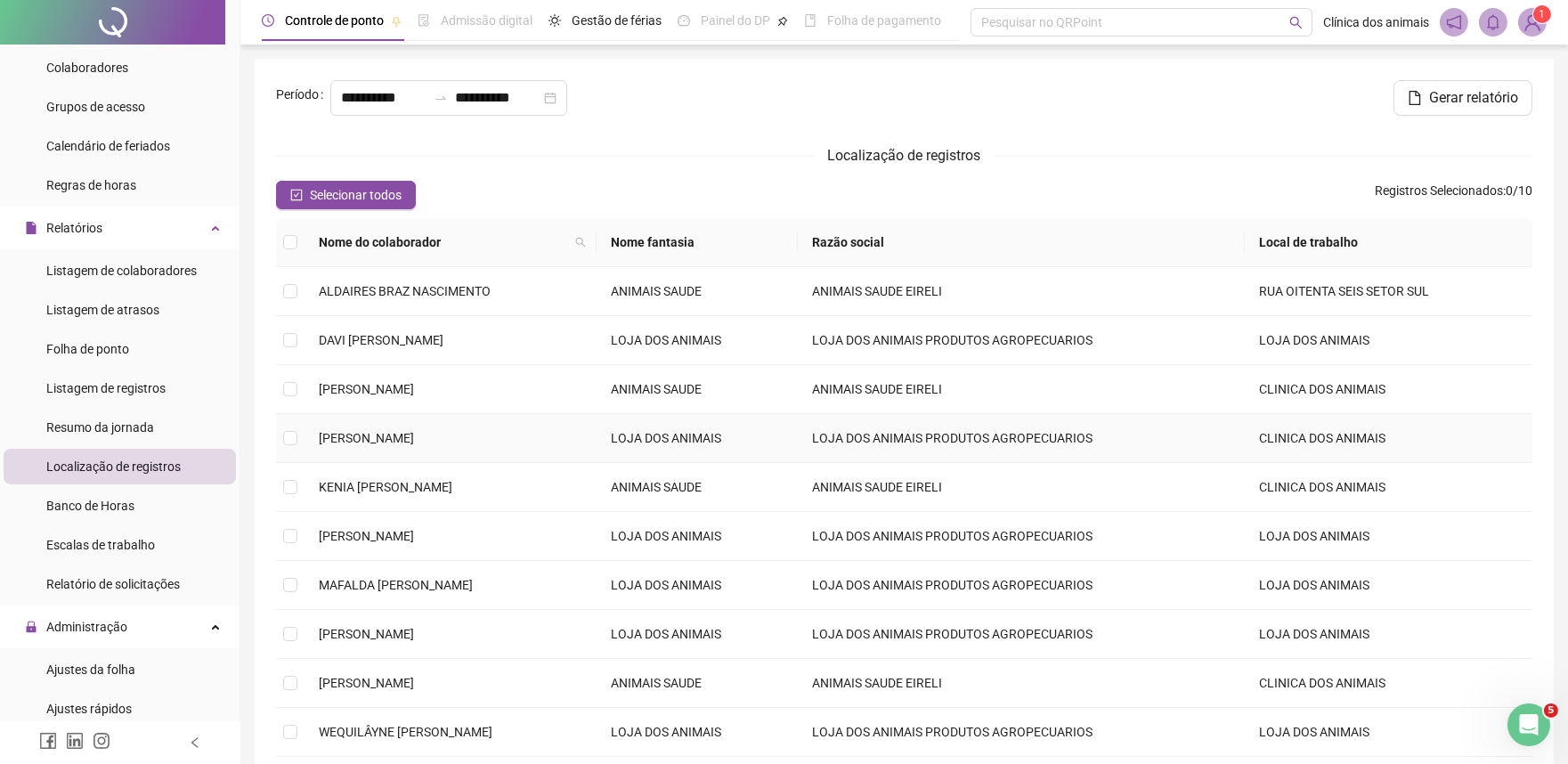
click at [383, 426] on td "[PERSON_NAME]" at bounding box center [450, 438] width 292 height 49
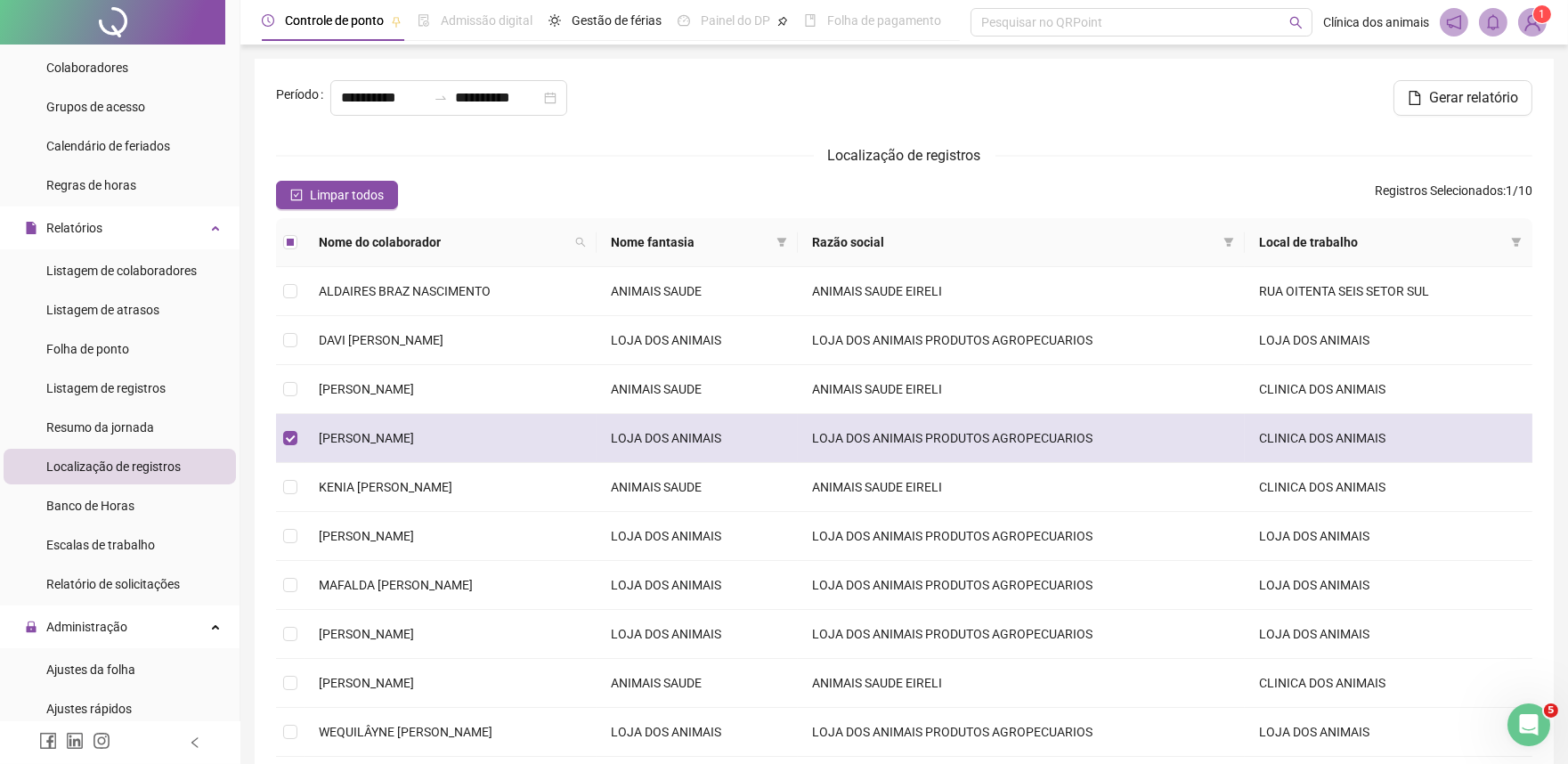
click at [1390, 449] on td "CLINICA DOS ANIMAIS" at bounding box center [1388, 438] width 288 height 49
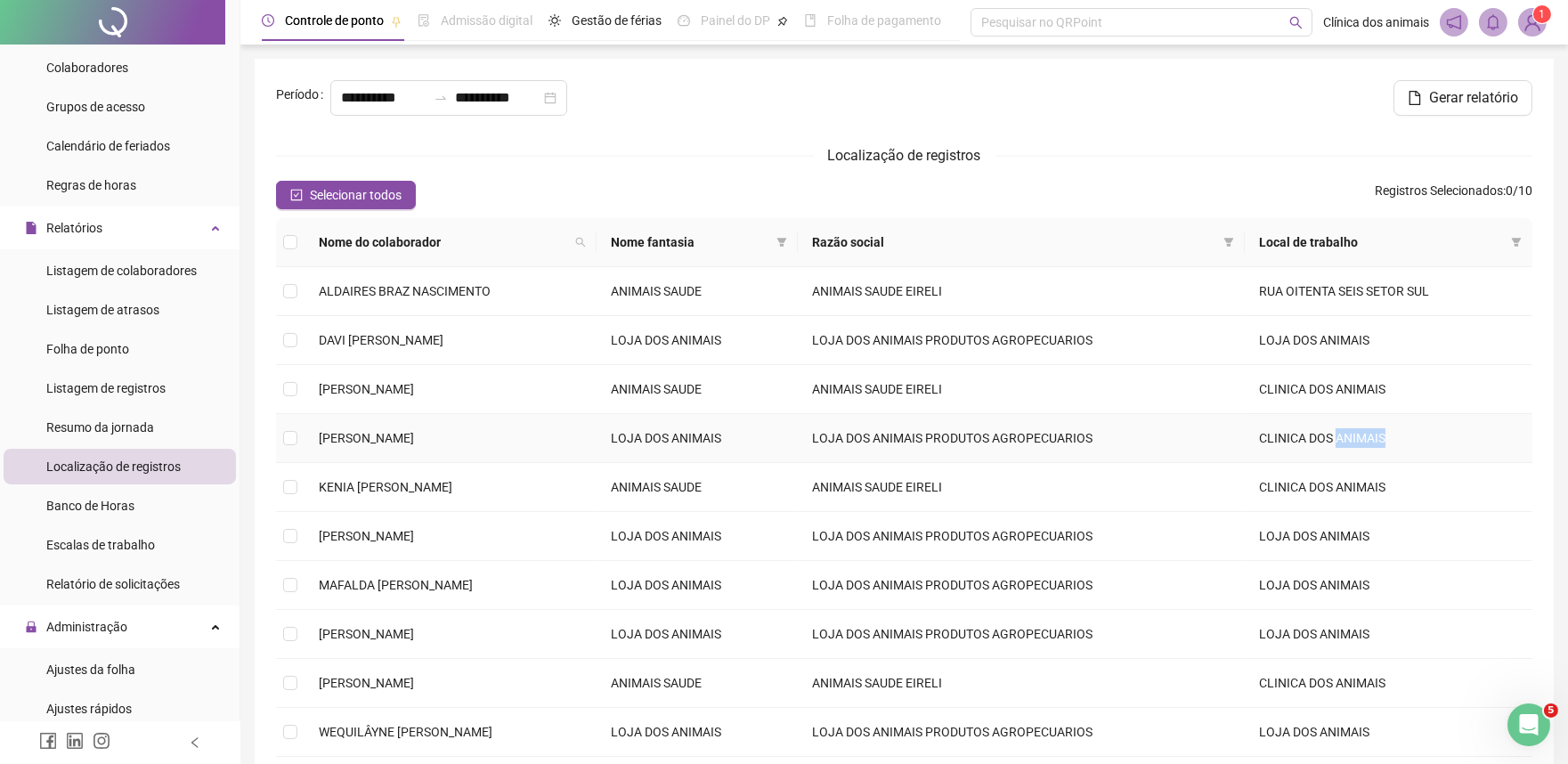
click at [1387, 451] on td "CLINICA DOS ANIMAIS" at bounding box center [1388, 438] width 288 height 49
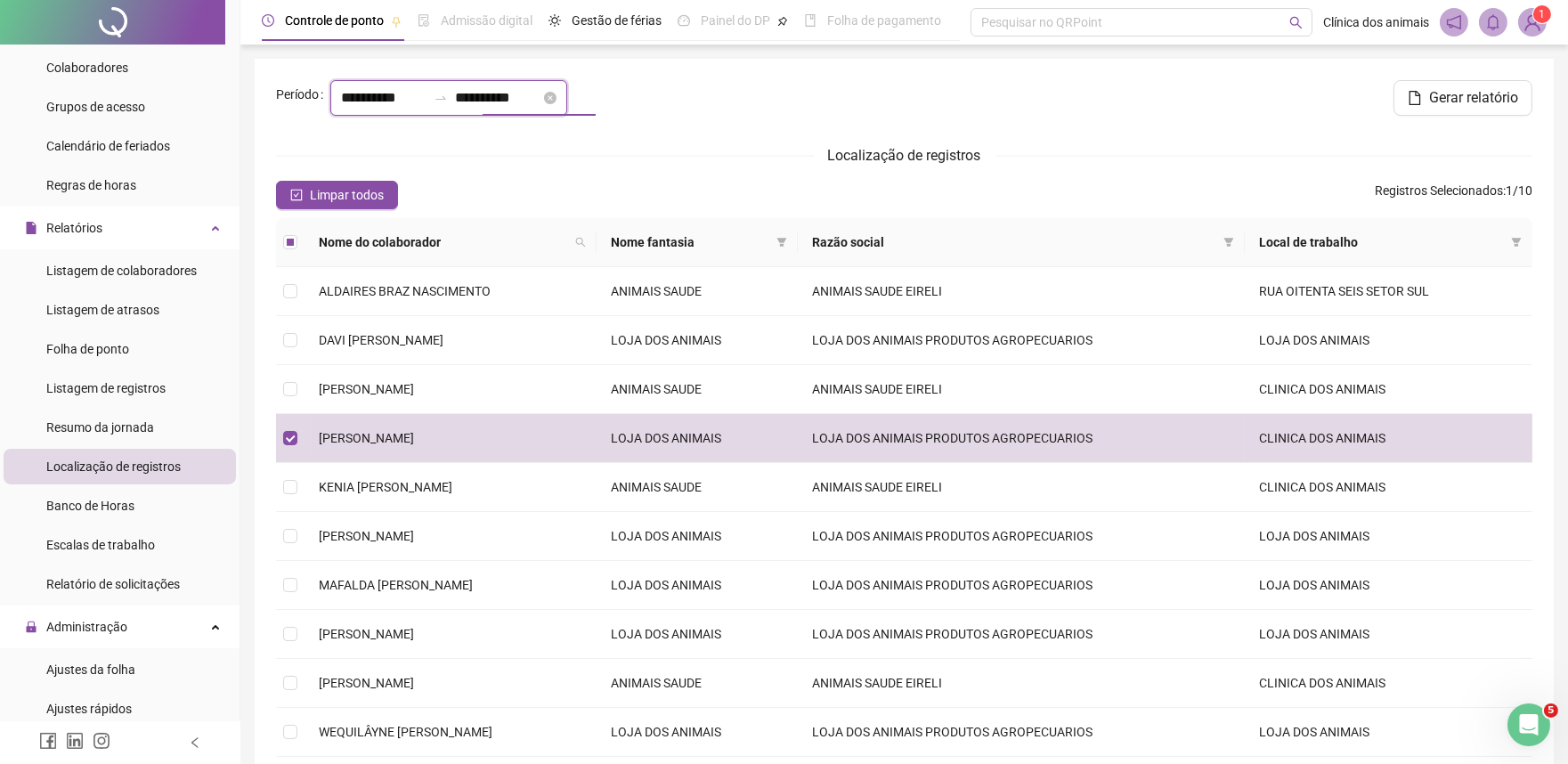
click at [540, 100] on input "**********" at bounding box center [498, 98] width 86 height 21
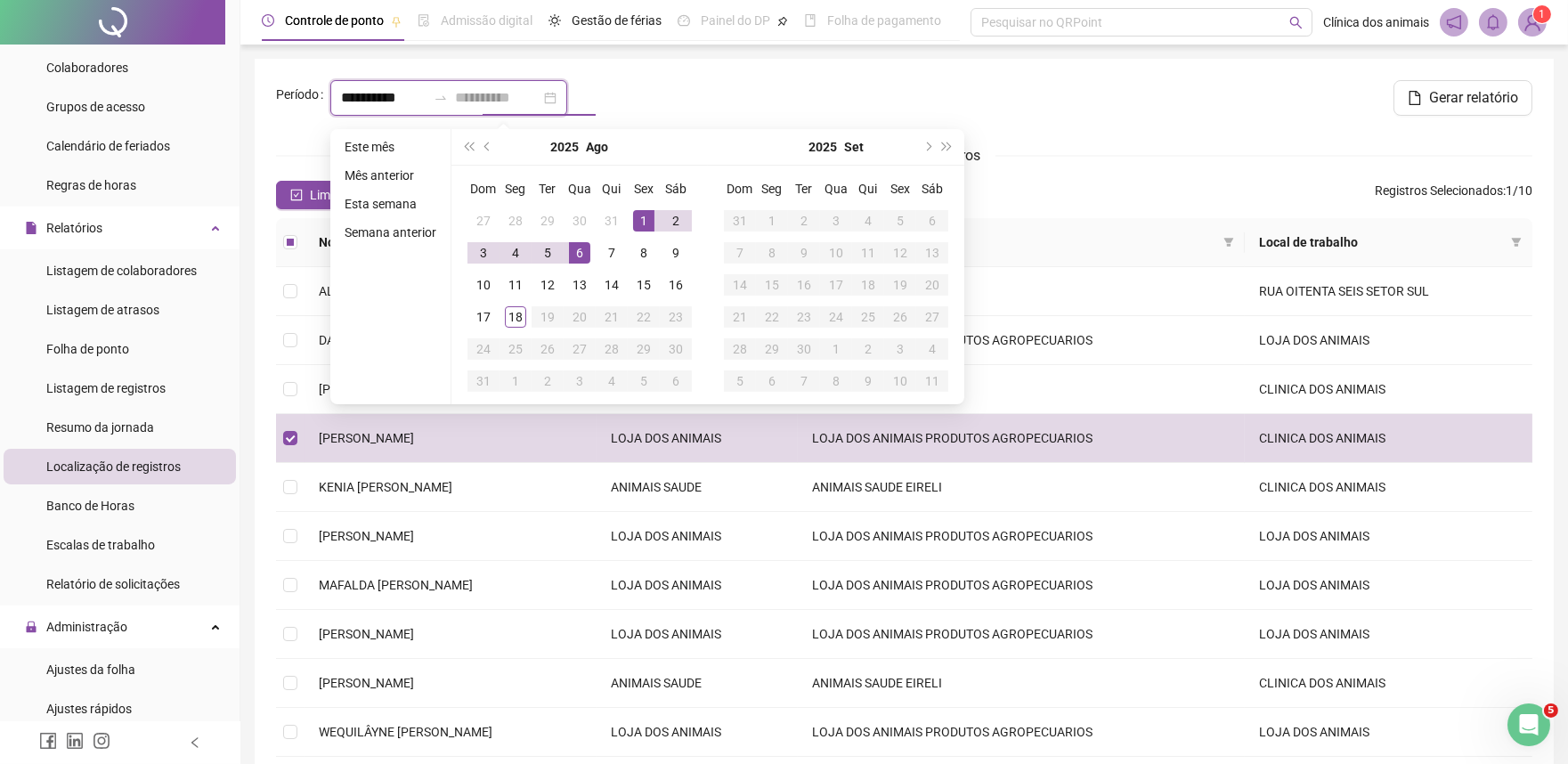
type input "**********"
click at [647, 210] on div "1" at bounding box center [643, 220] width 21 height 21
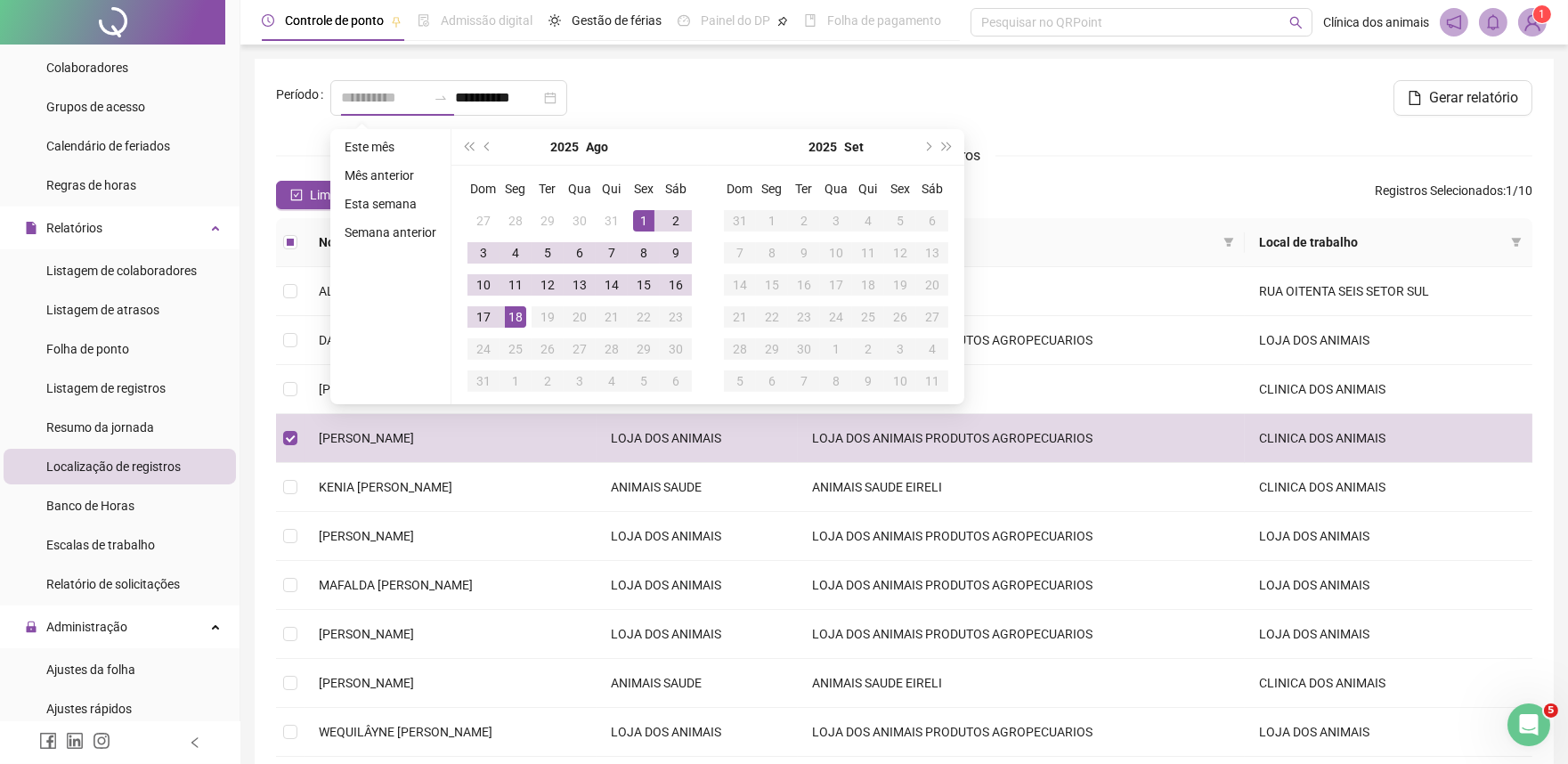
click at [524, 308] on td "18" at bounding box center [515, 316] width 32 height 32
type input "**********"
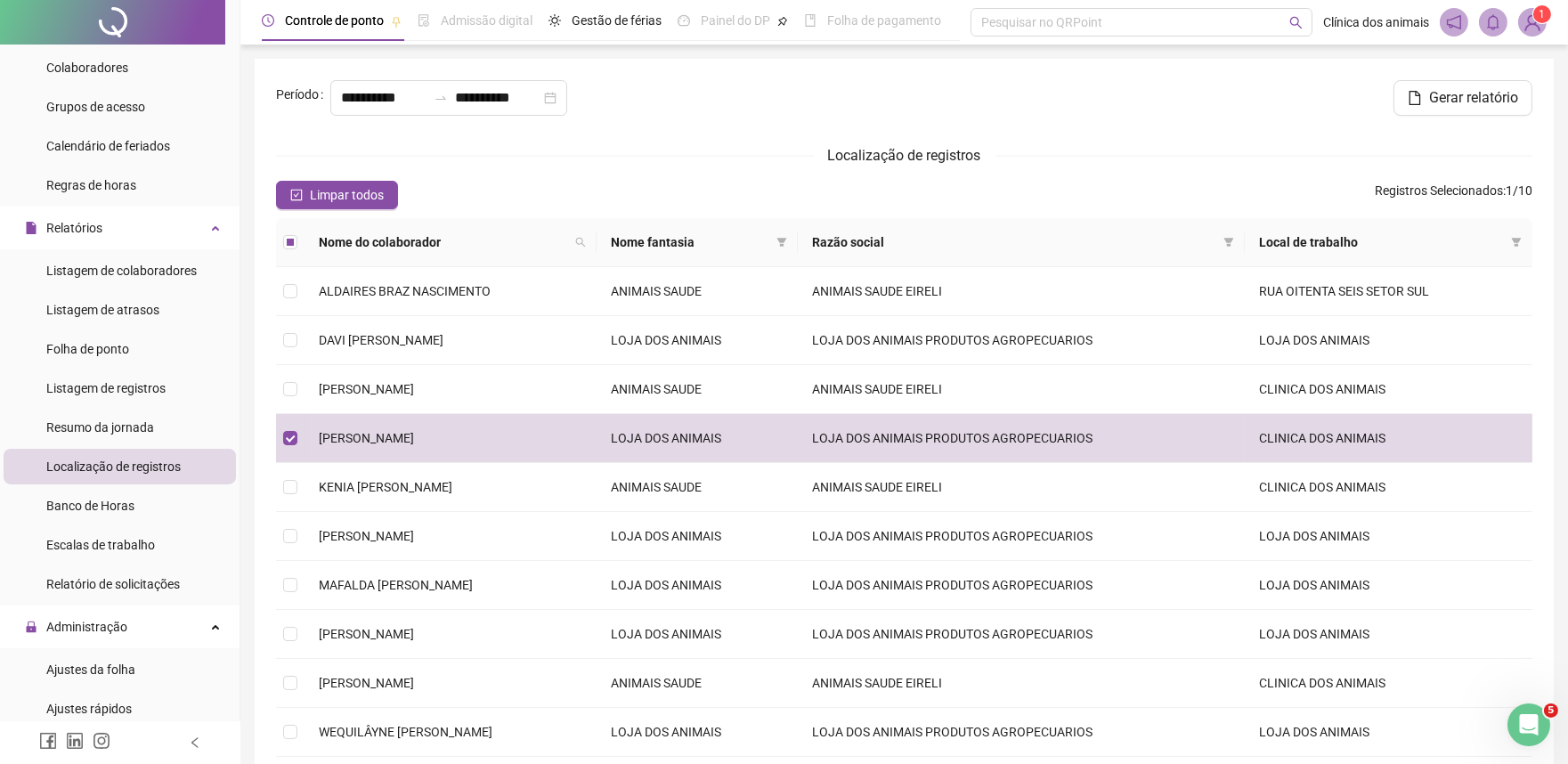
click at [574, 159] on div "Localização de registros" at bounding box center [903, 155] width 1256 height 22
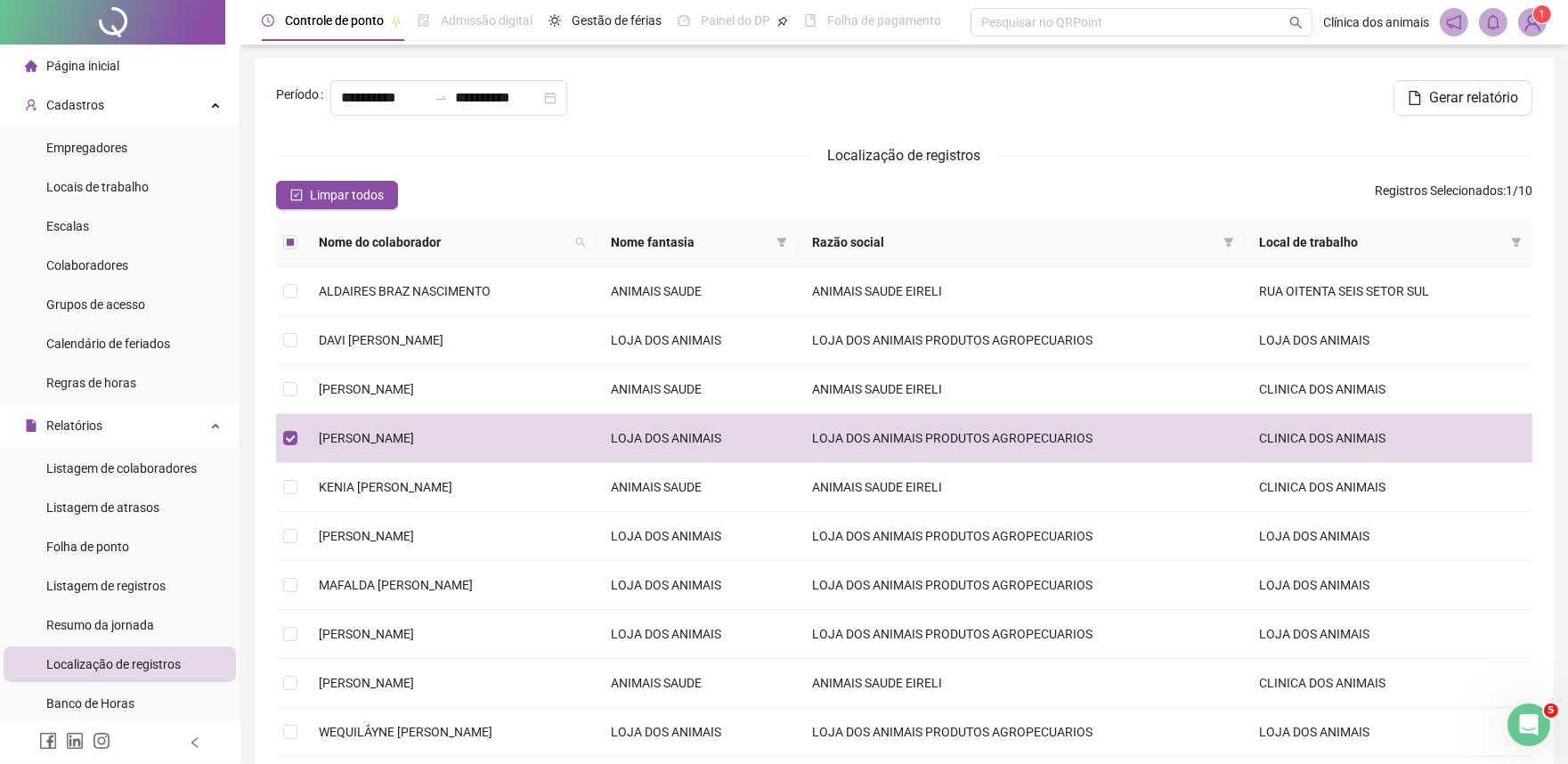
click at [152, 76] on li "Página inicial" at bounding box center [120, 65] width 232 height 36
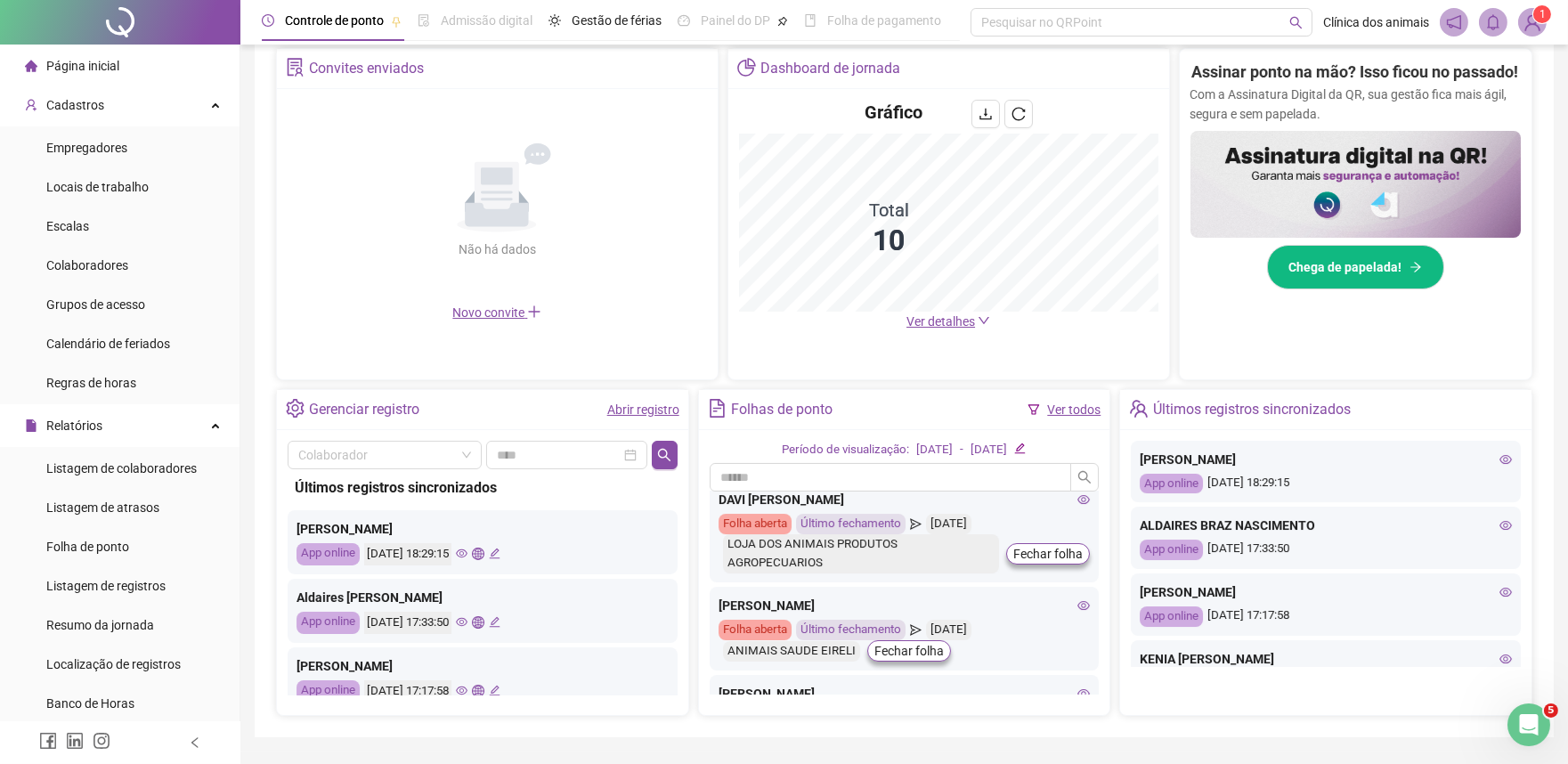
scroll to position [394, 0]
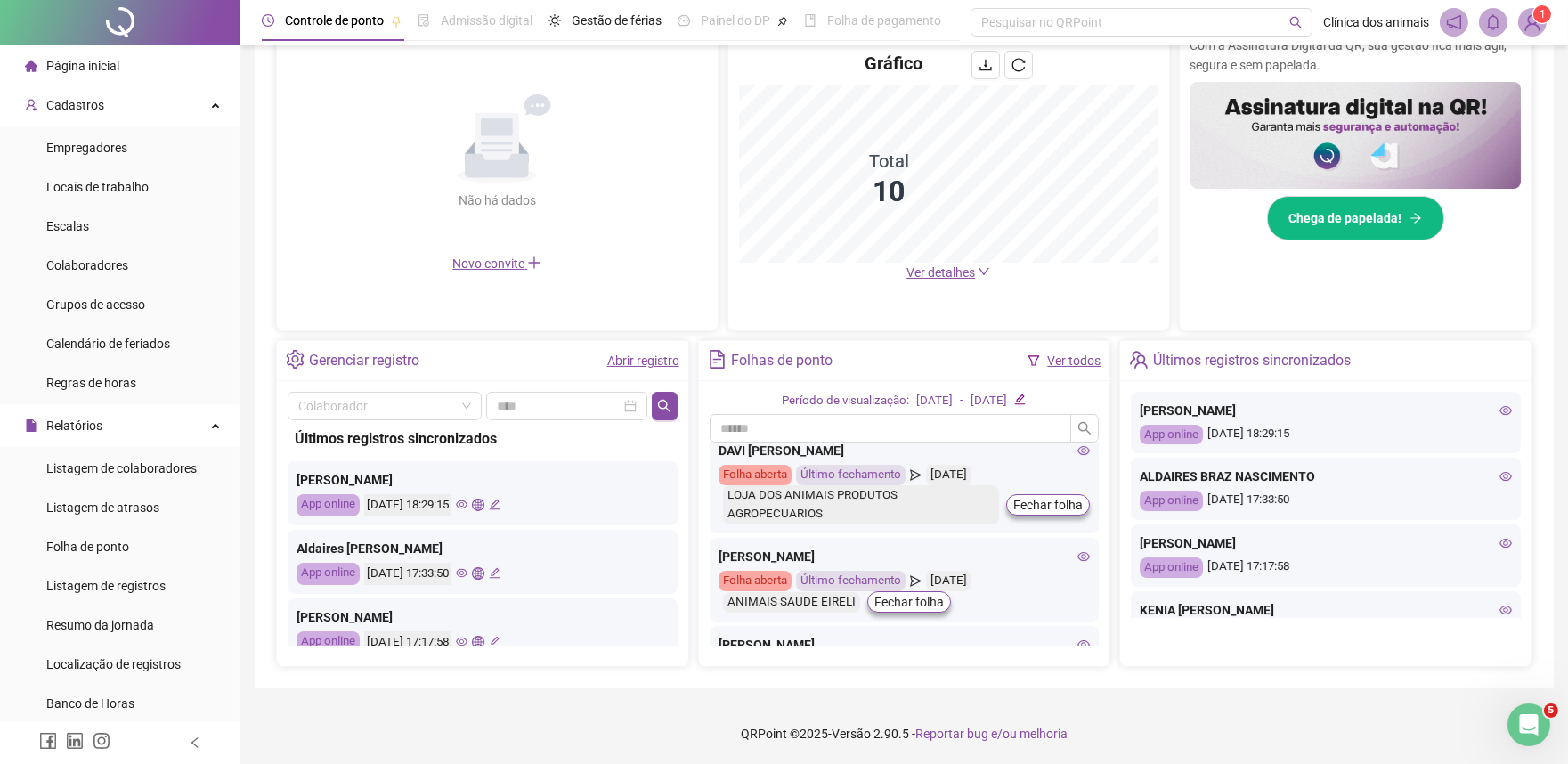
click at [467, 506] on icon "eye" at bounding box center [461, 504] width 12 height 12
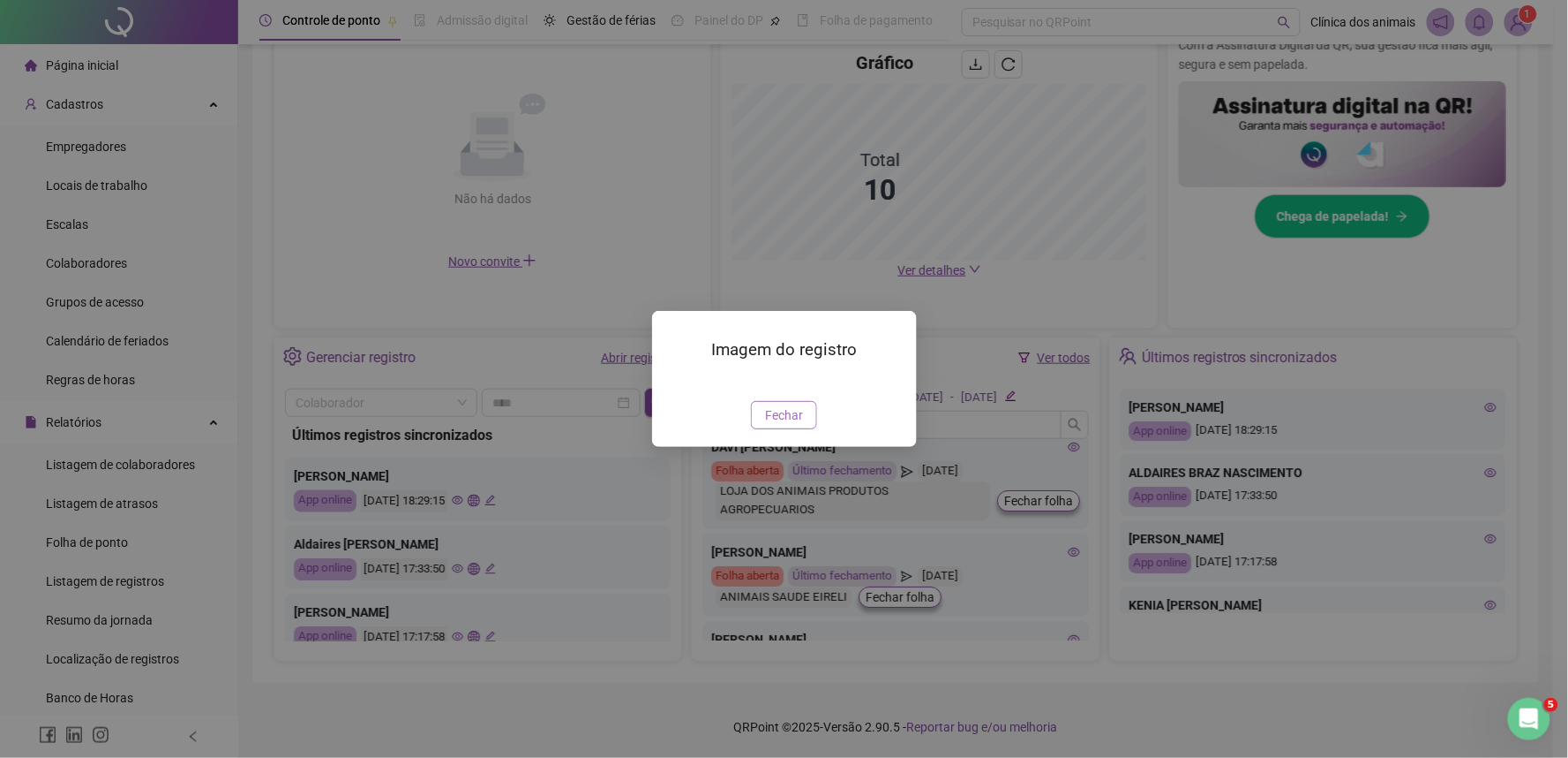
click at [795, 425] on span "Fechar" at bounding box center [784, 414] width 38 height 19
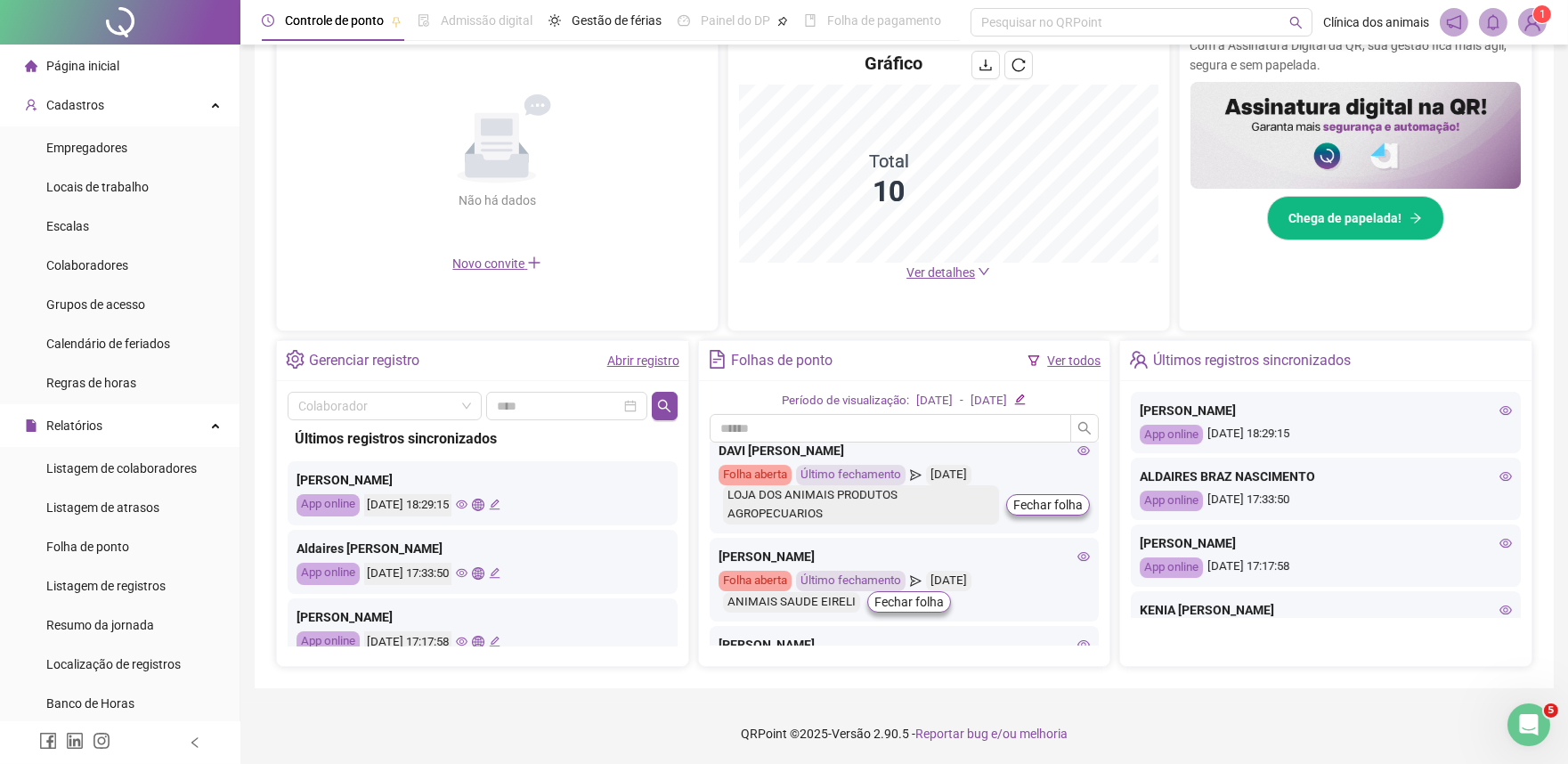
click at [483, 500] on icon "global" at bounding box center [477, 504] width 12 height 12
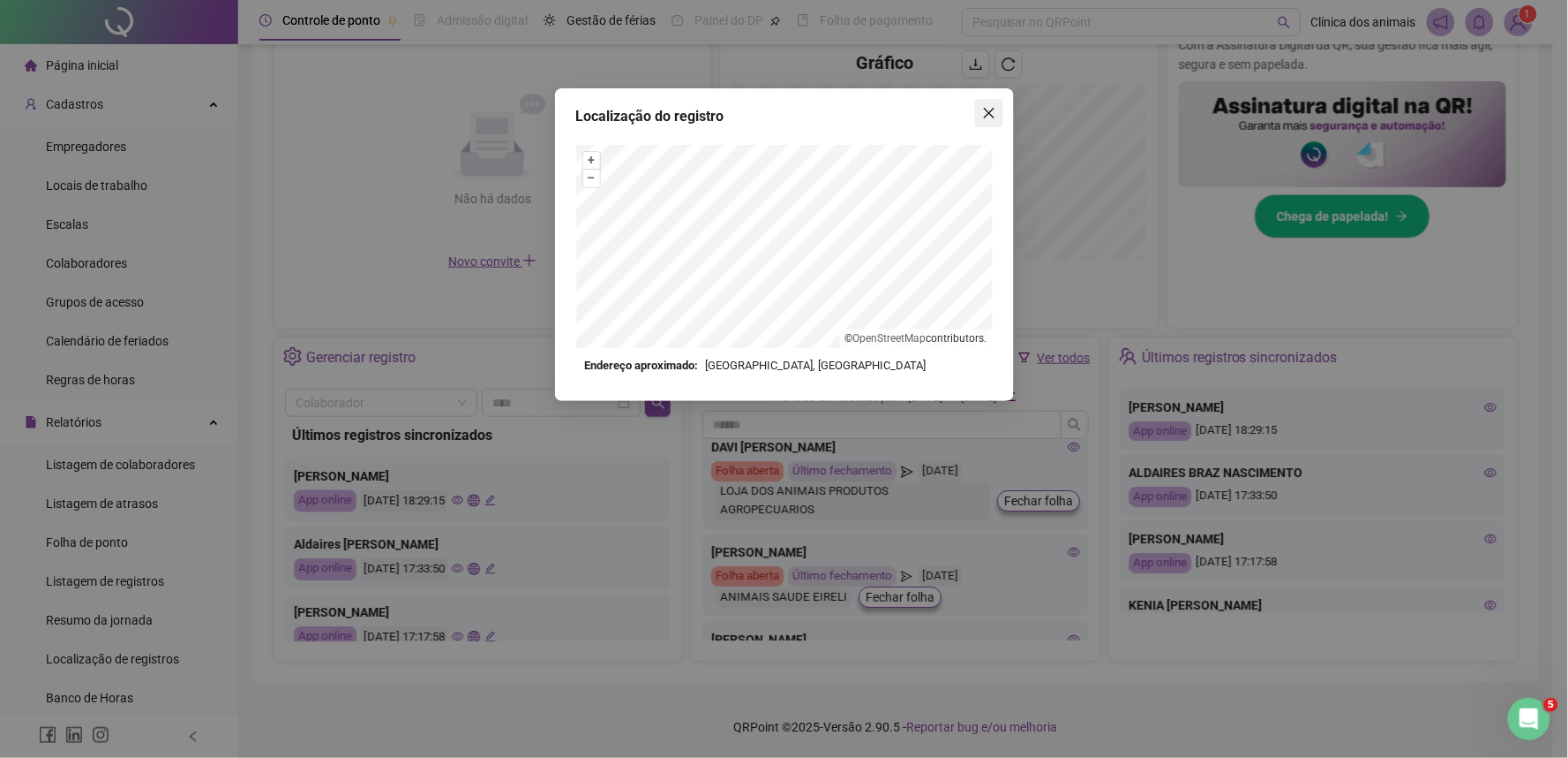
click at [989, 107] on icon "close" at bounding box center [989, 112] width 14 height 14
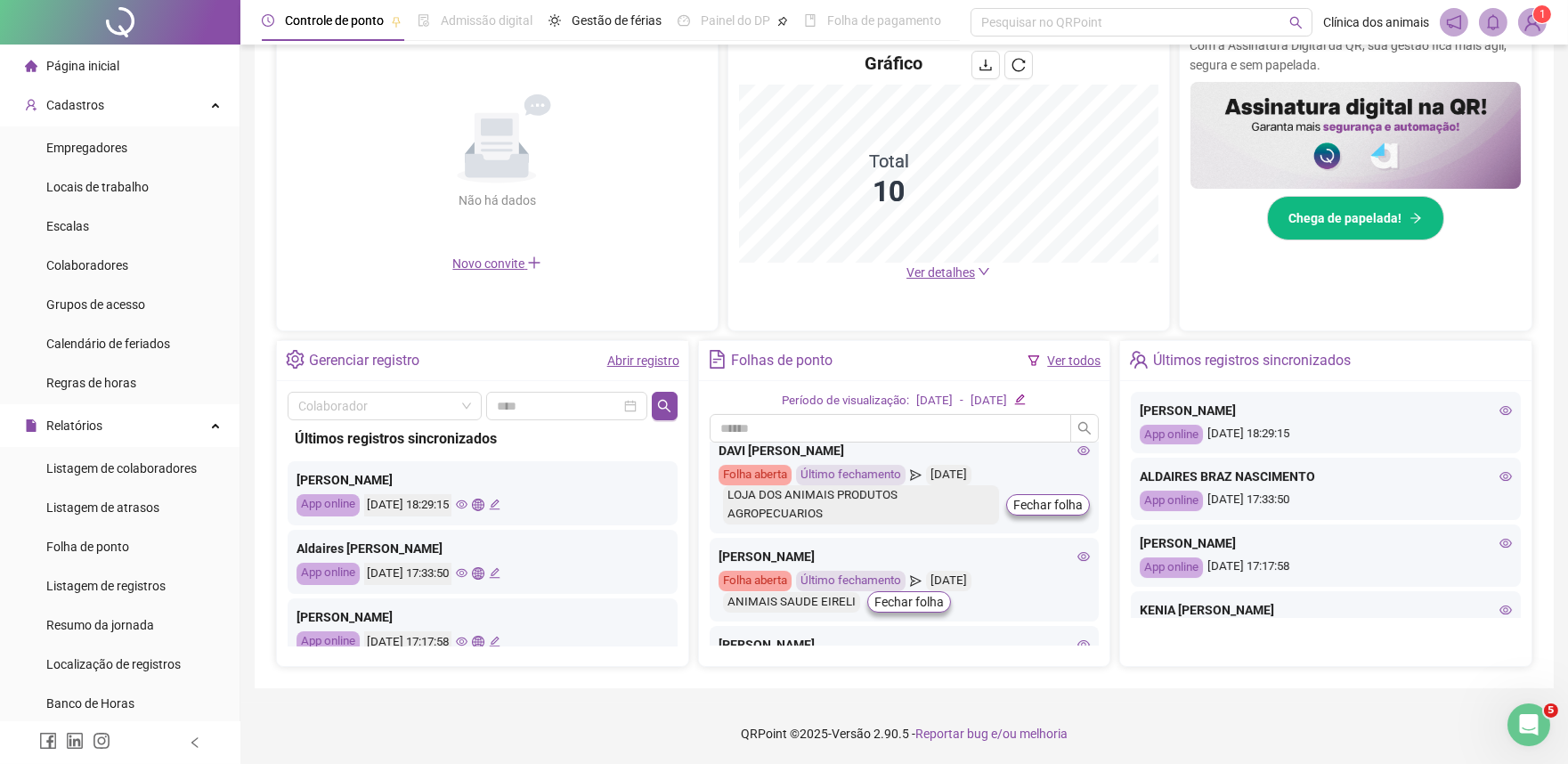
click at [501, 505] on icon "edit" at bounding box center [494, 504] width 12 height 12
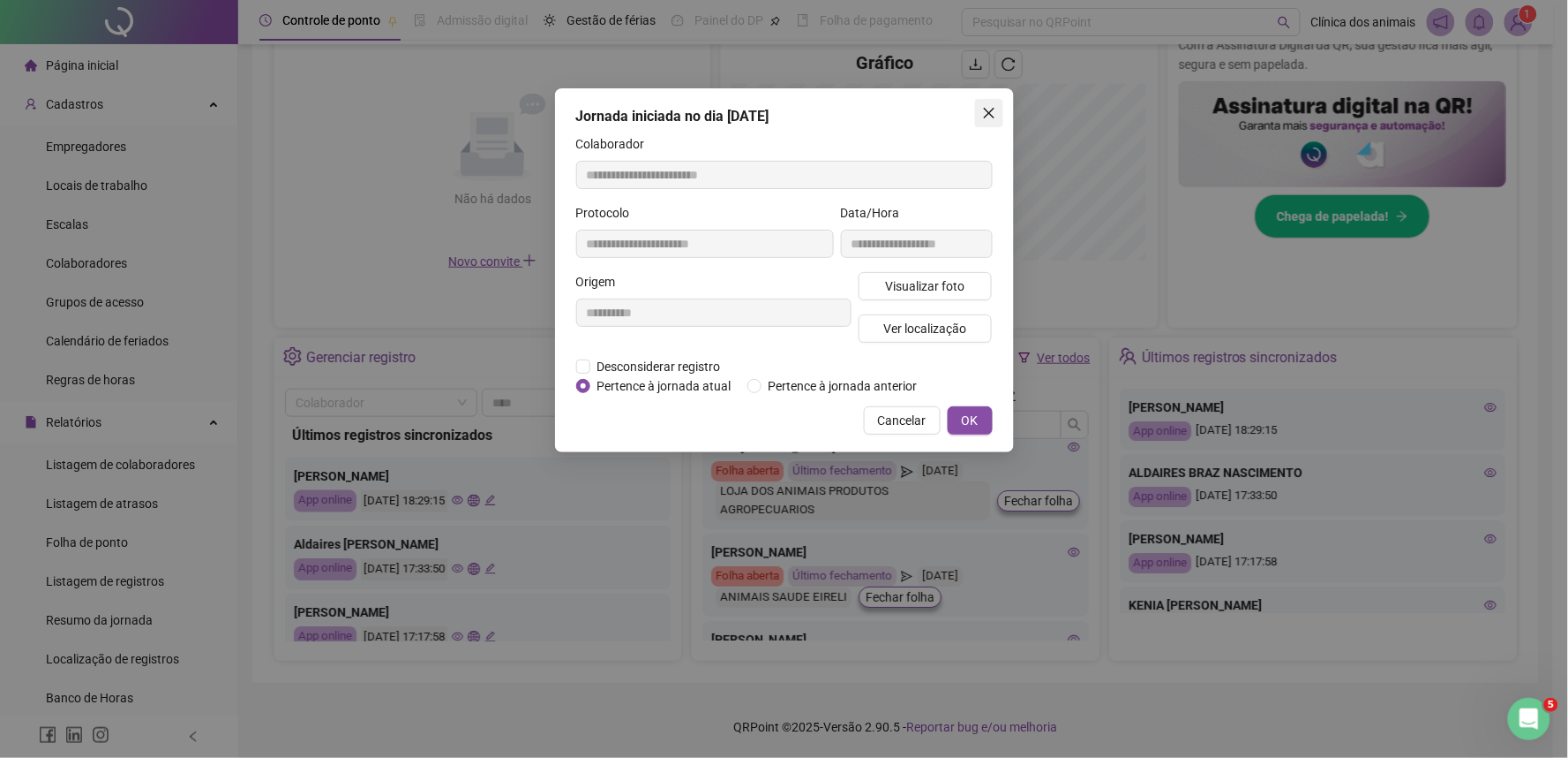
click at [983, 110] on icon "close" at bounding box center [989, 112] width 14 height 14
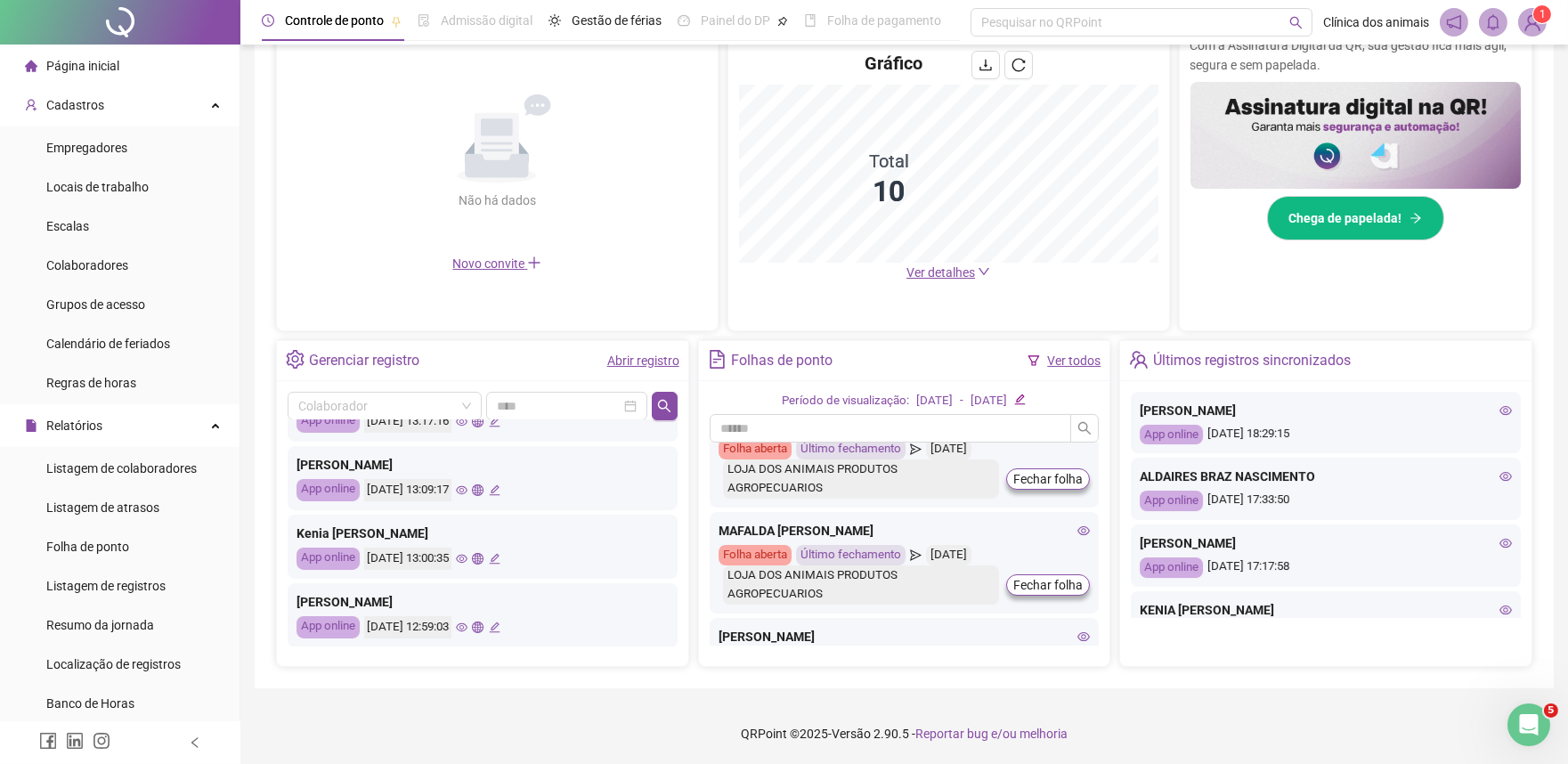
scroll to position [494, 0]
click at [1499, 410] on icon "eye" at bounding box center [1505, 410] width 13 height 13
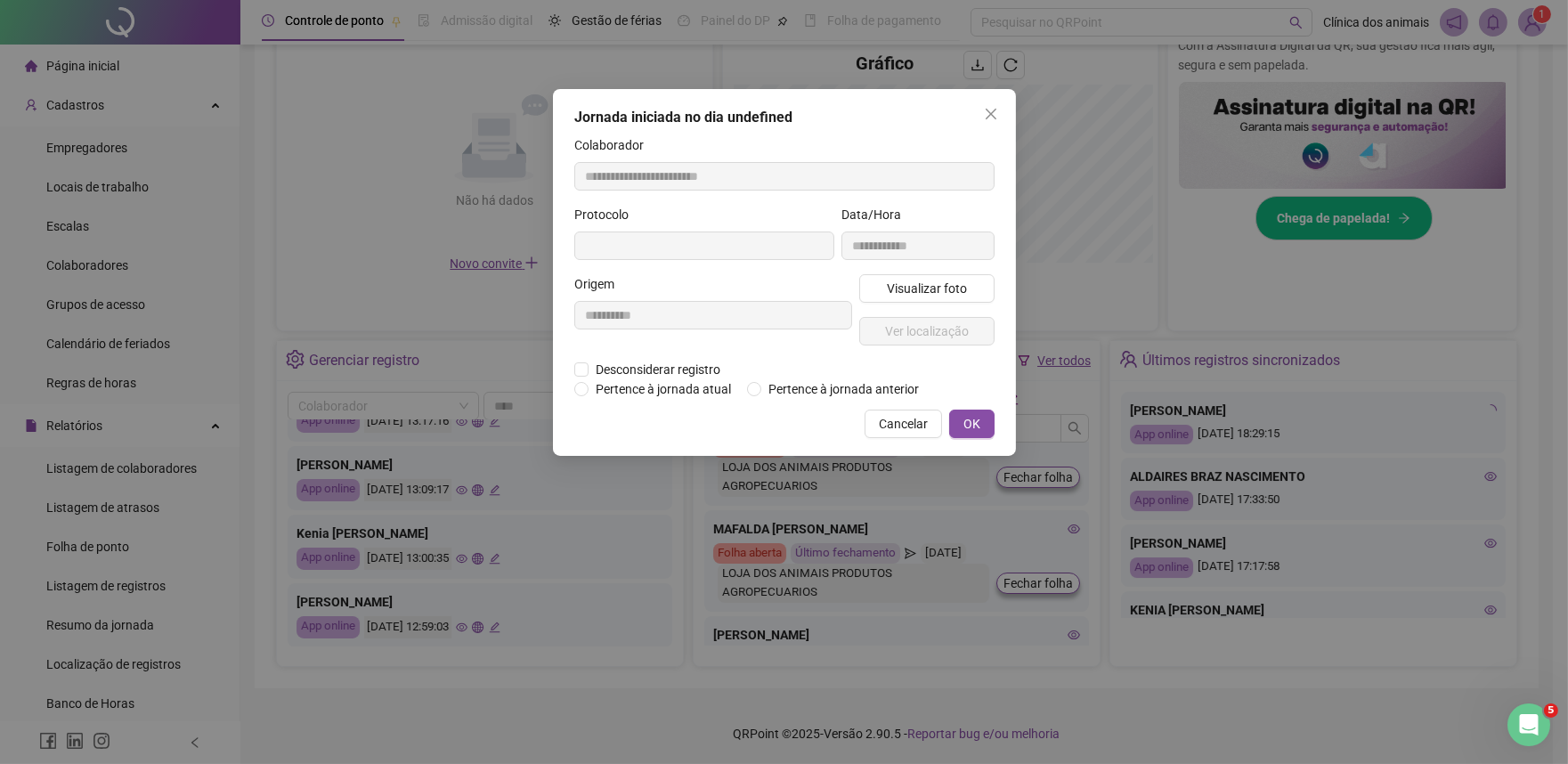
type input "**********"
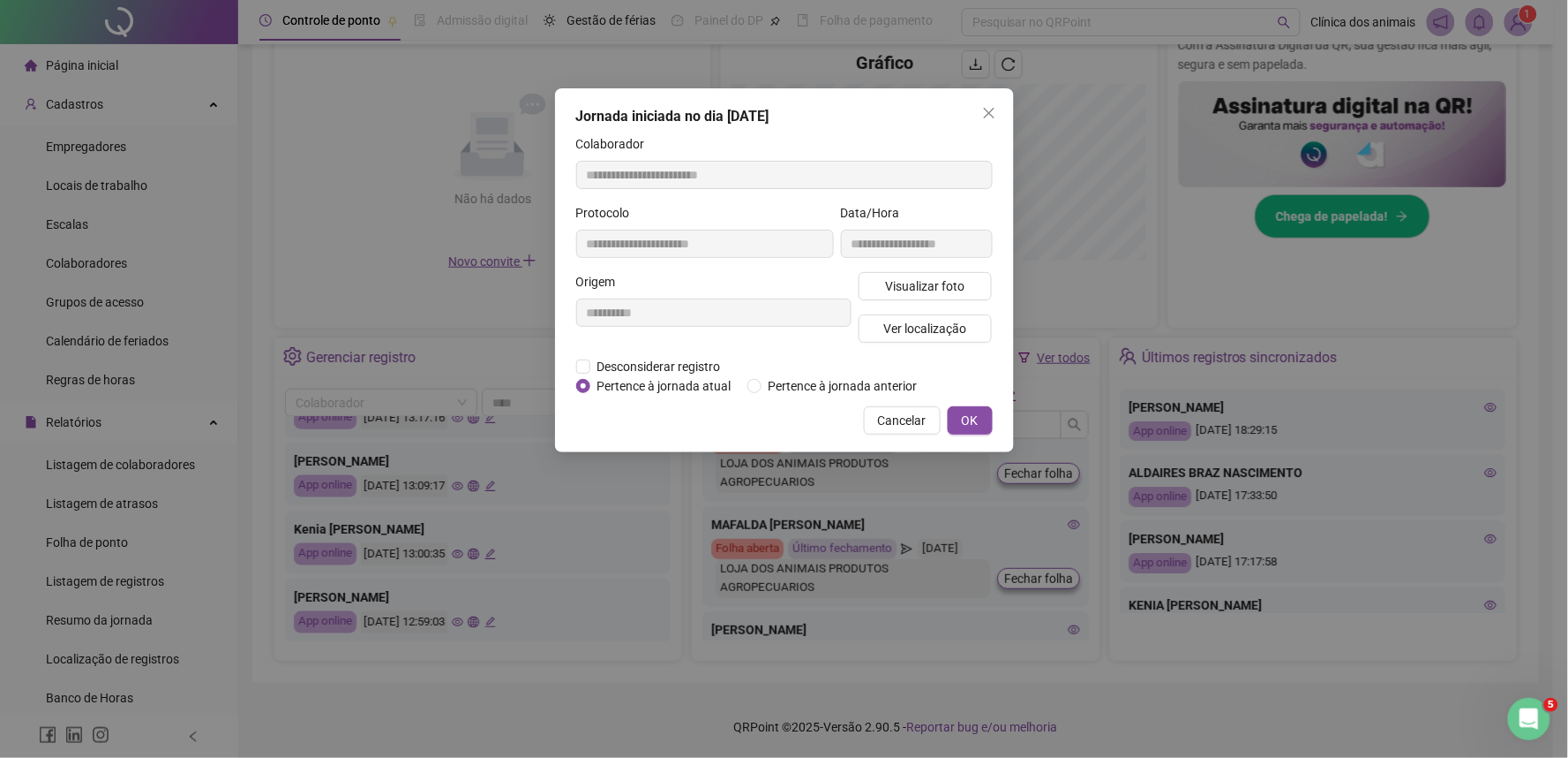
click at [1467, 420] on div "**********" at bounding box center [784, 379] width 1568 height 758
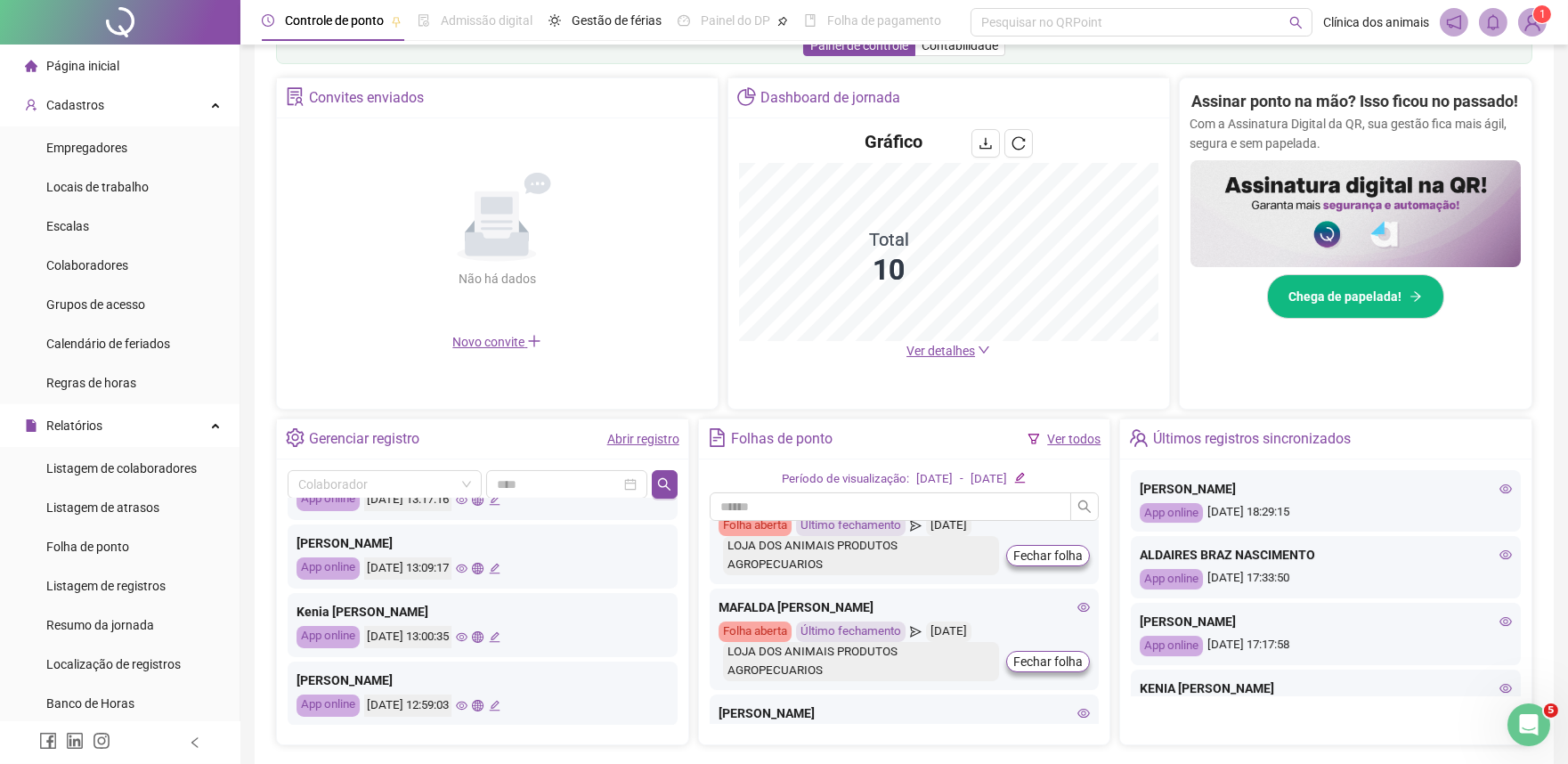
scroll to position [98, 0]
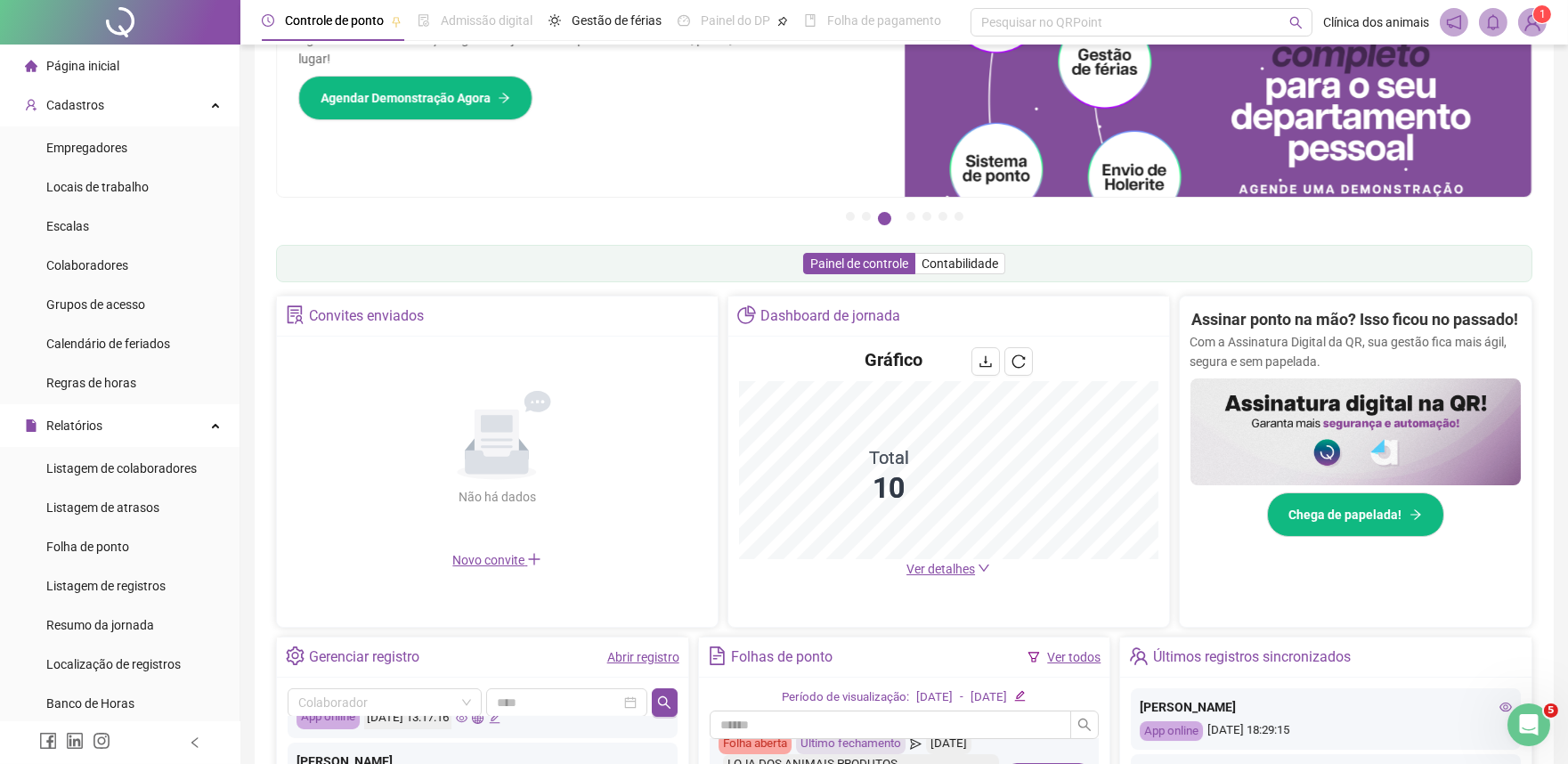
click at [972, 570] on span "Ver detalhes" at bounding box center [940, 568] width 68 height 14
